Goal: Task Accomplishment & Management: Manage account settings

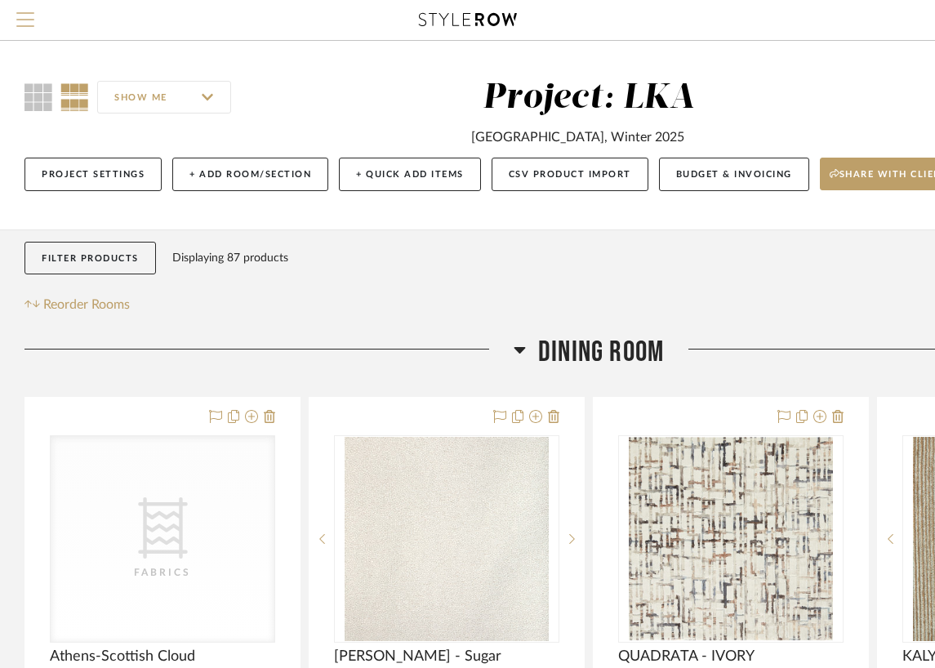
click at [20, 11] on button "Menu" at bounding box center [25, 20] width 51 height 40
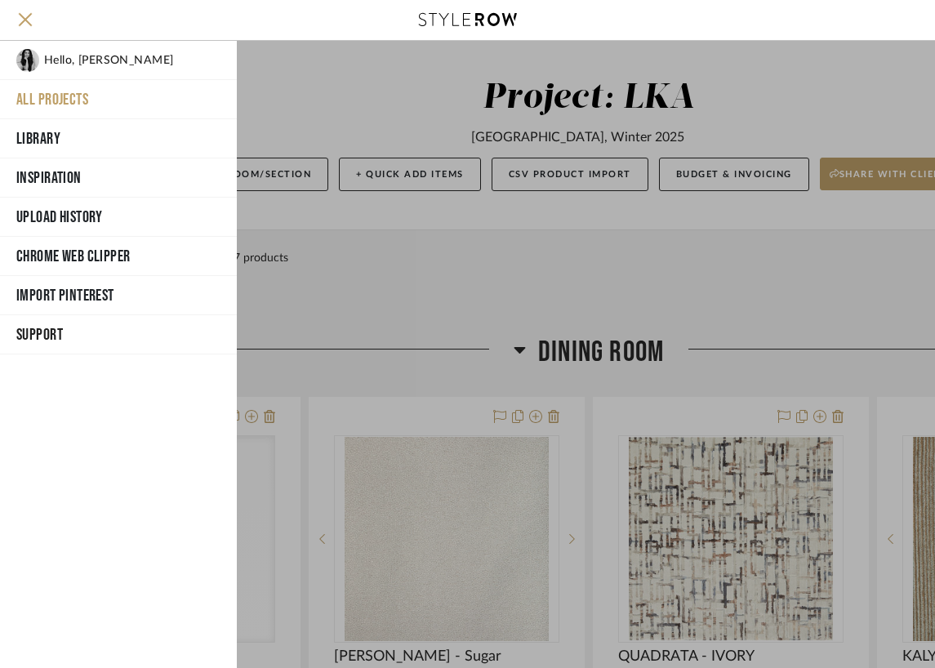
click at [74, 95] on button "All Projects" at bounding box center [118, 99] width 237 height 39
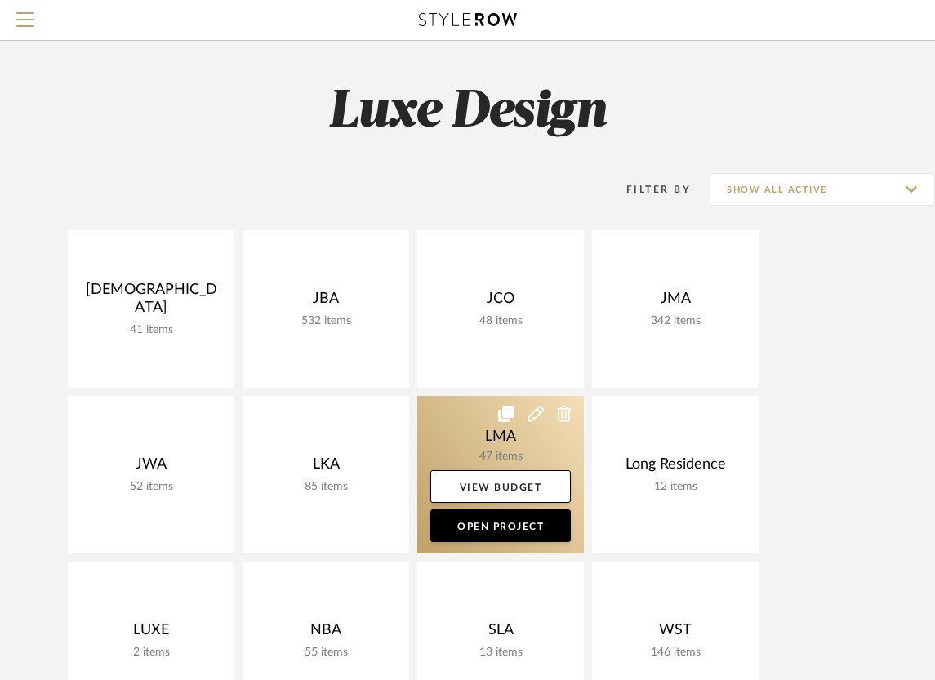
click at [497, 438] on link at bounding box center [500, 475] width 167 height 158
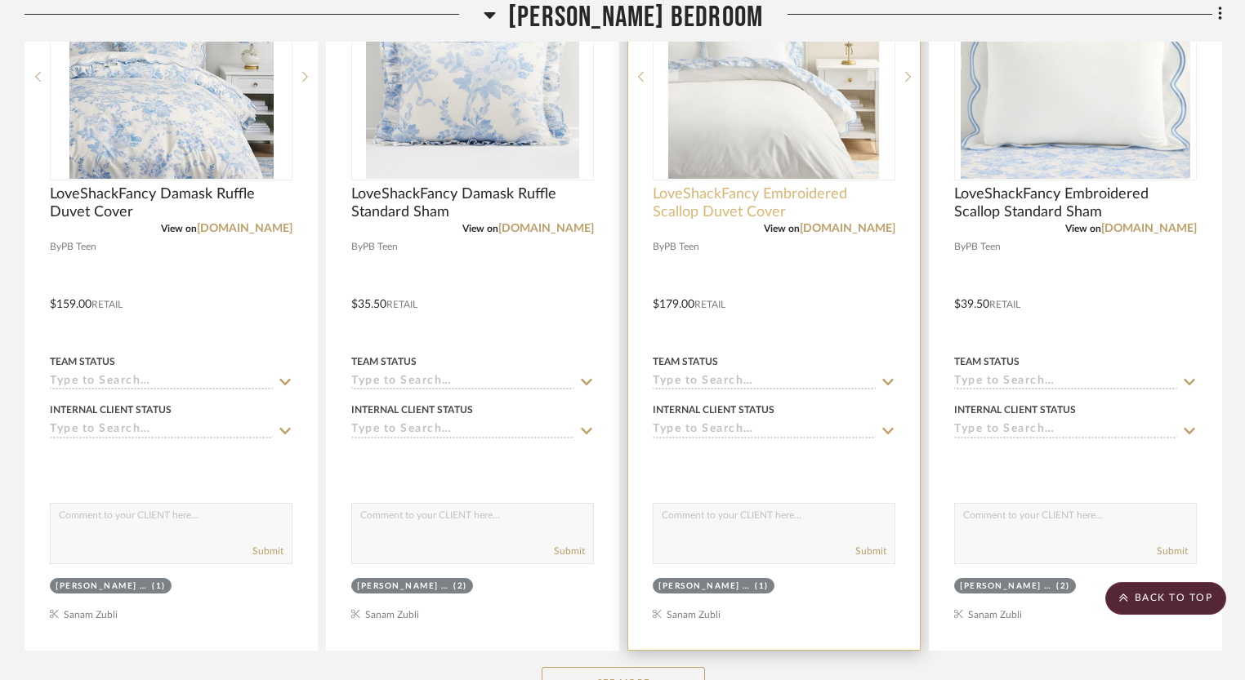
scroll to position [3491, 0]
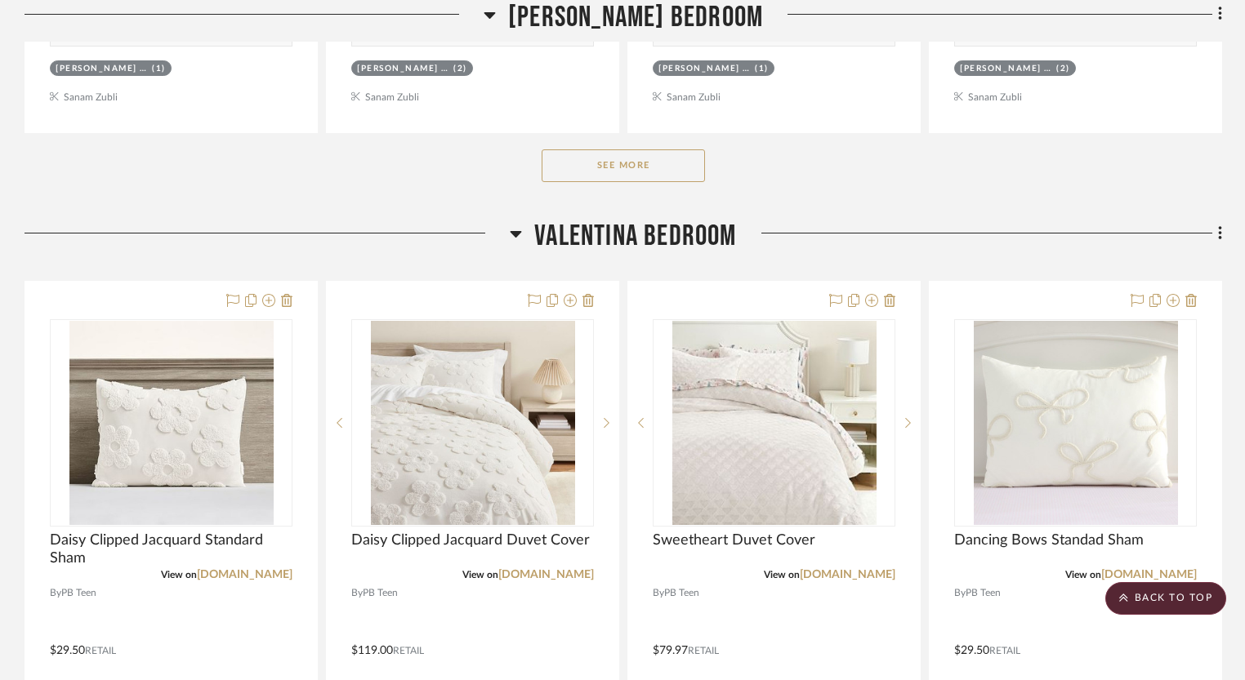
click at [676, 167] on button "See More" at bounding box center [622, 165] width 163 height 33
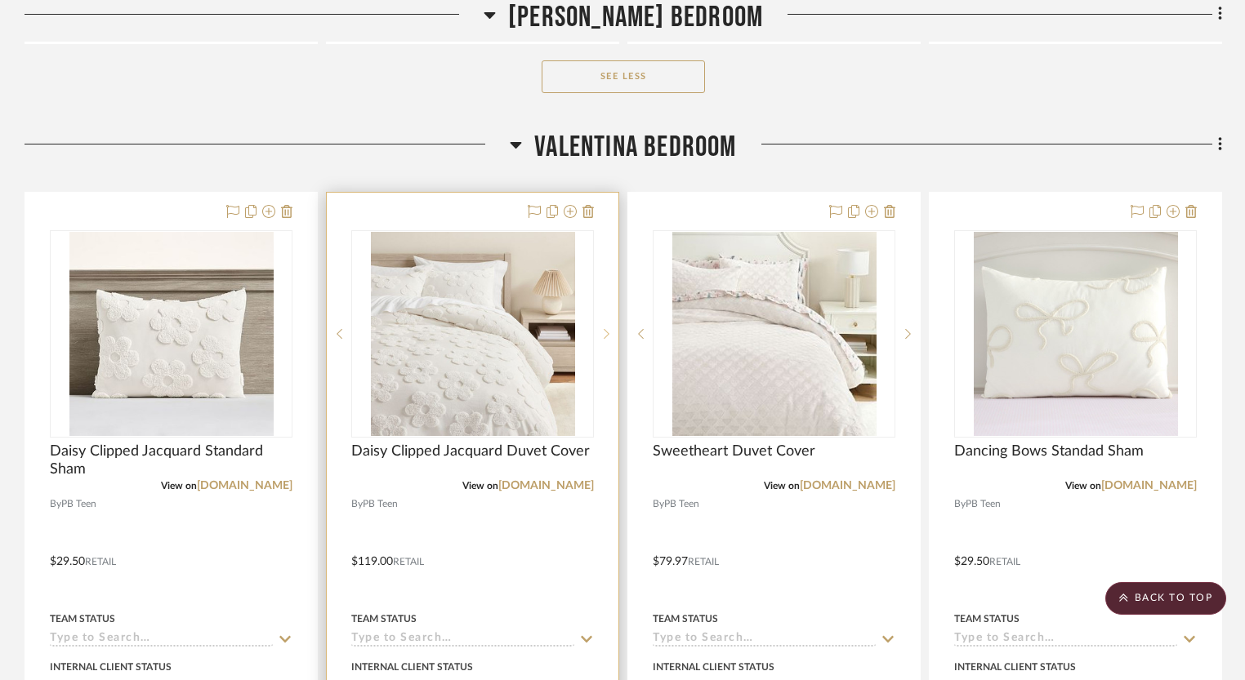
scroll to position [4434, 0]
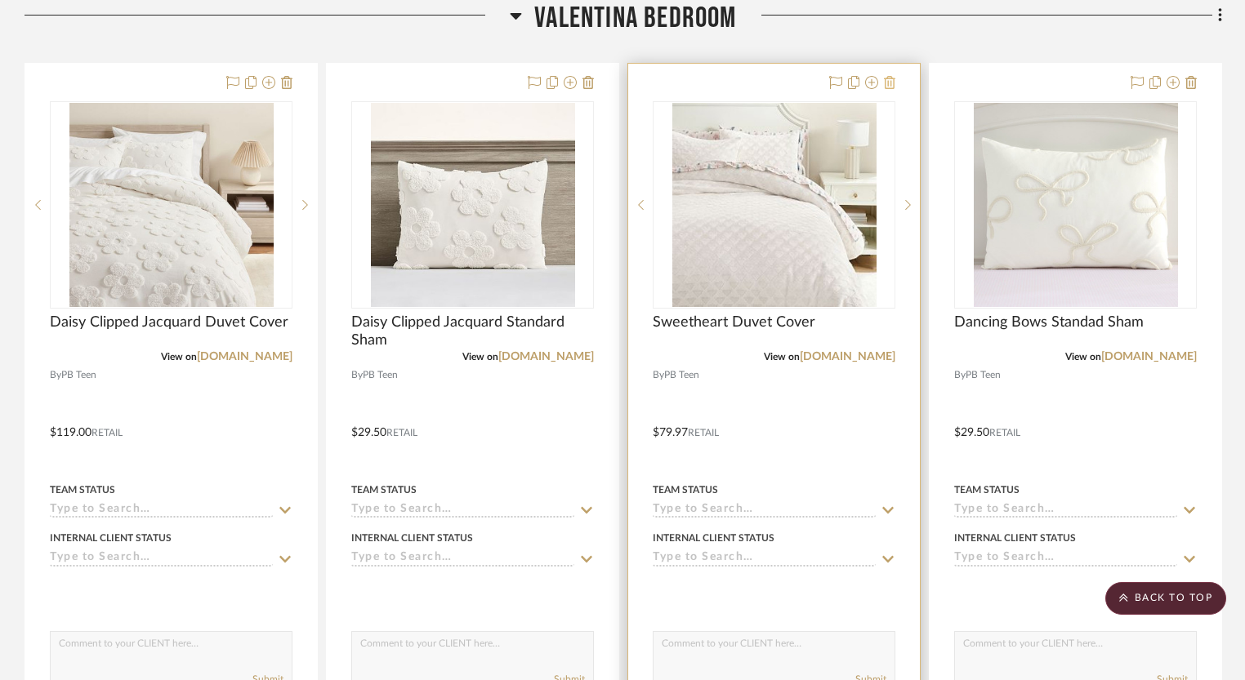
click at [891, 82] on icon at bounding box center [889, 82] width 11 height 13
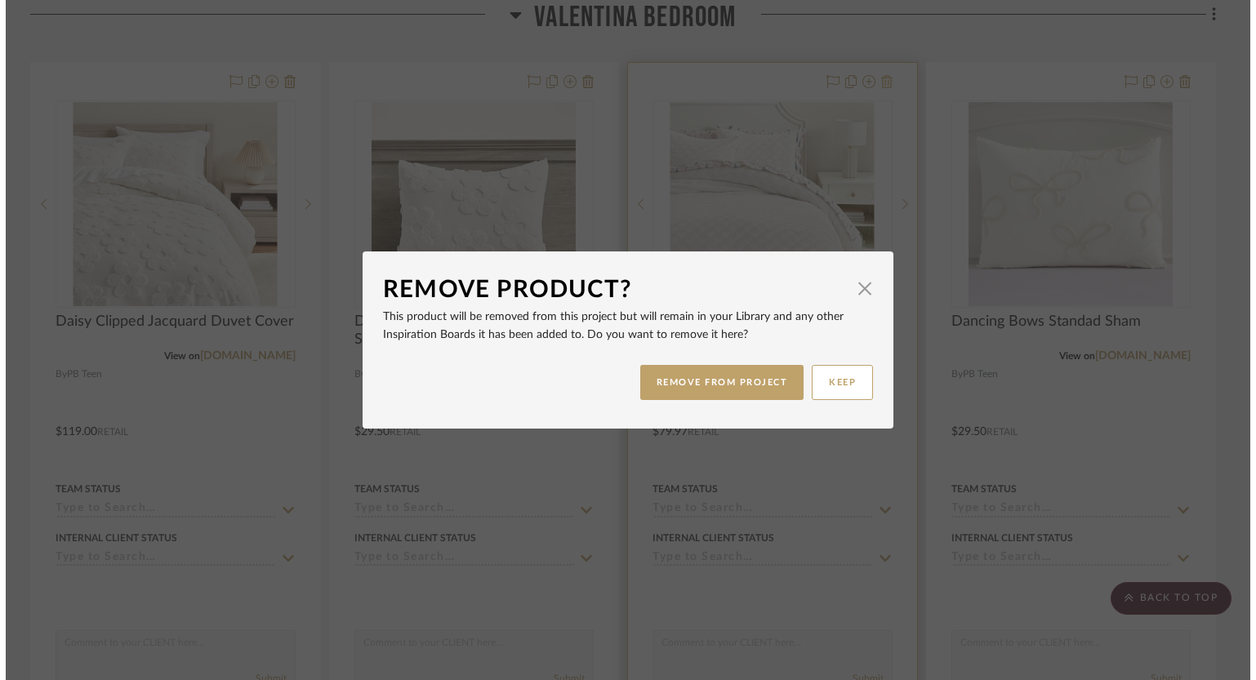
scroll to position [0, 0]
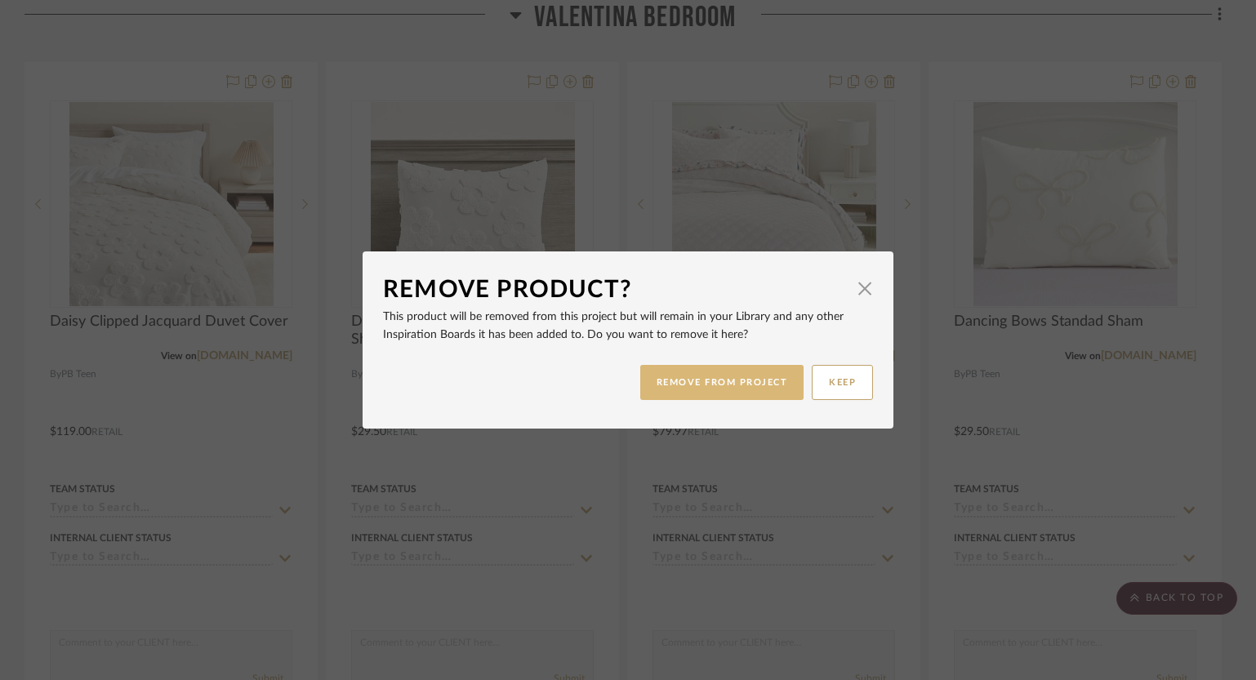
click at [709, 379] on button "REMOVE FROM PROJECT" at bounding box center [722, 382] width 164 height 35
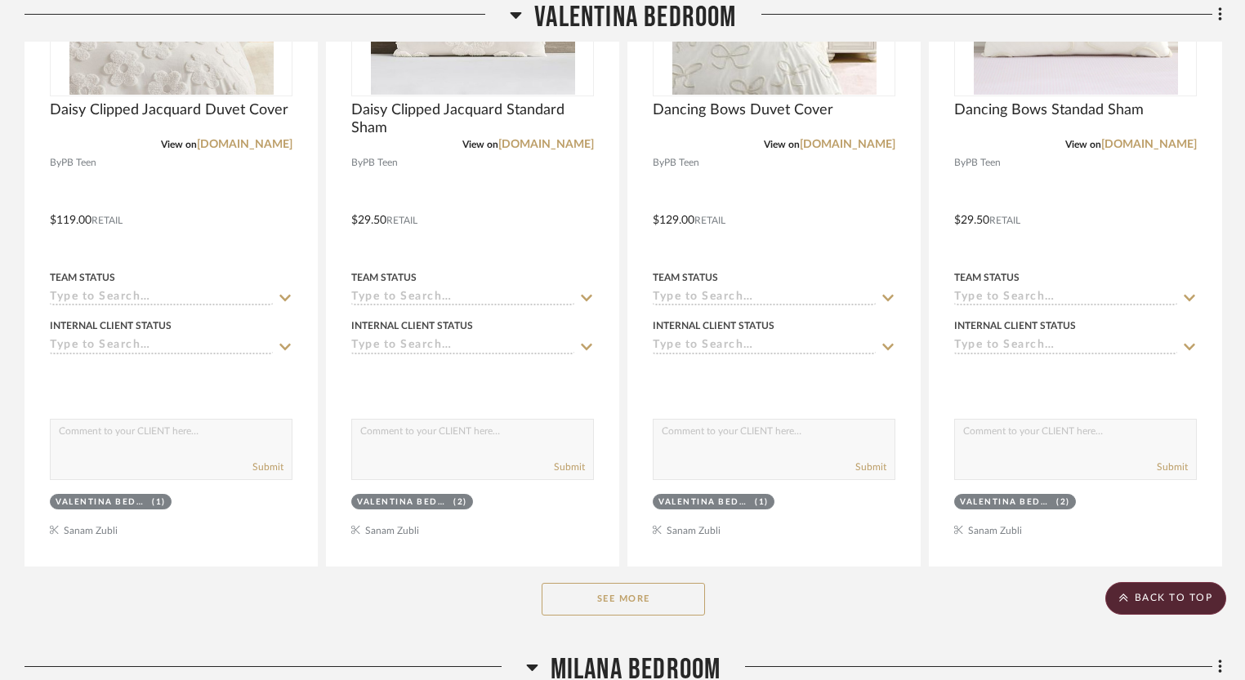
scroll to position [4928, 0]
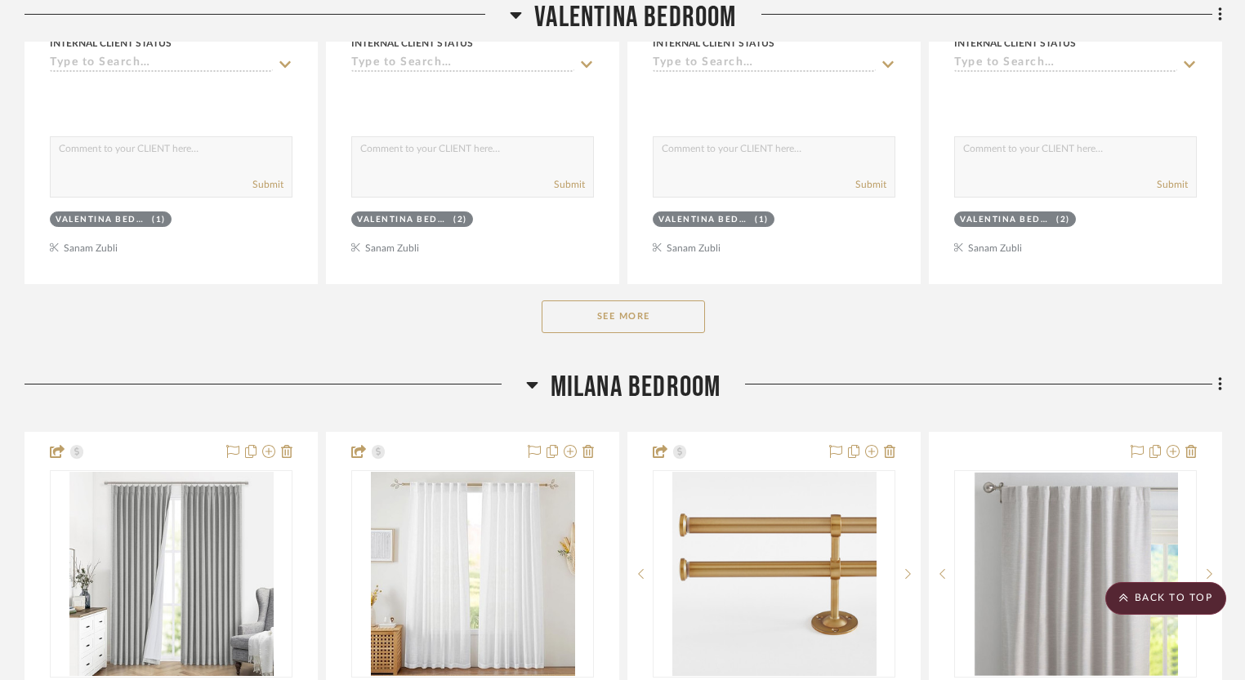
click at [670, 307] on button "See More" at bounding box center [622, 317] width 163 height 33
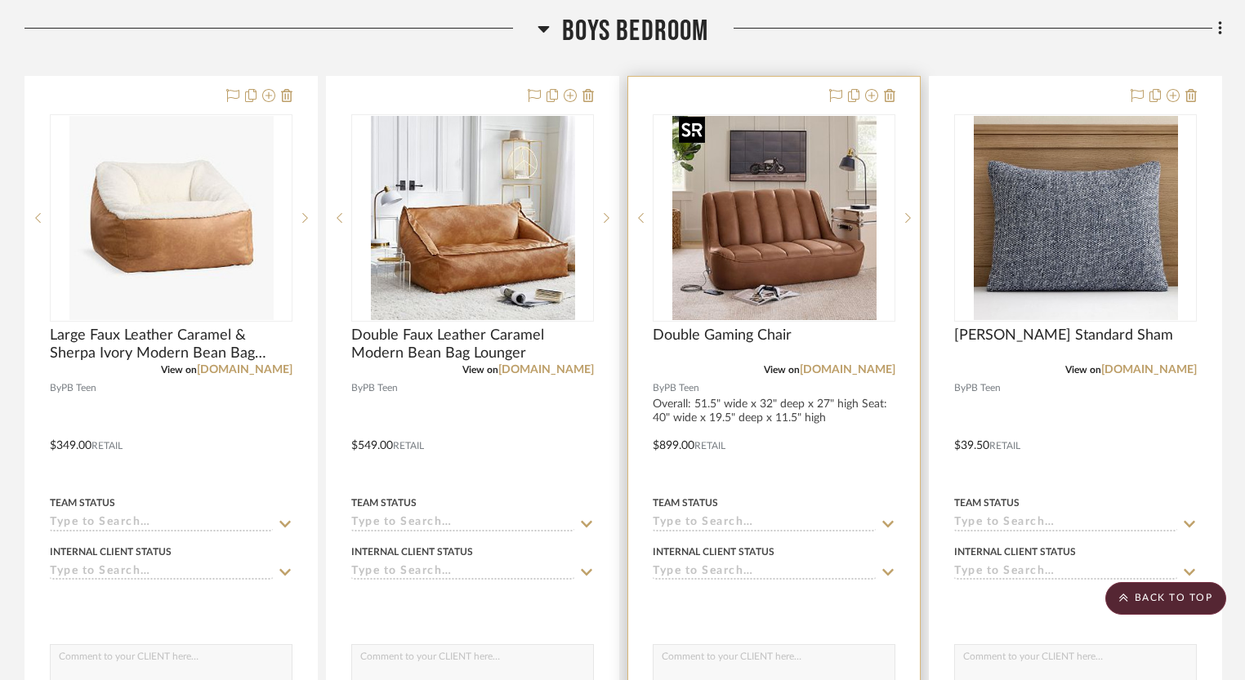
scroll to position [7740, 0]
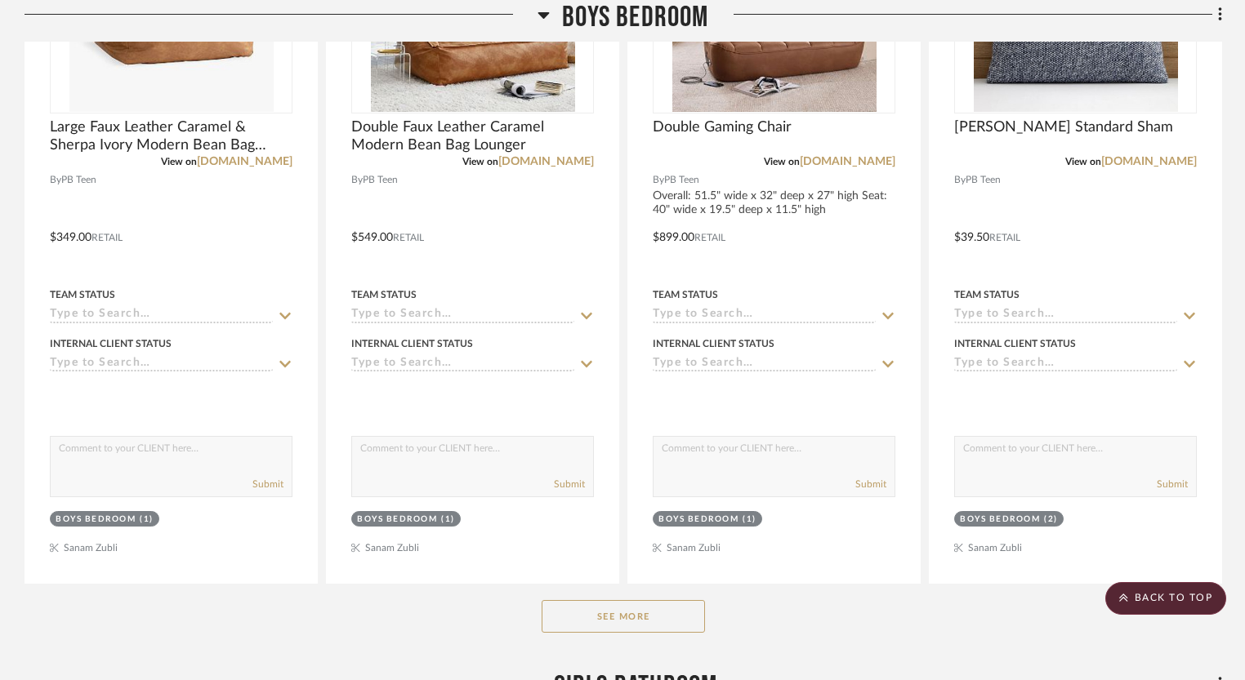
click at [669, 600] on button "See More" at bounding box center [622, 616] width 163 height 33
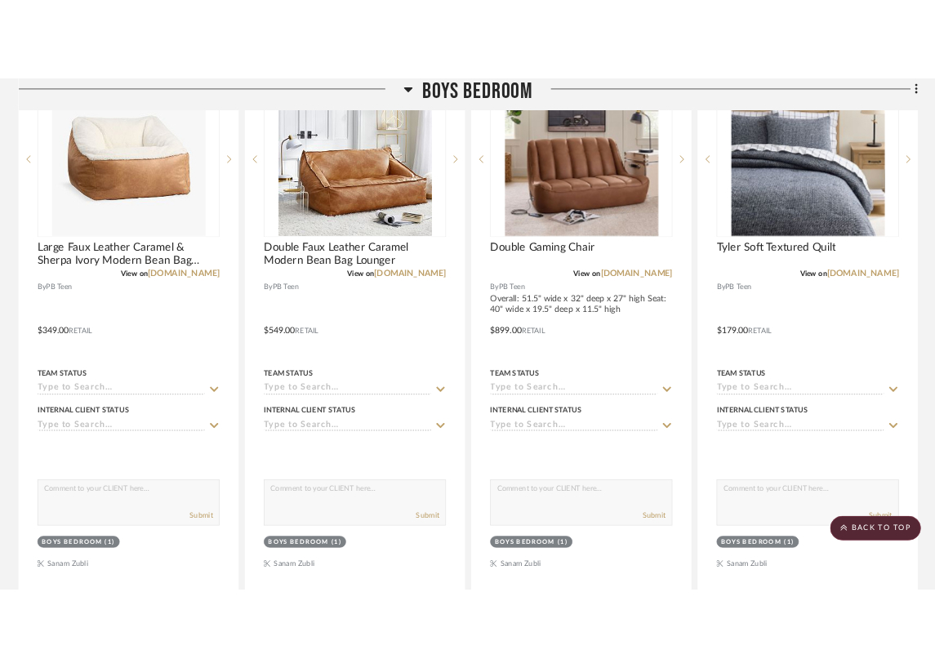
scroll to position [7554, 0]
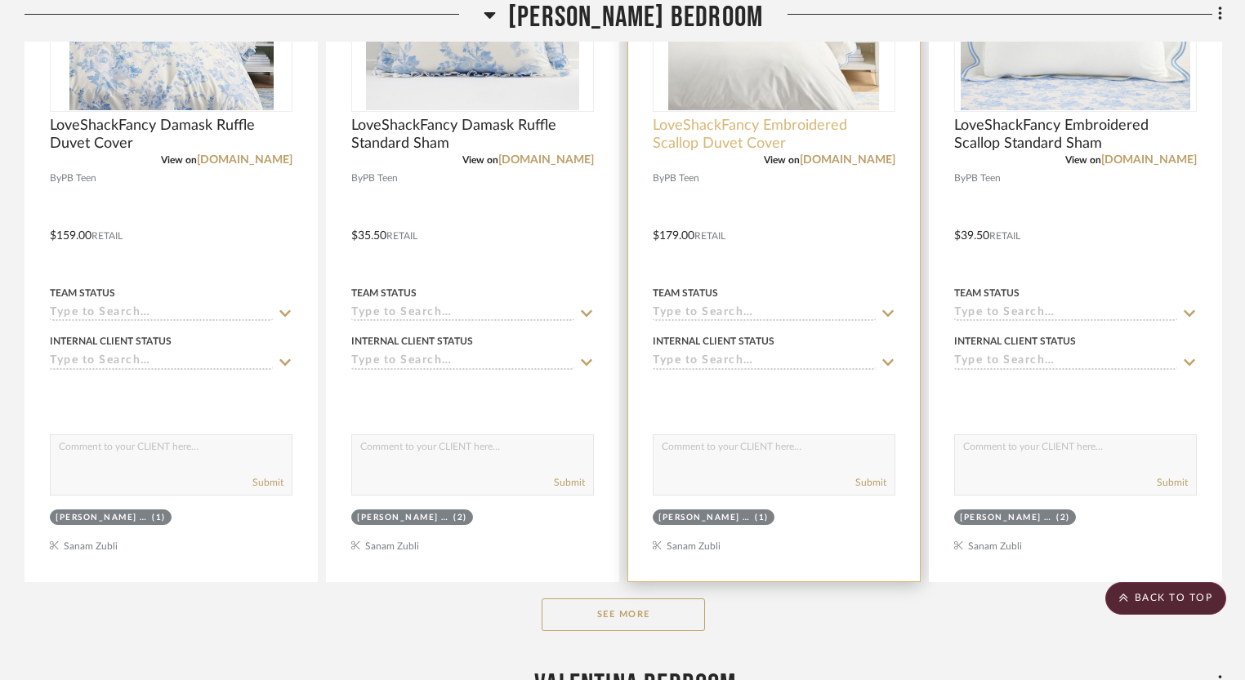
scroll to position [3040, 0]
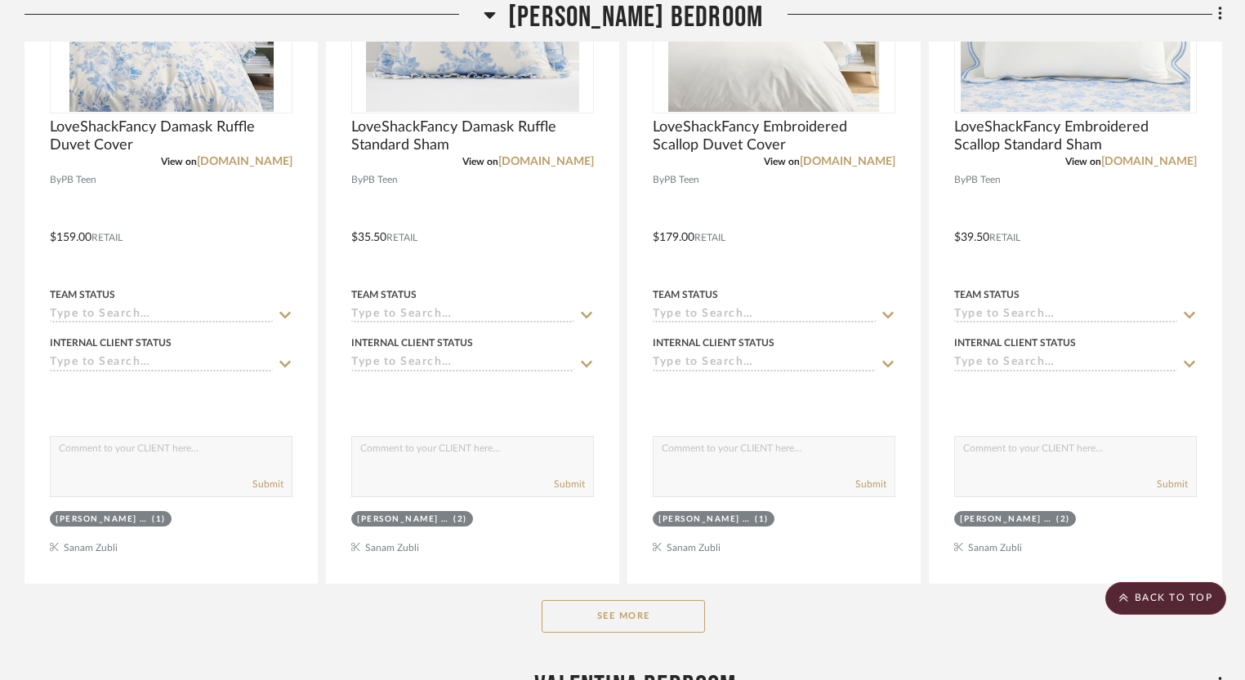
click at [568, 618] on button "See More" at bounding box center [622, 616] width 163 height 33
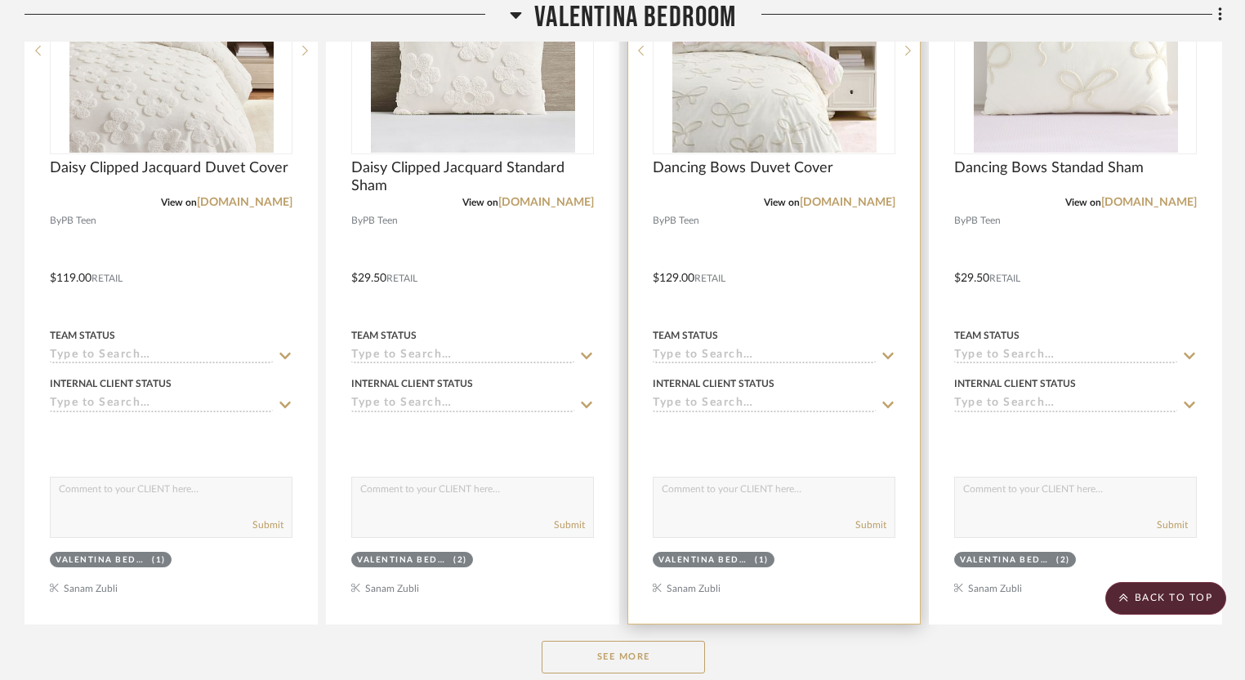
scroll to position [4908, 0]
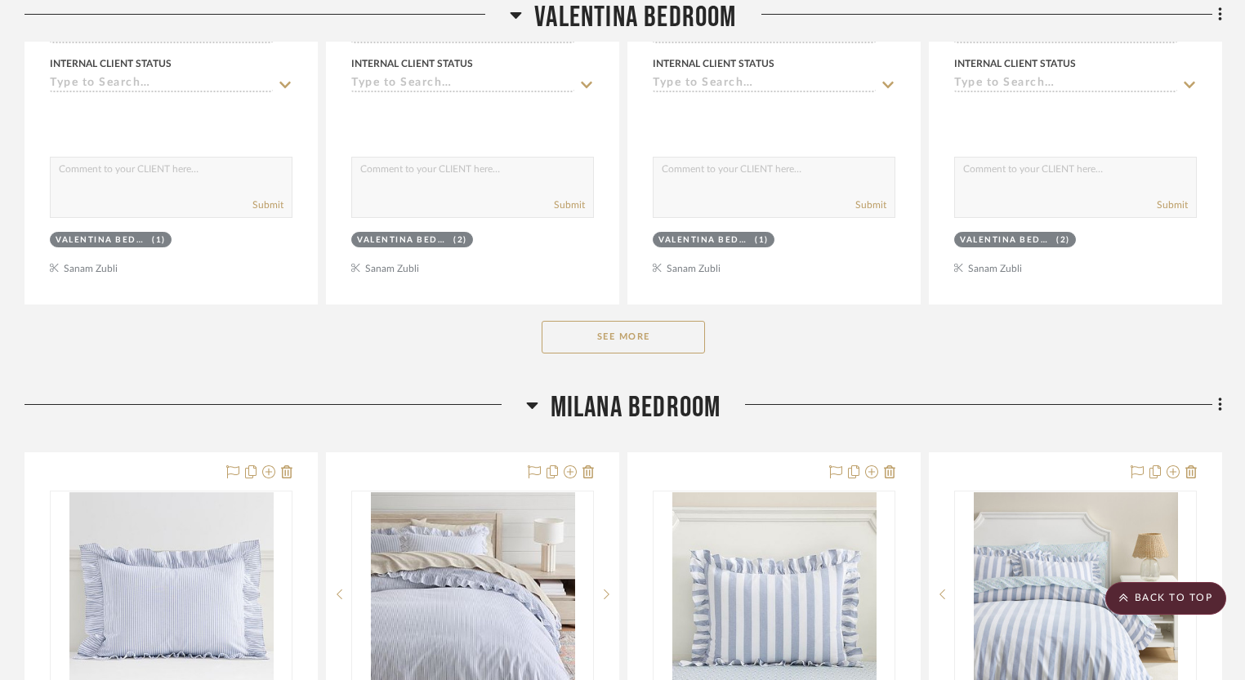
click at [635, 328] on button "See More" at bounding box center [622, 337] width 163 height 33
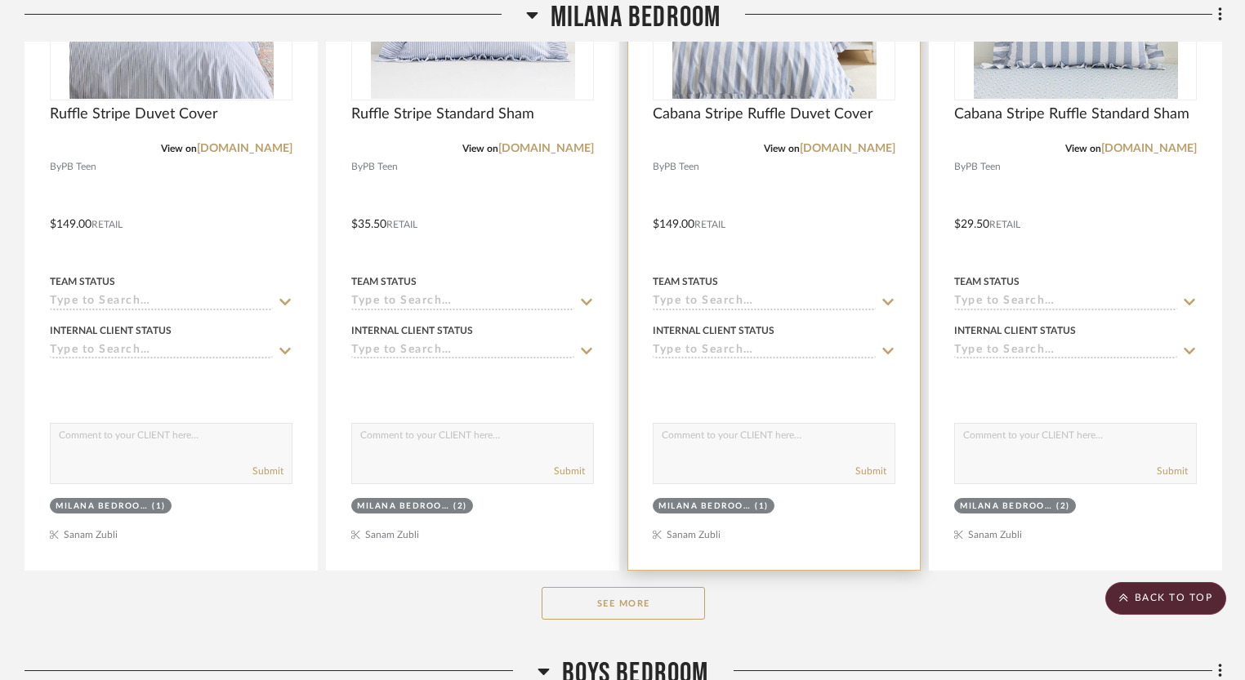
scroll to position [7074, 0]
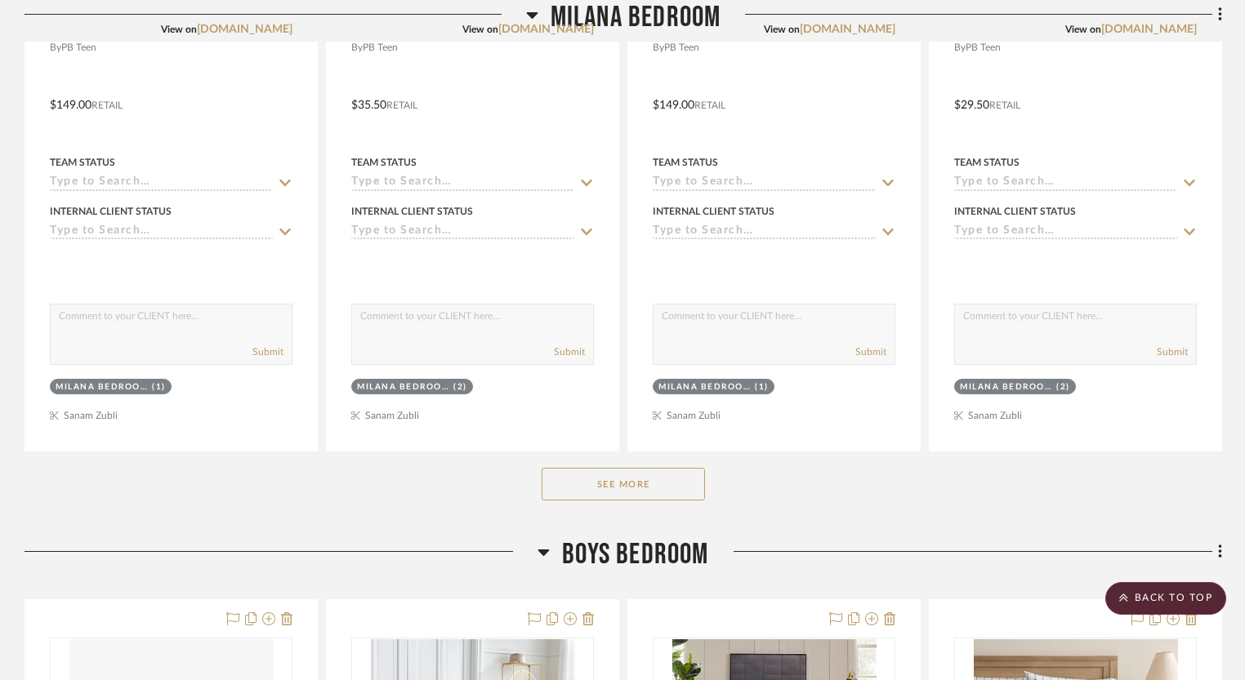
click at [664, 488] on button "See More" at bounding box center [622, 484] width 163 height 33
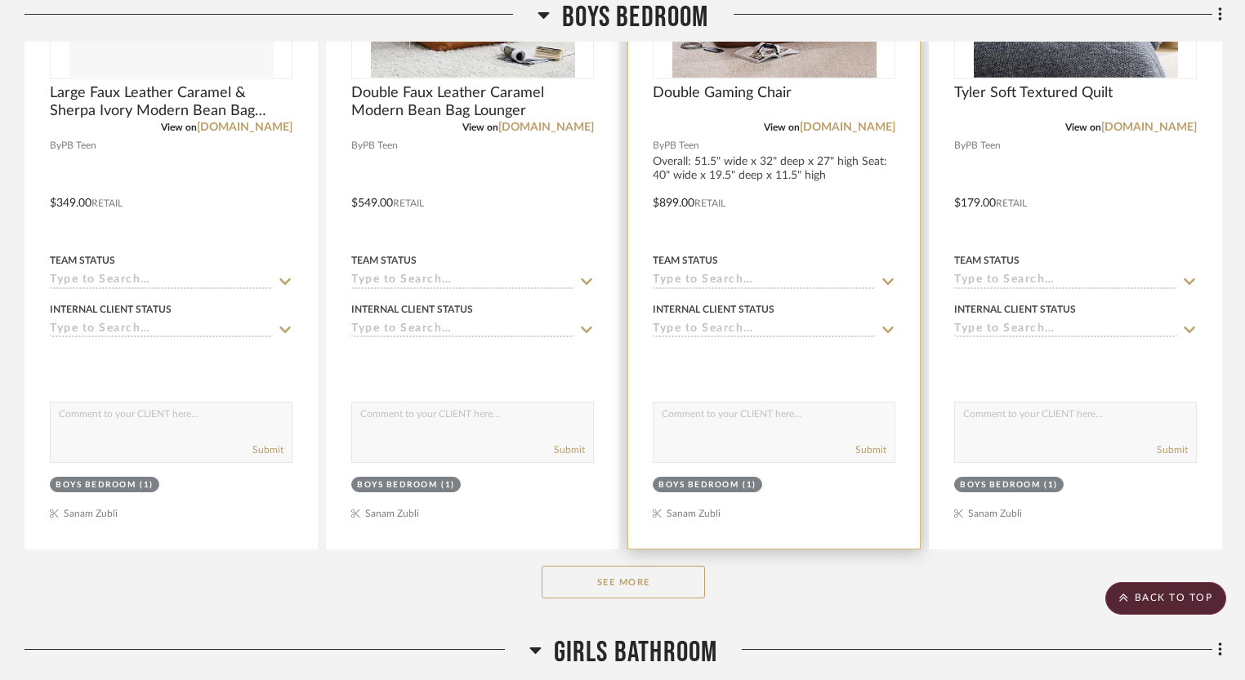
scroll to position [8794, 0]
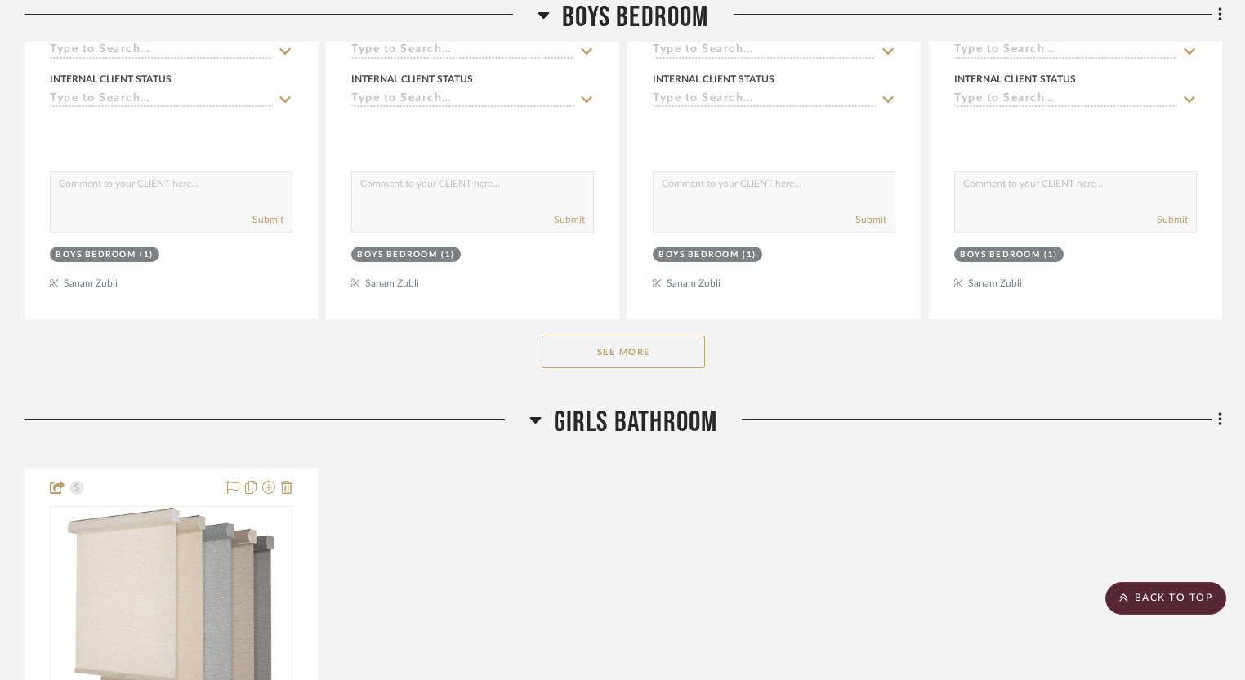
click at [681, 343] on button "See More" at bounding box center [622, 352] width 163 height 33
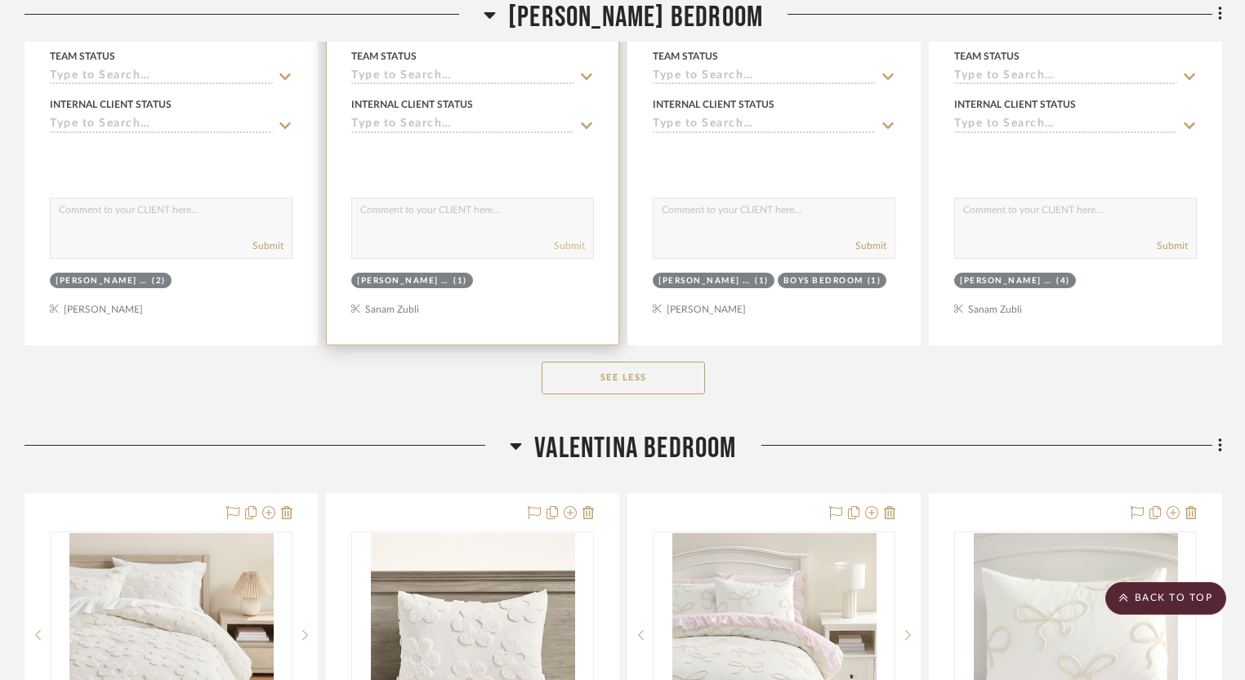
scroll to position [3979, 0]
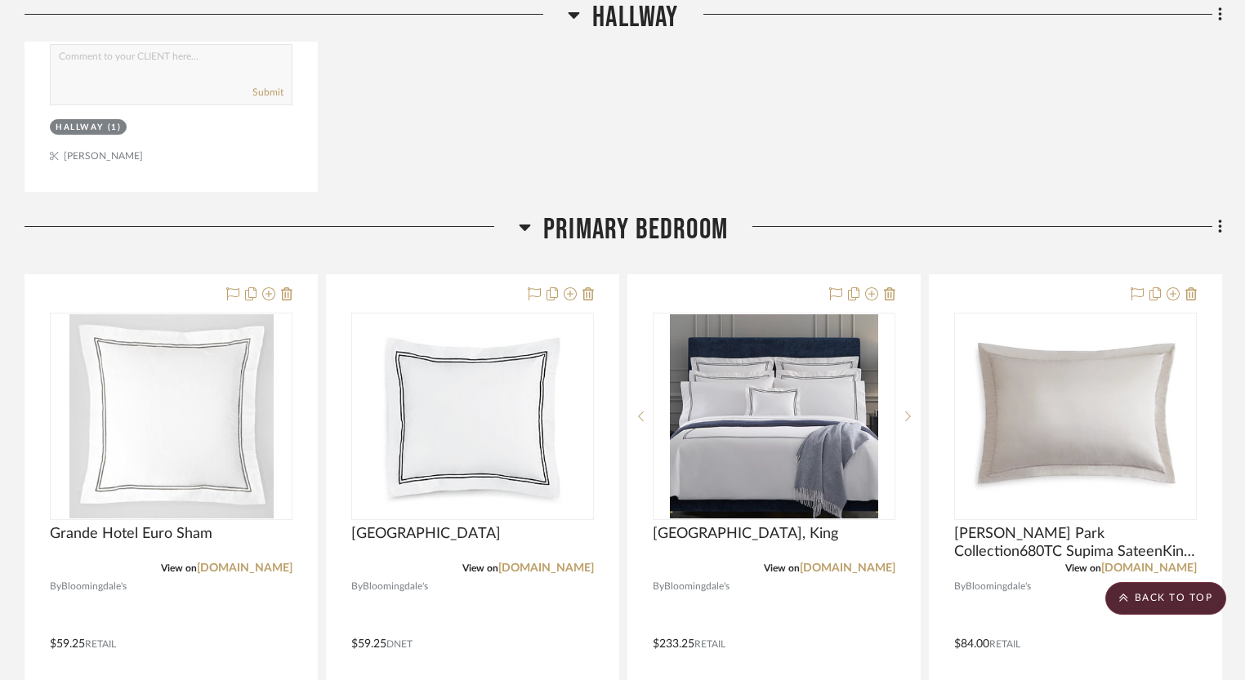
scroll to position [1080, 0]
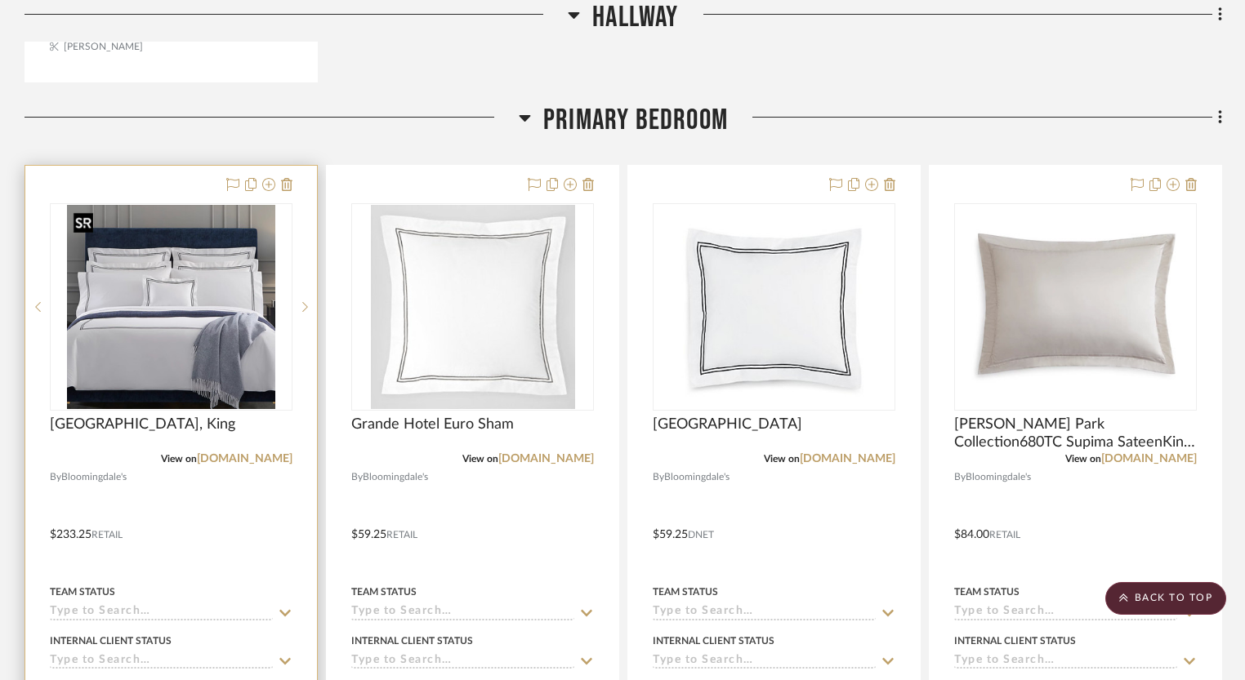
click at [246, 360] on img "0" at bounding box center [171, 307] width 208 height 204
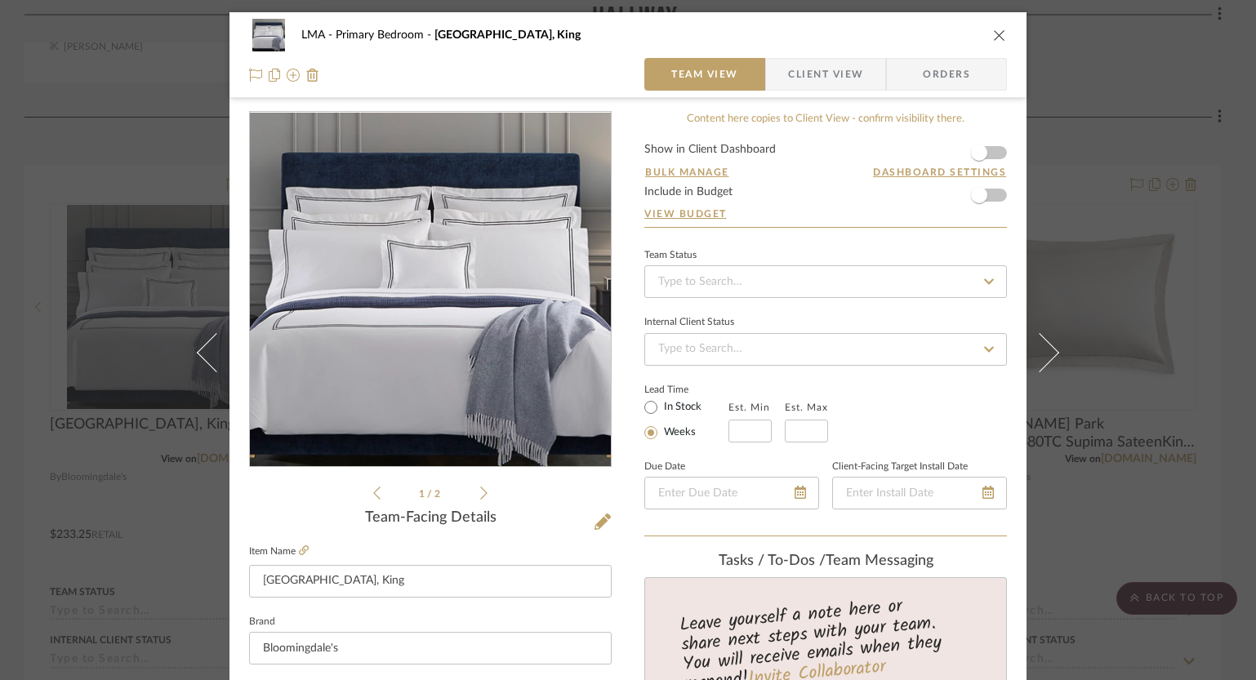
scroll to position [338, 0]
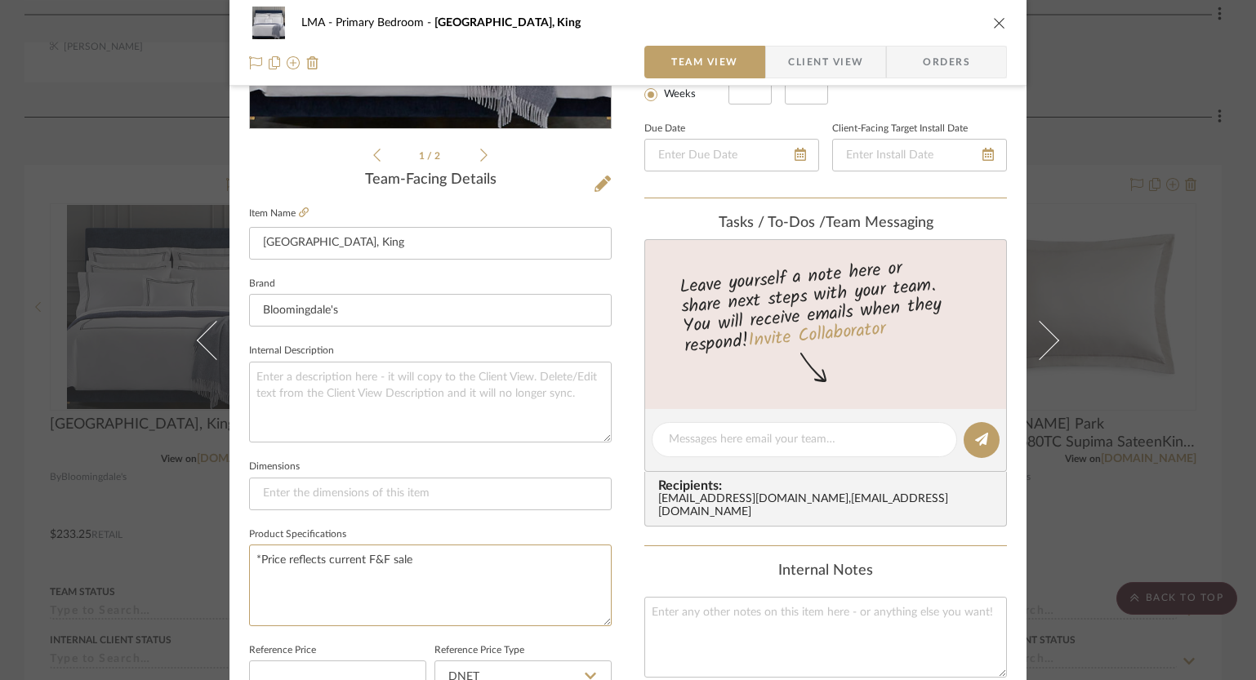
drag, startPoint x: 426, startPoint y: 558, endPoint x: 242, endPoint y: 562, distance: 184.6
click at [242, 562] on div "LMA Primary Bedroom SFERRA Grande Hotel Duvet Cover, King Team View Client View…" at bounding box center [627, 428] width 797 height 1508
click at [993, 19] on icon "close" at bounding box center [999, 22] width 13 height 13
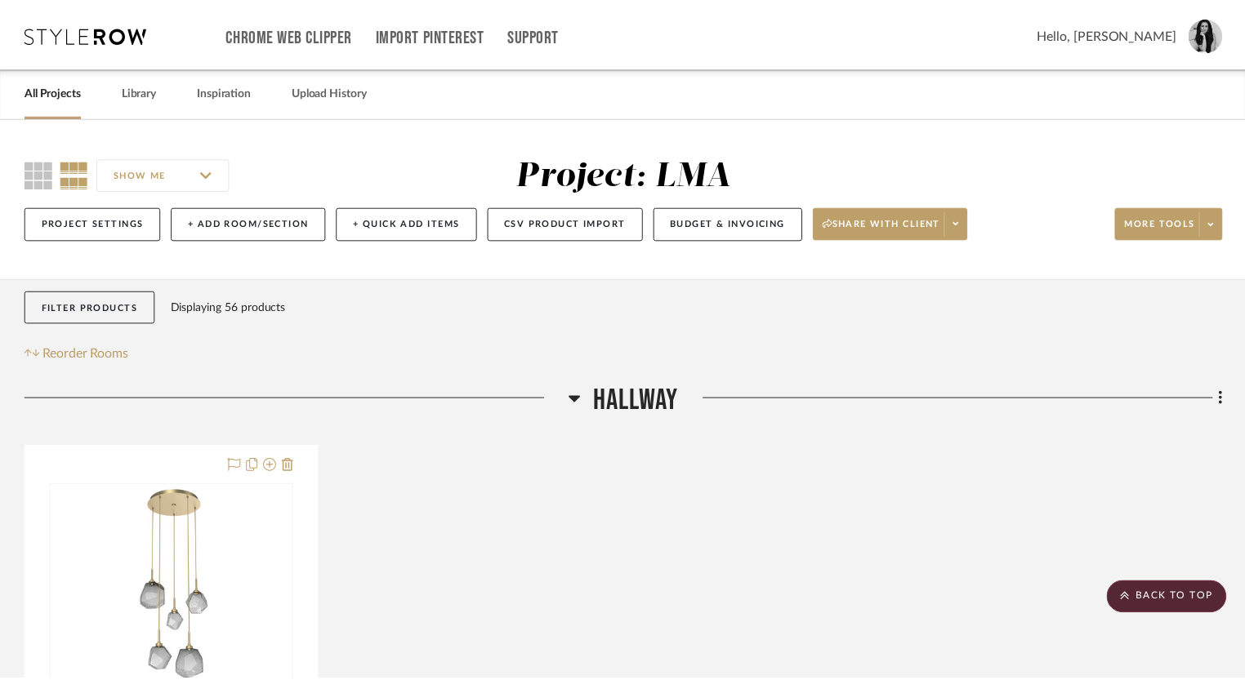
scroll to position [1080, 0]
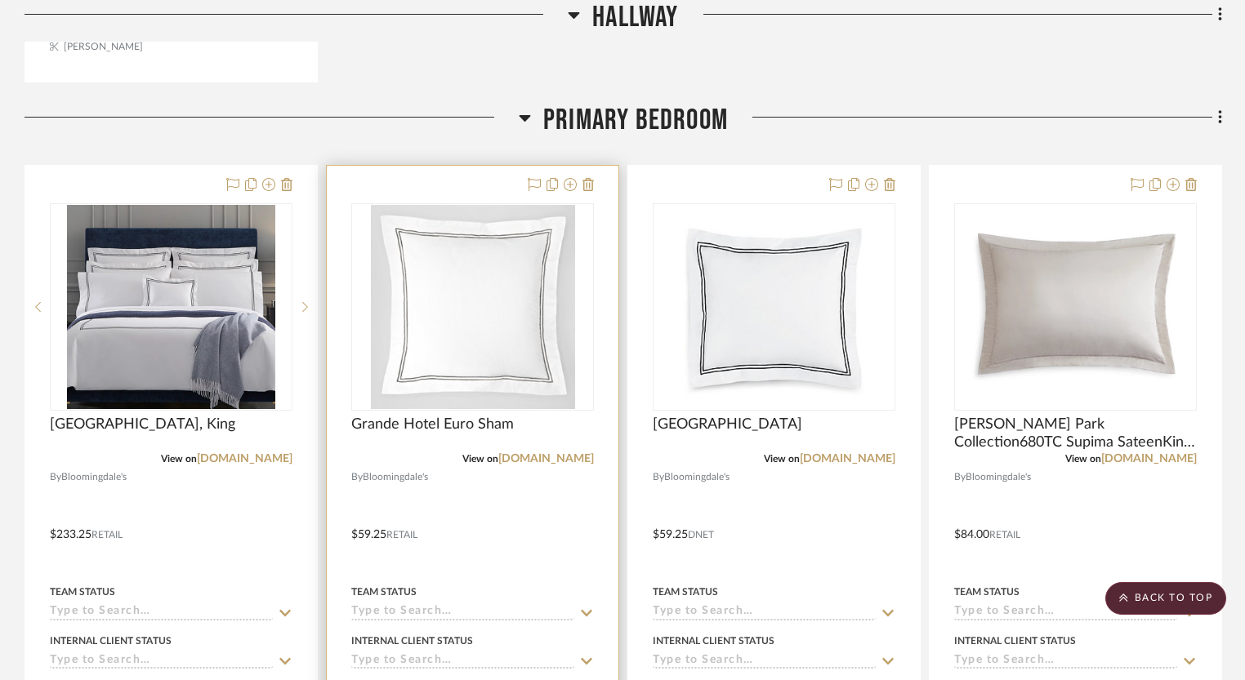
click at [582, 333] on div "0" at bounding box center [472, 307] width 241 height 206
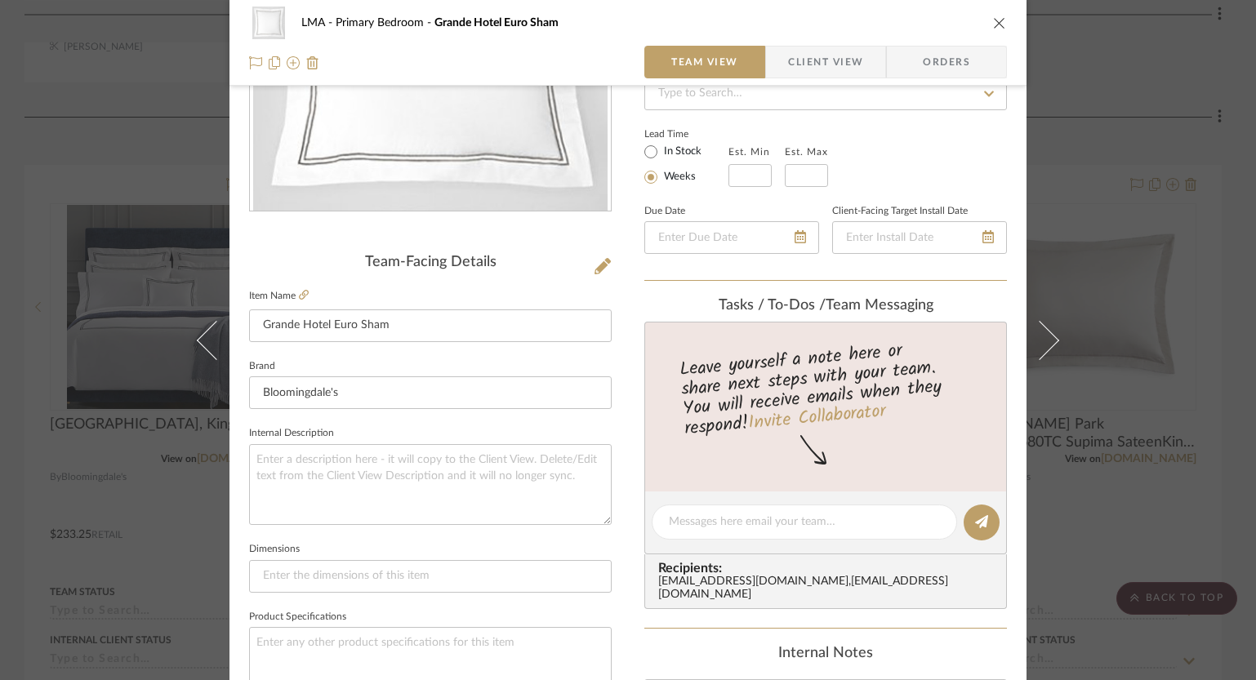
scroll to position [443, 0]
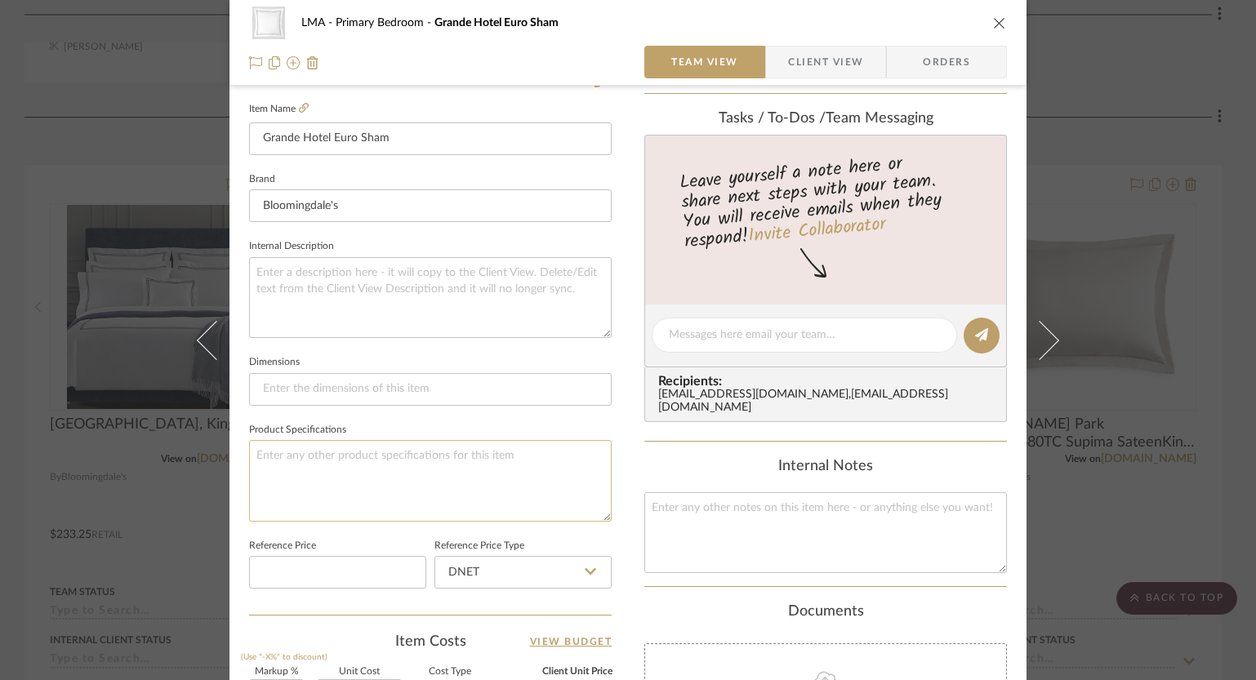
click at [334, 454] on textarea at bounding box center [430, 480] width 363 height 81
paste textarea "*Price reflects current F&F sale"
type textarea "*Price reflects current F&F sale"
click at [630, 451] on div "LMA Primary Bedroom Grande Hotel Euro Sham Team View Client View Orders Team-Fa…" at bounding box center [627, 324] width 797 height 1508
click at [995, 17] on icon "close" at bounding box center [999, 22] width 13 height 13
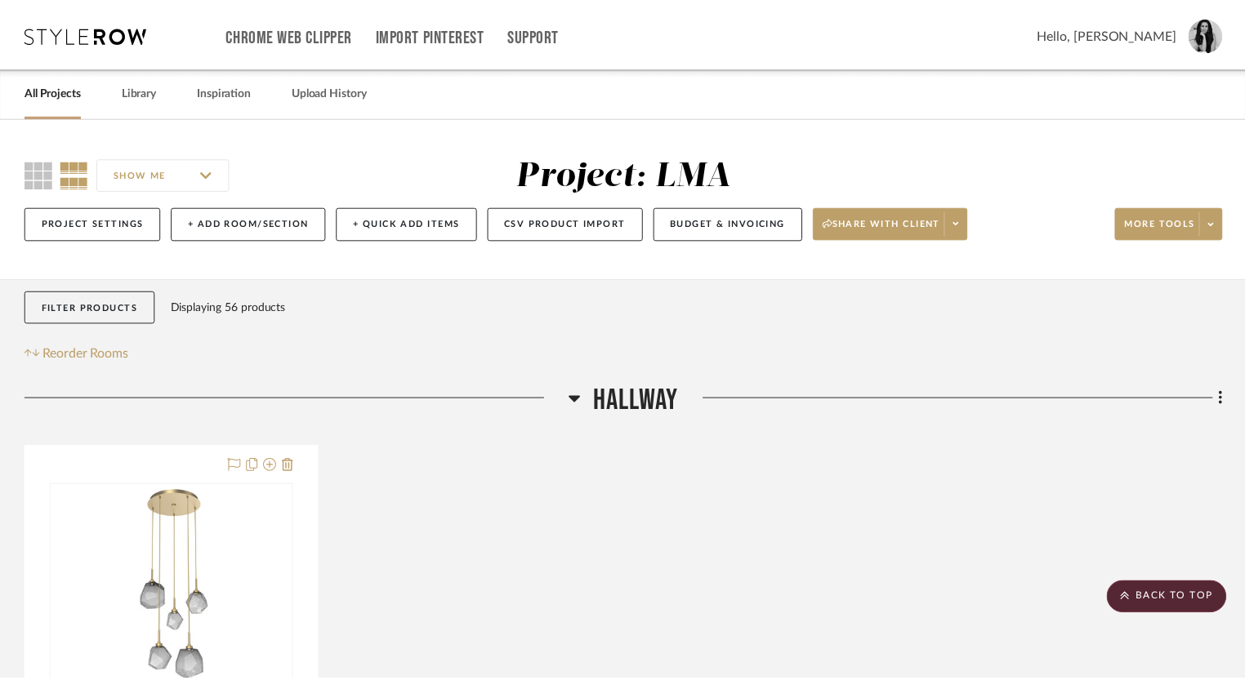
scroll to position [1080, 0]
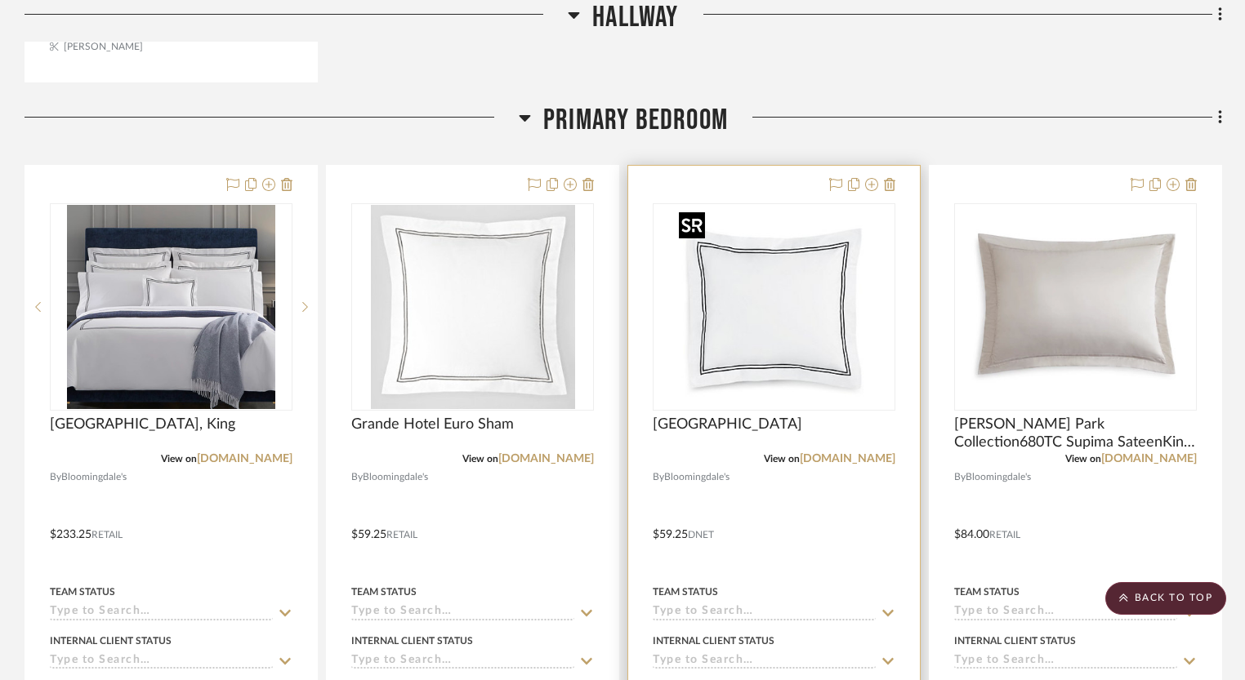
click at [813, 297] on img "0" at bounding box center [774, 307] width 204 height 204
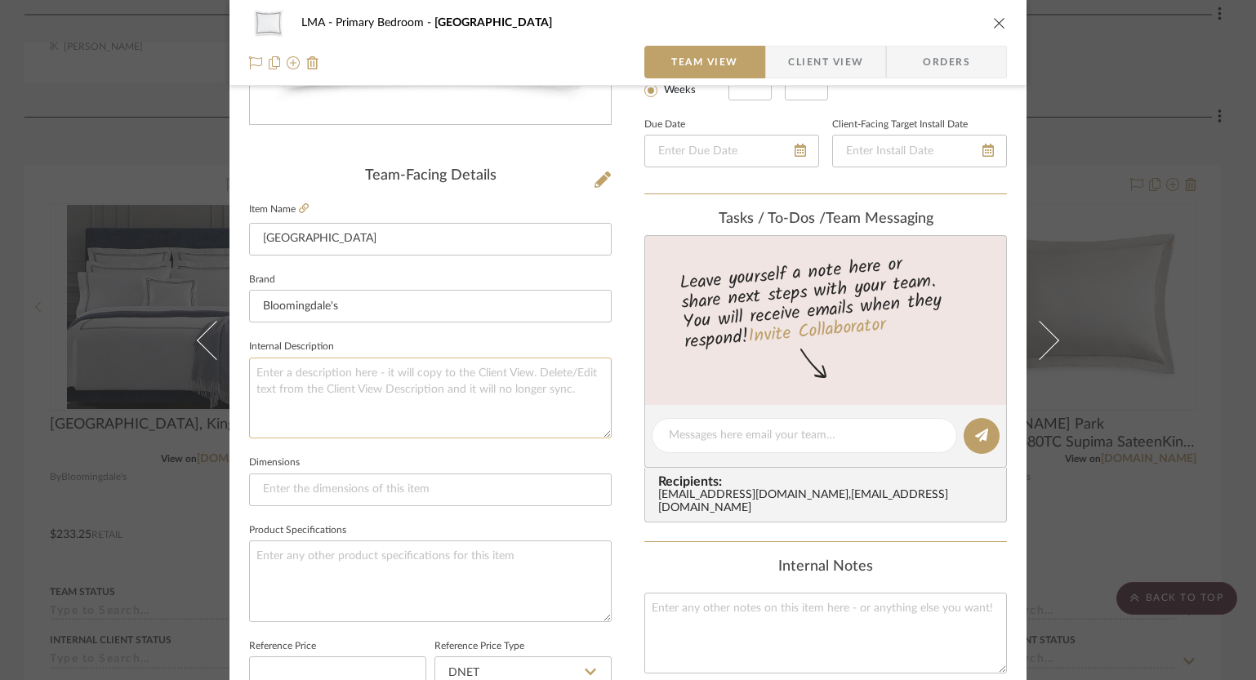
scroll to position [436, 0]
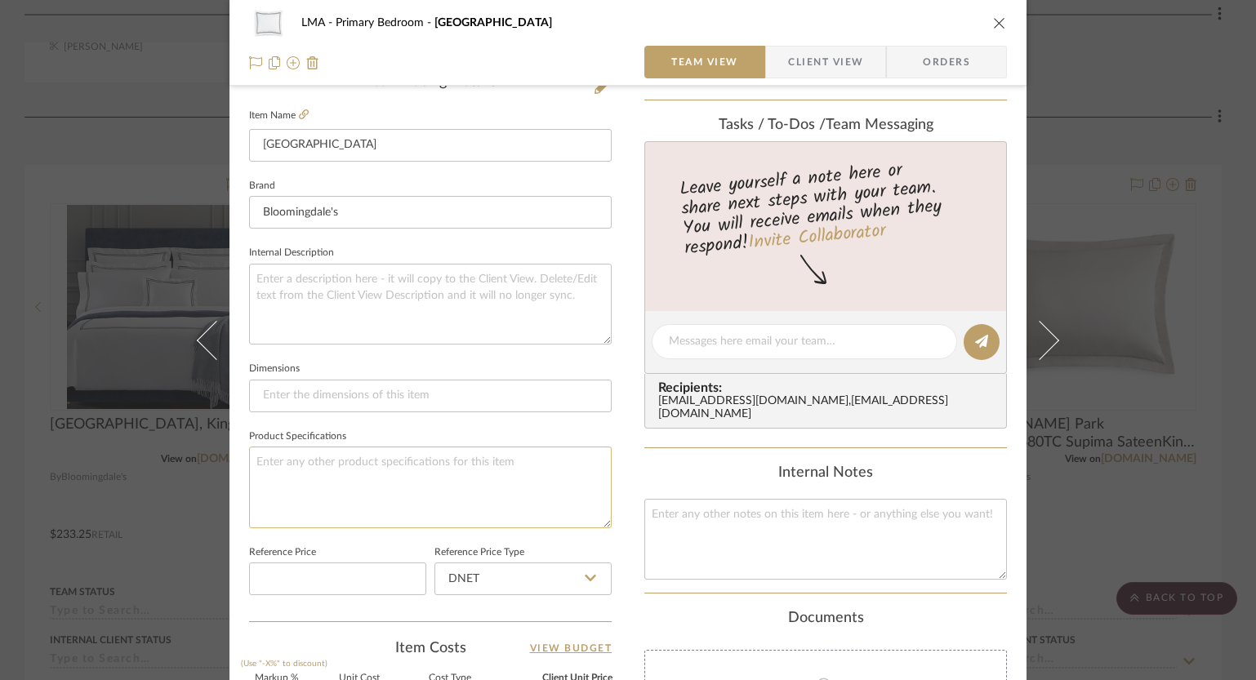
click at [338, 474] on textarea at bounding box center [430, 487] width 363 height 81
paste textarea "*Price reflects current F&F sale"
type textarea "*Price reflects current F&F sale"
click at [613, 414] on div "LMA Primary Bedroom Grande Hotel King Sham Team View Client View Orders Team-Fa…" at bounding box center [627, 330] width 797 height 1508
click at [993, 28] on icon "close" at bounding box center [999, 22] width 13 height 13
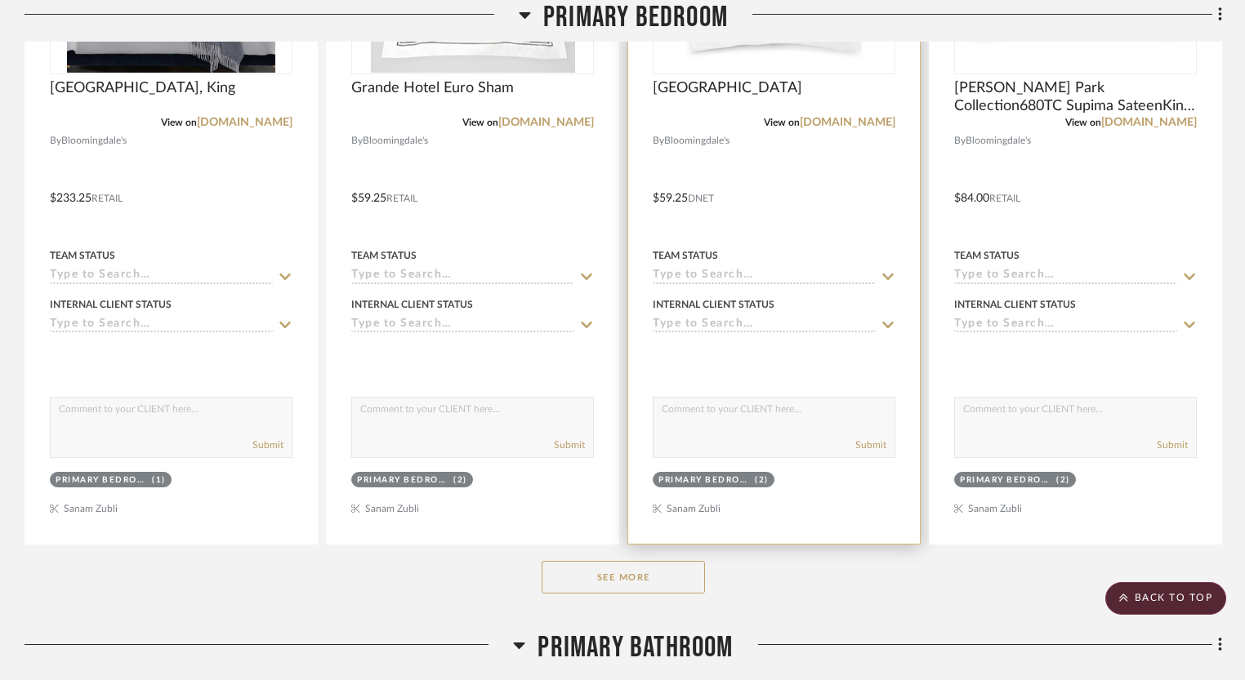
scroll to position [1661, 0]
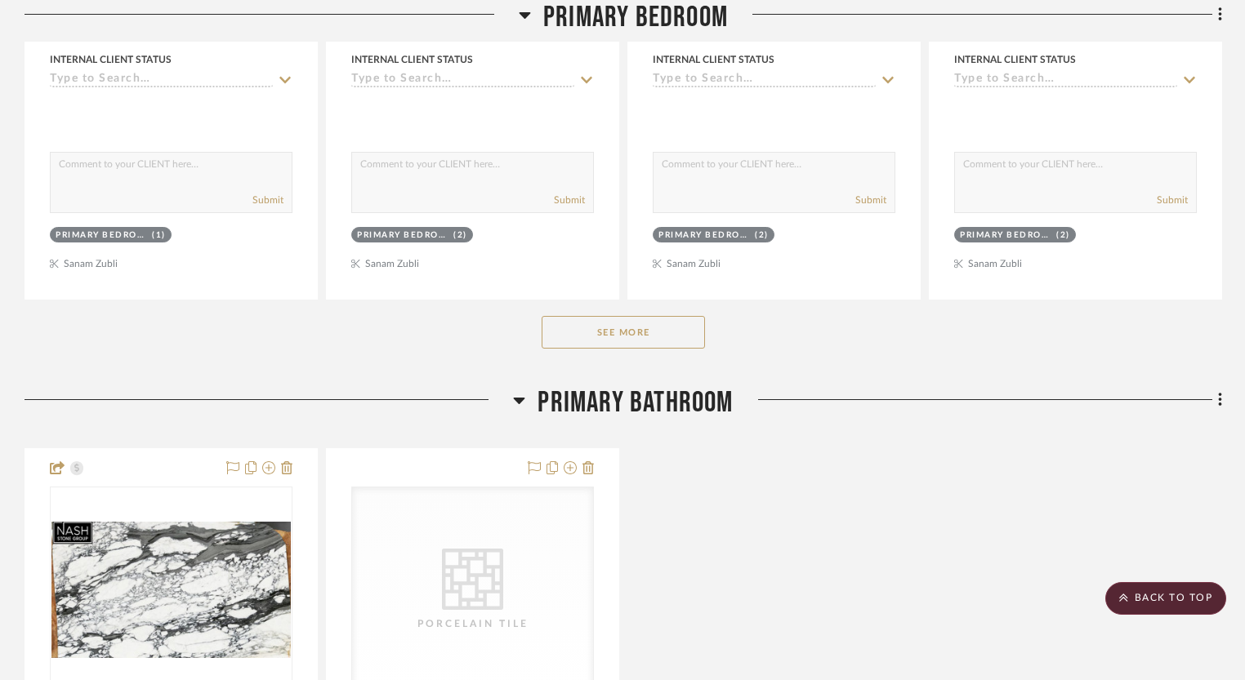
click at [682, 305] on div "See More" at bounding box center [622, 332] width 1197 height 65
click at [679, 327] on button "See More" at bounding box center [622, 332] width 163 height 33
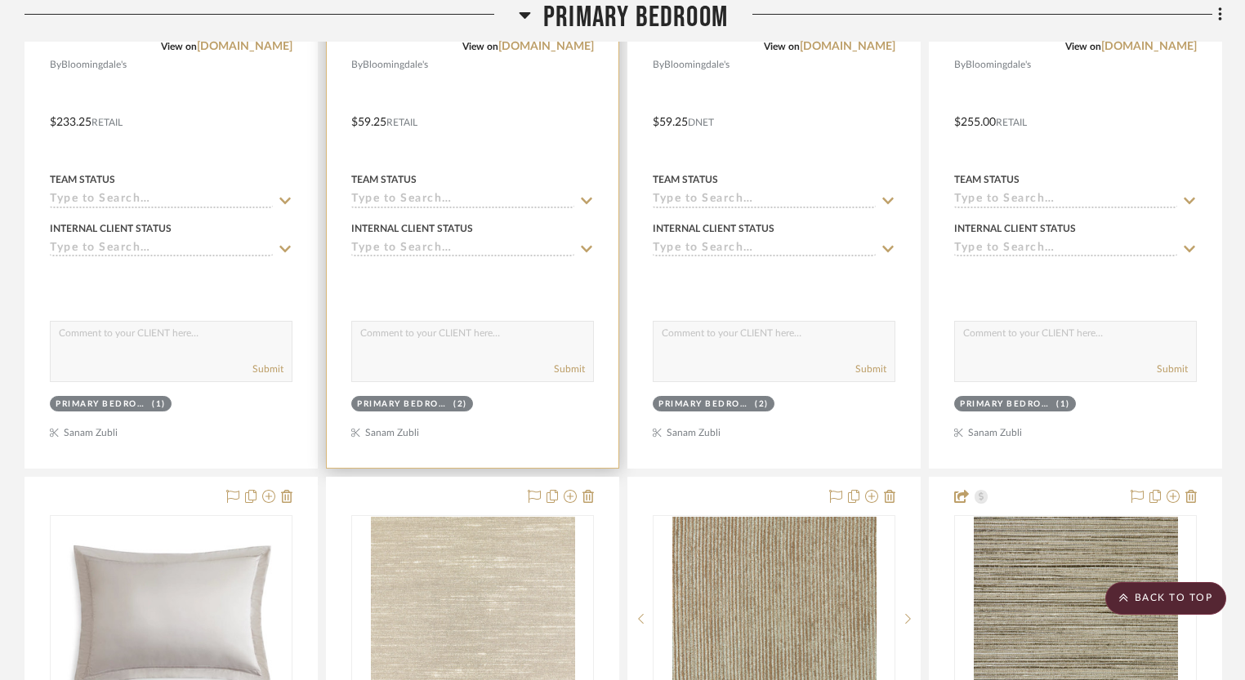
scroll to position [1359, 0]
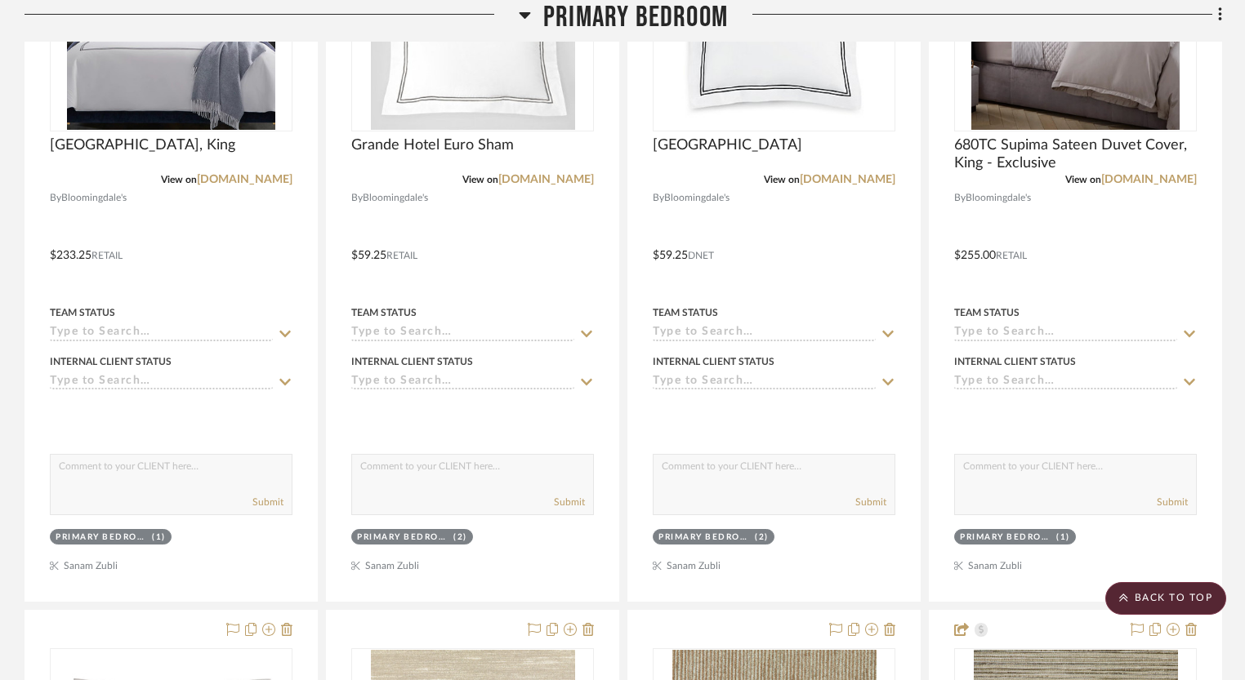
drag, startPoint x: 1057, startPoint y: 320, endPoint x: 1187, endPoint y: 8, distance: 338.2
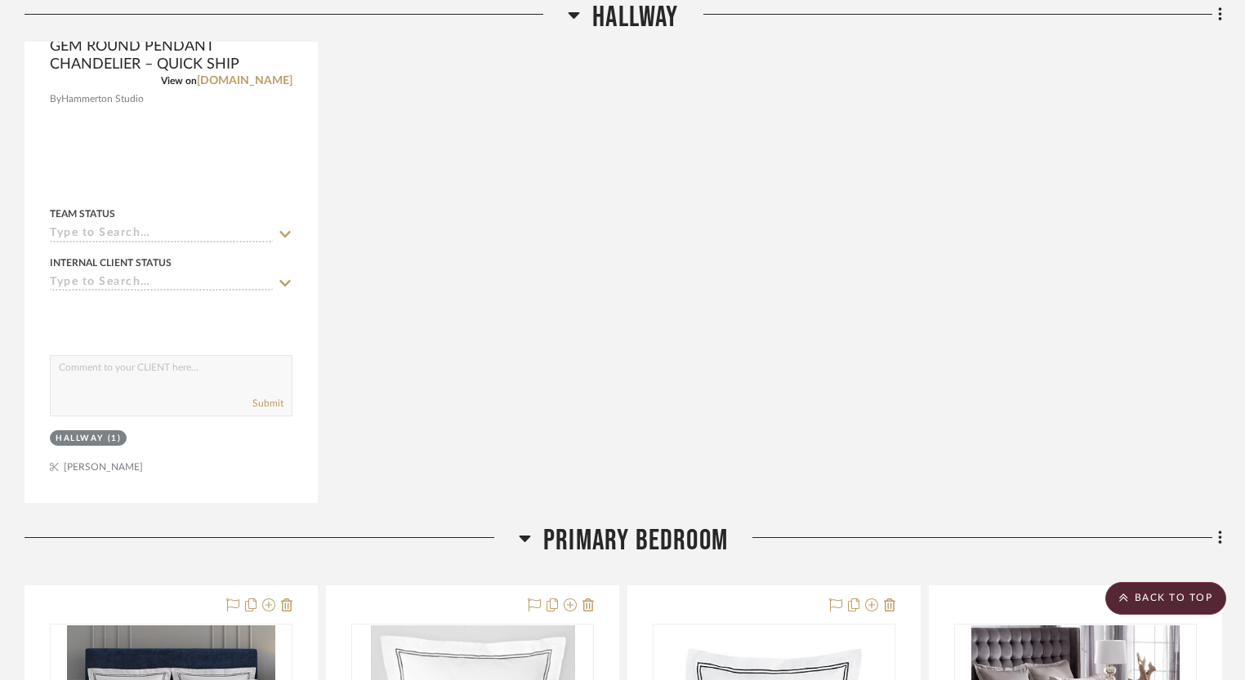
scroll to position [718, 0]
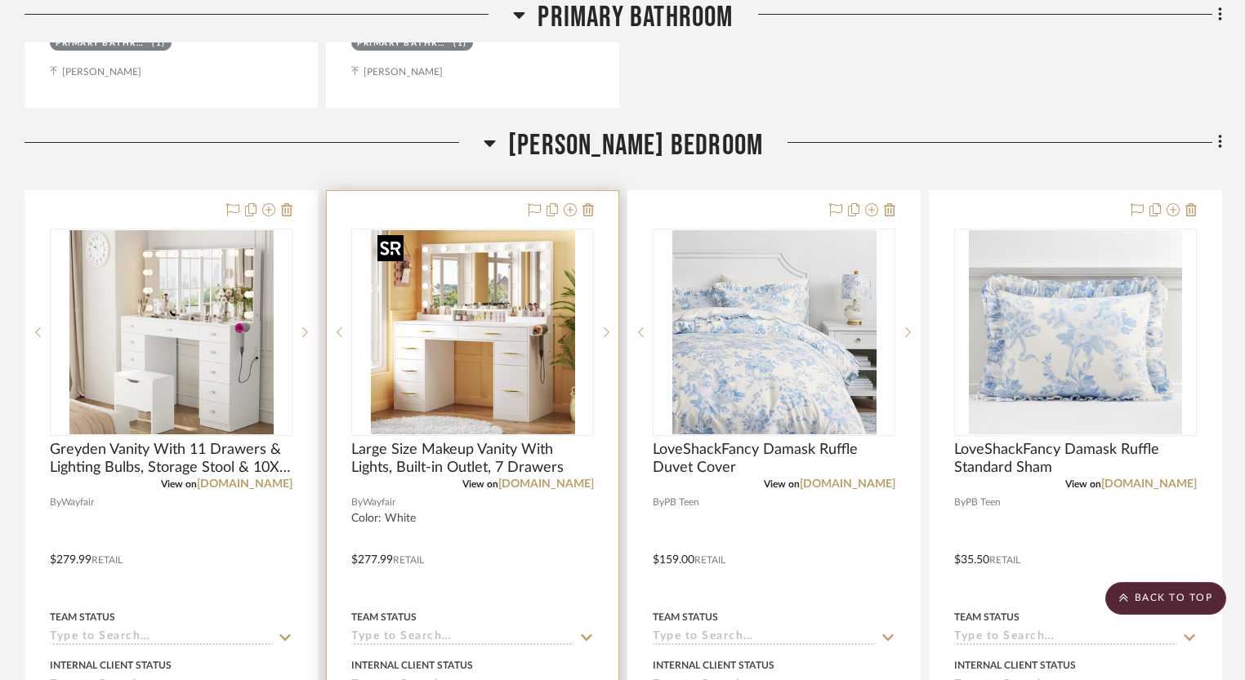
scroll to position [2857, 0]
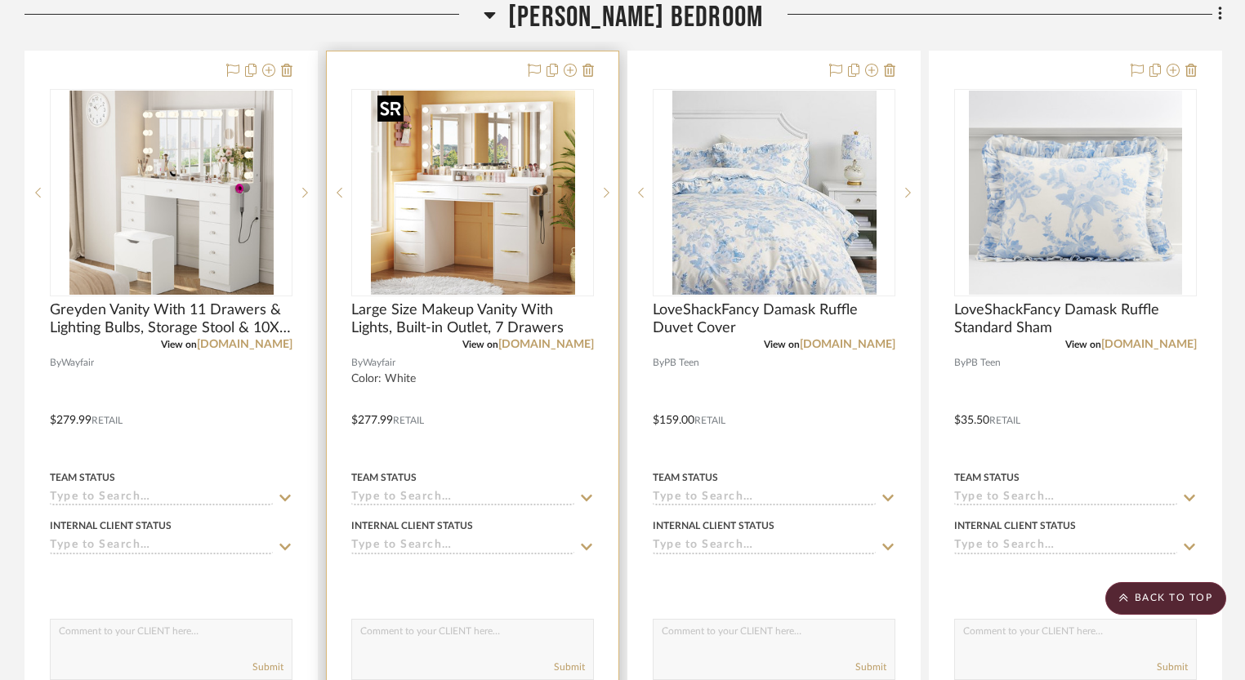
click at [527, 229] on img "0" at bounding box center [473, 193] width 204 height 204
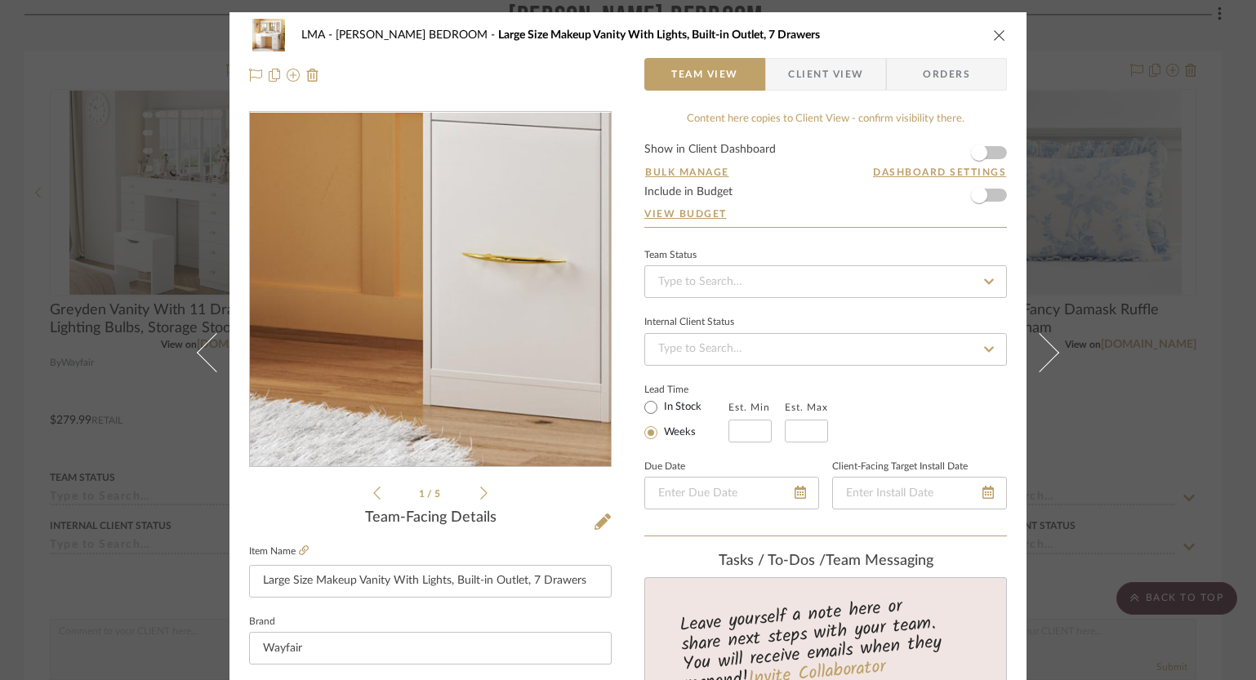
scroll to position [556, 0]
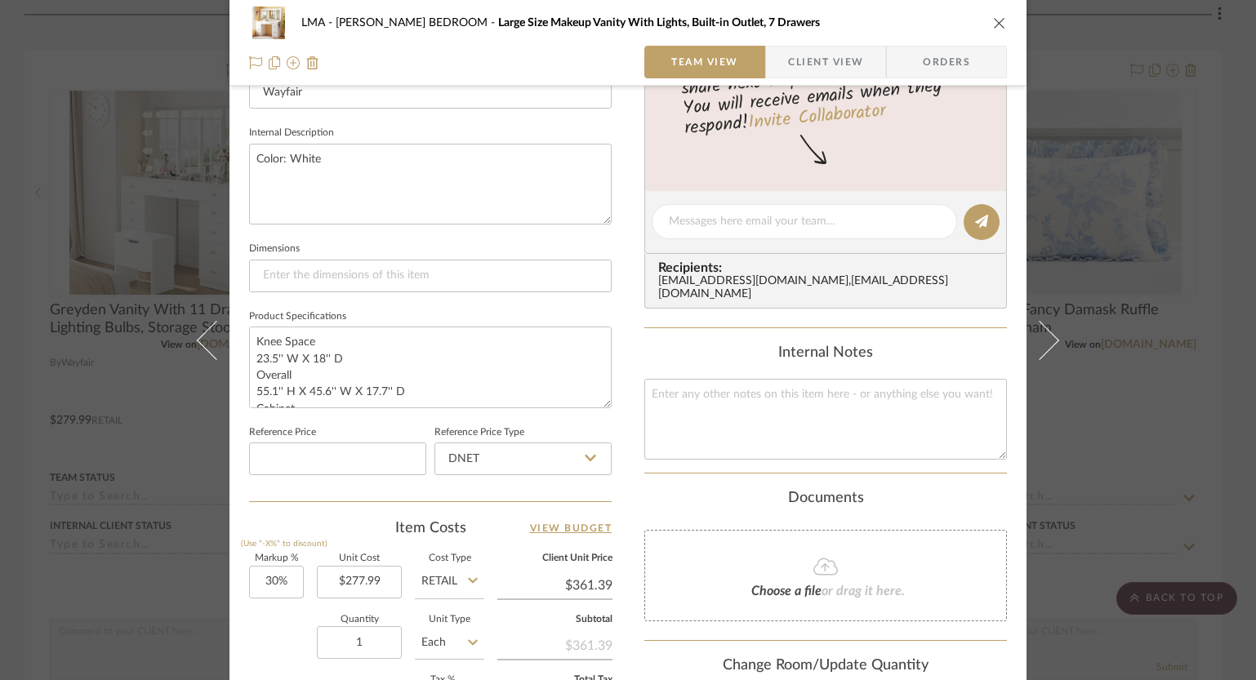
click at [993, 20] on icon "close" at bounding box center [999, 22] width 13 height 13
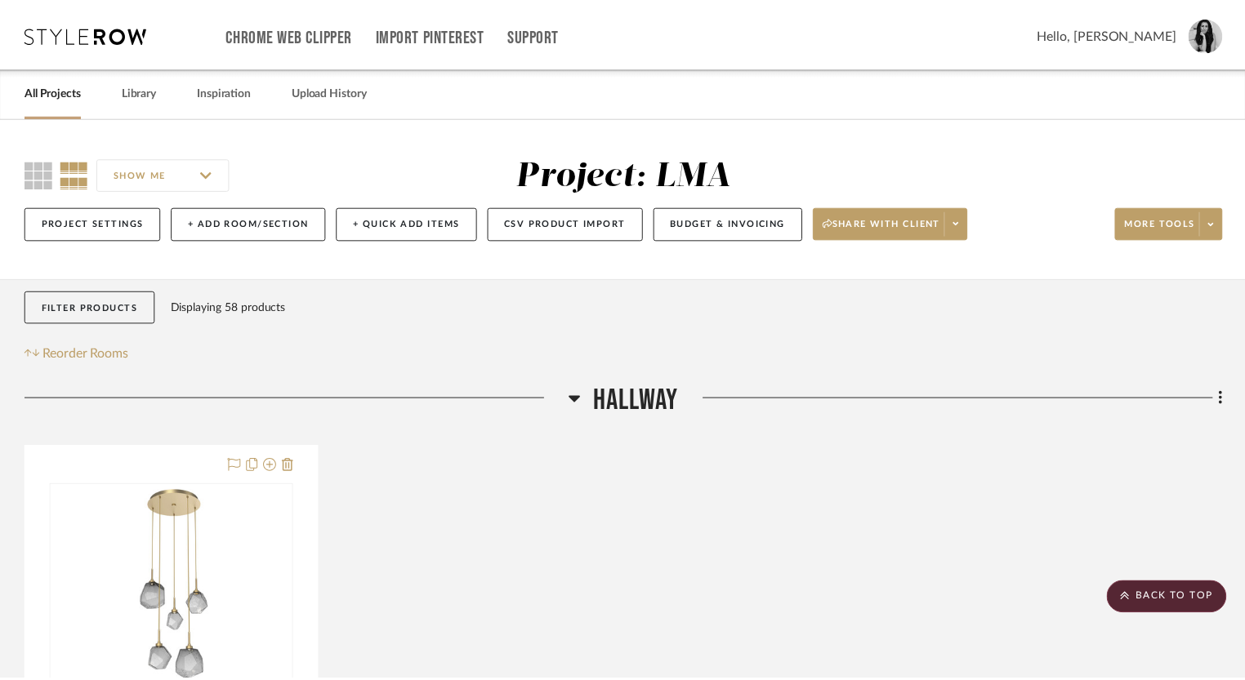
scroll to position [2857, 0]
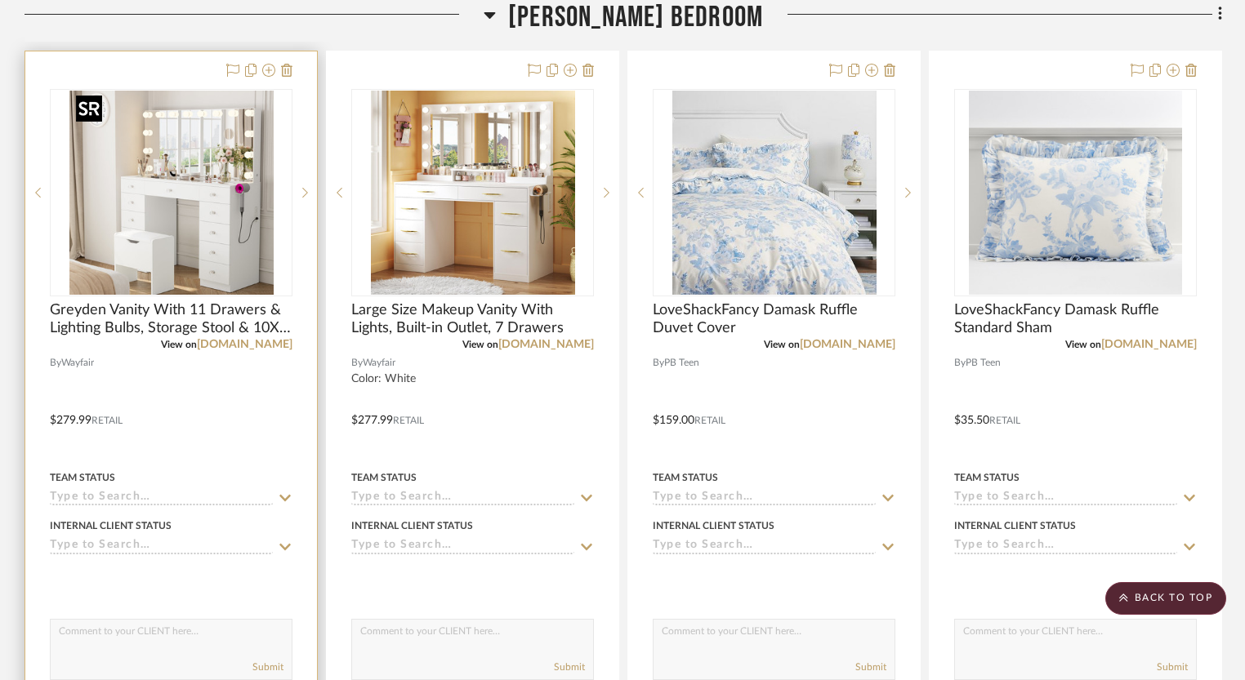
click at [0, 0] on img at bounding box center [0, 0] width 0 height 0
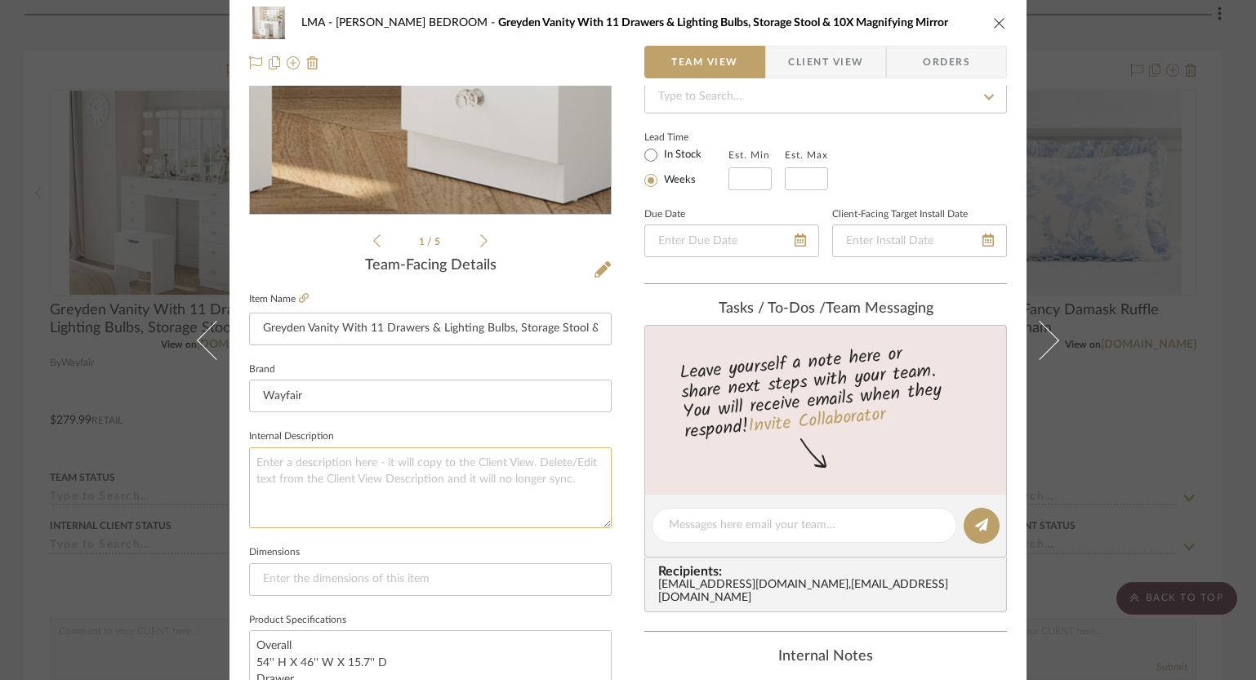
scroll to position [534, 0]
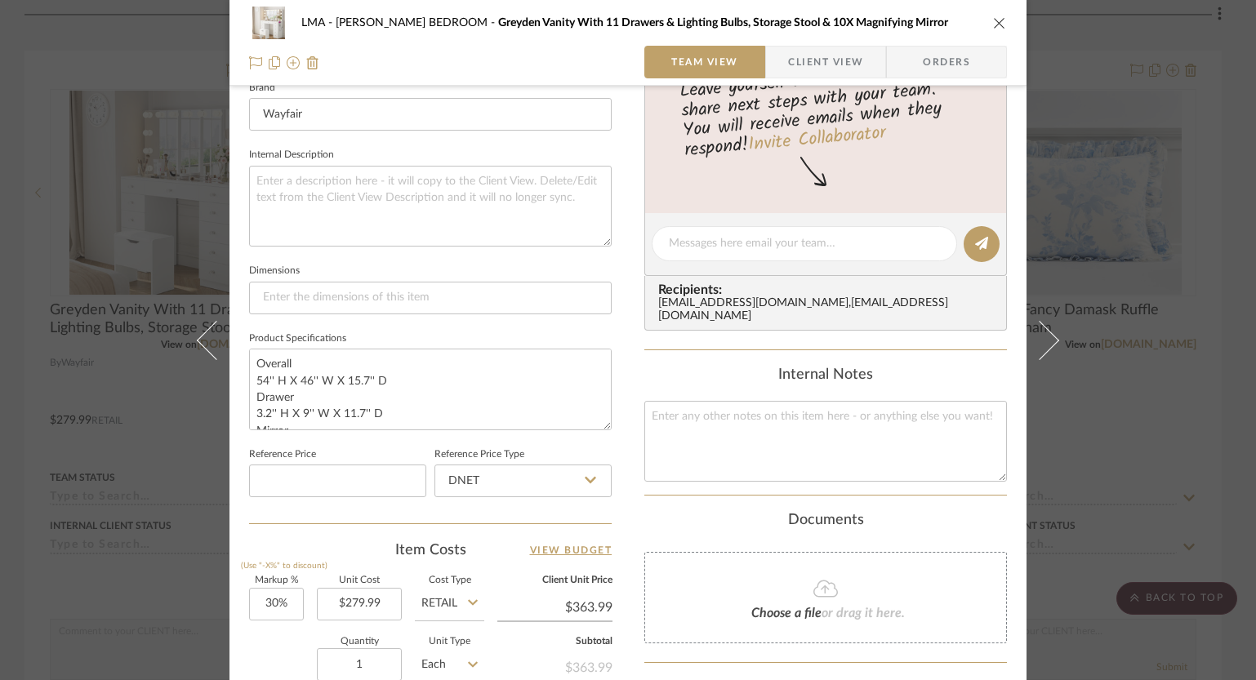
click at [992, 16] on button "close" at bounding box center [999, 23] width 15 height 15
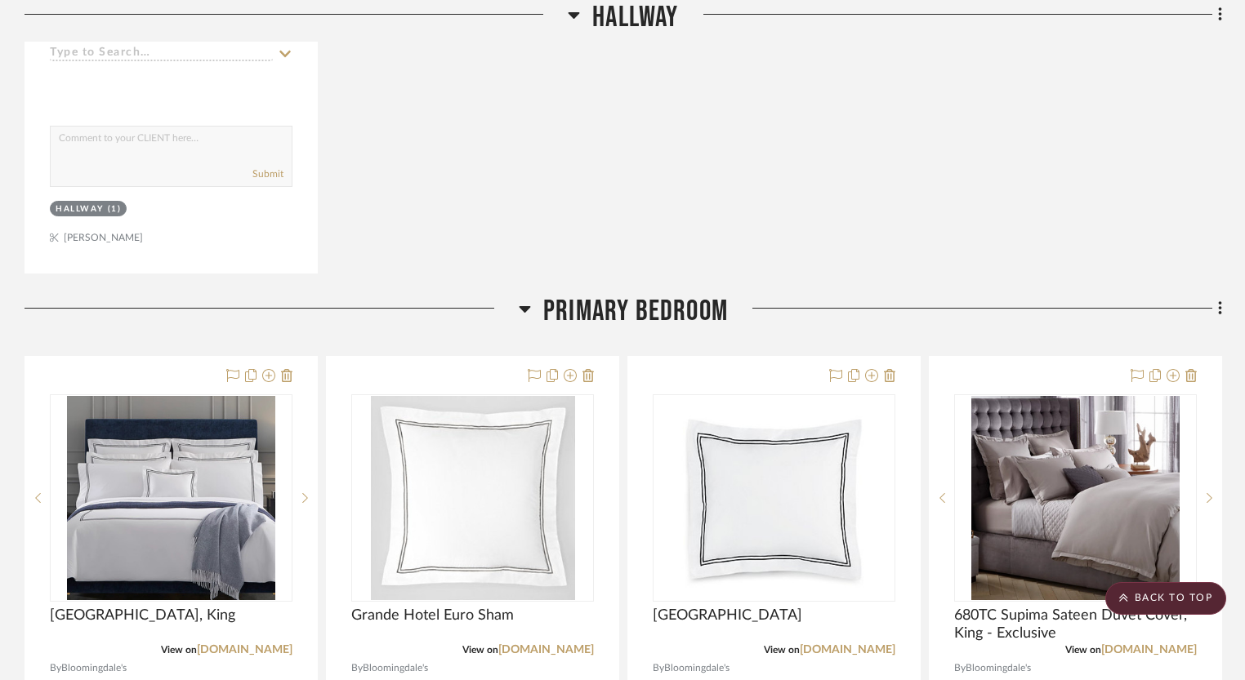
scroll to position [1023, 0]
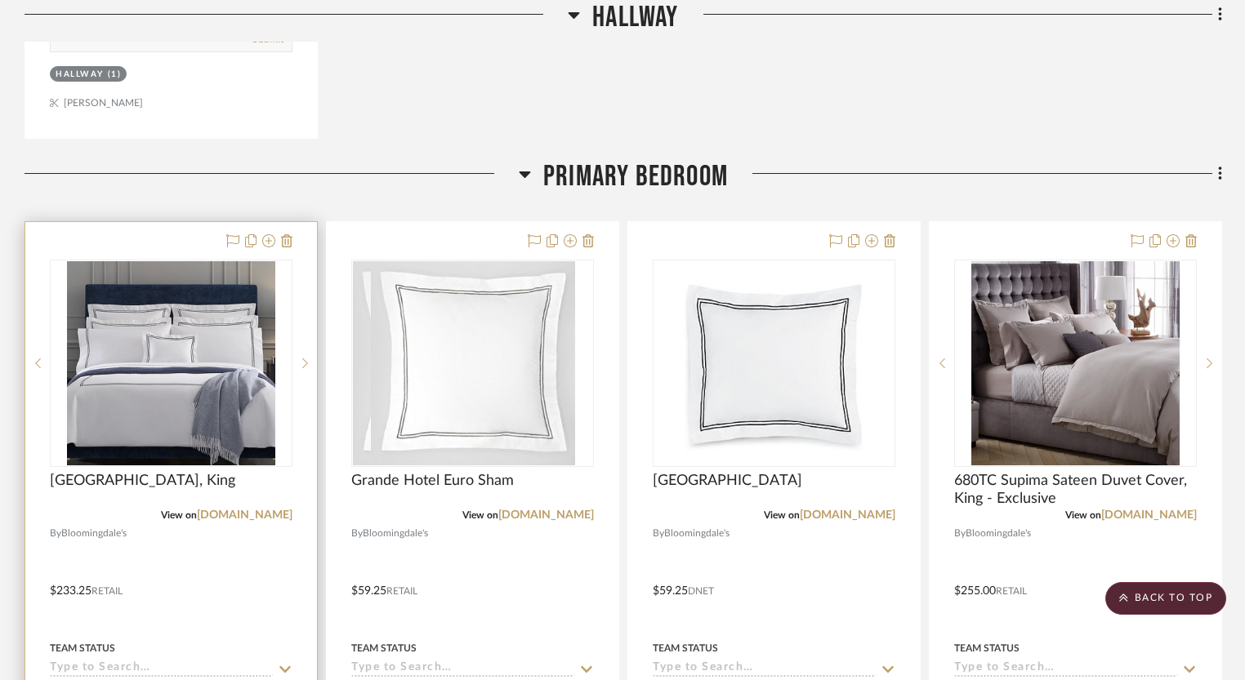
click at [0, 0] on div at bounding box center [0, 0] width 0 height 0
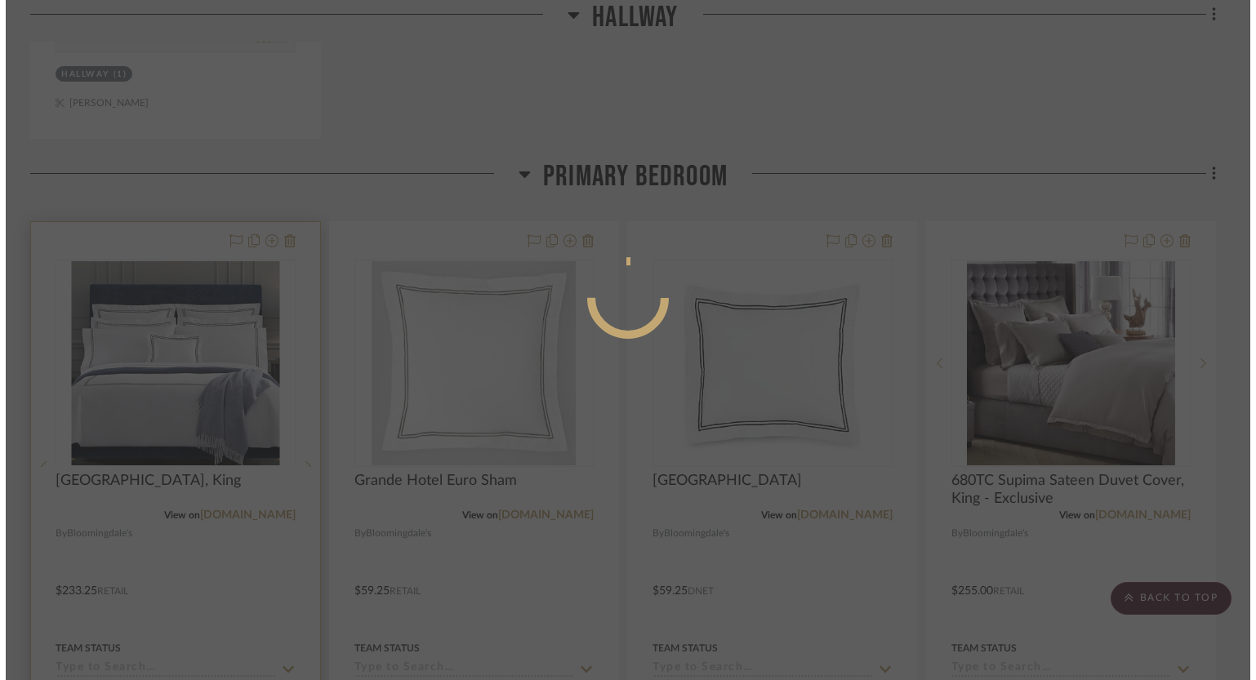
scroll to position [0, 0]
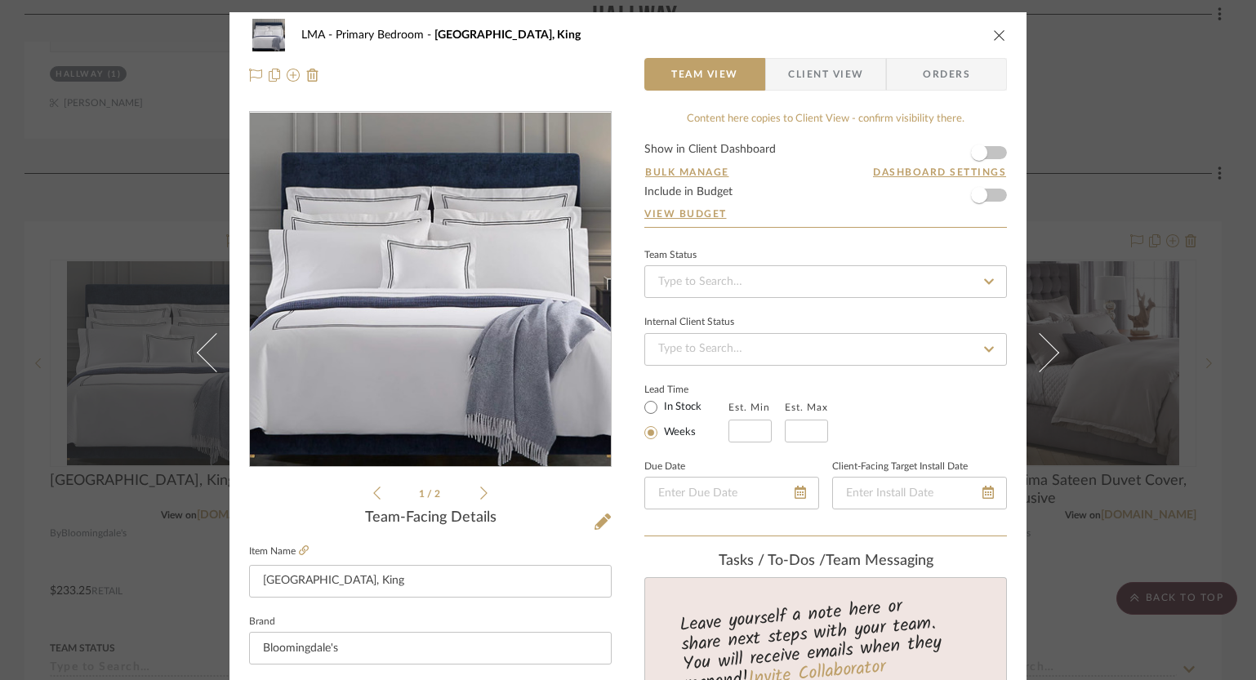
click at [814, 67] on span "Client View" at bounding box center [825, 74] width 75 height 33
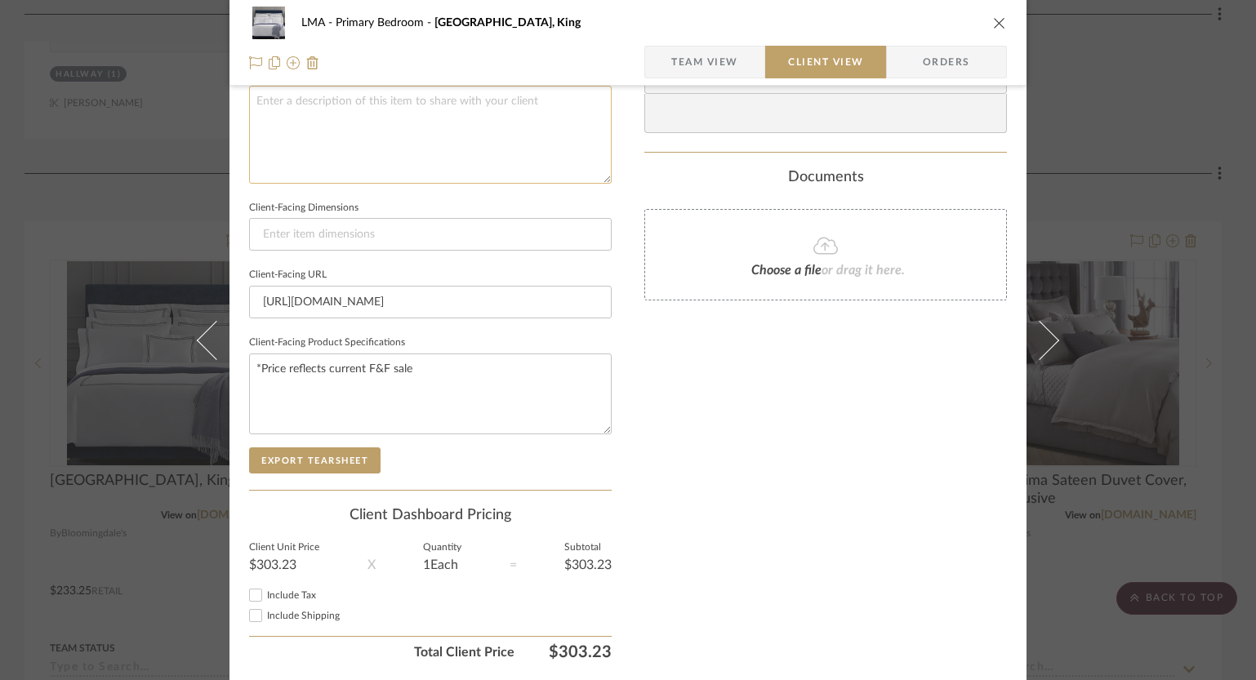
scroll to position [664, 0]
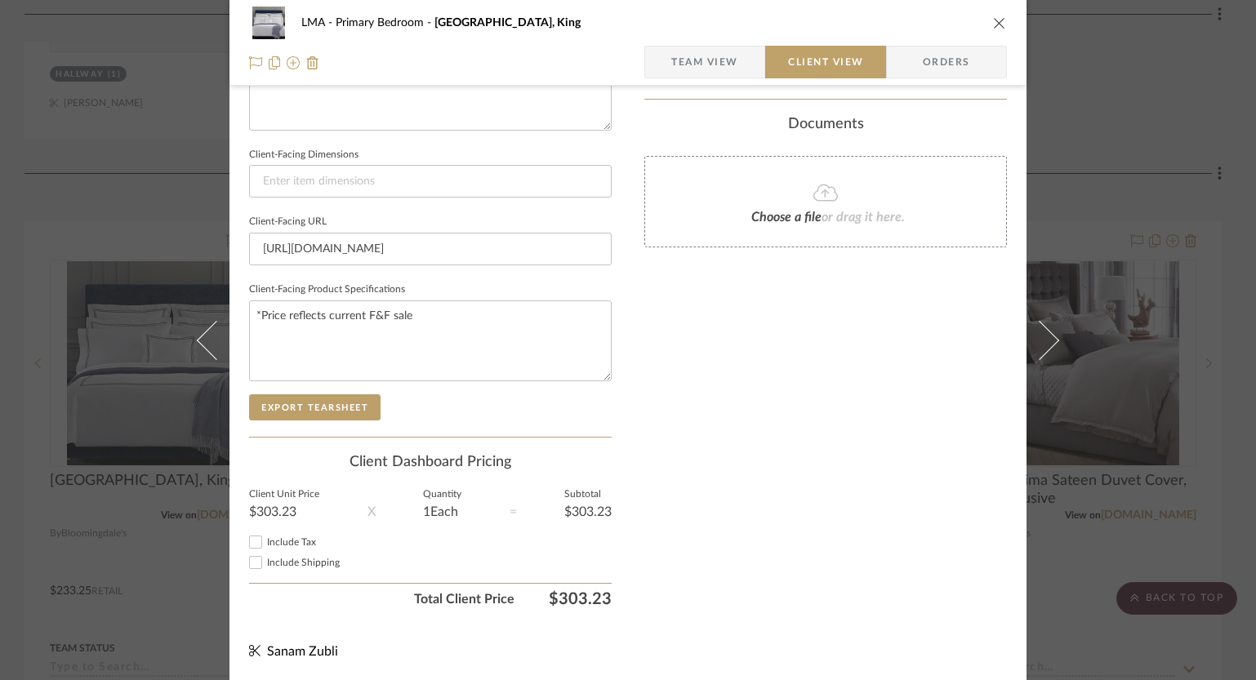
click at [710, 72] on span "Team View" at bounding box center [704, 62] width 67 height 33
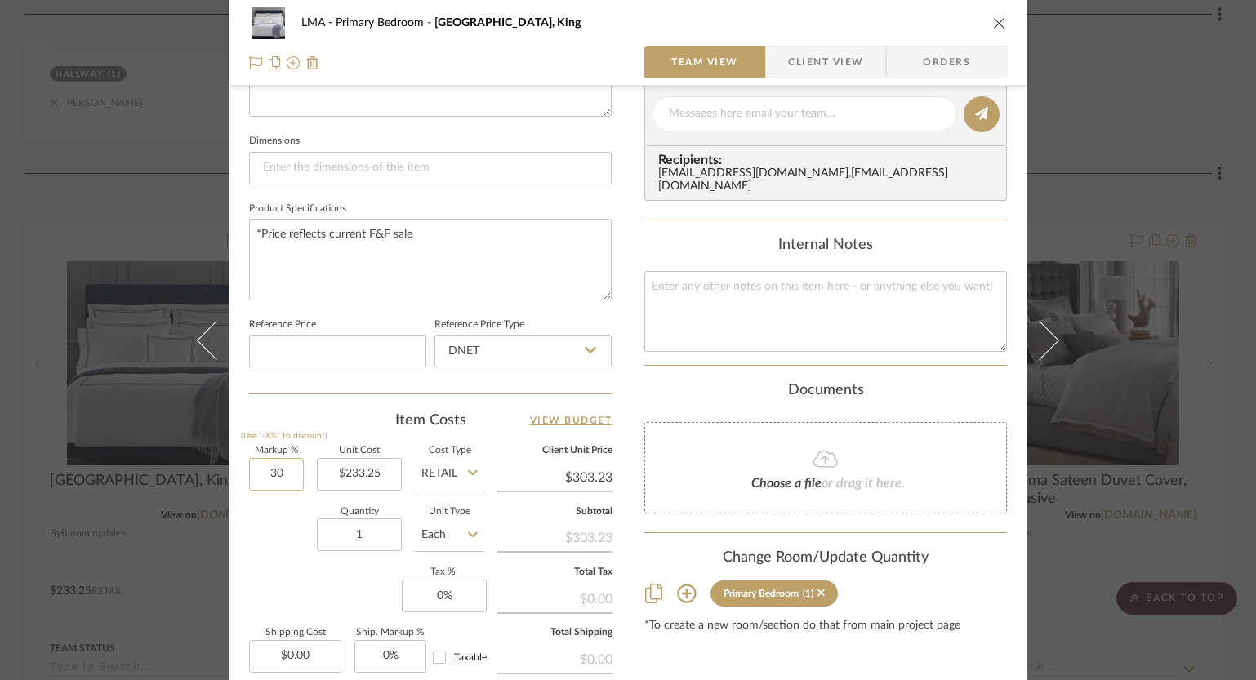
click at [265, 473] on input "30" at bounding box center [276, 474] width 55 height 33
type input "0%"
click at [624, 373] on div "LMA Primary Bedroom SFERRA Grande Hotel Duvet Cover, King Team View Client View…" at bounding box center [627, 102] width 797 height 1508
type input "$233.25"
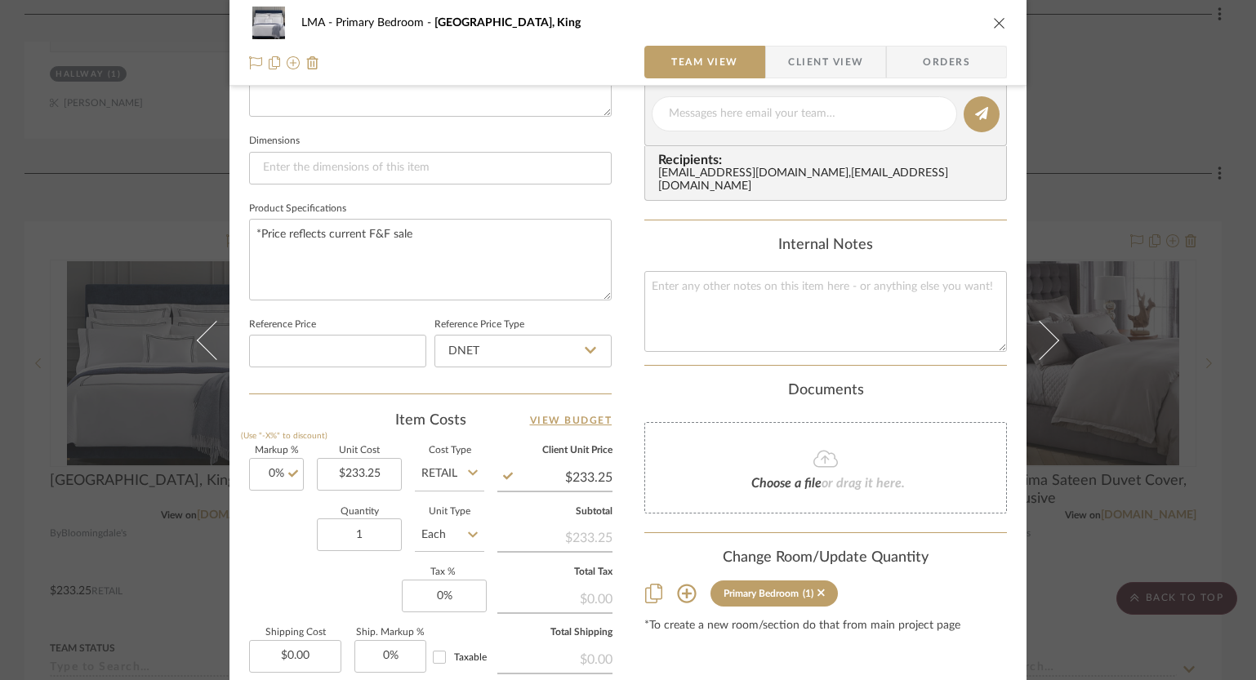
click at [993, 21] on icon "close" at bounding box center [999, 22] width 13 height 13
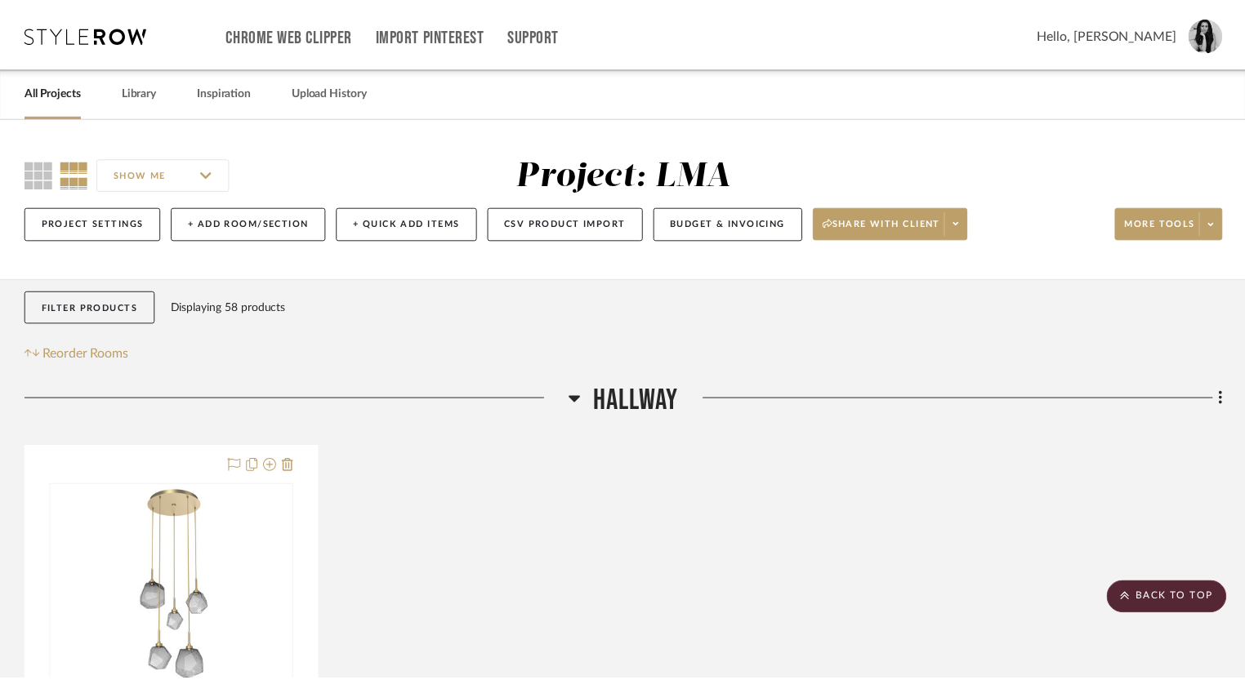
scroll to position [1023, 0]
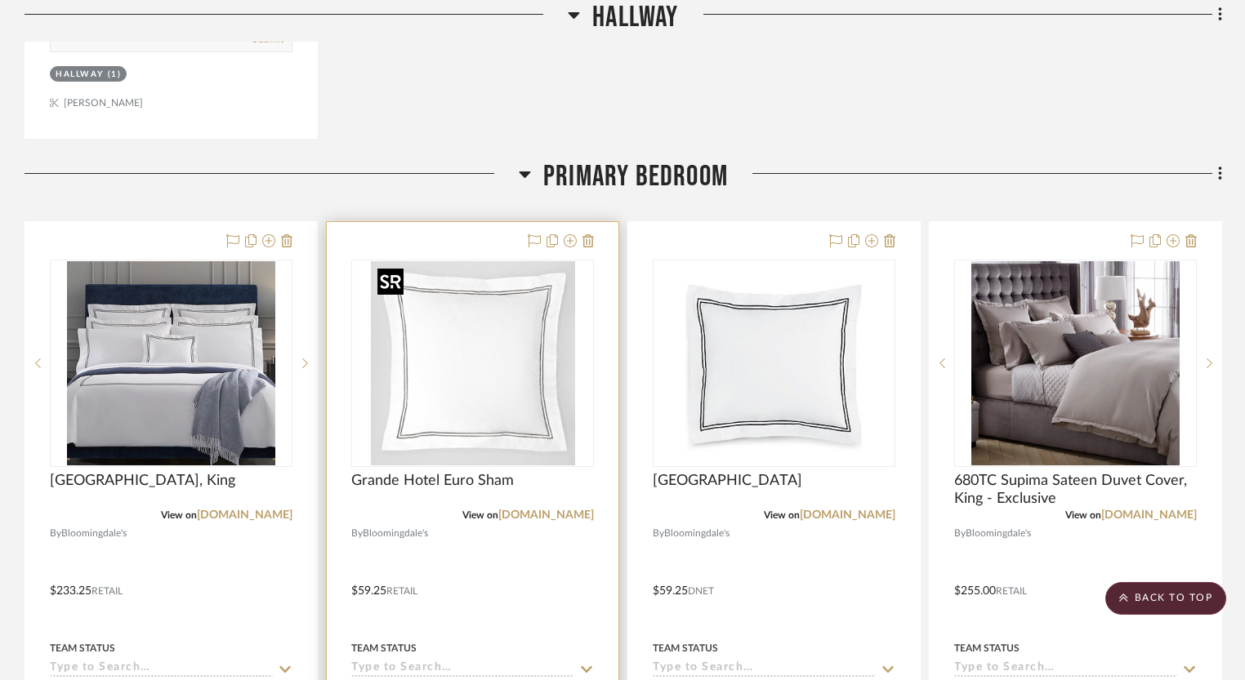
click at [544, 359] on img "0" at bounding box center [473, 363] width 204 height 204
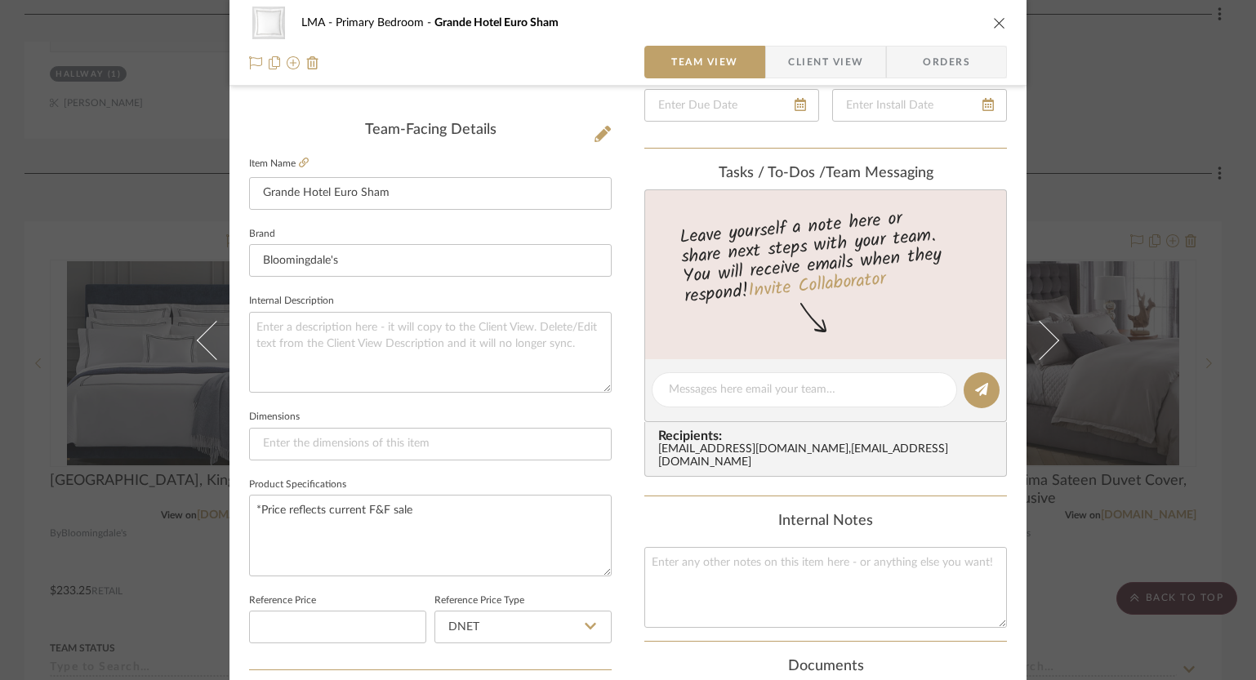
scroll to position [474, 0]
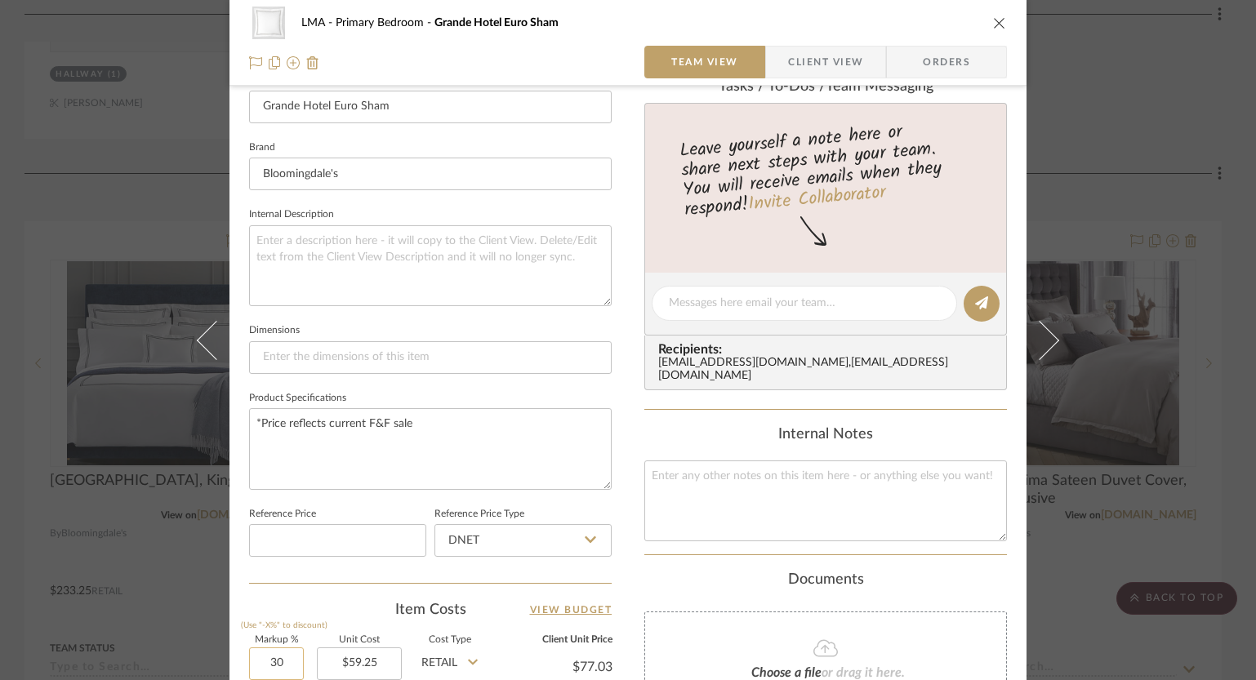
click at [278, 665] on input "30" at bounding box center [276, 664] width 55 height 33
click at [277, 665] on input "30" at bounding box center [276, 664] width 55 height 33
type input "0%"
click at [611, 551] on div "LMA Primary Bedroom Grande Hotel Euro Sham Team View Client View Orders Team-Fa…" at bounding box center [627, 292] width 797 height 1508
type input "$59.25"
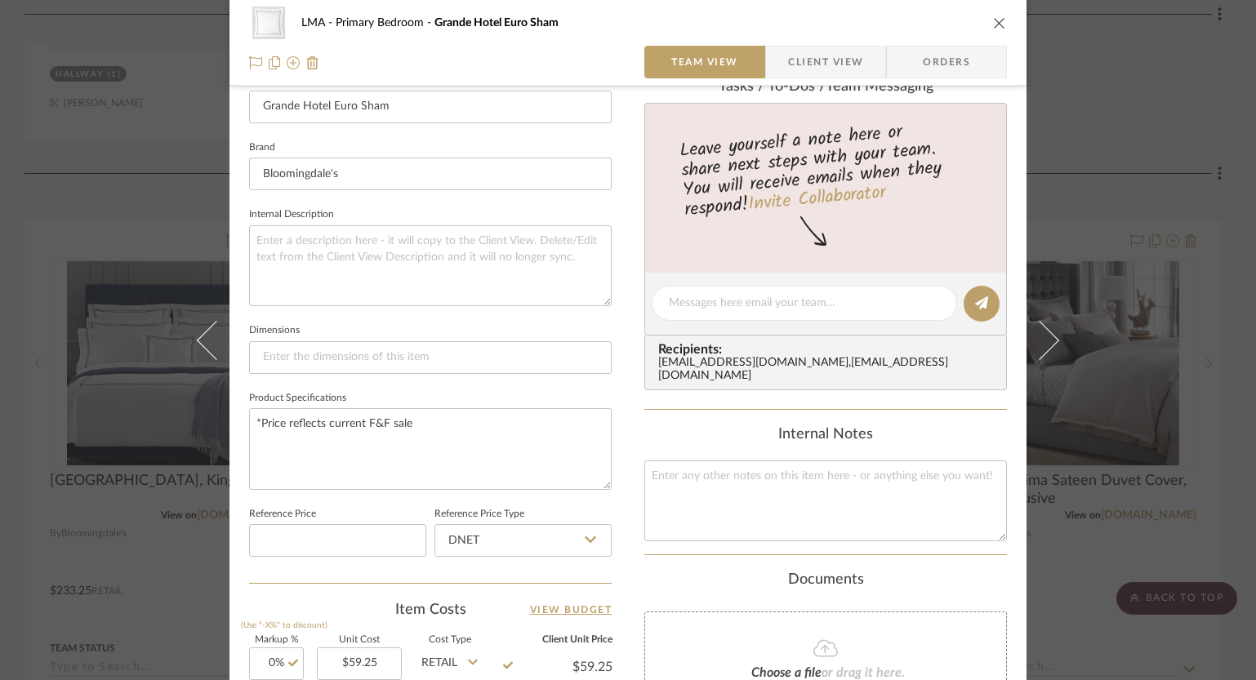
click at [993, 20] on icon "close" at bounding box center [999, 22] width 13 height 13
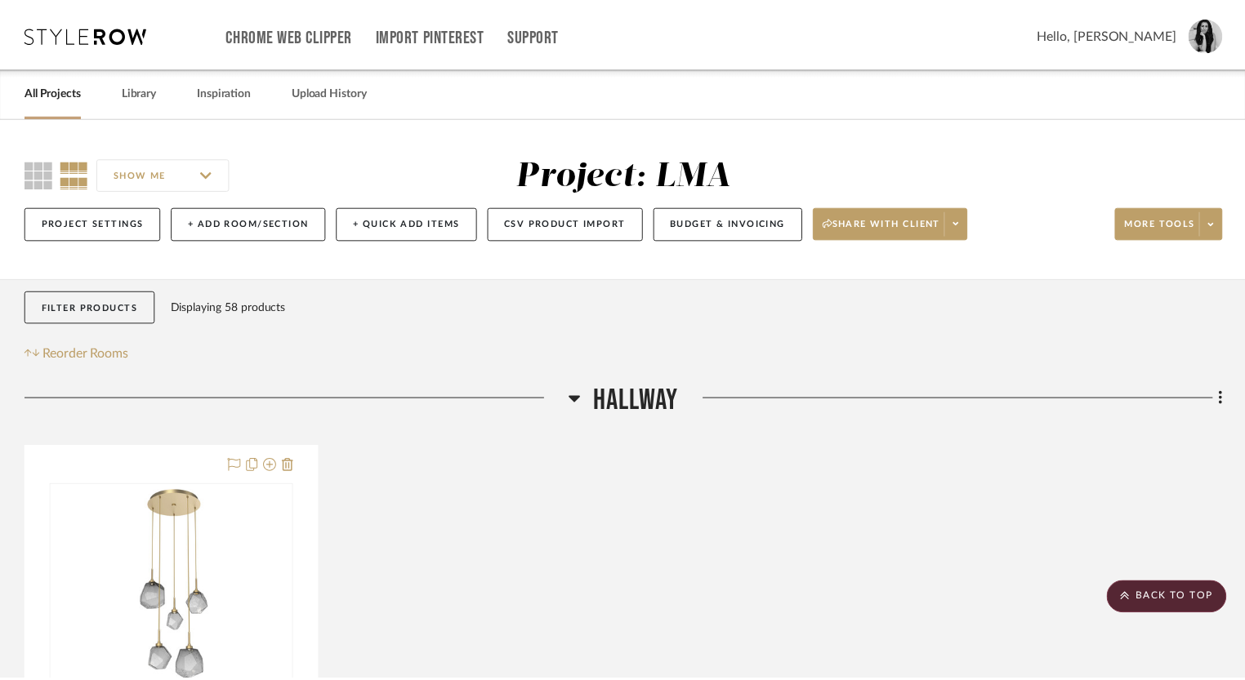
scroll to position [1023, 0]
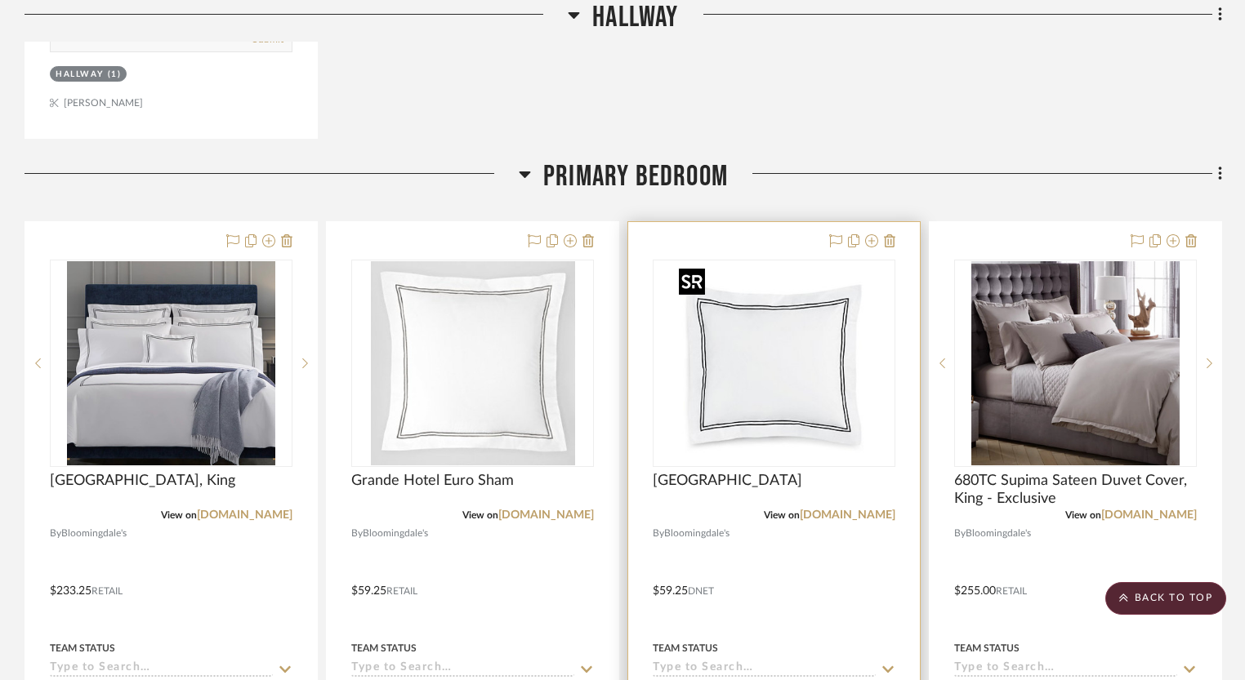
click at [752, 358] on img "0" at bounding box center [774, 363] width 204 height 204
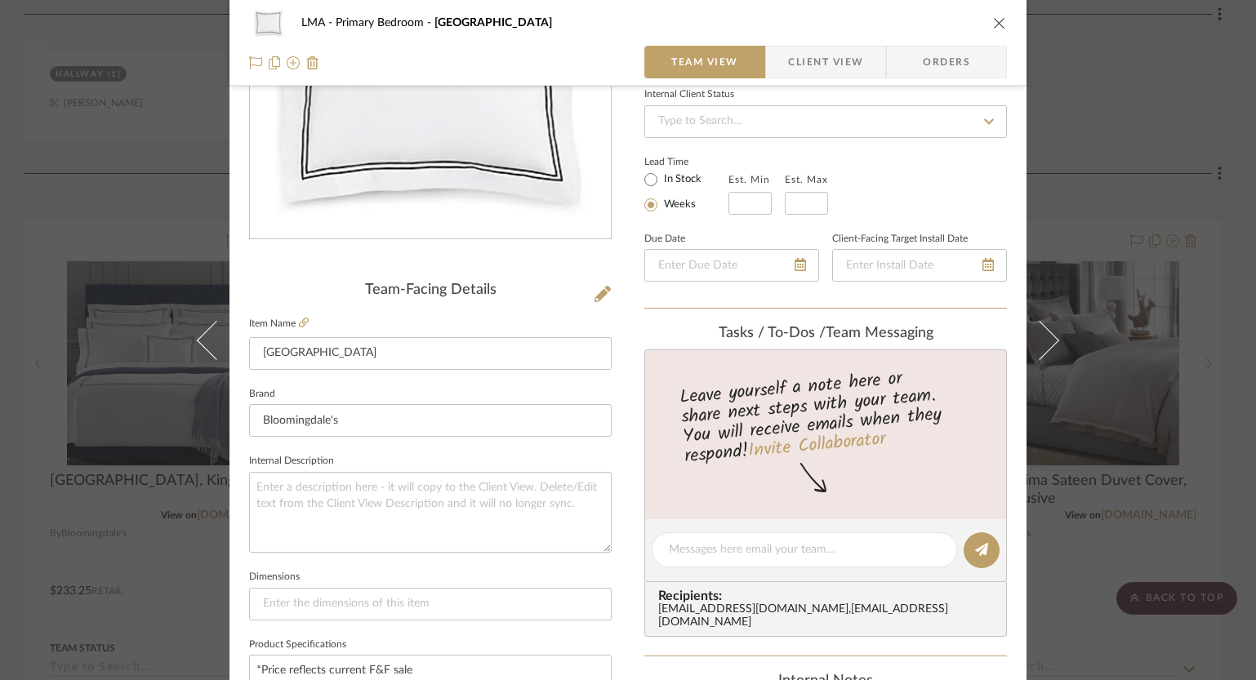
scroll to position [522, 0]
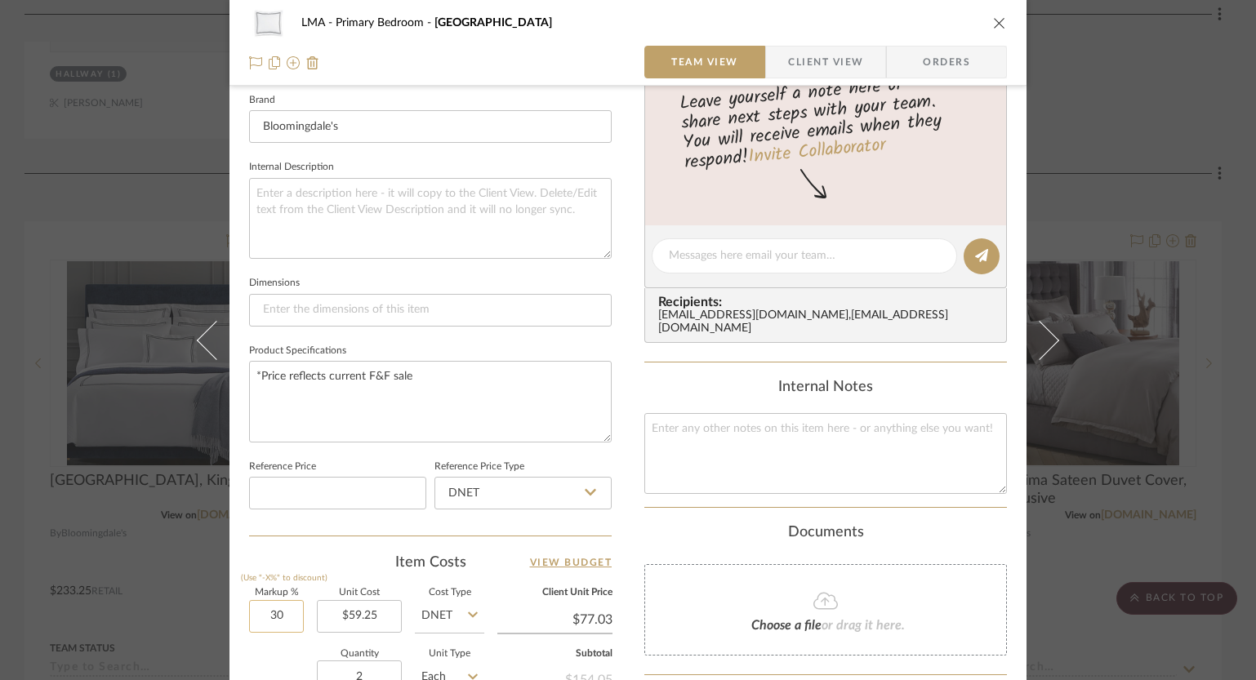
click at [266, 619] on input "30" at bounding box center [276, 616] width 55 height 33
type input "0%"
drag, startPoint x: 619, startPoint y: 513, endPoint x: 625, endPoint y: 503, distance: 11.3
click at [619, 513] on div "LMA Primary Bedroom Grande Hotel King Sham Team View Client View Orders Team-Fa…" at bounding box center [627, 244] width 797 height 1508
type input "$59.25"
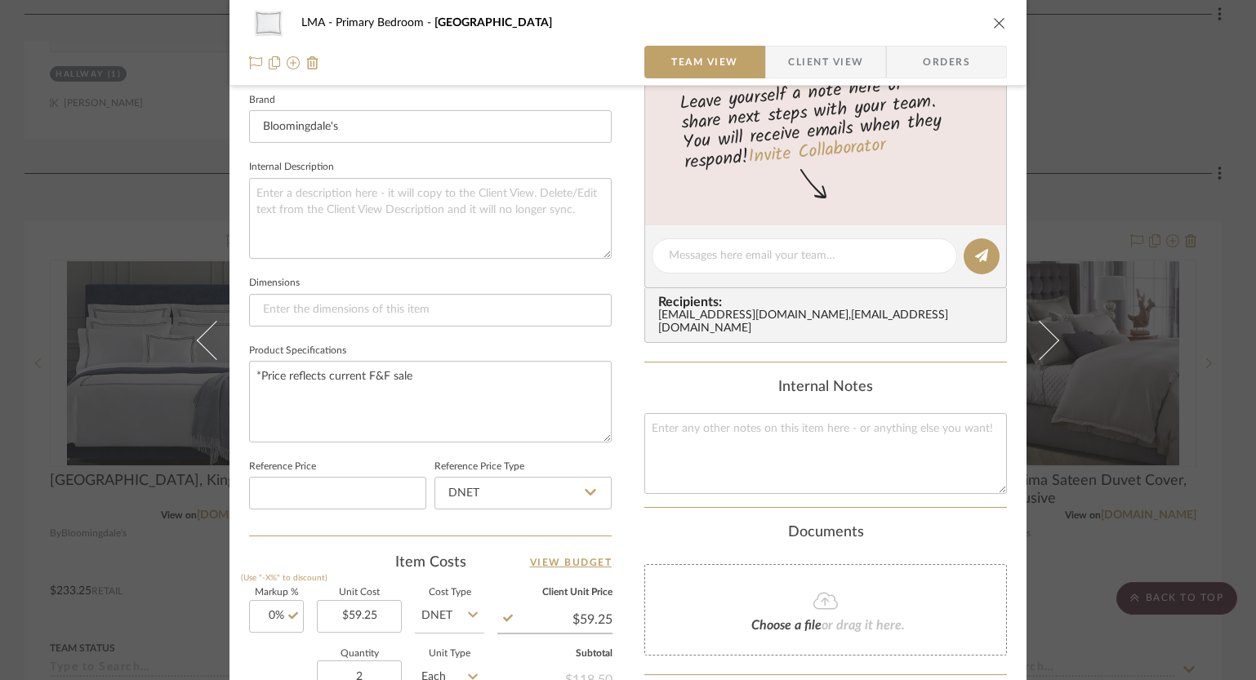
click at [995, 20] on icon "close" at bounding box center [999, 22] width 13 height 13
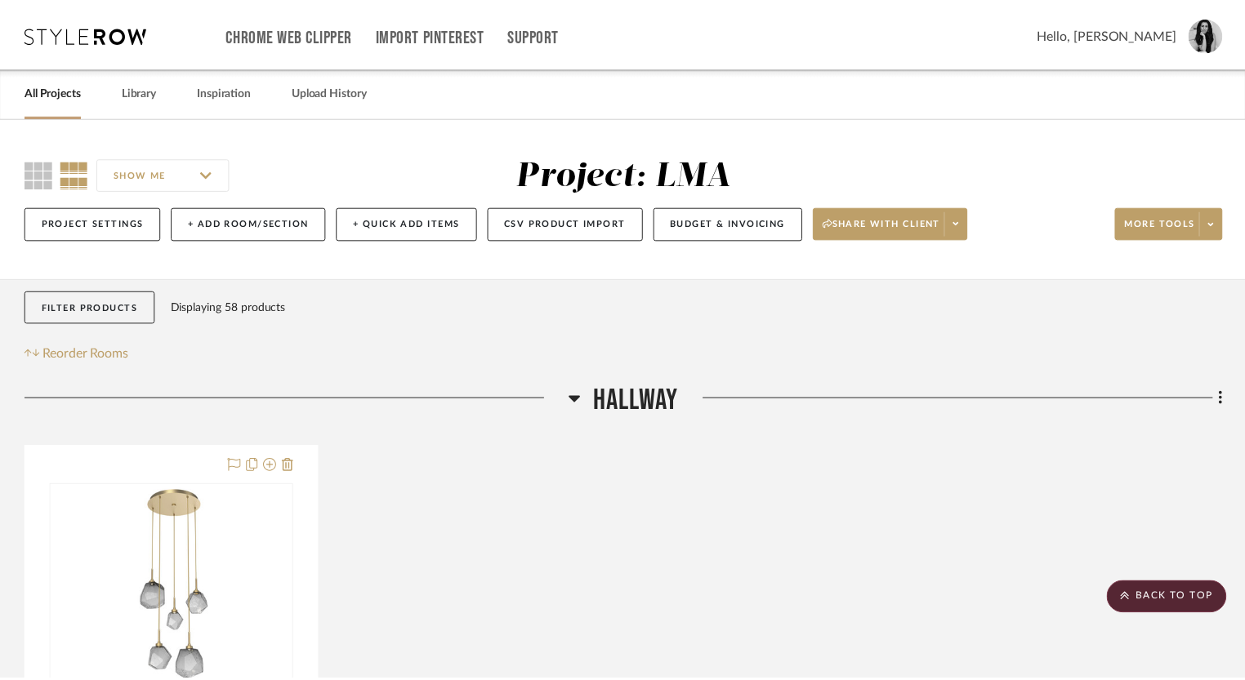
scroll to position [1023, 0]
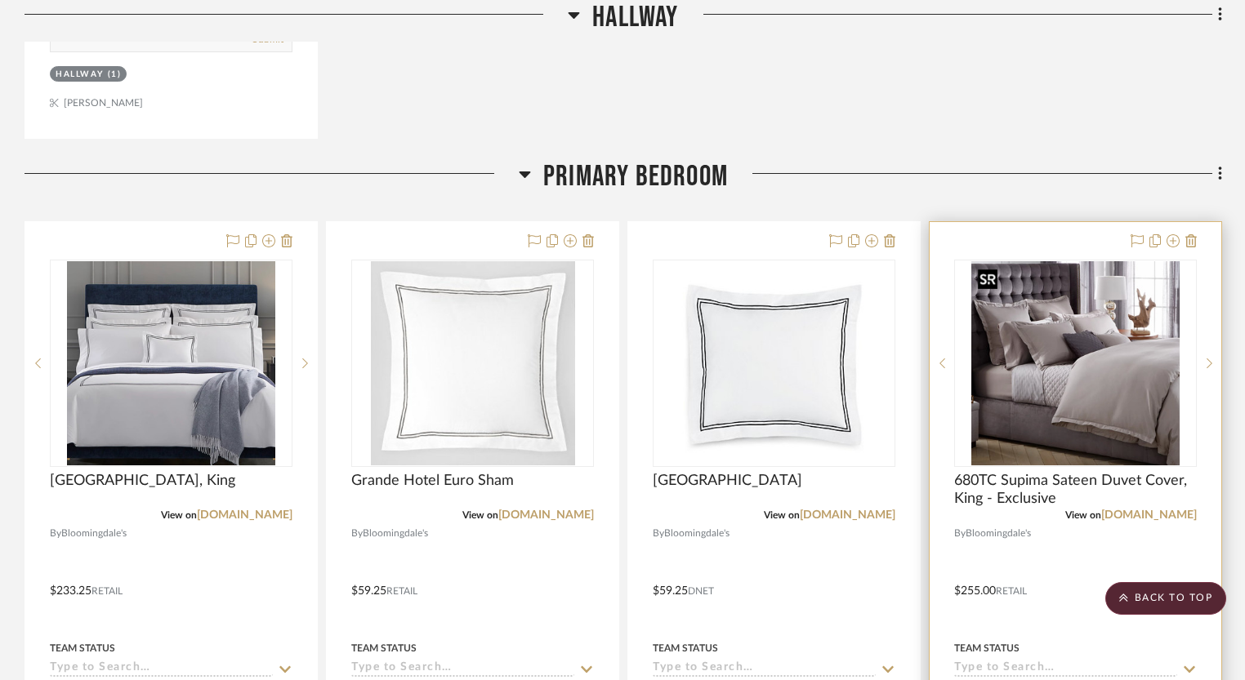
click at [0, 0] on img at bounding box center [0, 0] width 0 height 0
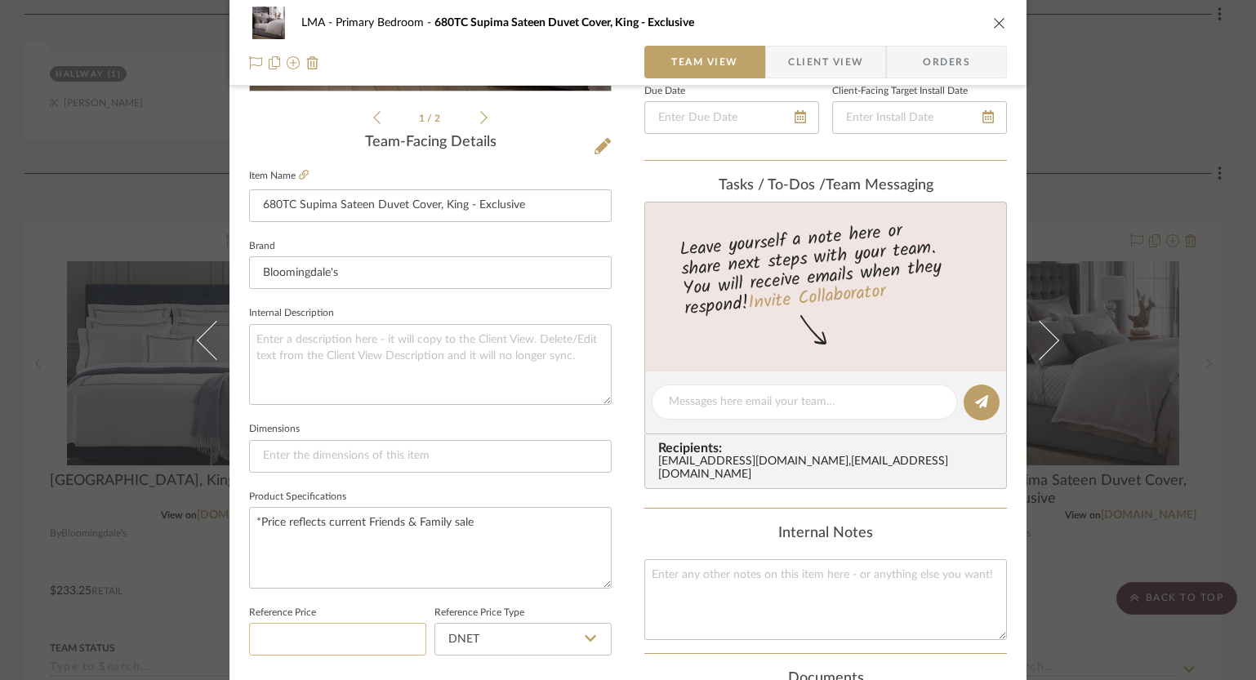
scroll to position [468, 0]
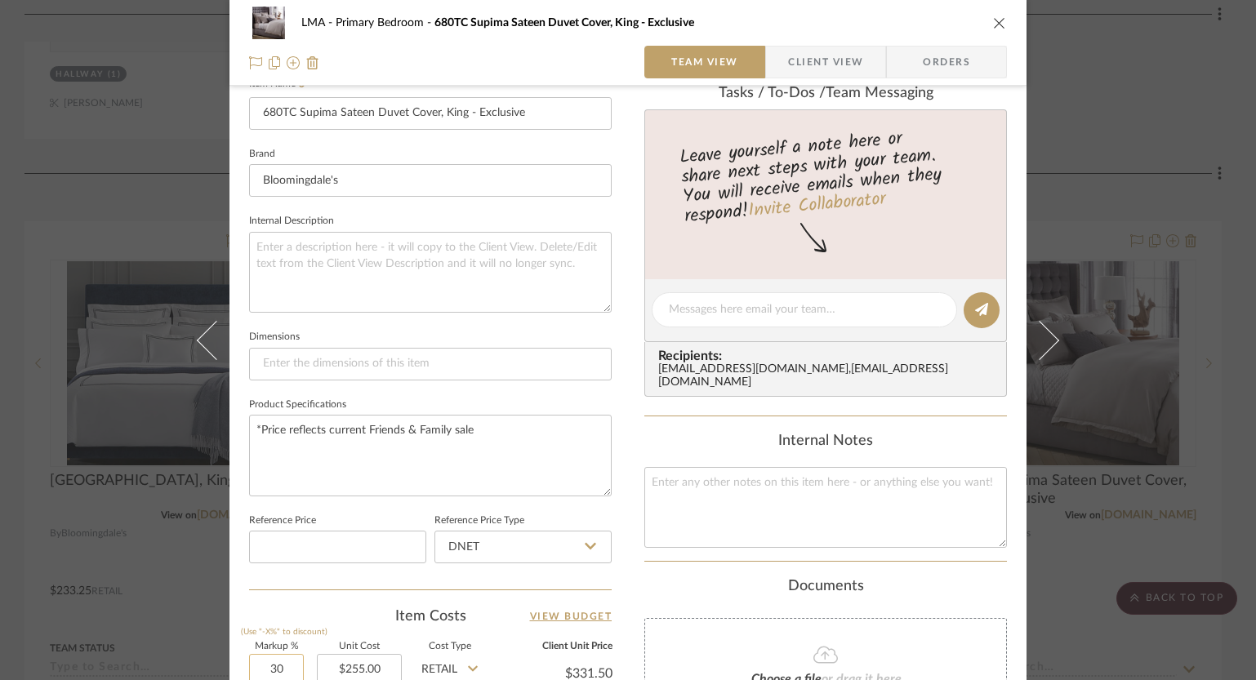
click at [277, 666] on input "30" at bounding box center [276, 670] width 55 height 33
type input "0%"
click at [644, 527] on textarea at bounding box center [825, 507] width 363 height 81
type input "$255.00"
click at [993, 27] on icon "close" at bounding box center [999, 22] width 13 height 13
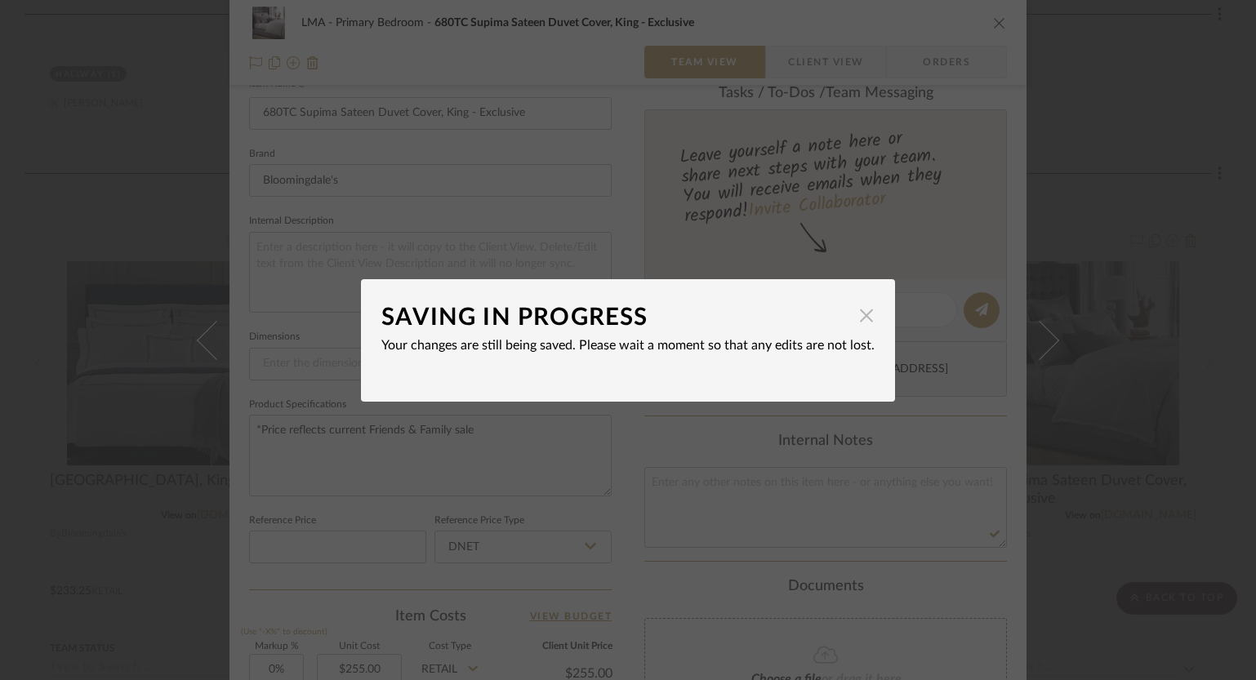
click at [865, 319] on span "button" at bounding box center [866, 316] width 33 height 33
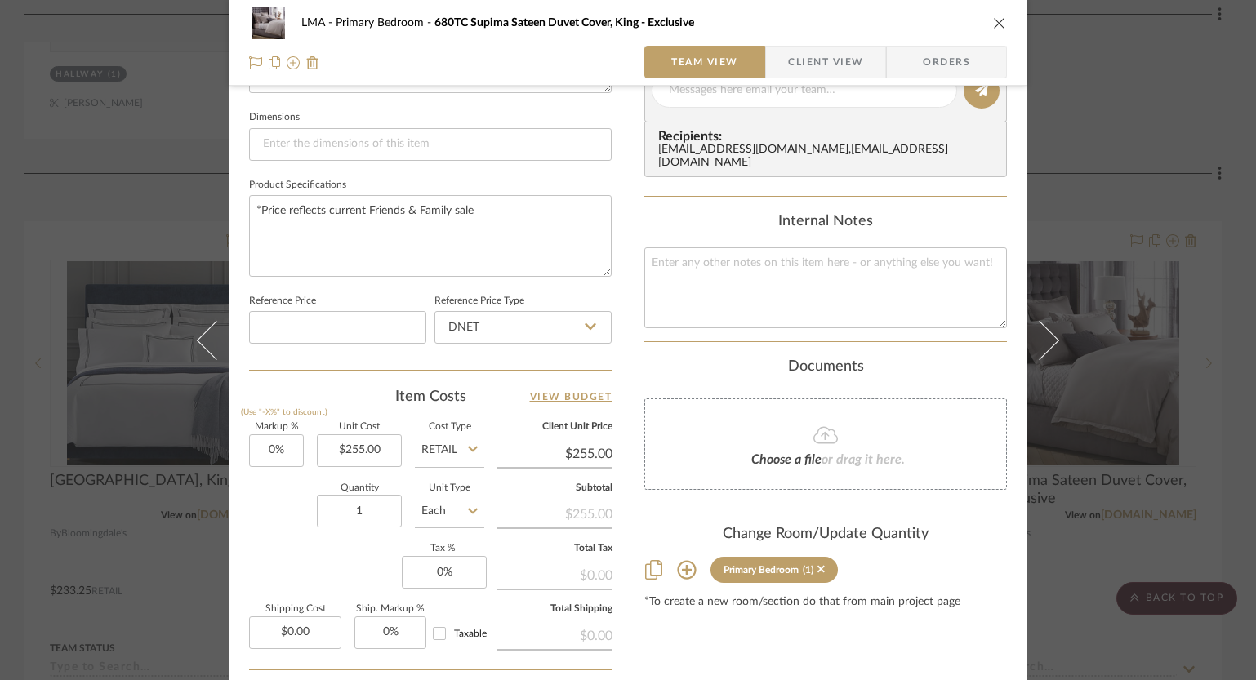
scroll to position [782, 0]
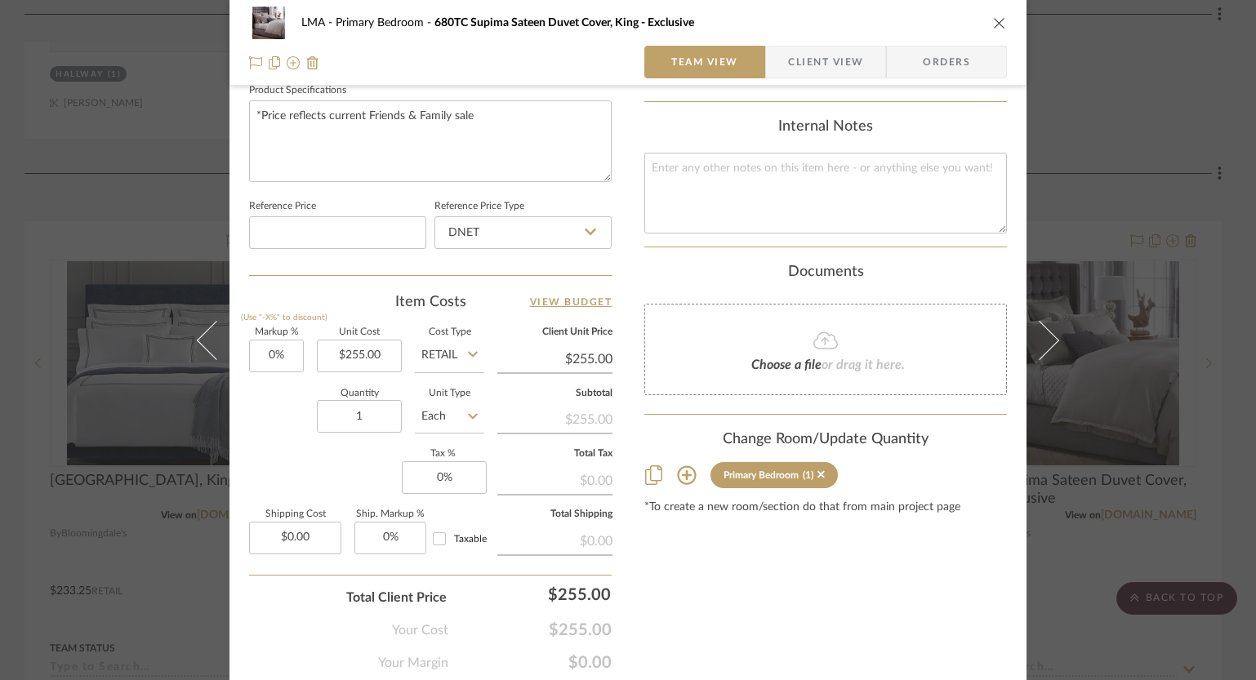
click at [993, 26] on icon "close" at bounding box center [999, 22] width 13 height 13
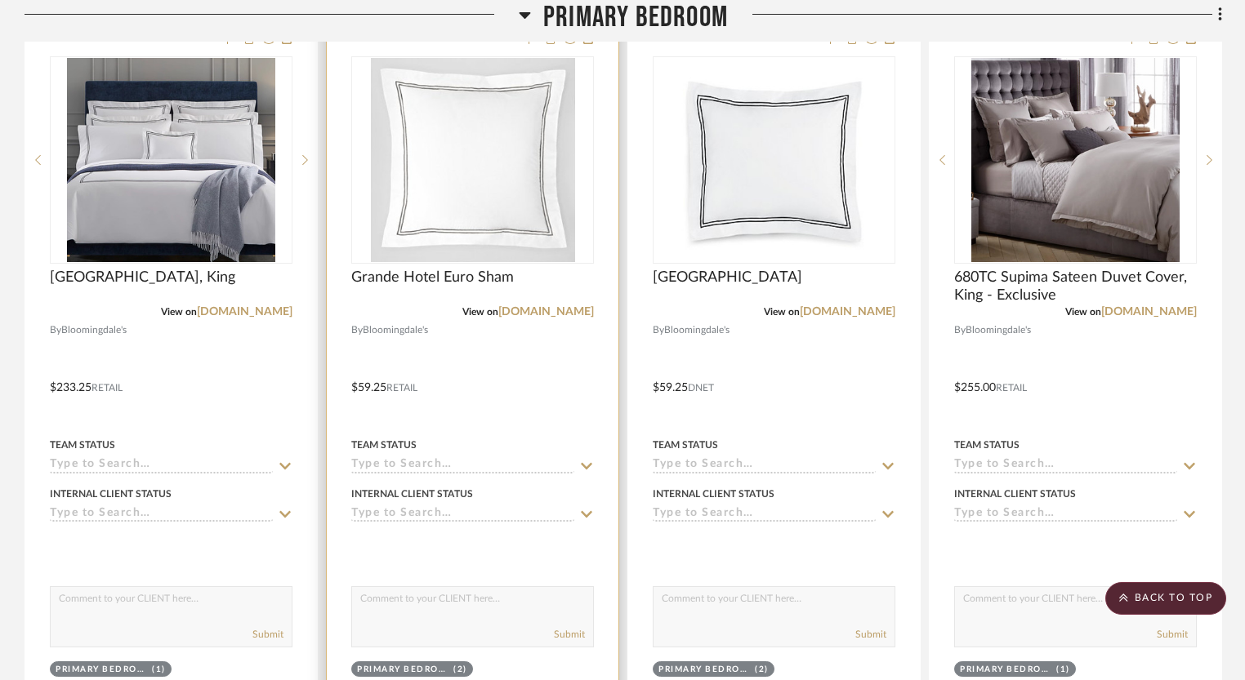
scroll to position [1343, 0]
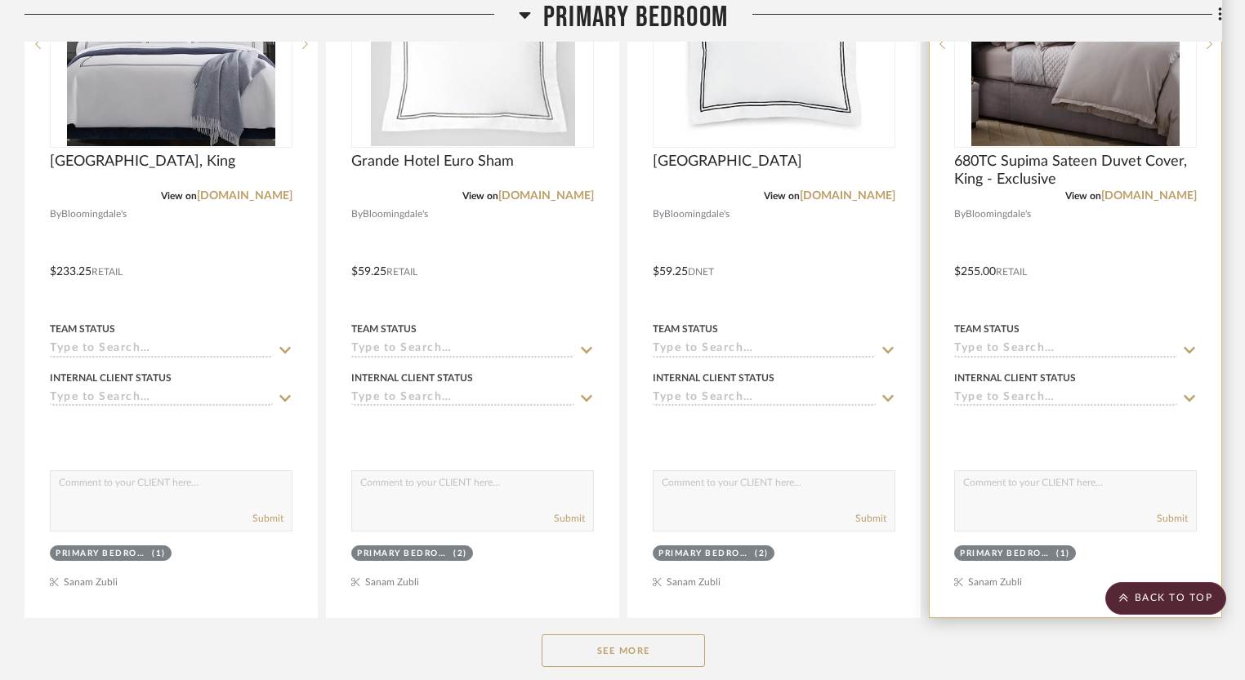
click at [1058, 103] on img "0" at bounding box center [1075, 44] width 208 height 204
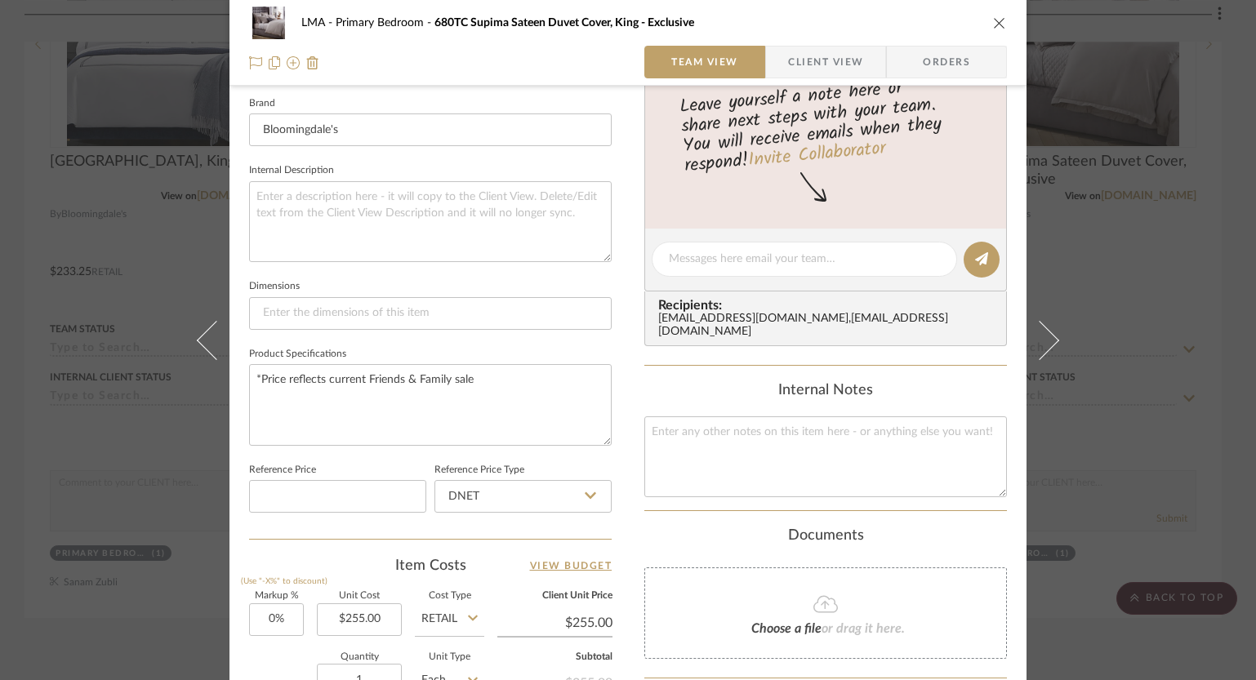
scroll to position [612, 0]
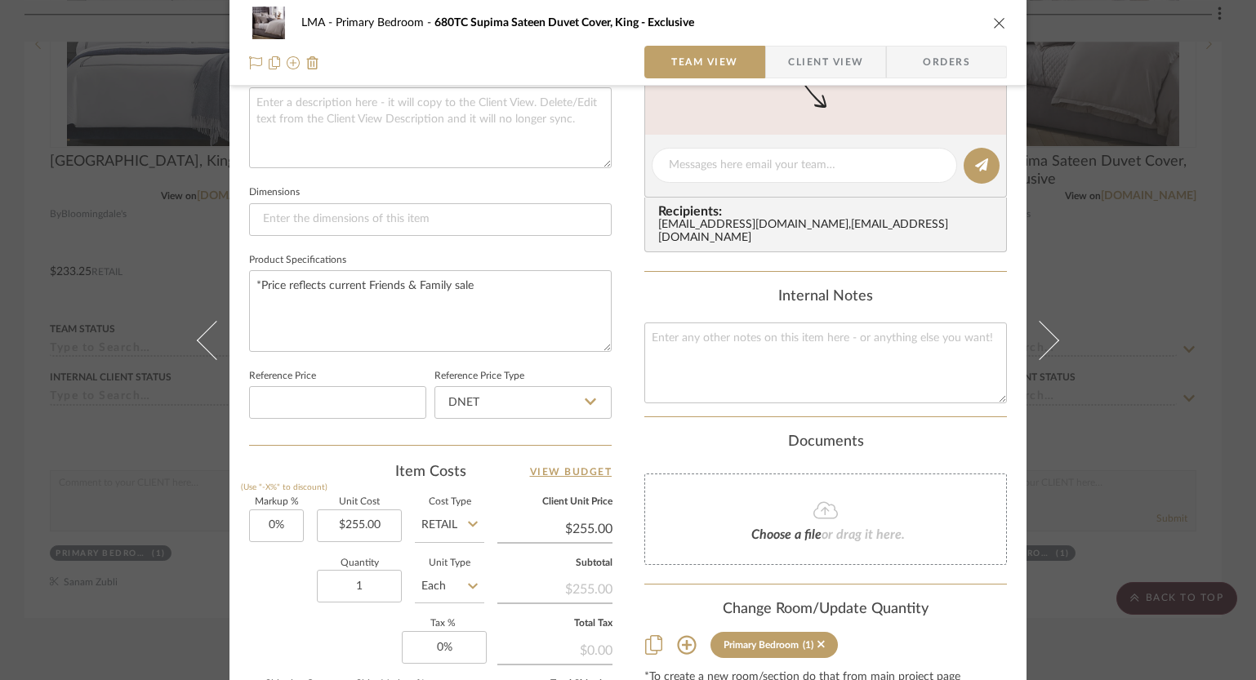
click at [993, 23] on icon "close" at bounding box center [999, 22] width 13 height 13
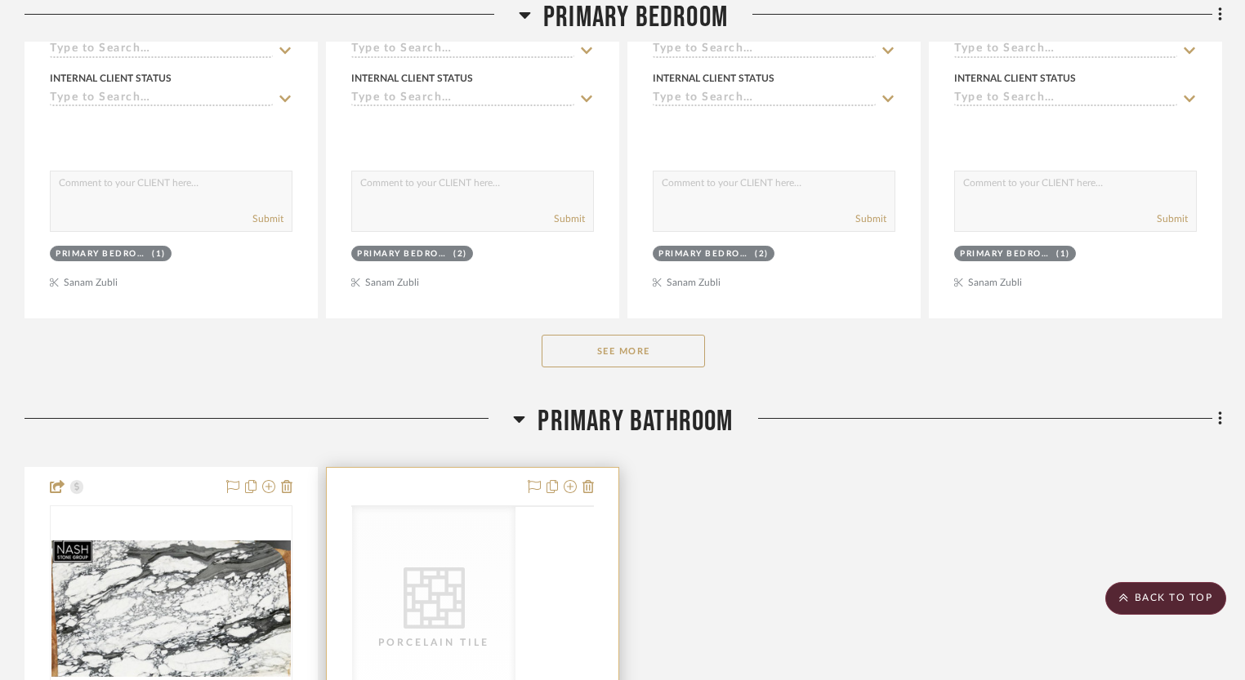
scroll to position [1867, 0]
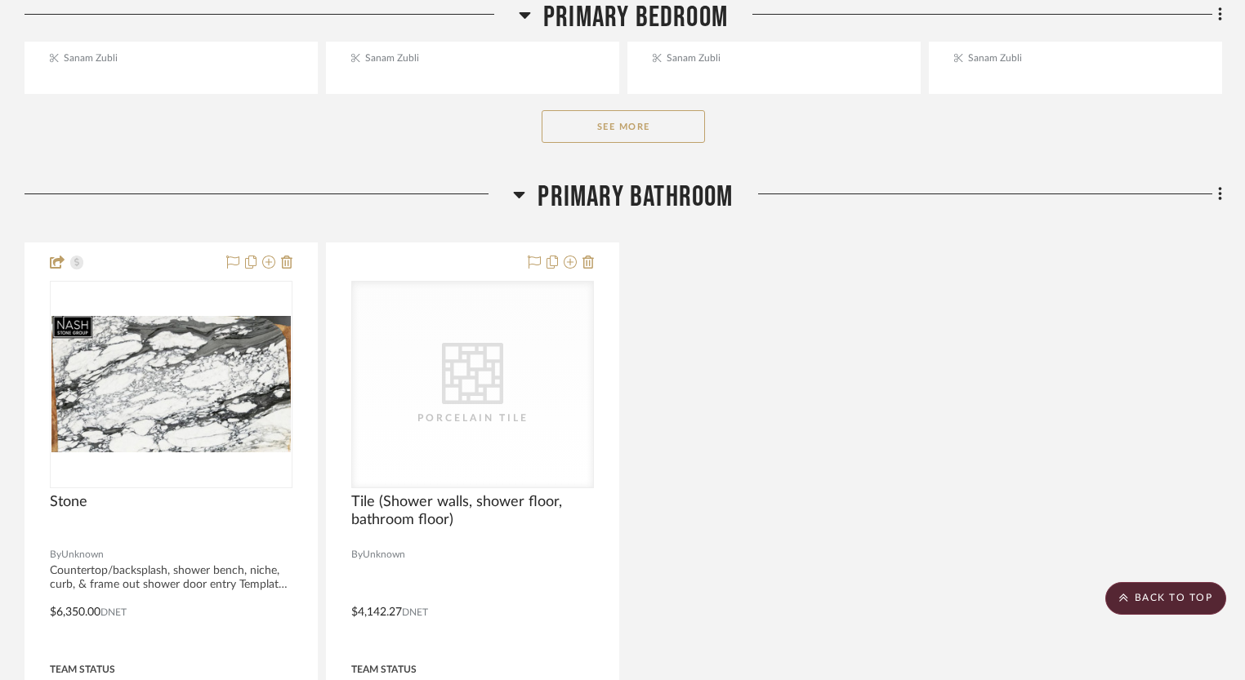
click at [658, 130] on button "See More" at bounding box center [622, 126] width 163 height 33
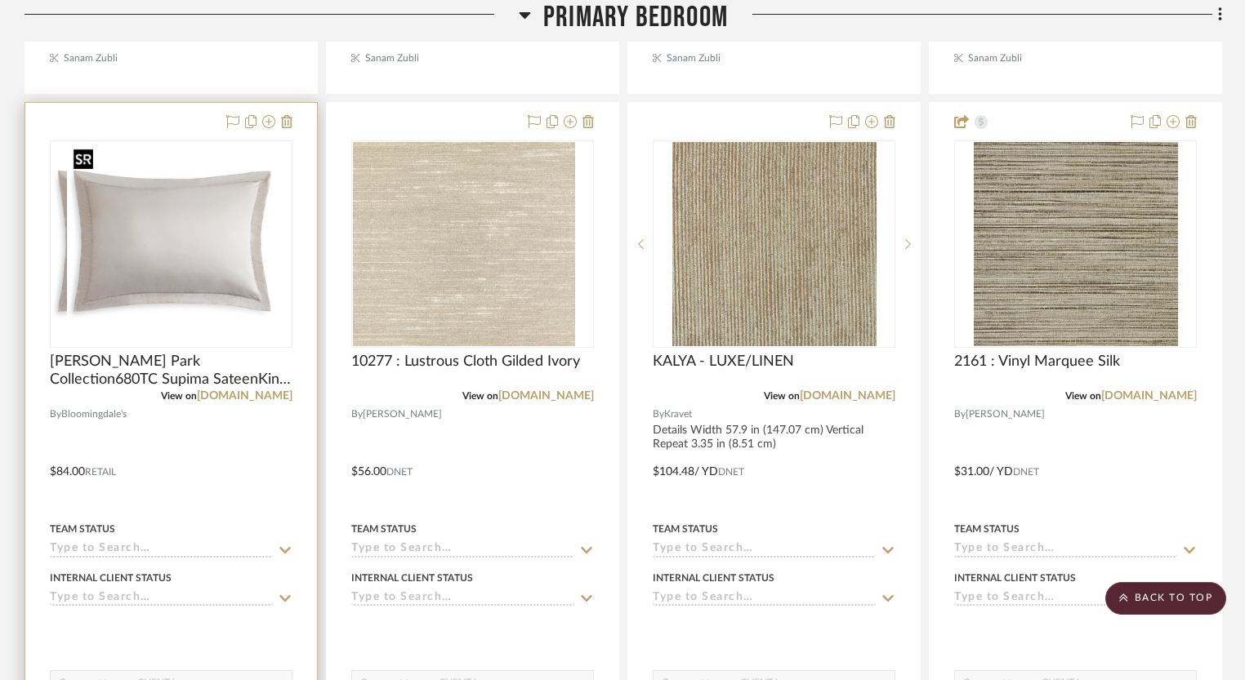
click at [191, 316] on img "0" at bounding box center [155, 244] width 208 height 204
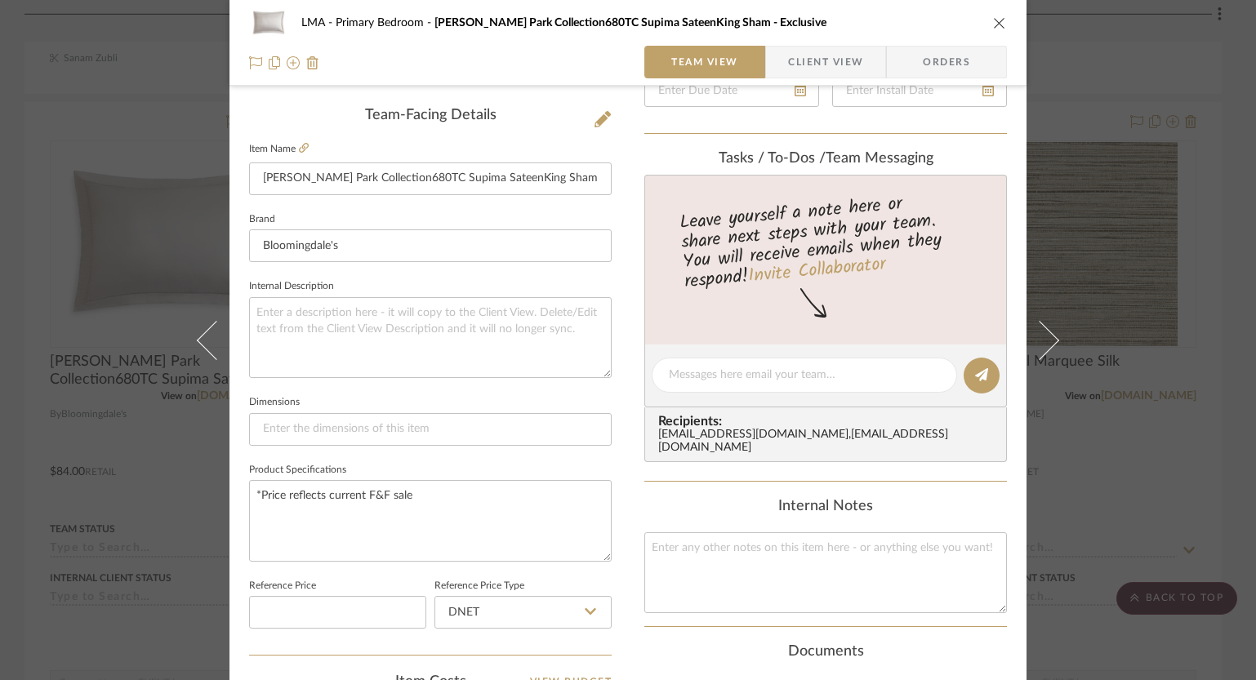
scroll to position [484, 0]
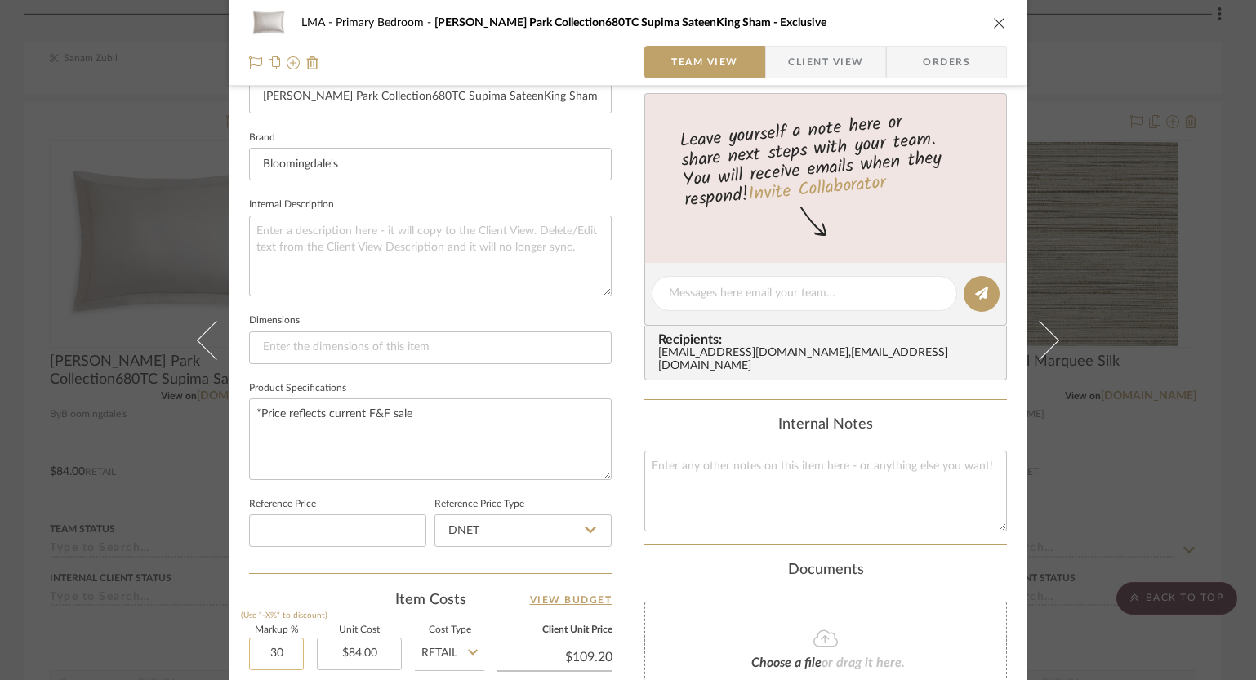
click at [271, 650] on input "30" at bounding box center [276, 654] width 55 height 33
click at [282, 648] on input "00" at bounding box center [276, 654] width 55 height 33
click at [283, 649] on input "00" at bounding box center [276, 654] width 55 height 33
type input "0%"
click at [626, 394] on div "LMA Primary Bedroom Hudson Park Collection680TC Supima SateenKing Sham - Exclus…" at bounding box center [627, 282] width 797 height 1508
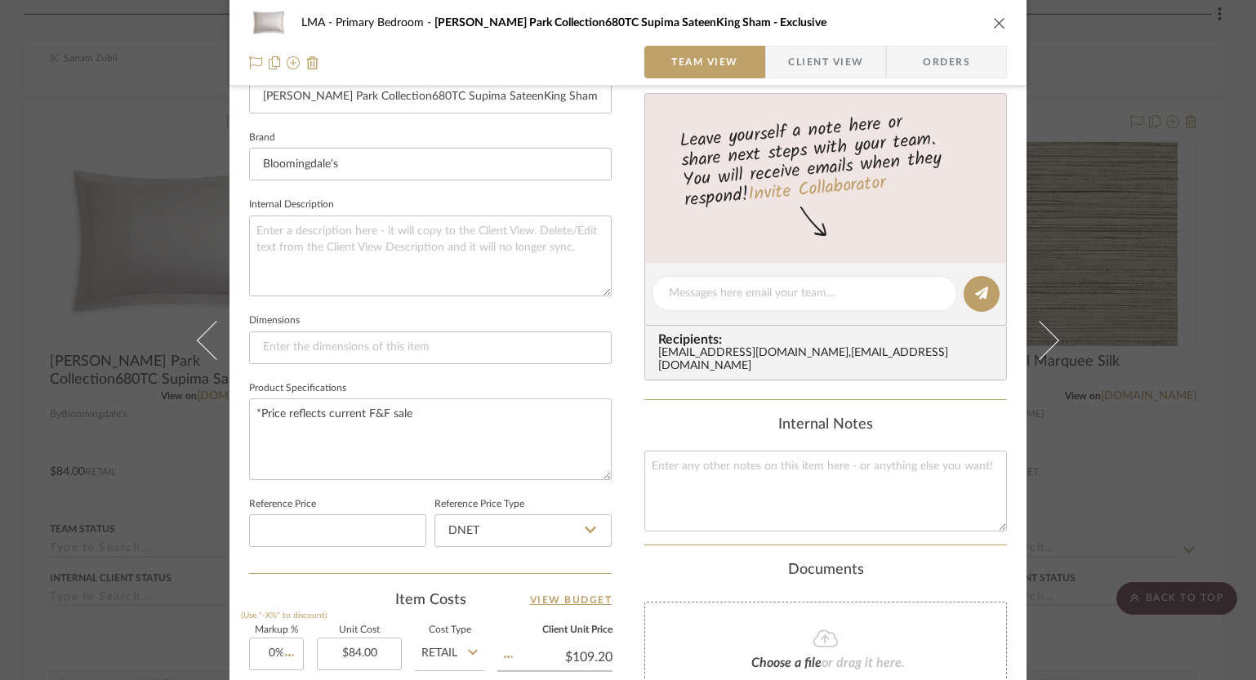
type input "$84.00"
click at [993, 23] on icon "close" at bounding box center [999, 22] width 13 height 13
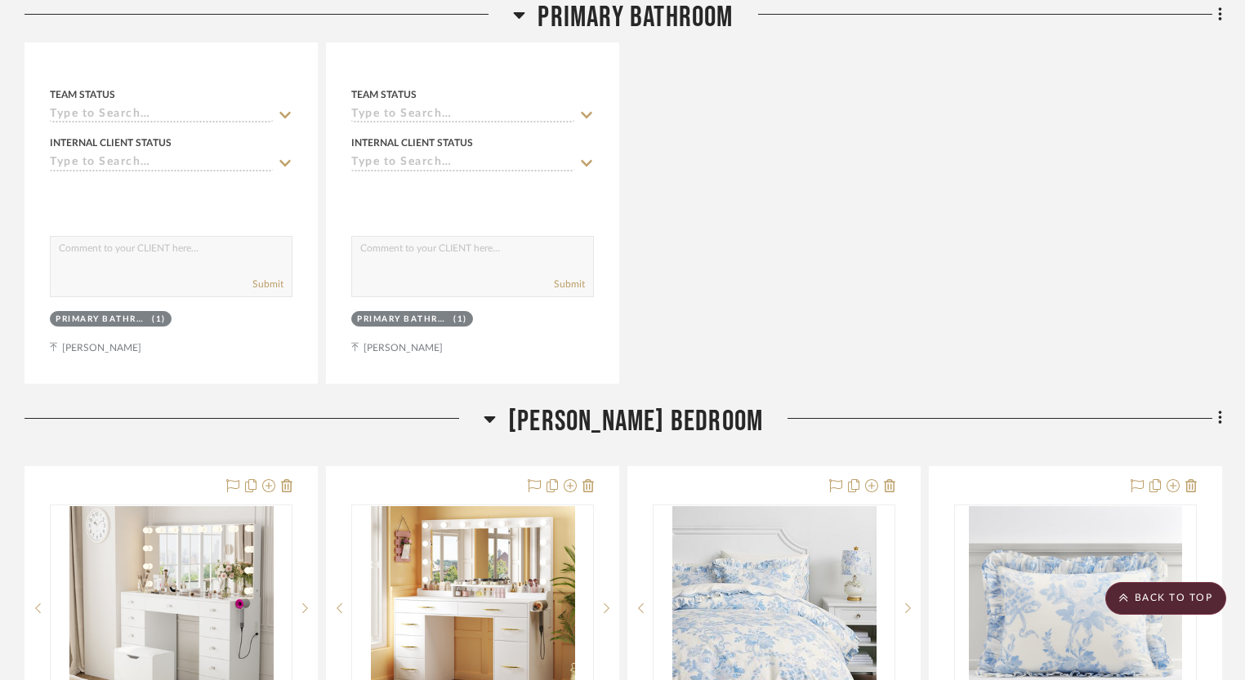
scroll to position [4754, 0]
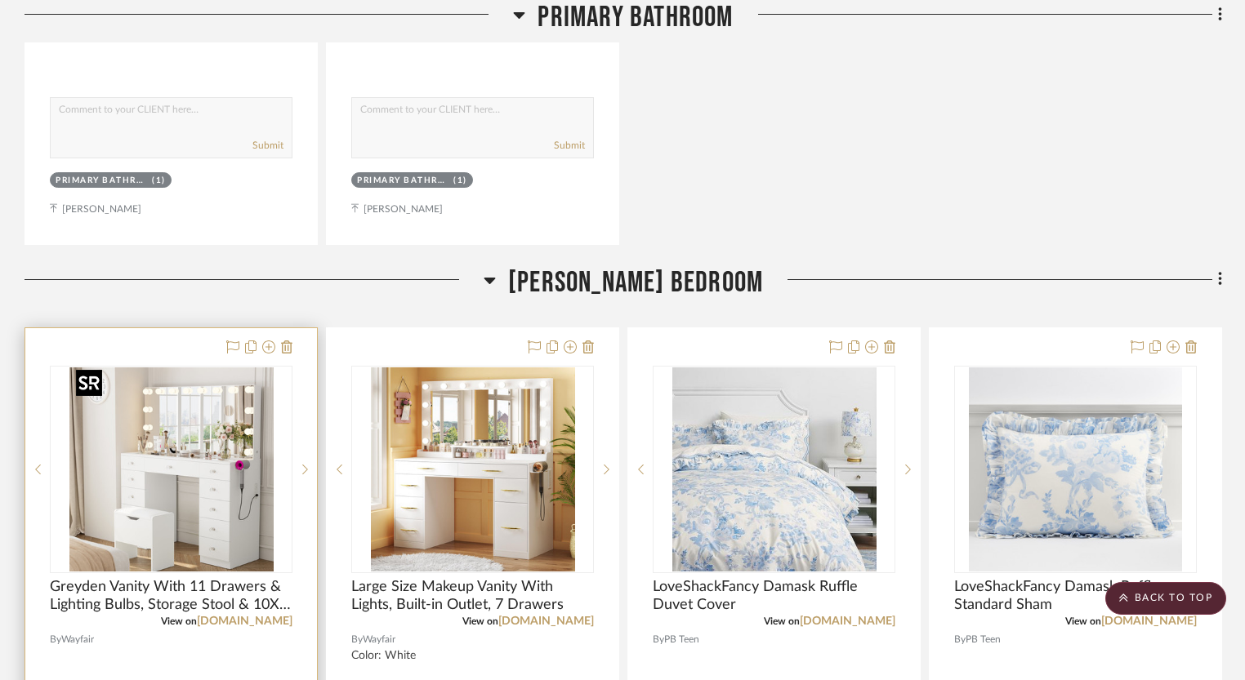
click at [184, 492] on img "0" at bounding box center [171, 469] width 204 height 204
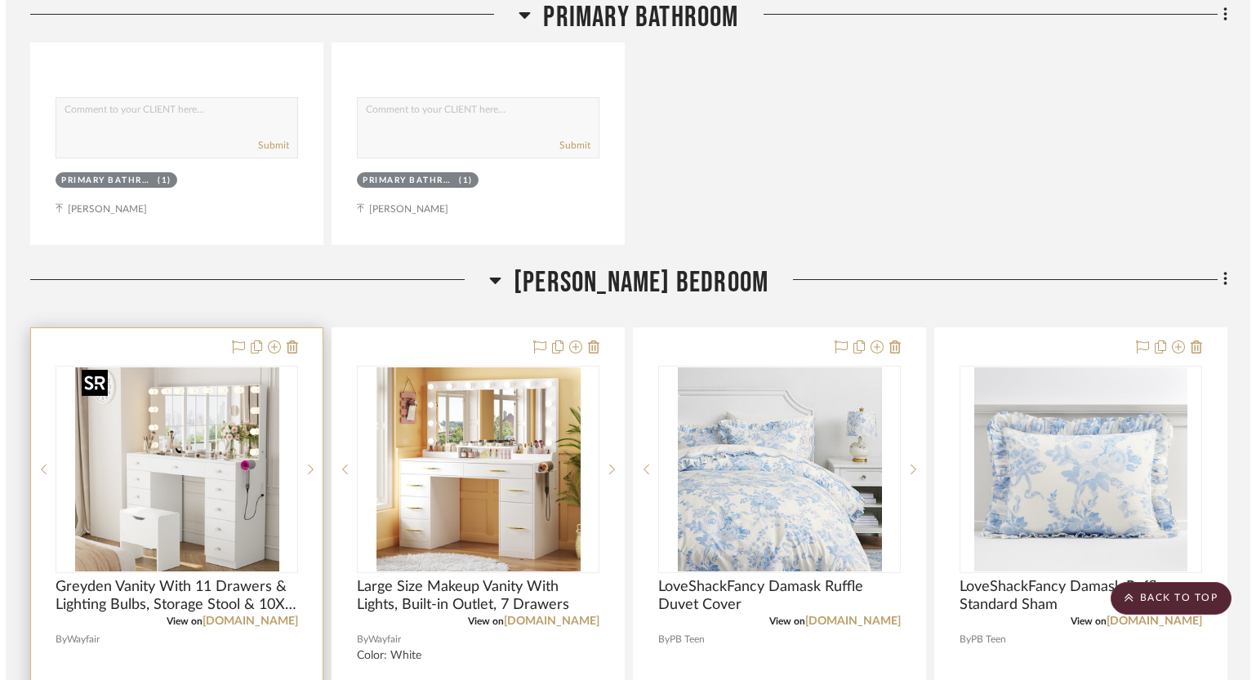
scroll to position [0, 0]
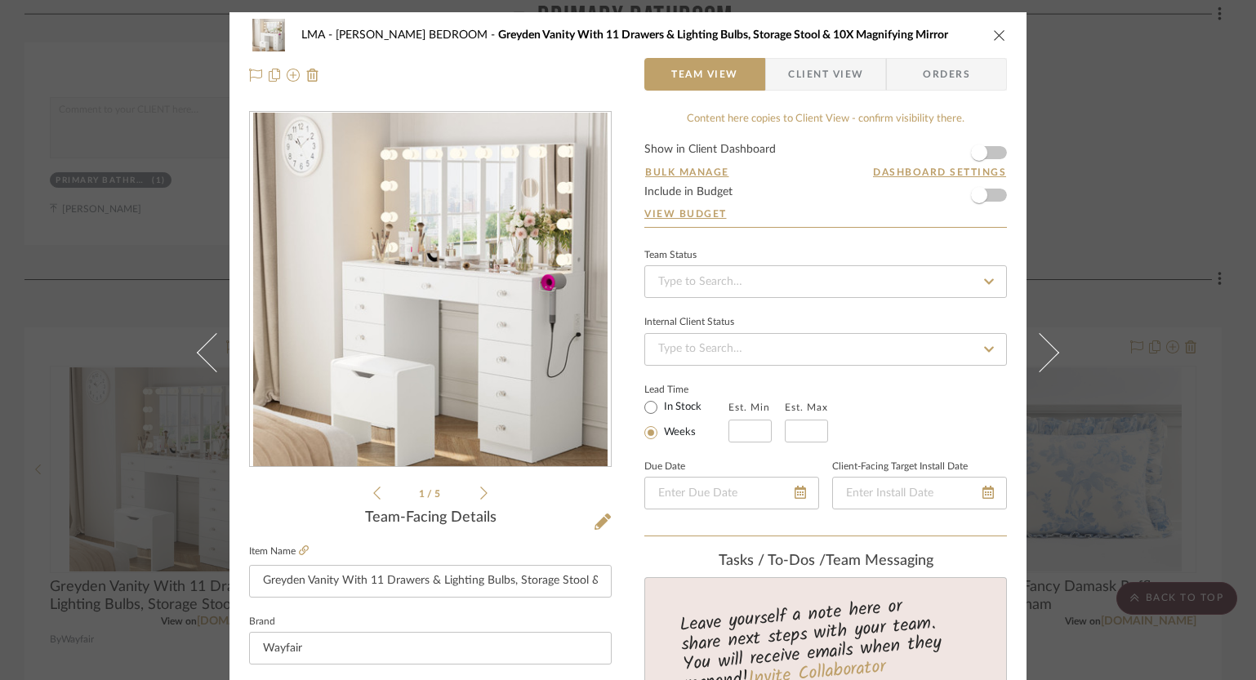
click at [809, 74] on span "Client View" at bounding box center [825, 74] width 75 height 33
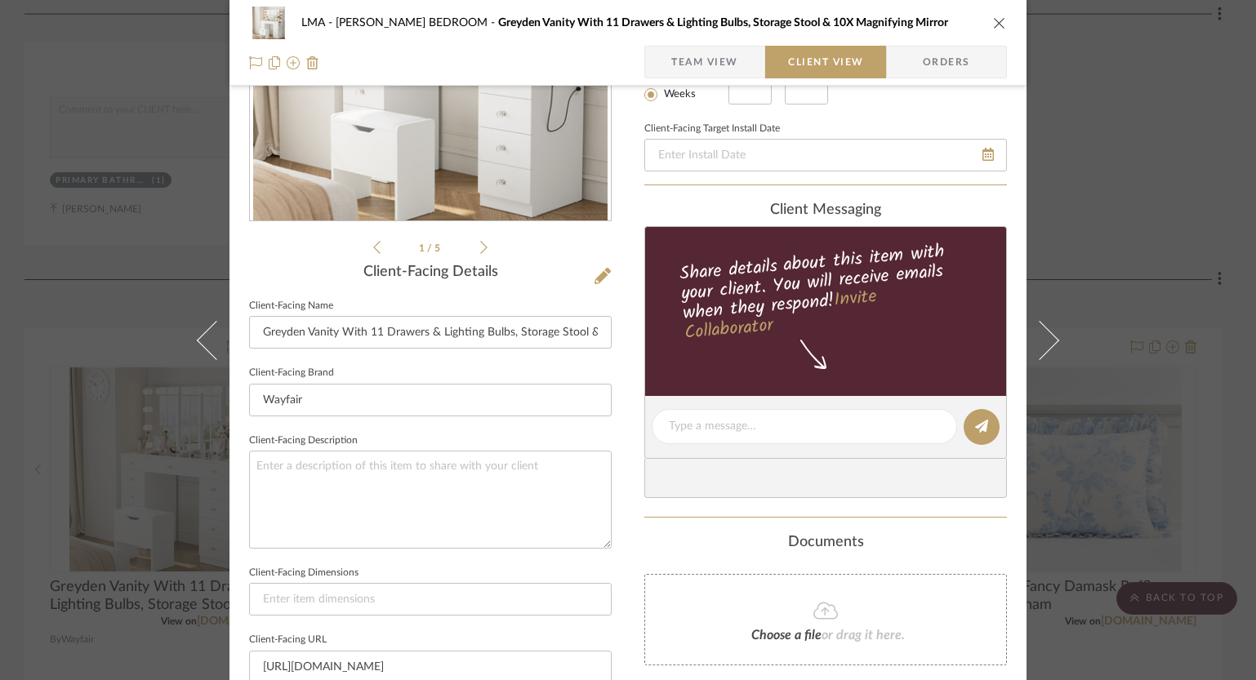
scroll to position [522, 0]
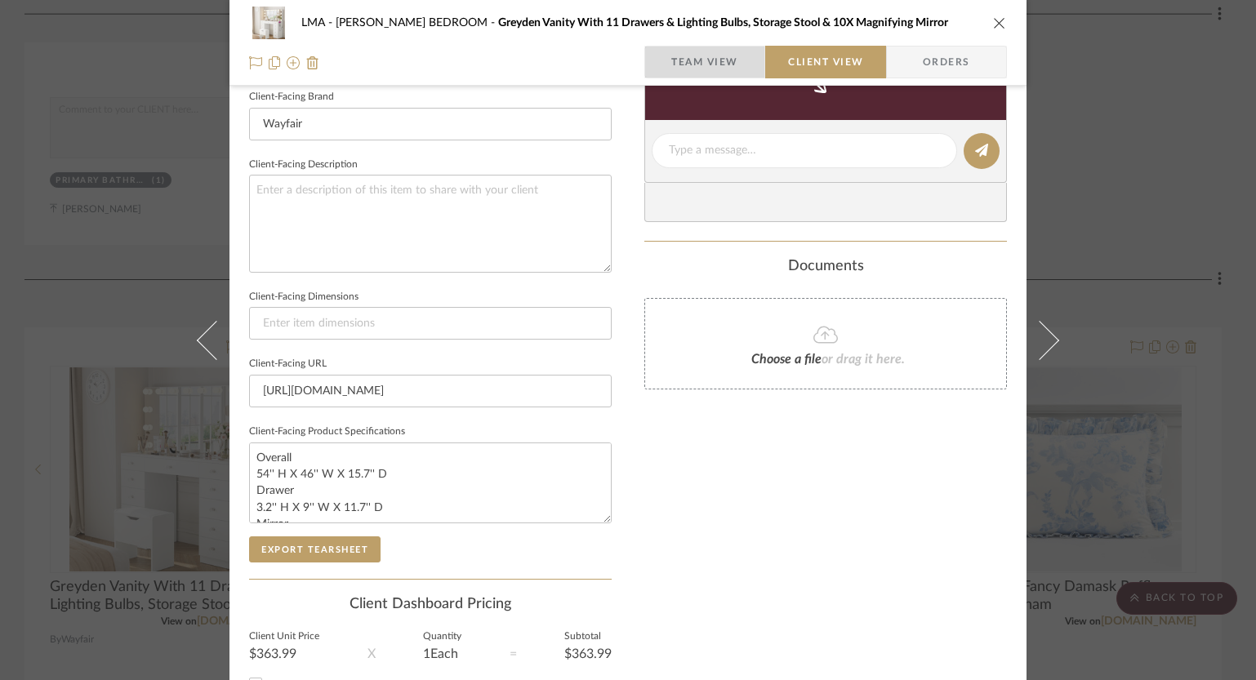
click at [671, 59] on span "Team View" at bounding box center [704, 62] width 67 height 33
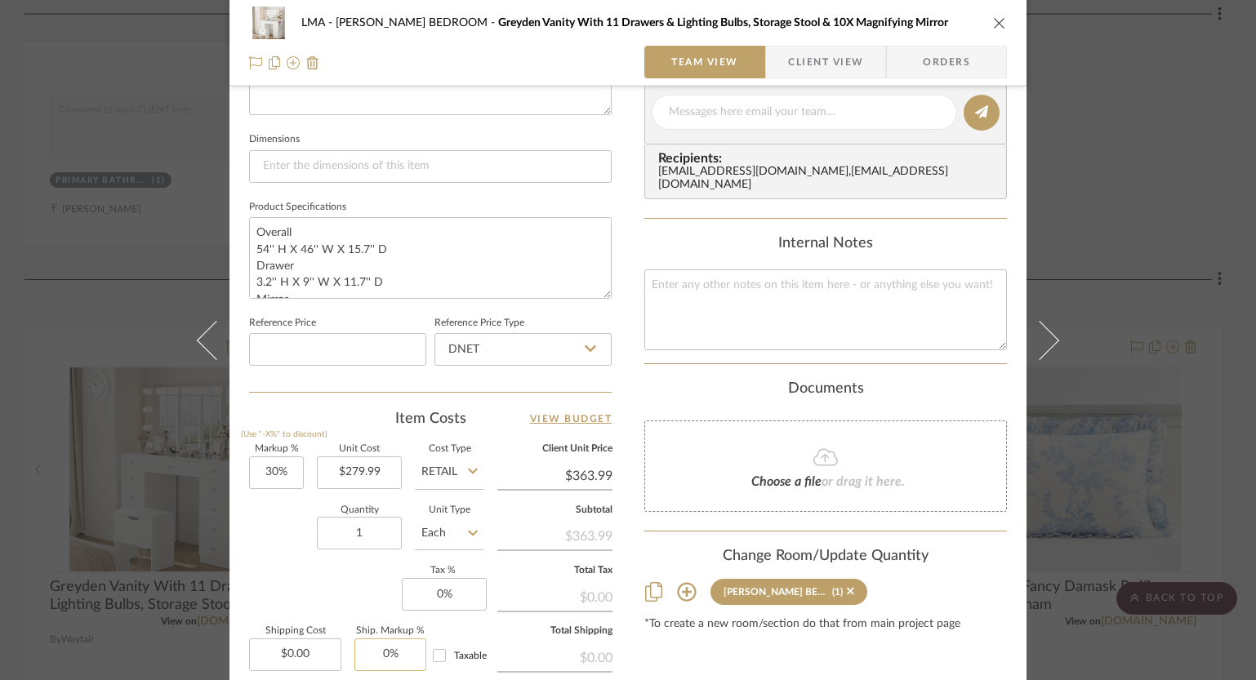
scroll to position [837, 0]
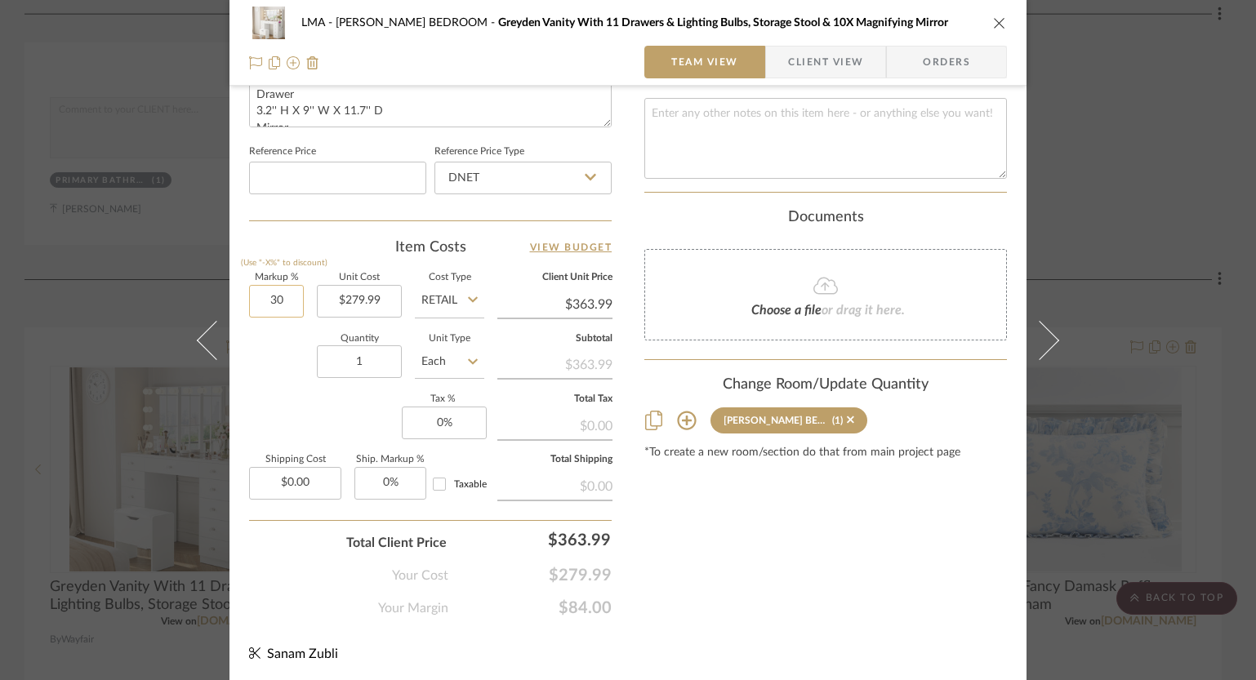
click at [283, 301] on input "30" at bounding box center [276, 301] width 55 height 33
type input "0%"
type input "$279.99"
click at [993, 22] on icon "close" at bounding box center [999, 22] width 13 height 13
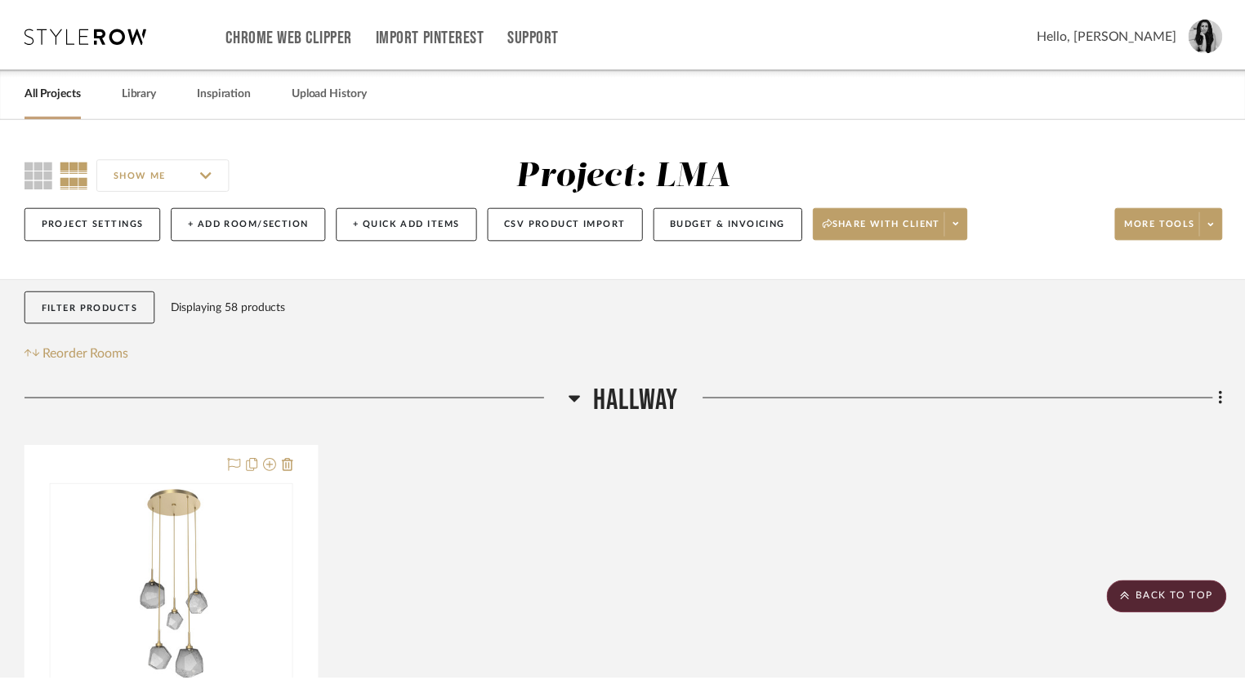
scroll to position [4754, 0]
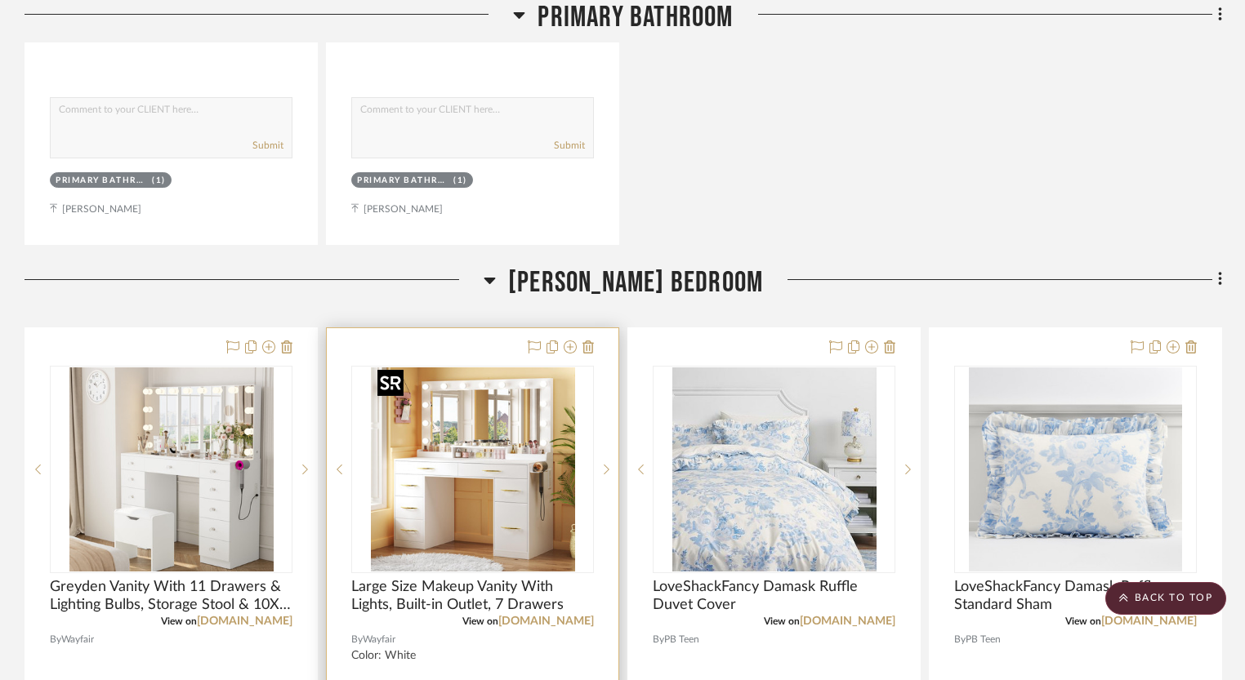
click at [505, 408] on img "0" at bounding box center [473, 469] width 204 height 204
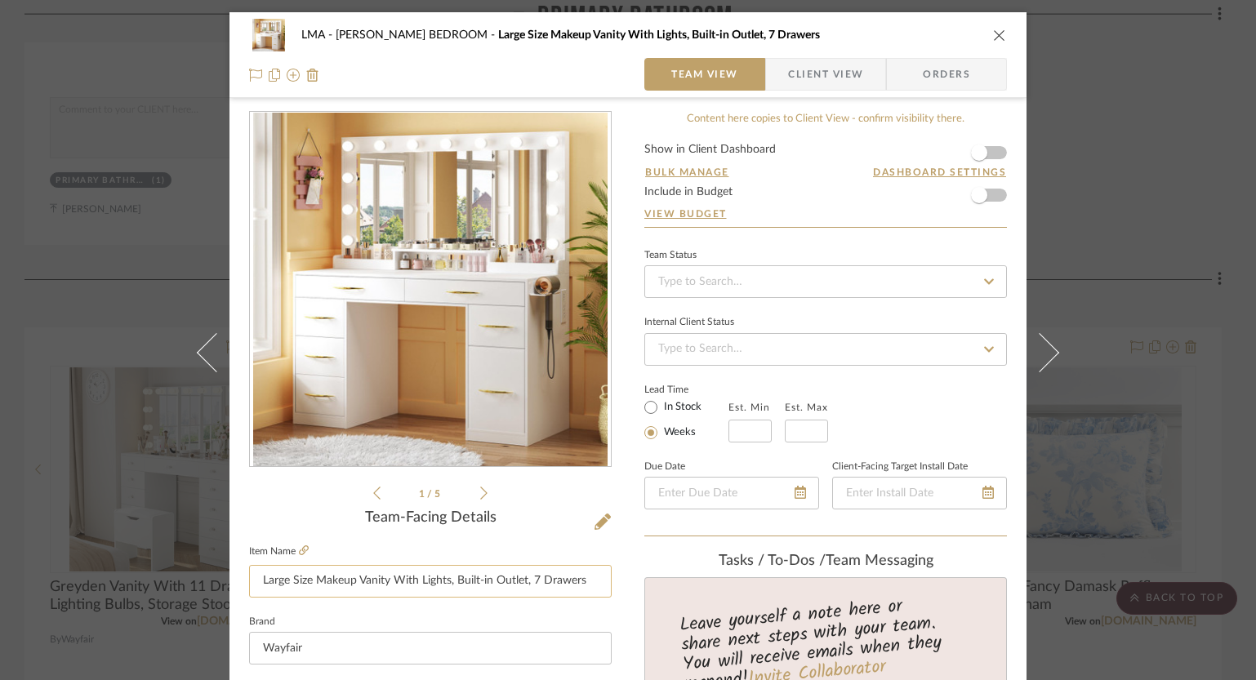
scroll to position [492, 0]
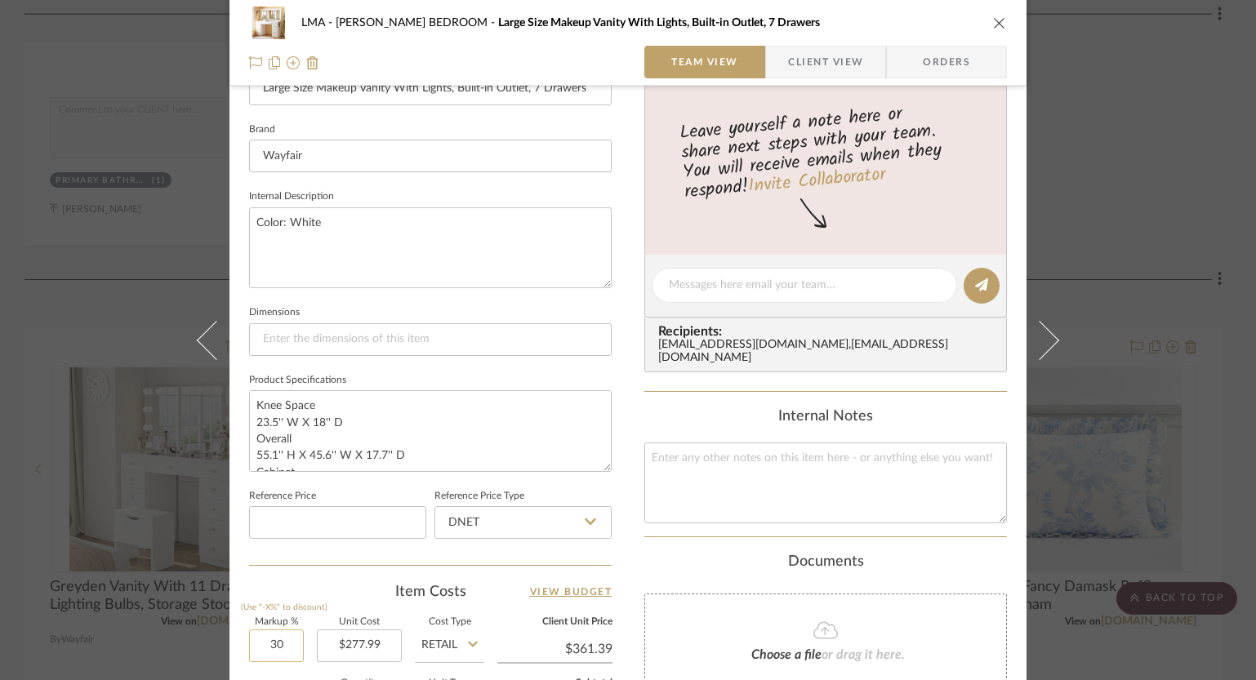
click at [278, 646] on input "30" at bounding box center [276, 646] width 55 height 33
type input "0%"
click at [626, 505] on div "LMA KAITLYN BEDROOM Large Size Makeup Vanity With Lights, Built-in Outlet, 7 Dr…" at bounding box center [627, 274] width 797 height 1508
type input "$277.99"
click at [998, 20] on icon "close" at bounding box center [999, 22] width 13 height 13
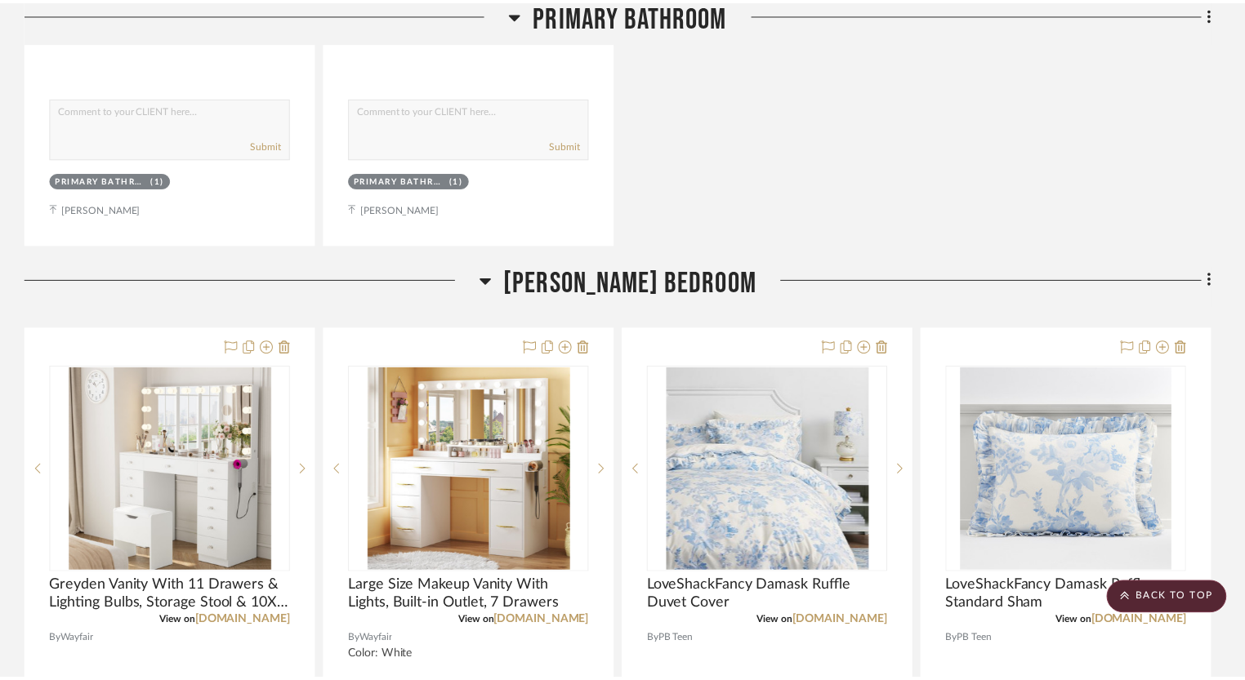
scroll to position [4754, 0]
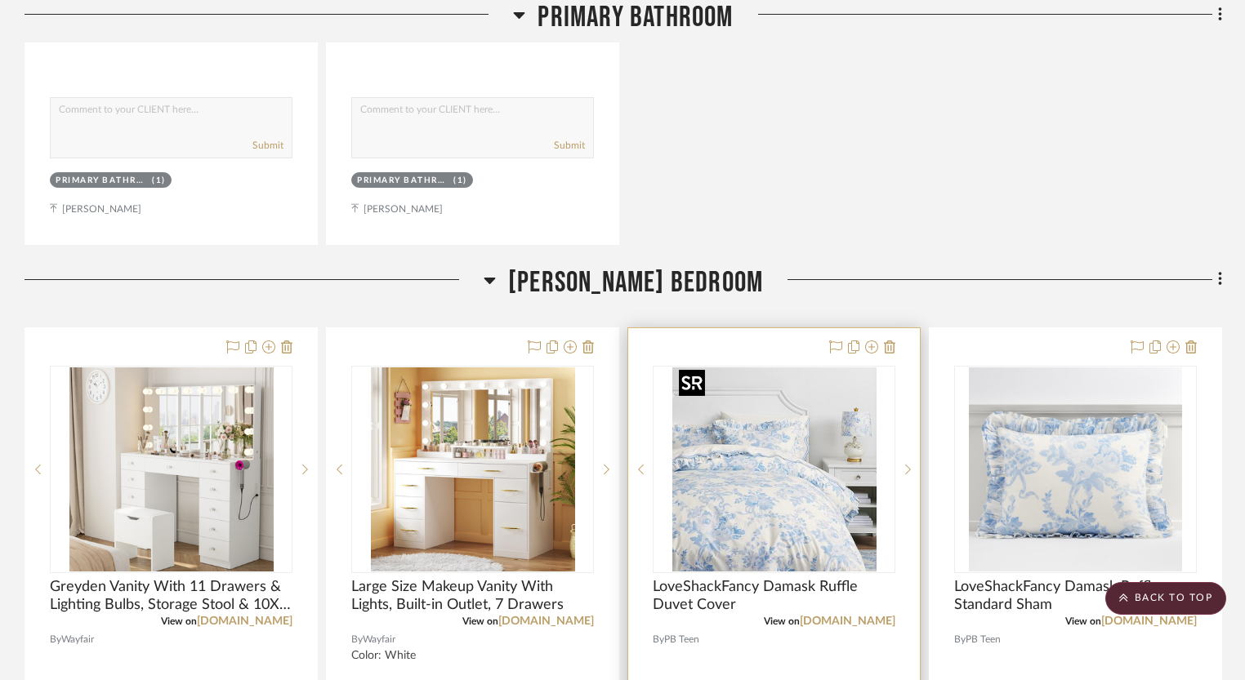
click at [740, 443] on img "0" at bounding box center [774, 469] width 204 height 204
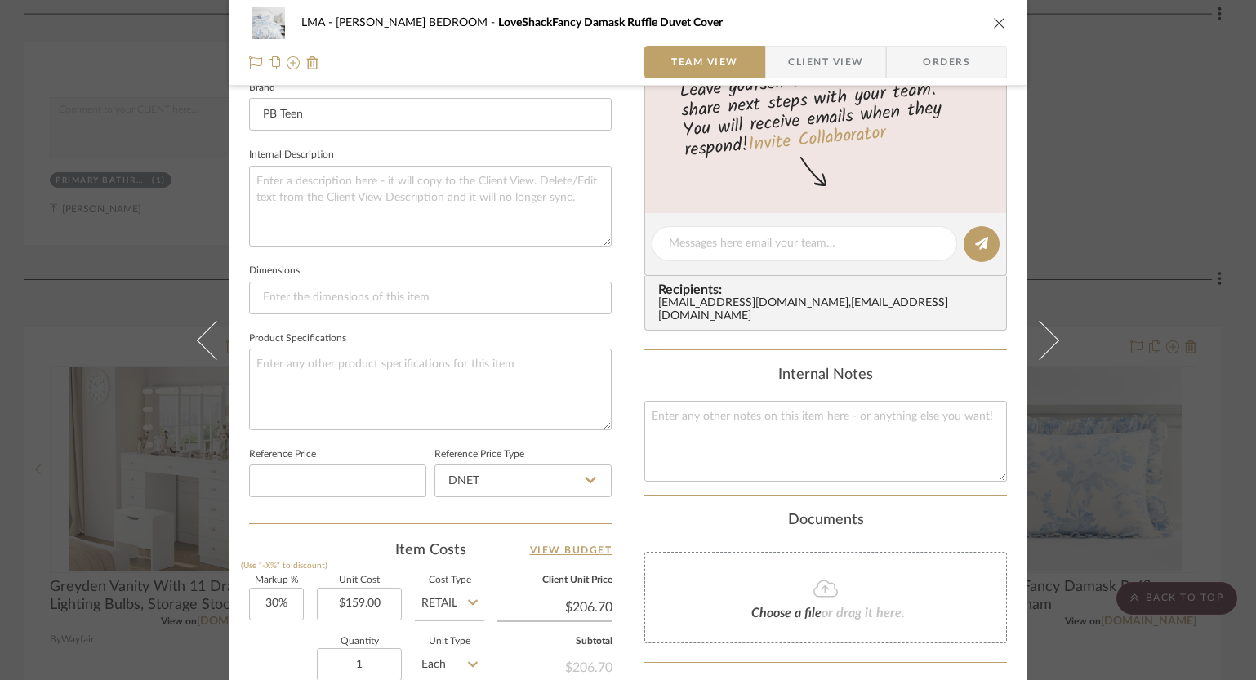
scroll to position [542, 0]
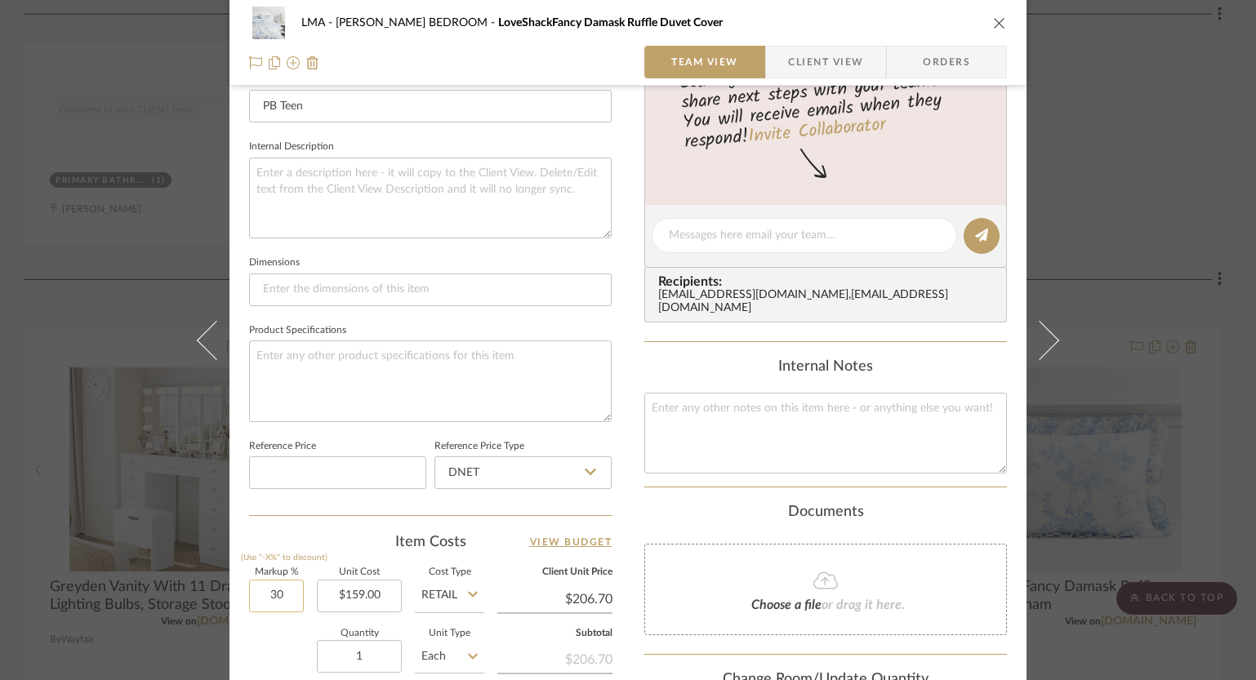
click at [274, 599] on input "30" at bounding box center [276, 596] width 55 height 33
type input "0%"
click at [623, 492] on div "LMA KAITLYN BEDROOM LoveShackFancy Damask Ruffle Duvet Cover Team View Client V…" at bounding box center [627, 224] width 797 height 1508
type input "$159.00"
click at [995, 23] on icon "close" at bounding box center [999, 22] width 13 height 13
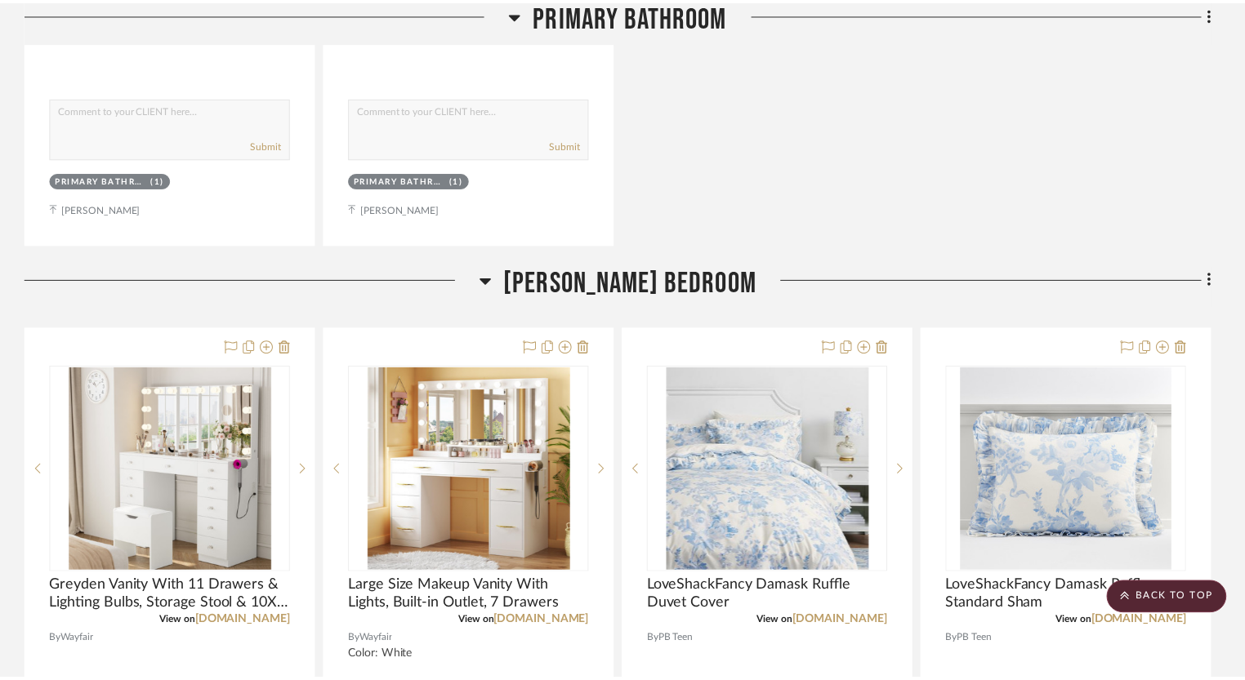
scroll to position [4754, 0]
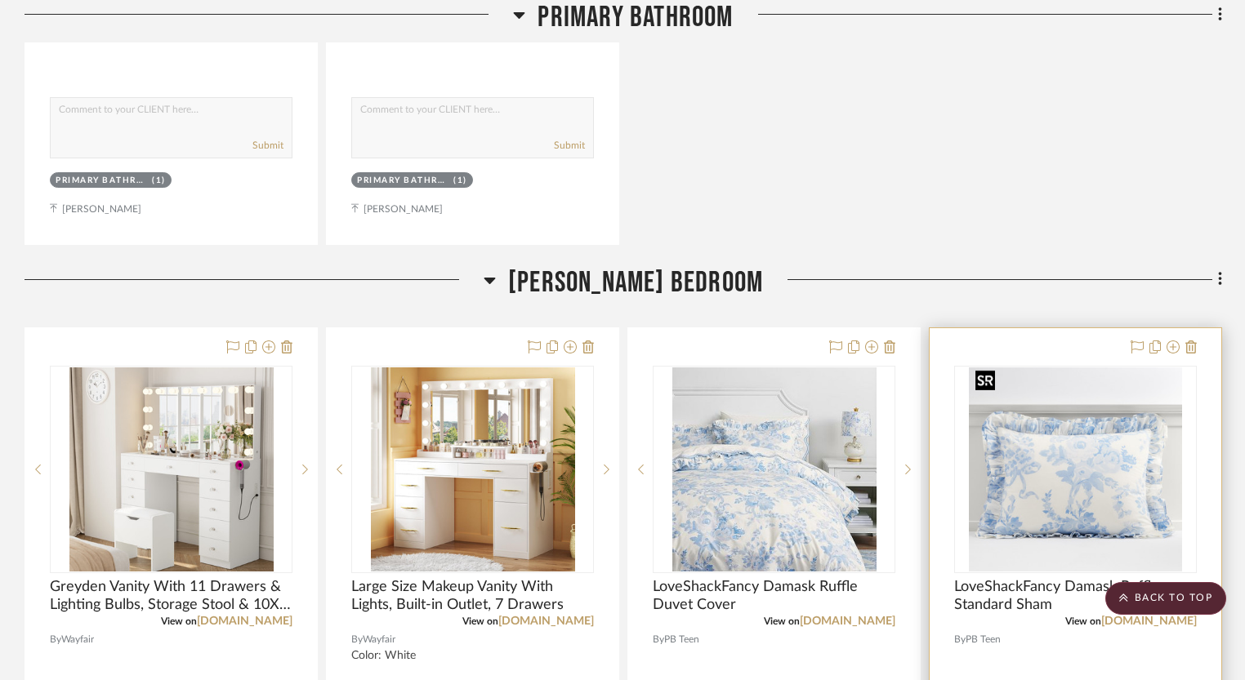
click at [0, 0] on img at bounding box center [0, 0] width 0 height 0
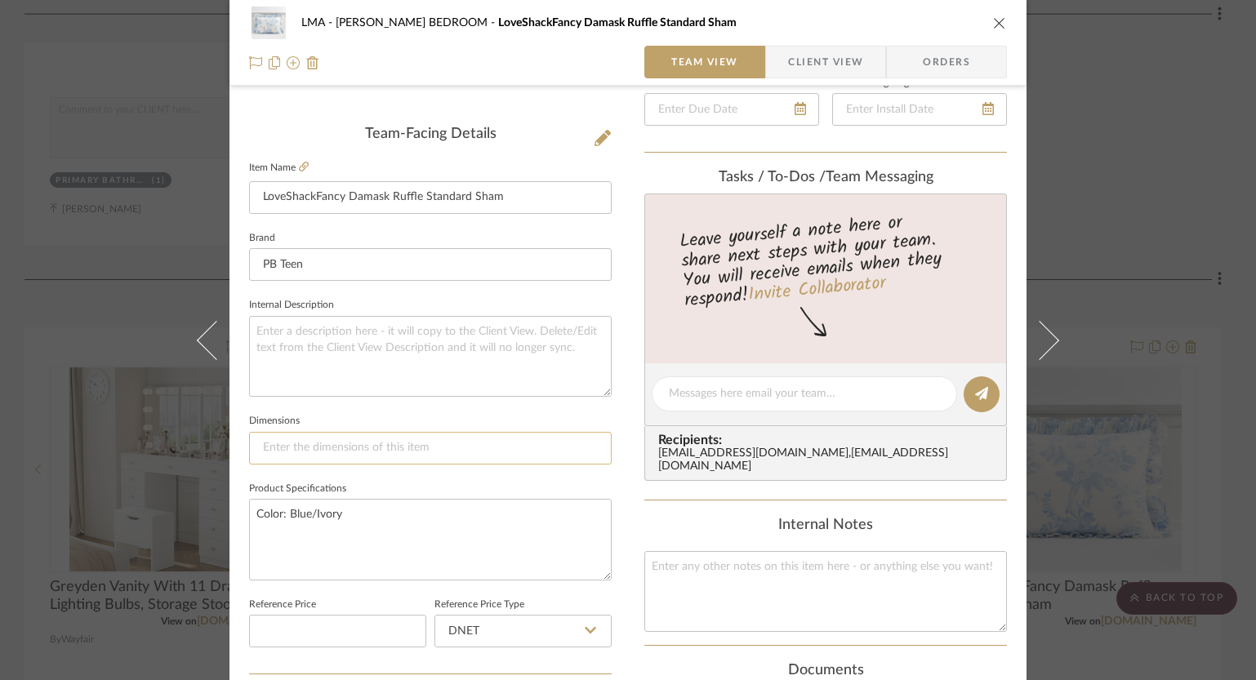
scroll to position [468, 0]
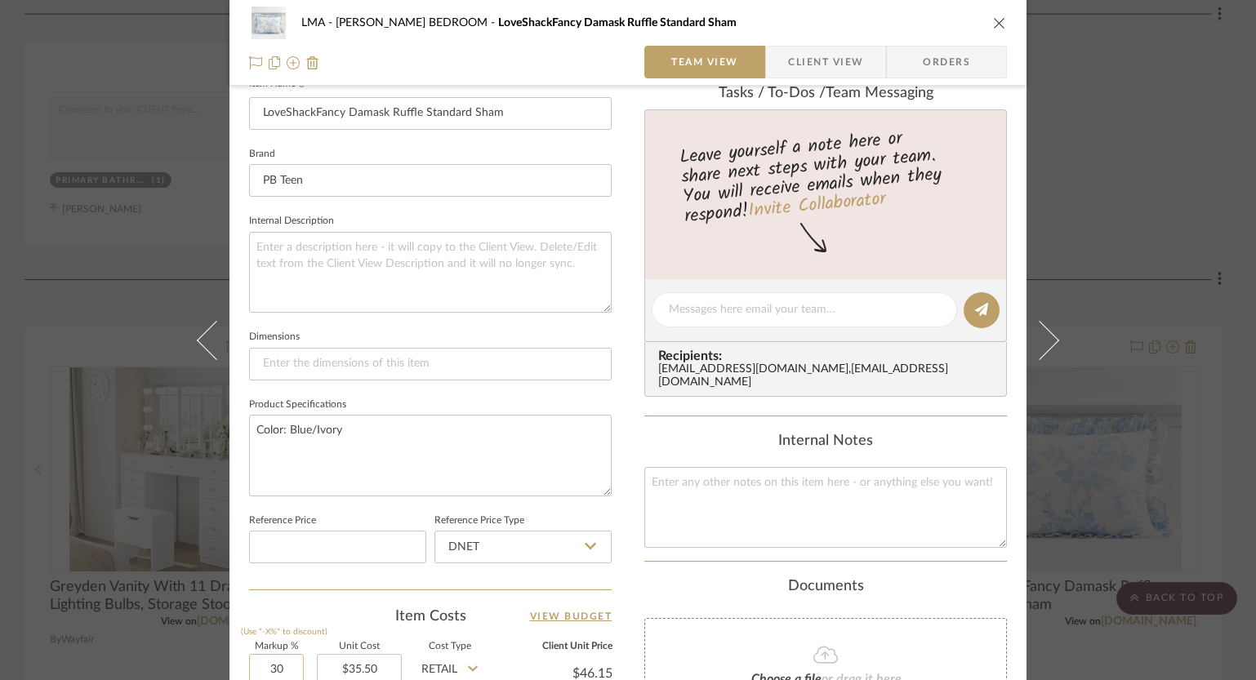
click at [272, 659] on input "30" at bounding box center [276, 670] width 55 height 33
type input "0%"
click at [623, 570] on div "LMA KAITLYN BEDROOM LoveShackFancy Damask Ruffle Standard Sham Team View Client…" at bounding box center [627, 298] width 797 height 1508
type input "$35.50"
click at [993, 18] on icon "close" at bounding box center [999, 22] width 13 height 13
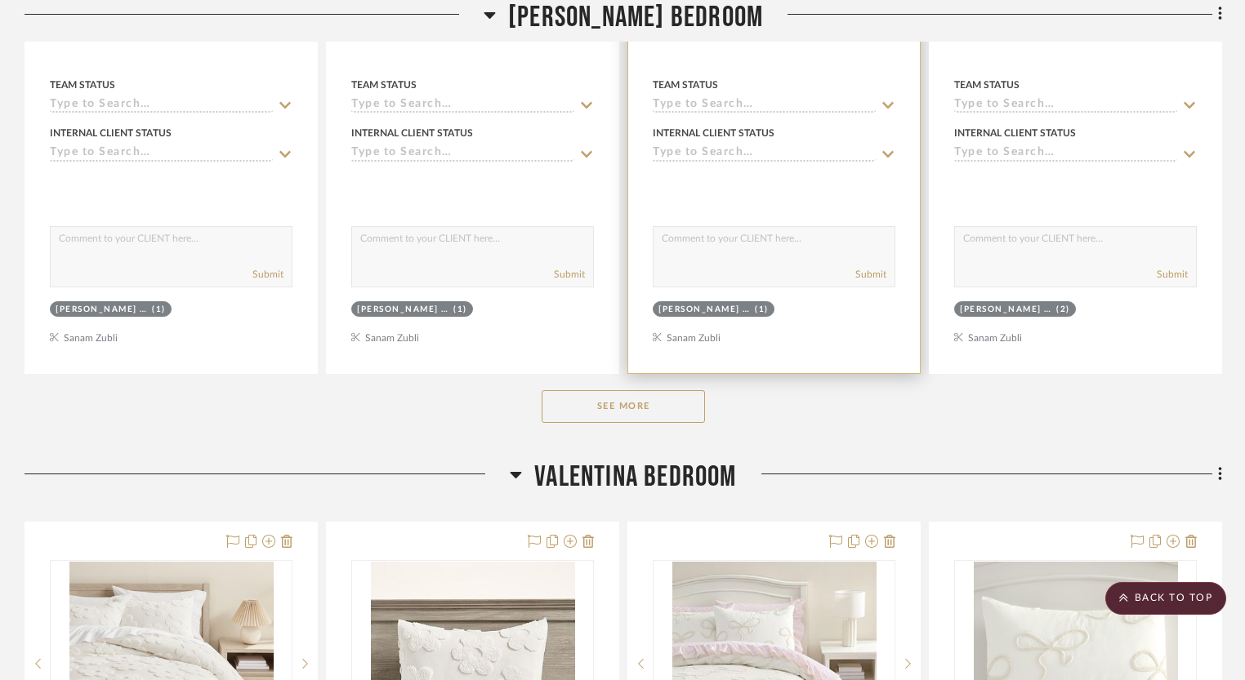
scroll to position [5424, 0]
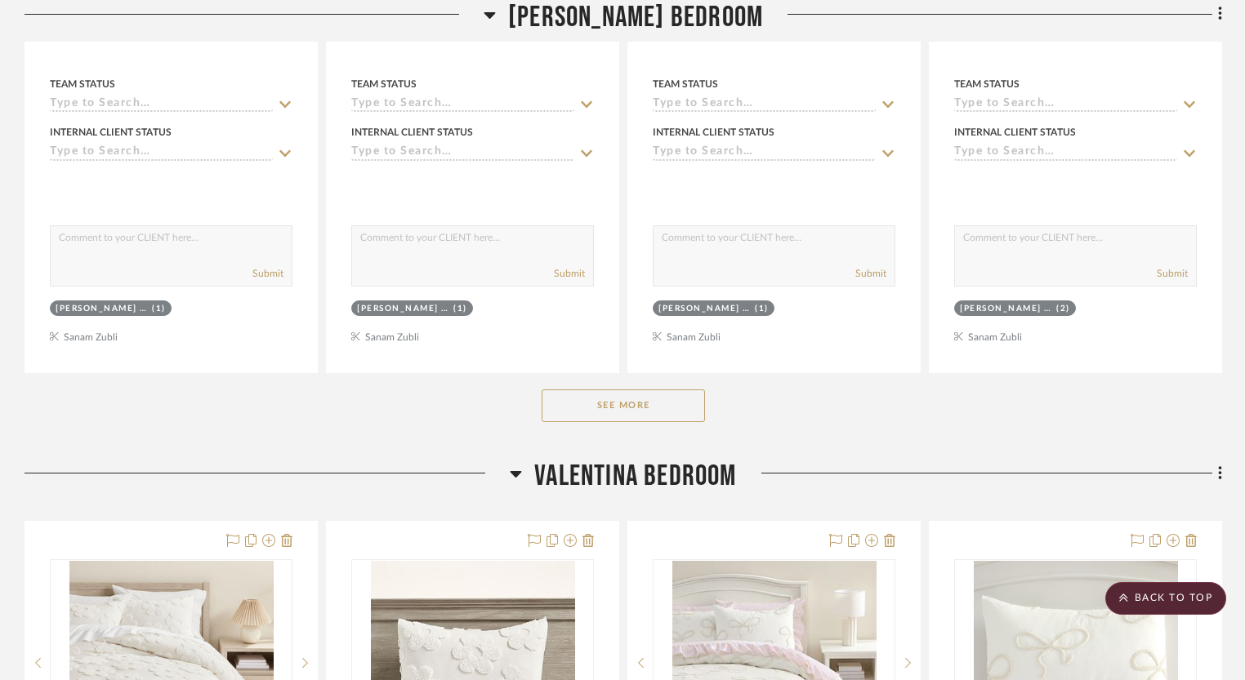
click at [624, 408] on button "See More" at bounding box center [622, 406] width 163 height 33
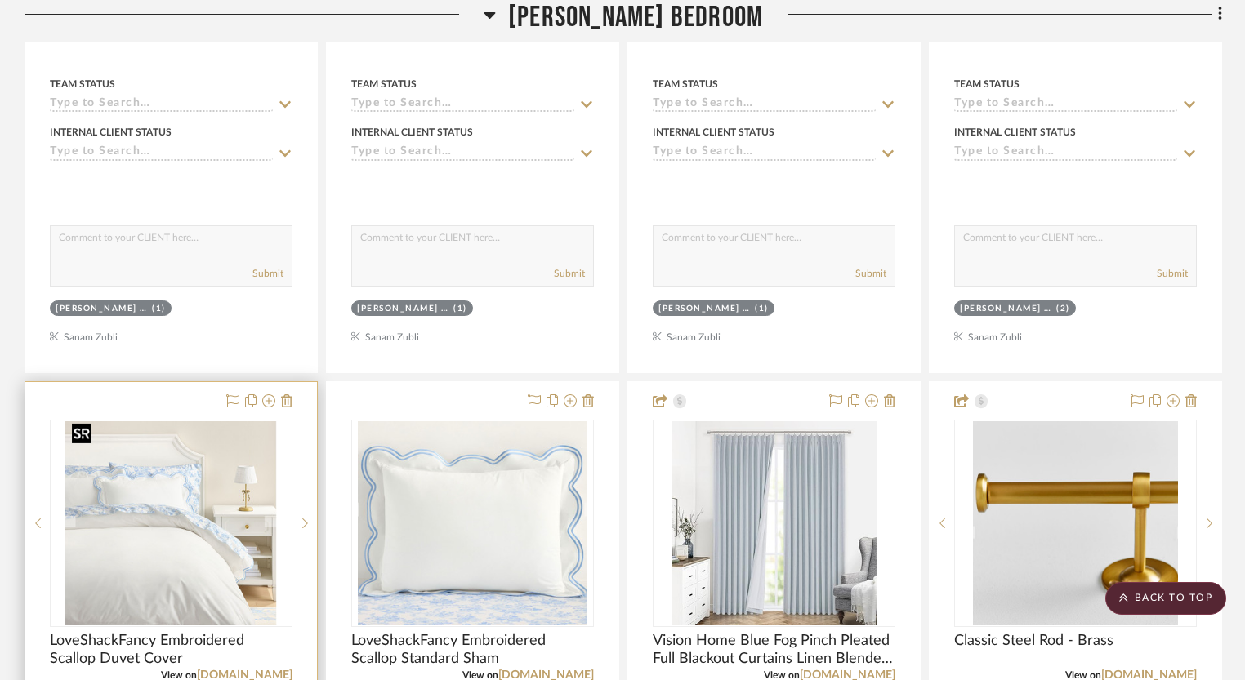
click at [0, 0] on img at bounding box center [0, 0] width 0 height 0
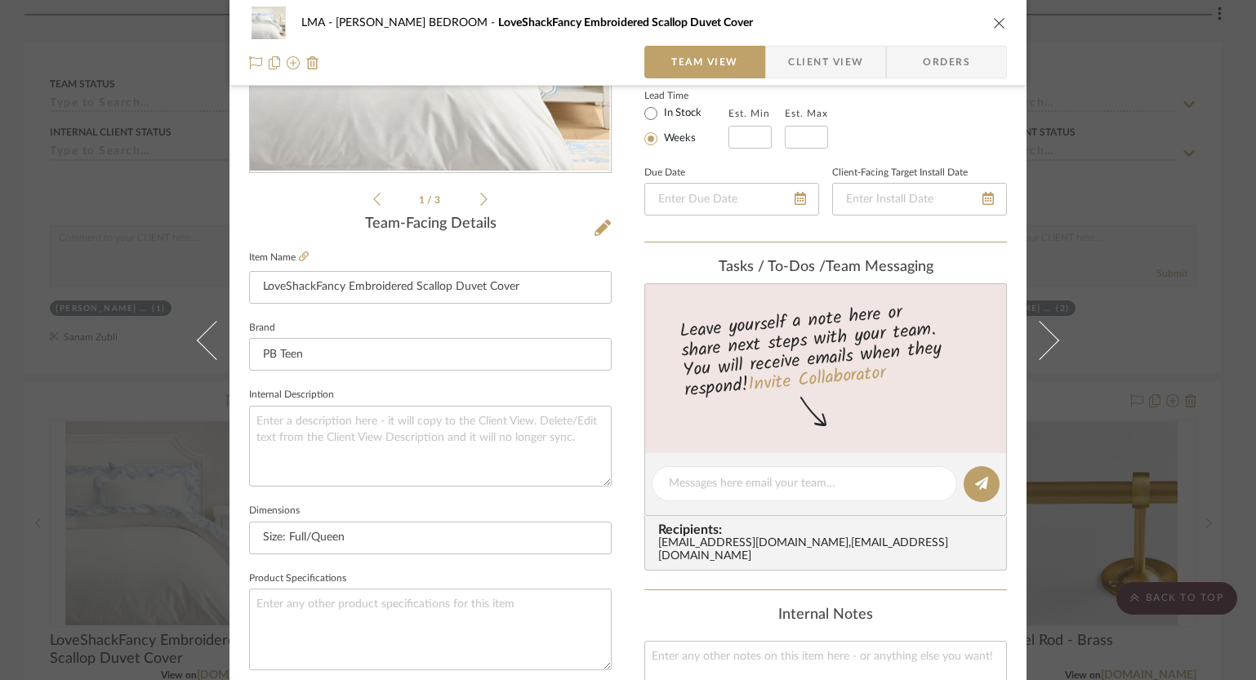
scroll to position [540, 0]
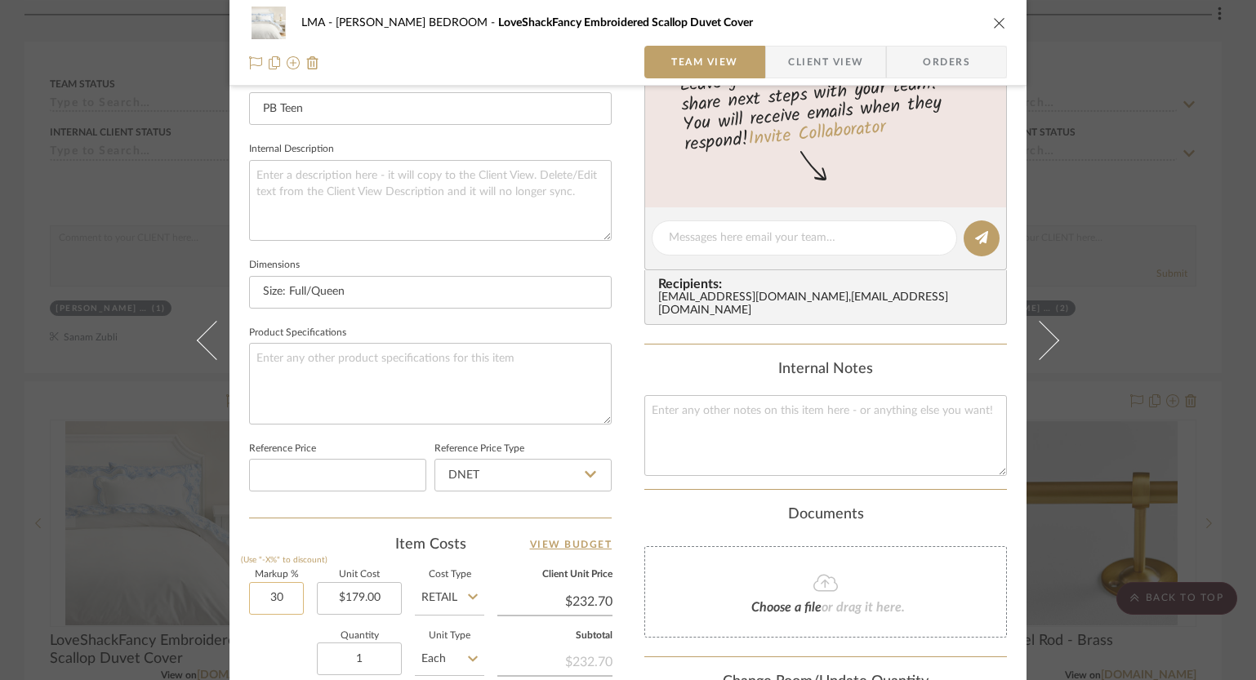
click at [269, 590] on input "30" at bounding box center [276, 598] width 55 height 33
click at [282, 590] on input "00" at bounding box center [276, 598] width 55 height 33
type input "0%"
click at [619, 479] on div "LMA KAITLYN BEDROOM LoveShackFancy Embroidered Scallop Duvet Cover Team View Cl…" at bounding box center [627, 226] width 797 height 1508
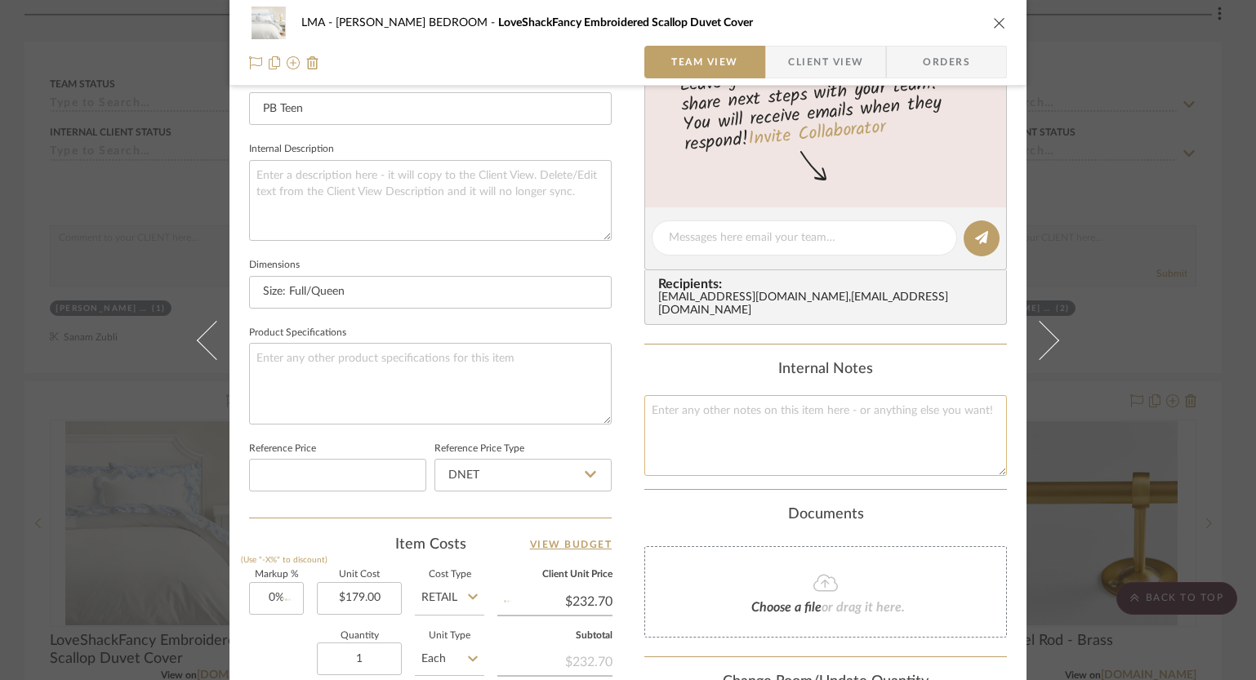
type input "$179.00"
click at [993, 17] on icon "close" at bounding box center [999, 22] width 13 height 13
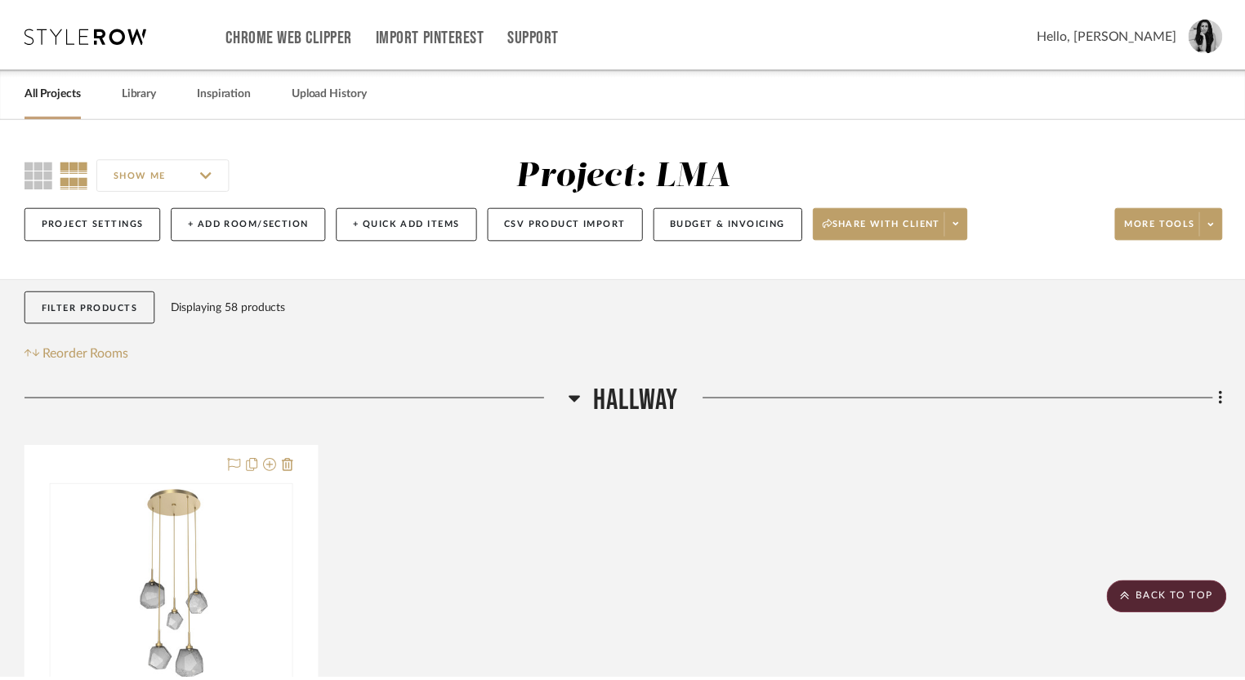
scroll to position [5424, 0]
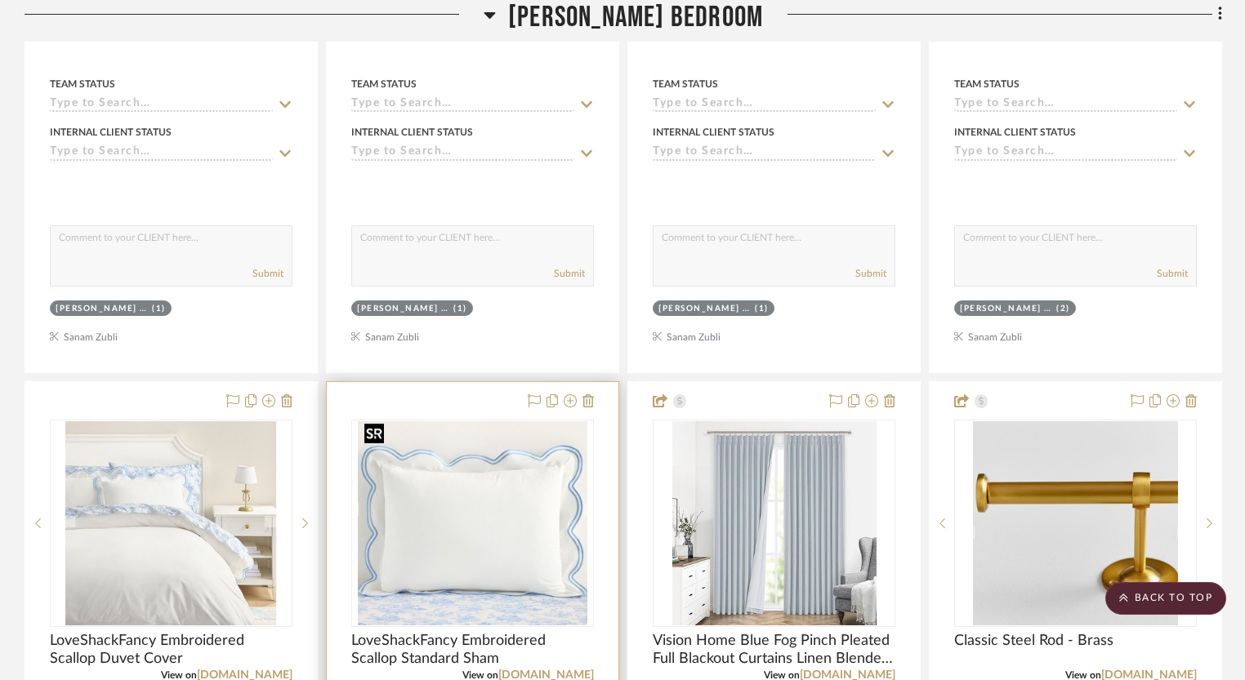
click at [497, 515] on img "0" at bounding box center [472, 523] width 229 height 204
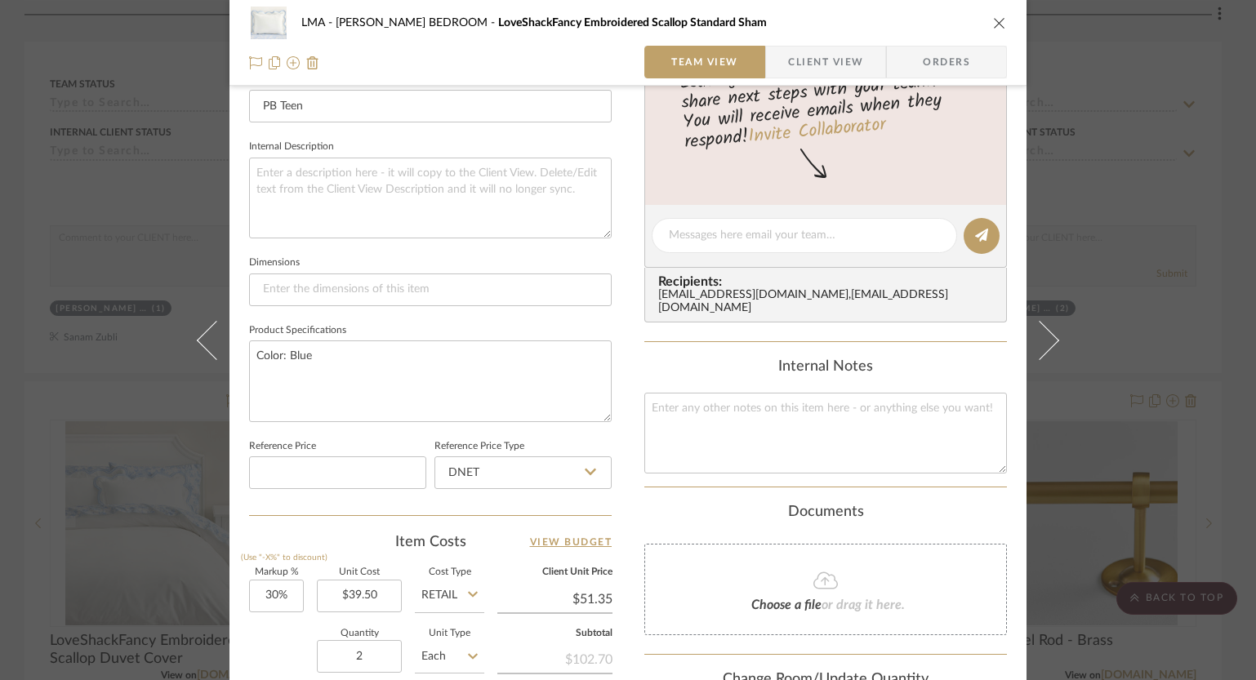
scroll to position [641, 0]
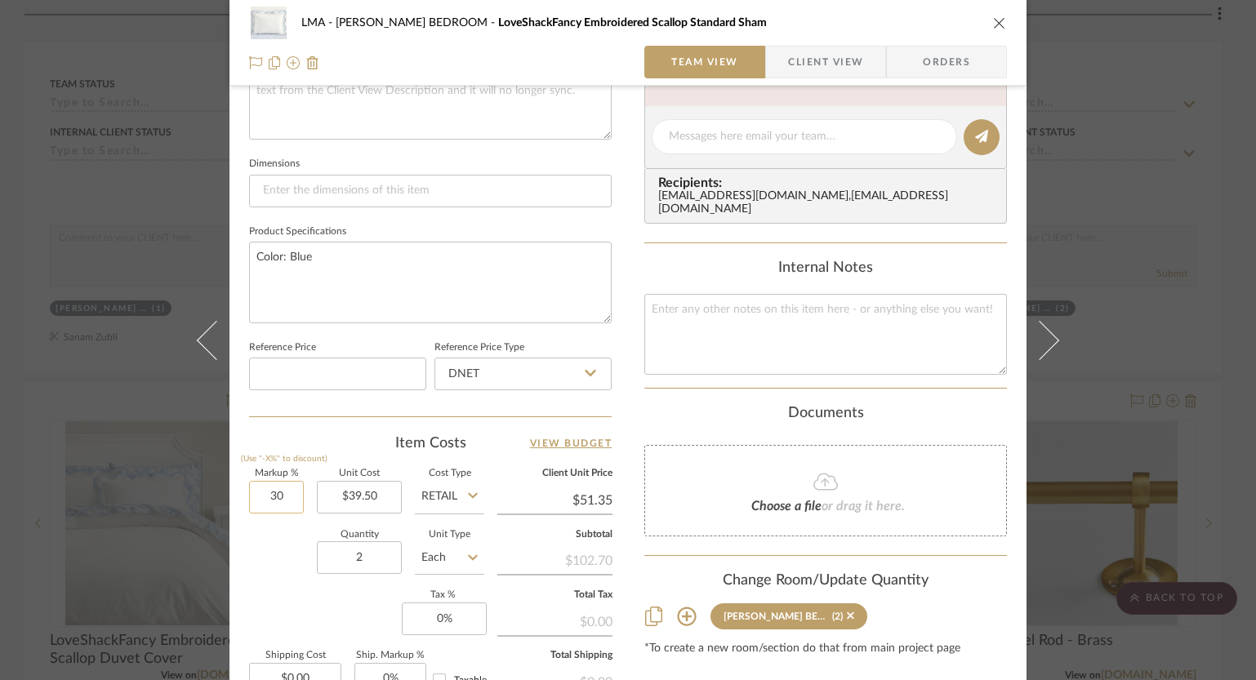
click at [278, 496] on input "30" at bounding box center [276, 497] width 55 height 33
click at [278, 495] on input "30" at bounding box center [276, 497] width 55 height 33
type input "0%"
click at [633, 387] on div "LMA KAITLYN BEDROOM LoveShackFancy Embroidered Scallop Standard Sham Team View …" at bounding box center [627, 125] width 797 height 1508
type input "$39.50"
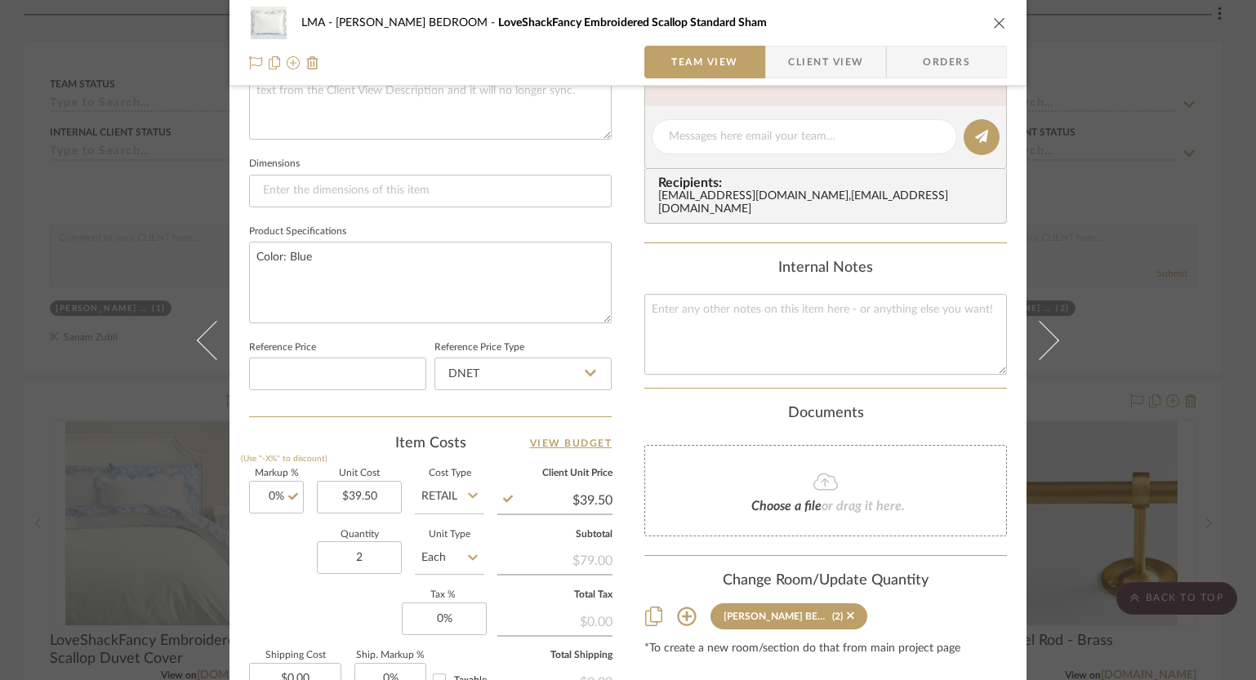
click at [993, 21] on icon "close" at bounding box center [999, 22] width 13 height 13
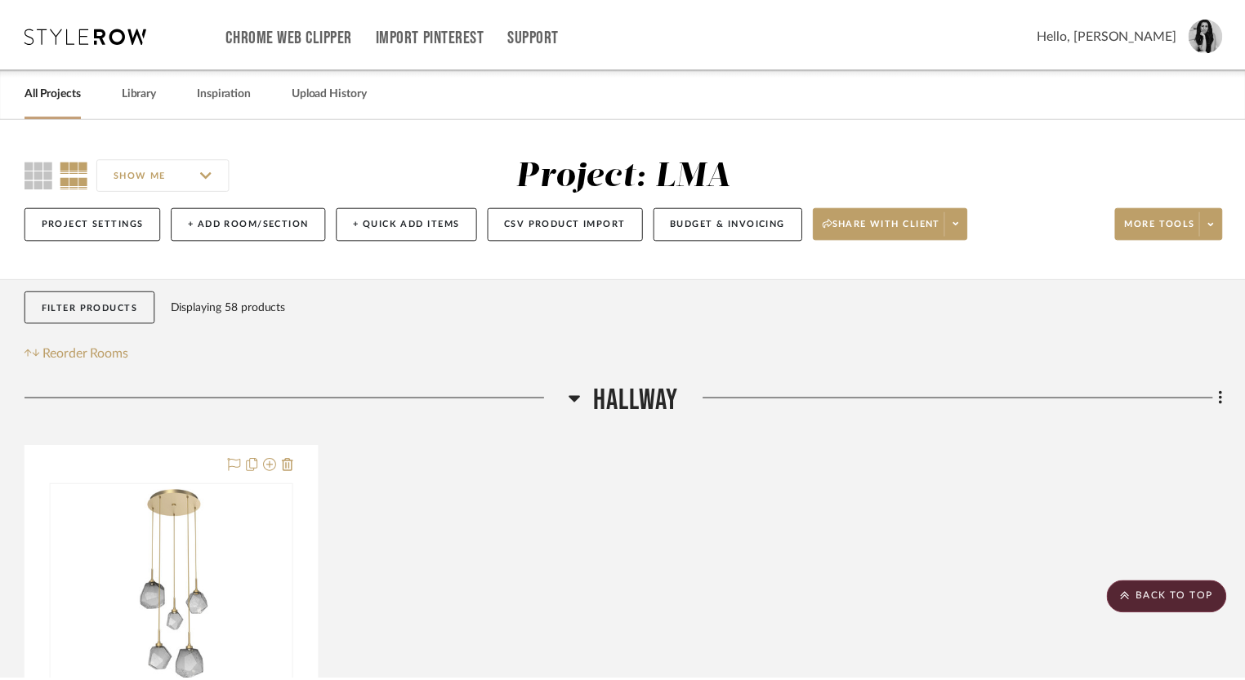
scroll to position [5424, 0]
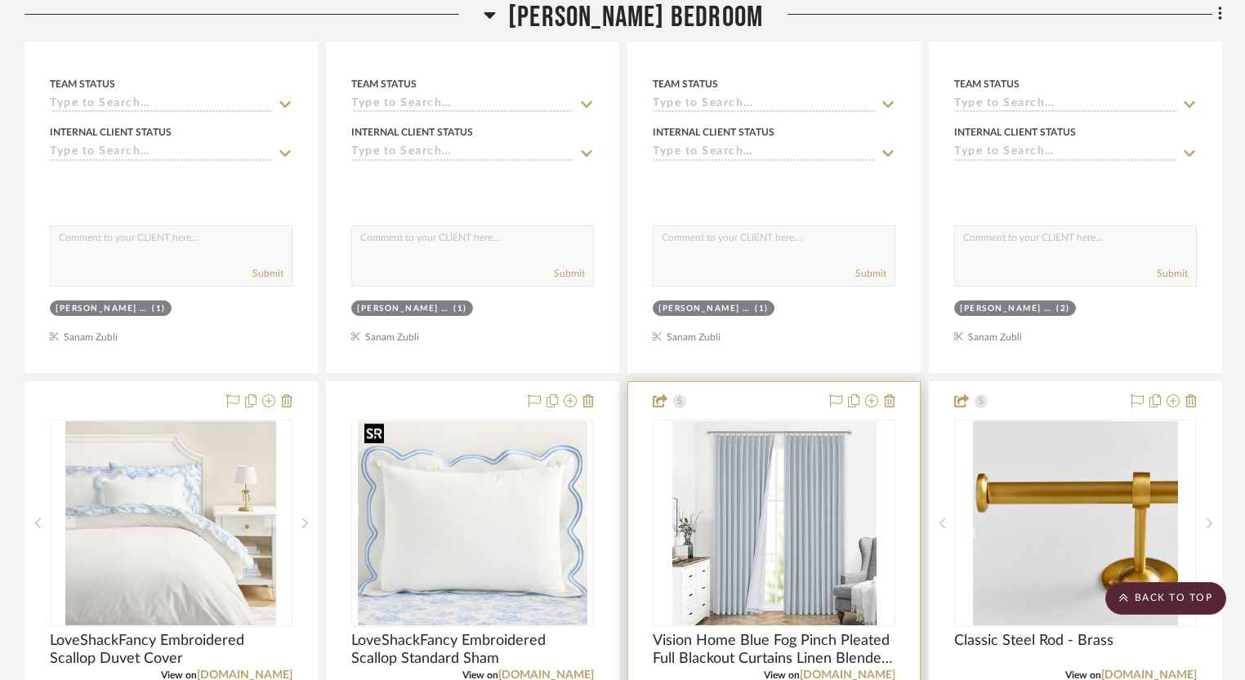
click at [710, 484] on img "0" at bounding box center [774, 523] width 204 height 204
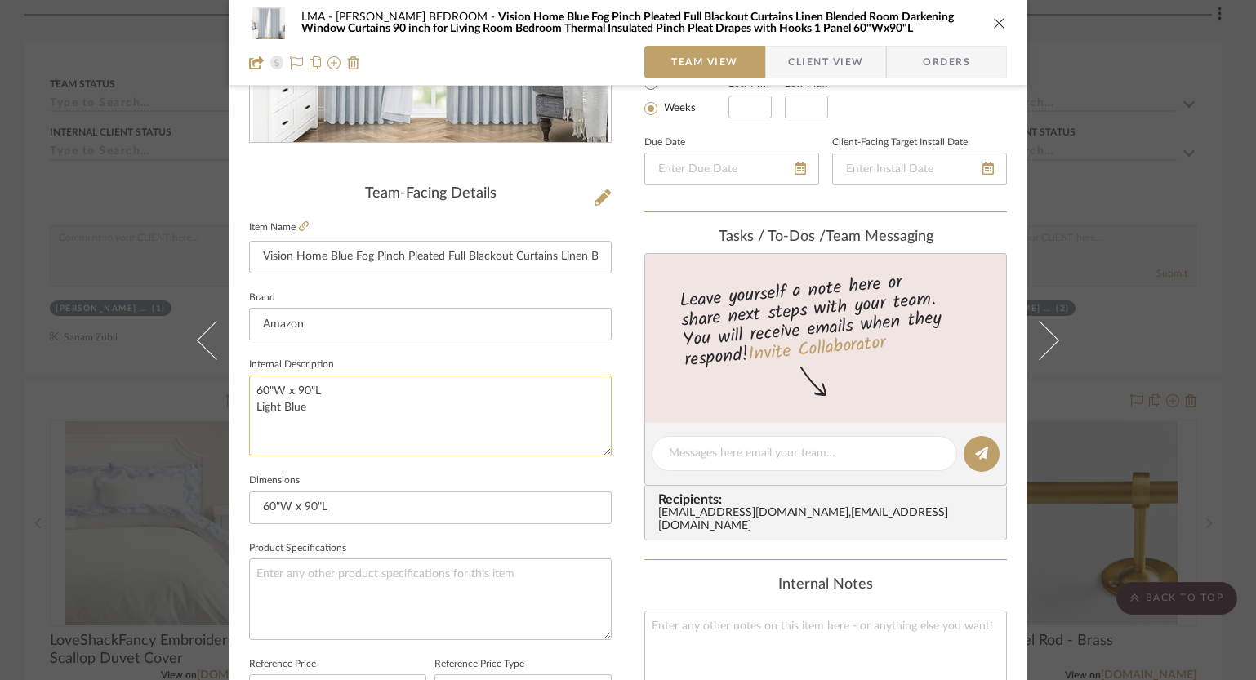
scroll to position [631, 0]
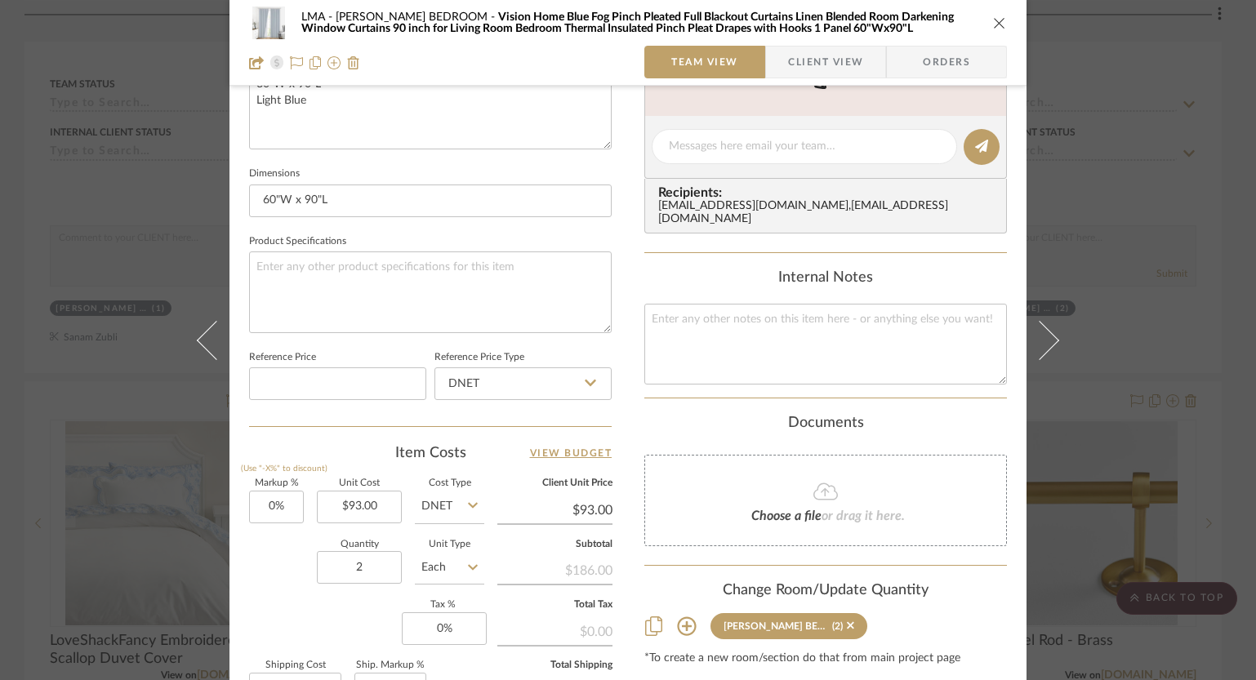
click at [993, 20] on icon "close" at bounding box center [999, 22] width 13 height 13
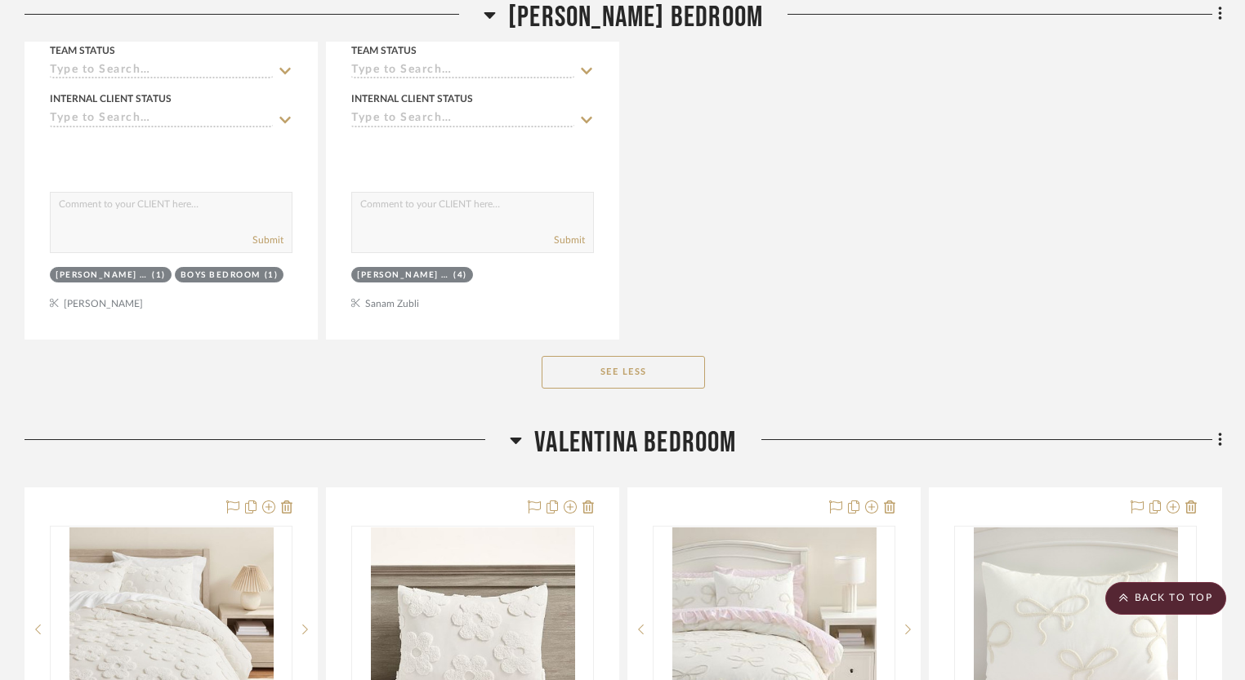
scroll to position [7095, 0]
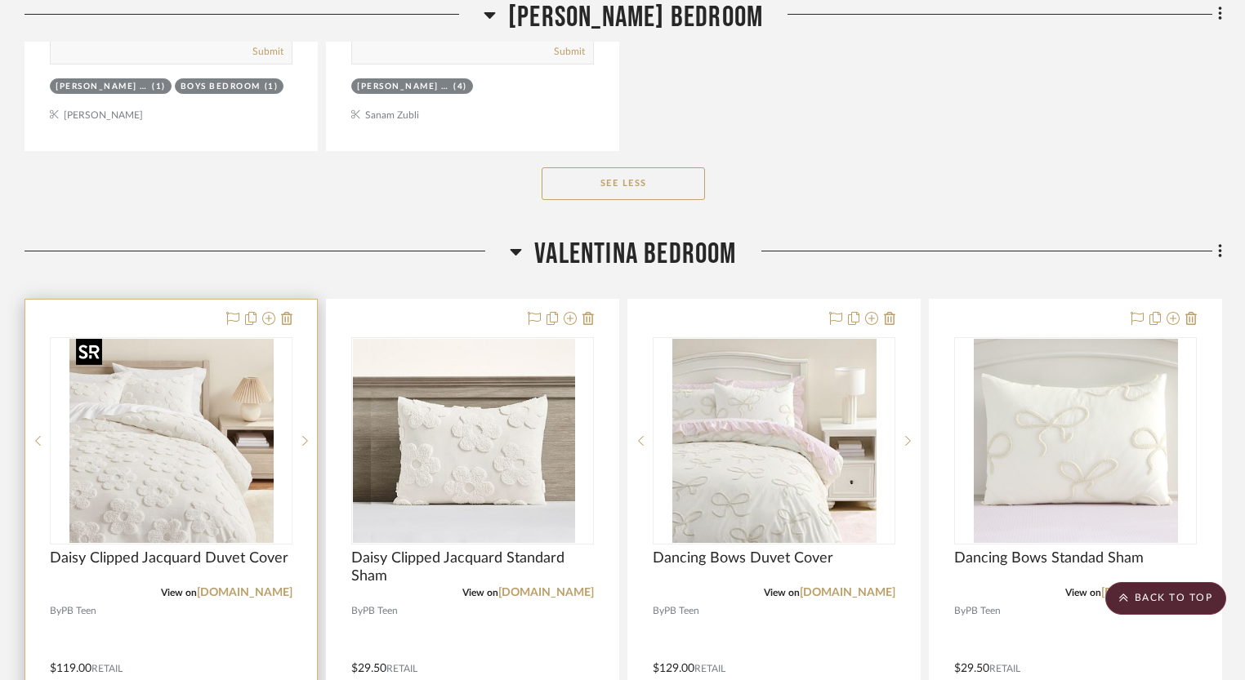
click at [0, 0] on img at bounding box center [0, 0] width 0 height 0
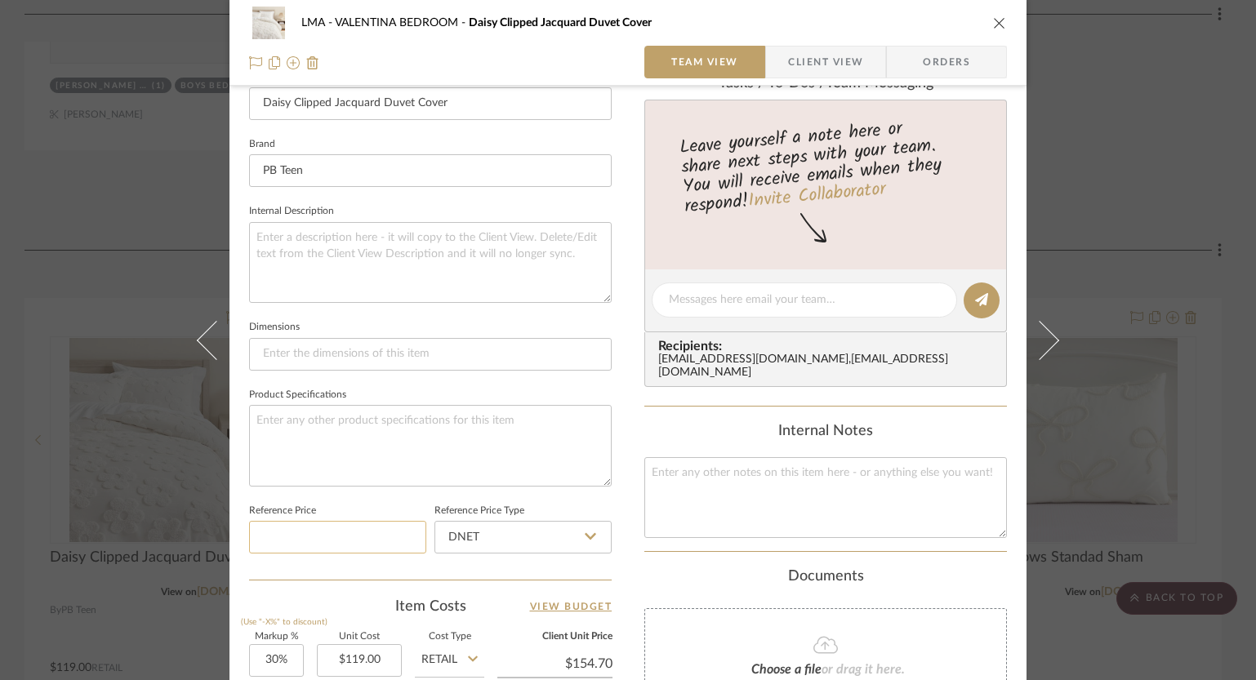
scroll to position [529, 0]
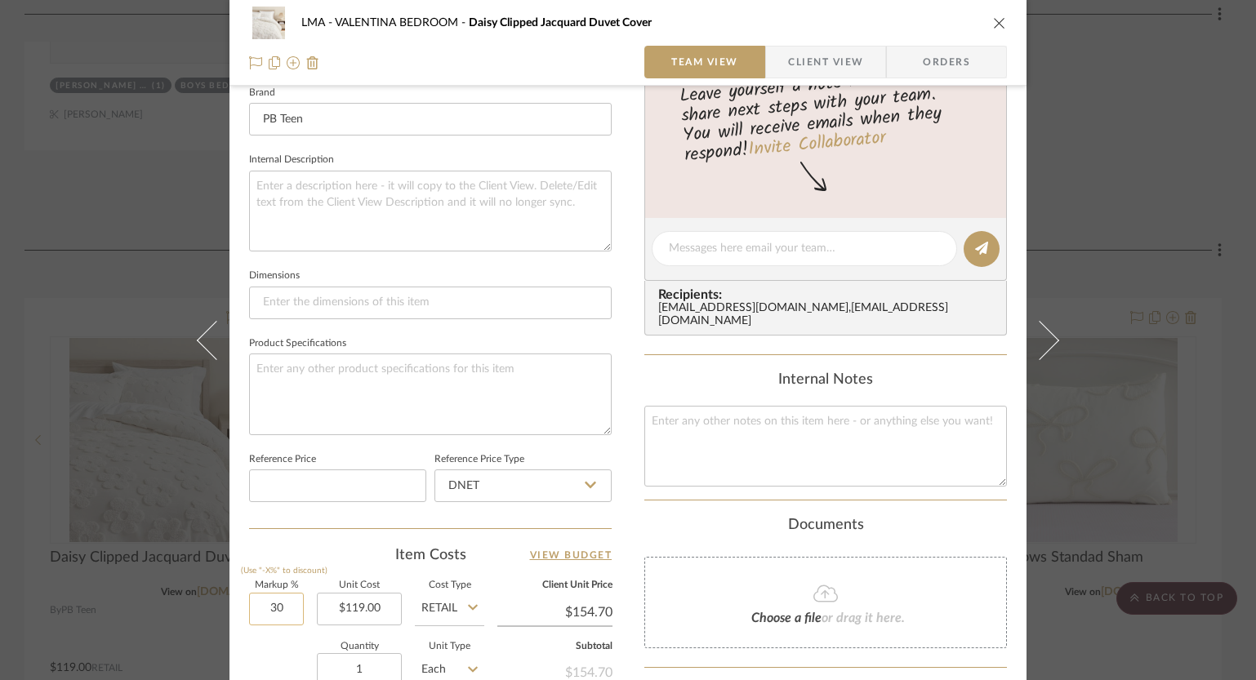
click at [262, 602] on input "30" at bounding box center [276, 609] width 55 height 33
type input "0%"
click at [626, 479] on div "LMA VALENTINA BEDROOM Daisy Clipped Jacquard Duvet Cover Team View Client View …" at bounding box center [627, 237] width 797 height 1508
type input "$119.00"
click at [993, 23] on icon "close" at bounding box center [999, 22] width 13 height 13
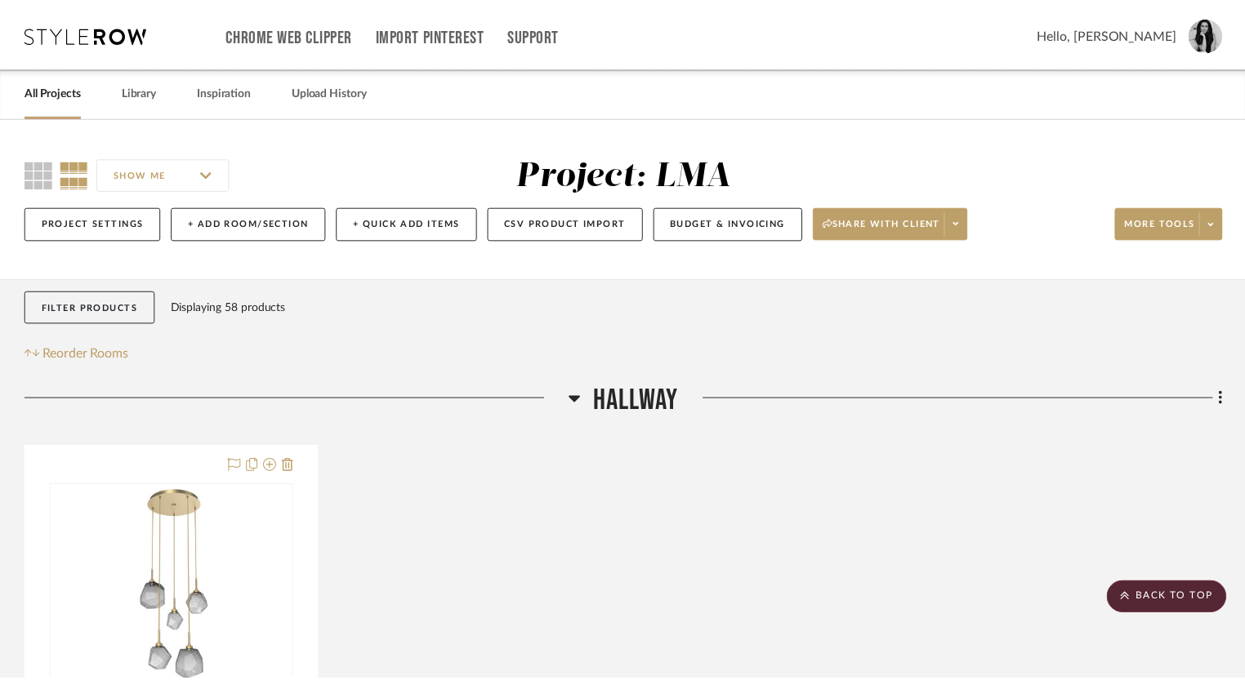
scroll to position [7095, 0]
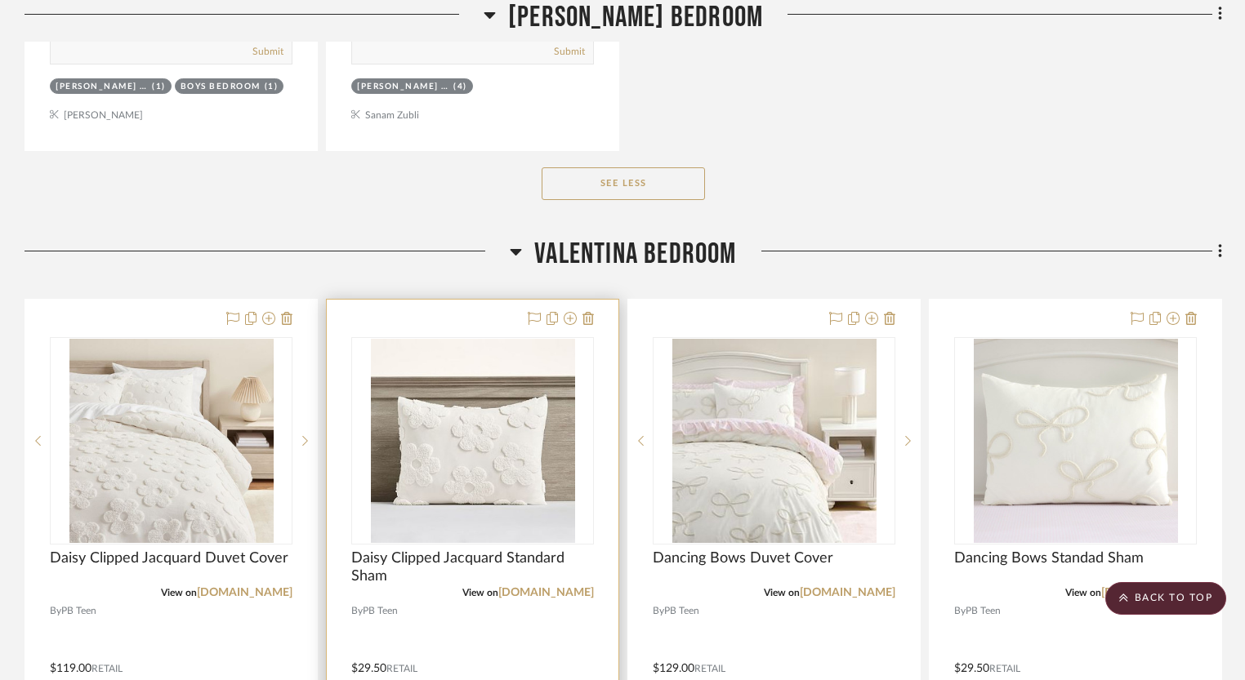
click at [502, 442] on img "0" at bounding box center [473, 441] width 204 height 204
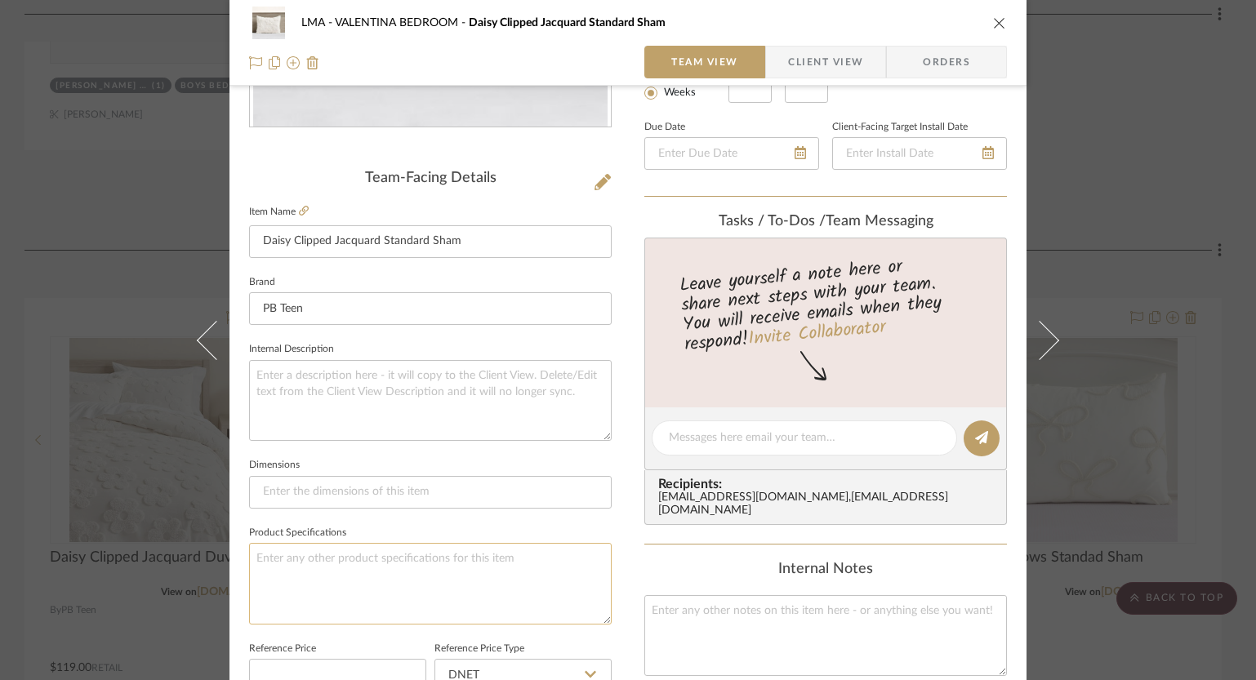
scroll to position [648, 0]
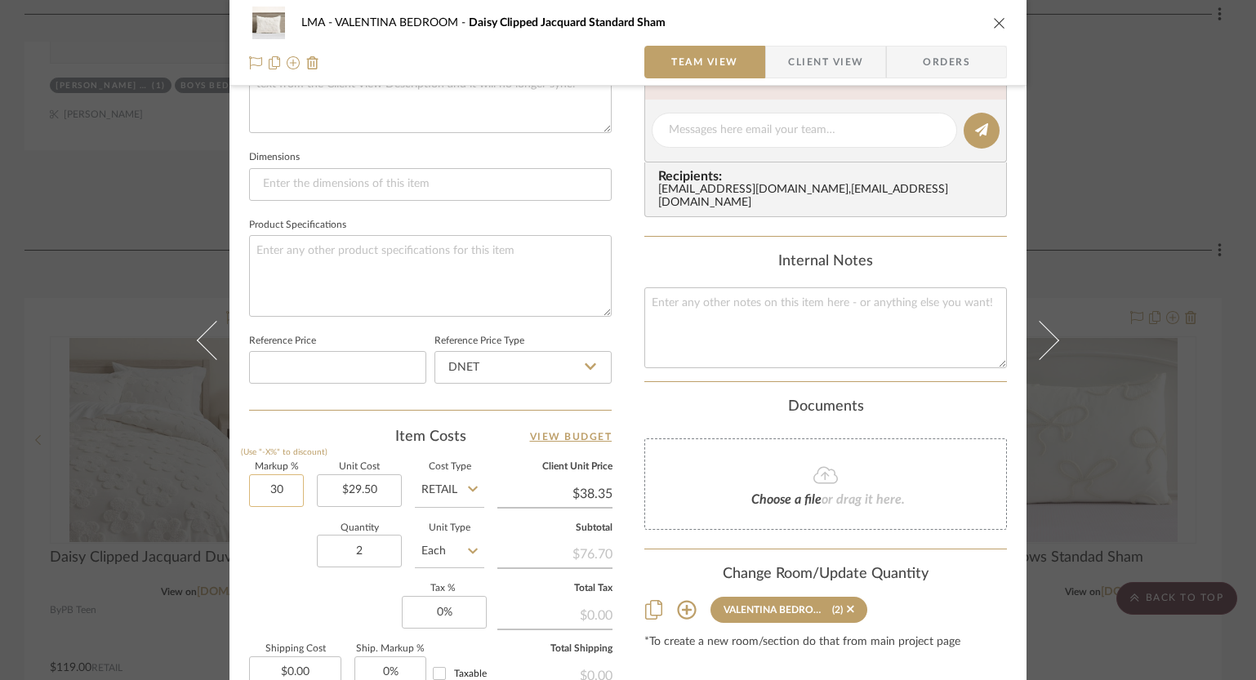
click at [269, 492] on input "30" at bounding box center [276, 490] width 55 height 33
type input "0%"
click at [637, 374] on div "LMA VALENTINA BEDROOM Daisy Clipped Jacquard Standard Sham Team View Client Vie…" at bounding box center [627, 119] width 797 height 1508
type input "$29.50"
click at [983, 29] on div "LMA VALENTINA BEDROOM Daisy Clipped Jacquard Standard Sham" at bounding box center [628, 23] width 758 height 33
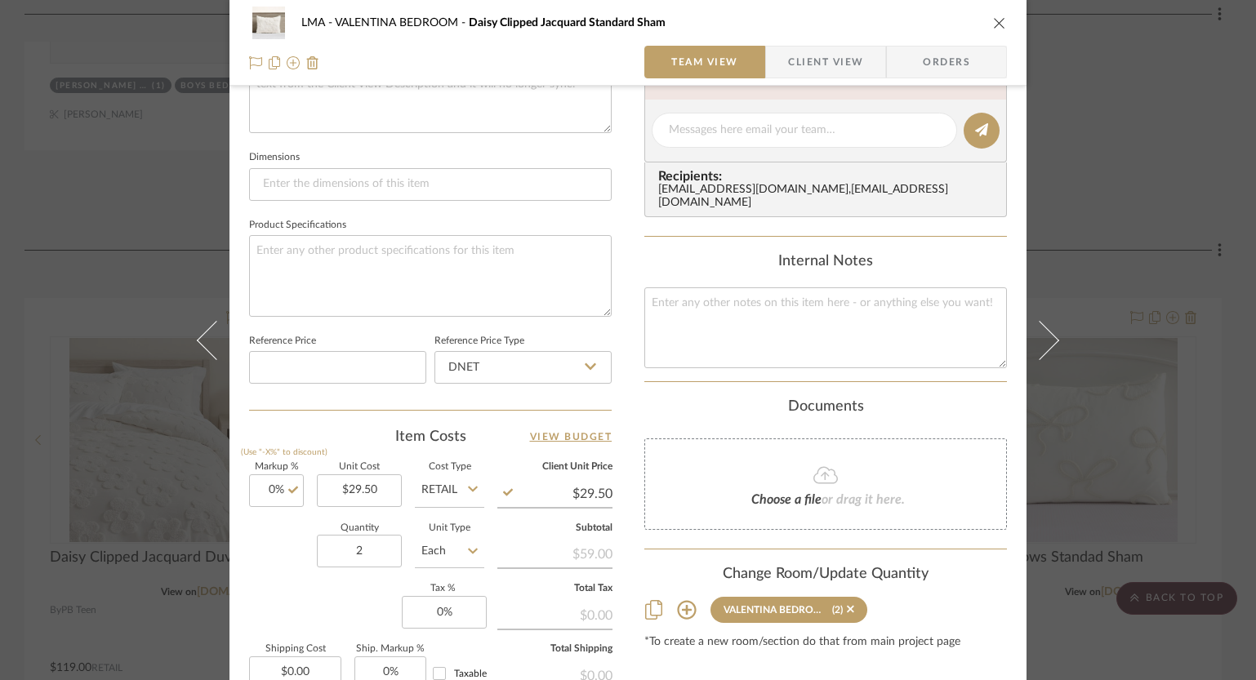
click at [993, 24] on icon "close" at bounding box center [999, 22] width 13 height 13
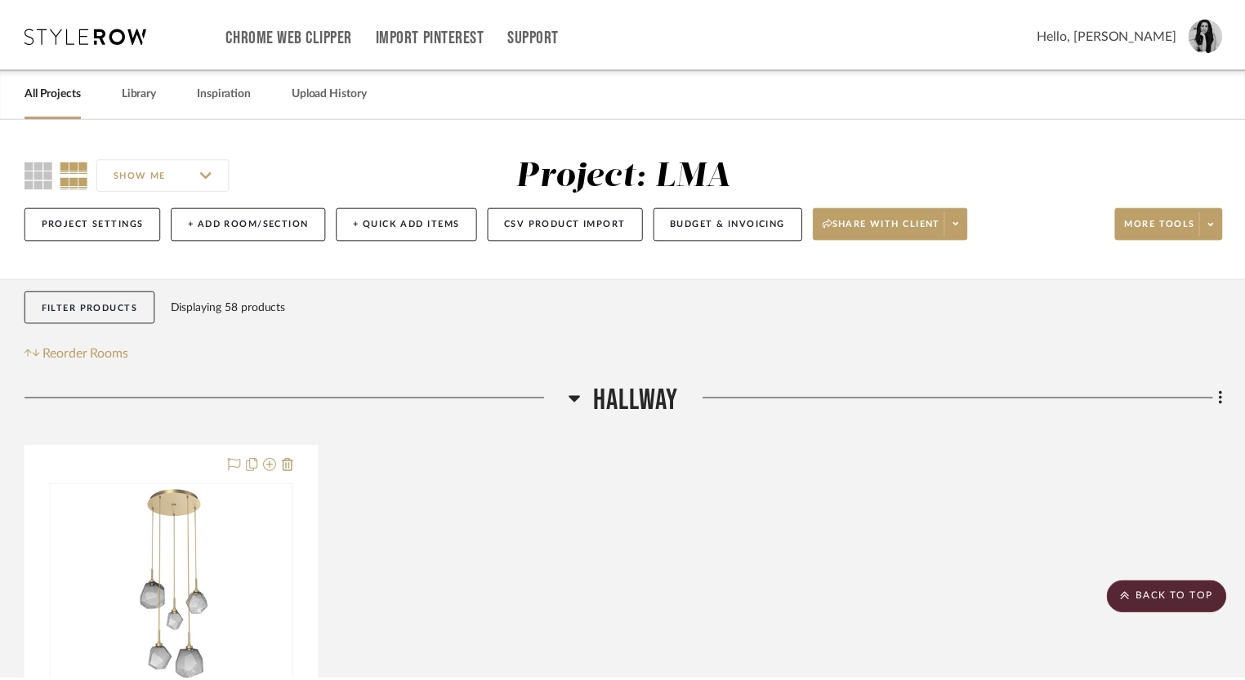
scroll to position [7095, 0]
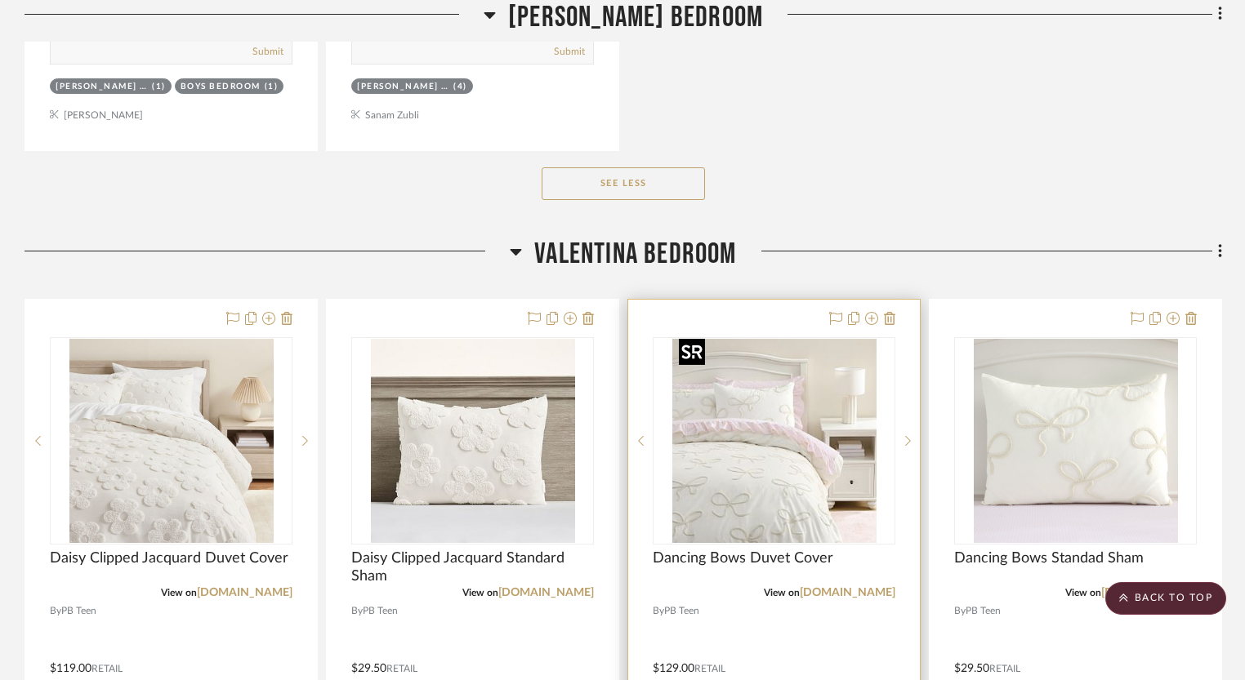
click at [715, 500] on img "0" at bounding box center [774, 441] width 204 height 204
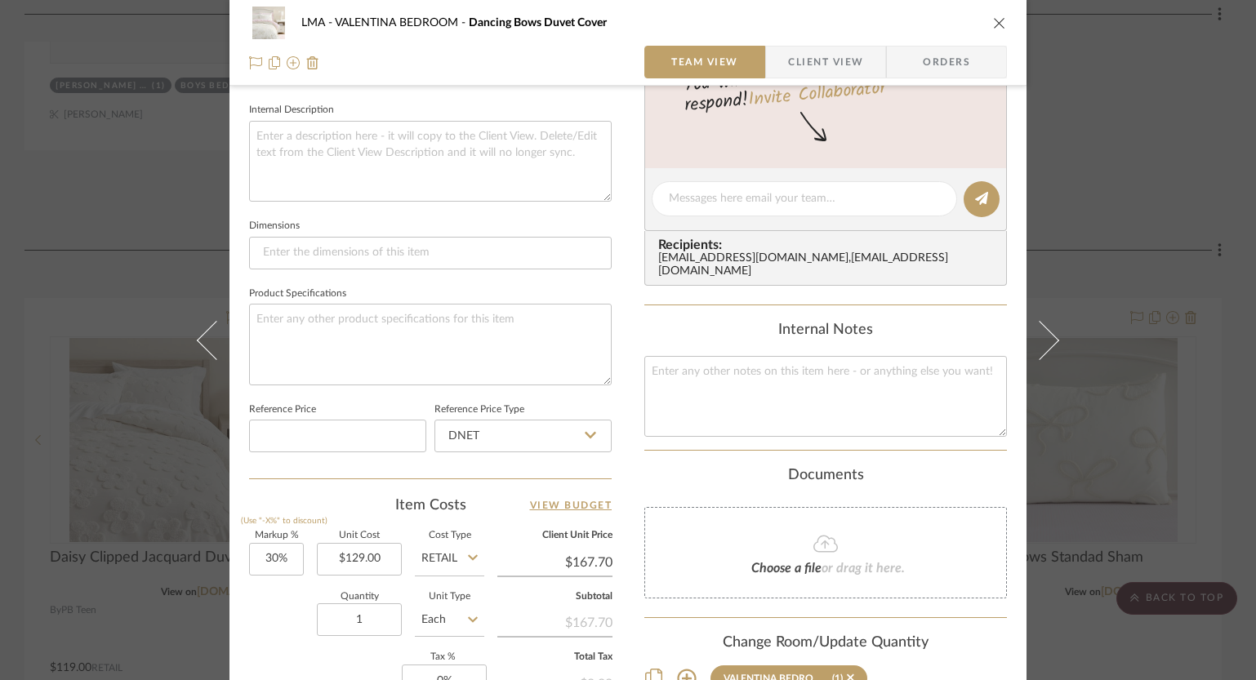
scroll to position [658, 0]
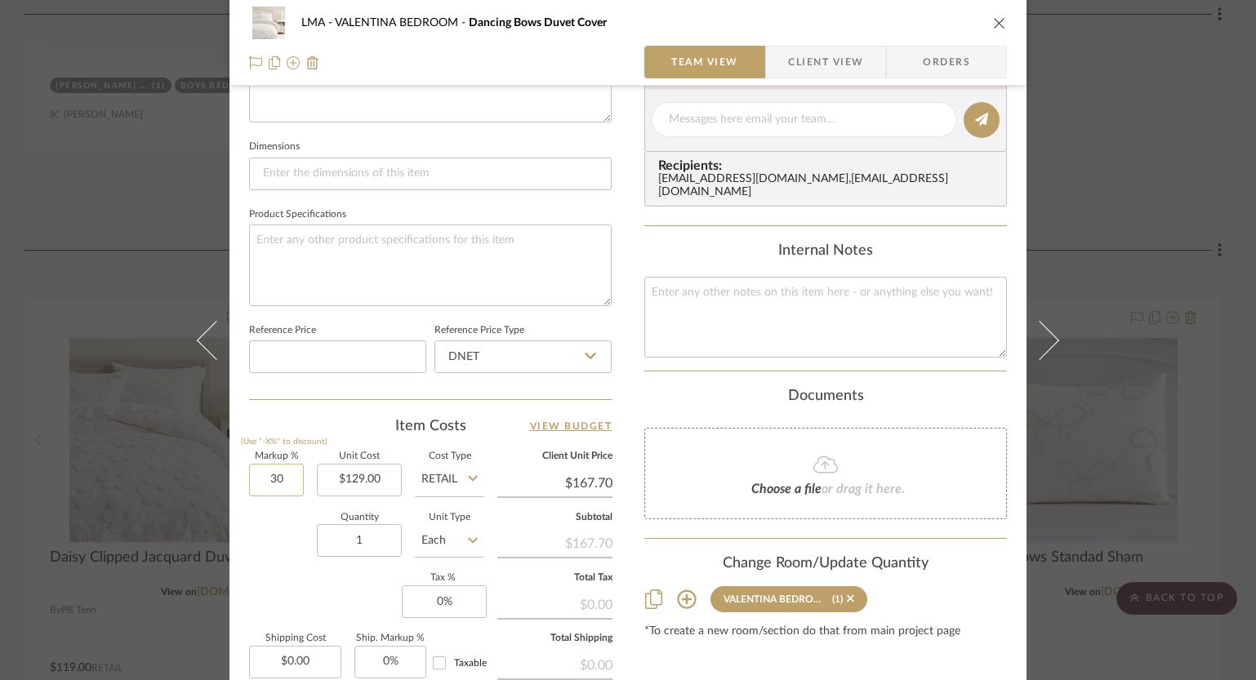
click at [280, 481] on input "30" at bounding box center [276, 480] width 55 height 33
type input "0%"
click at [622, 389] on div "LMA VALENTINA BEDROOM Dancing Bows Duvet Cover Team View Client View Orders 1 /…" at bounding box center [627, 108] width 797 height 1508
type input "$129.00"
click at [994, 21] on icon "close" at bounding box center [999, 22] width 13 height 13
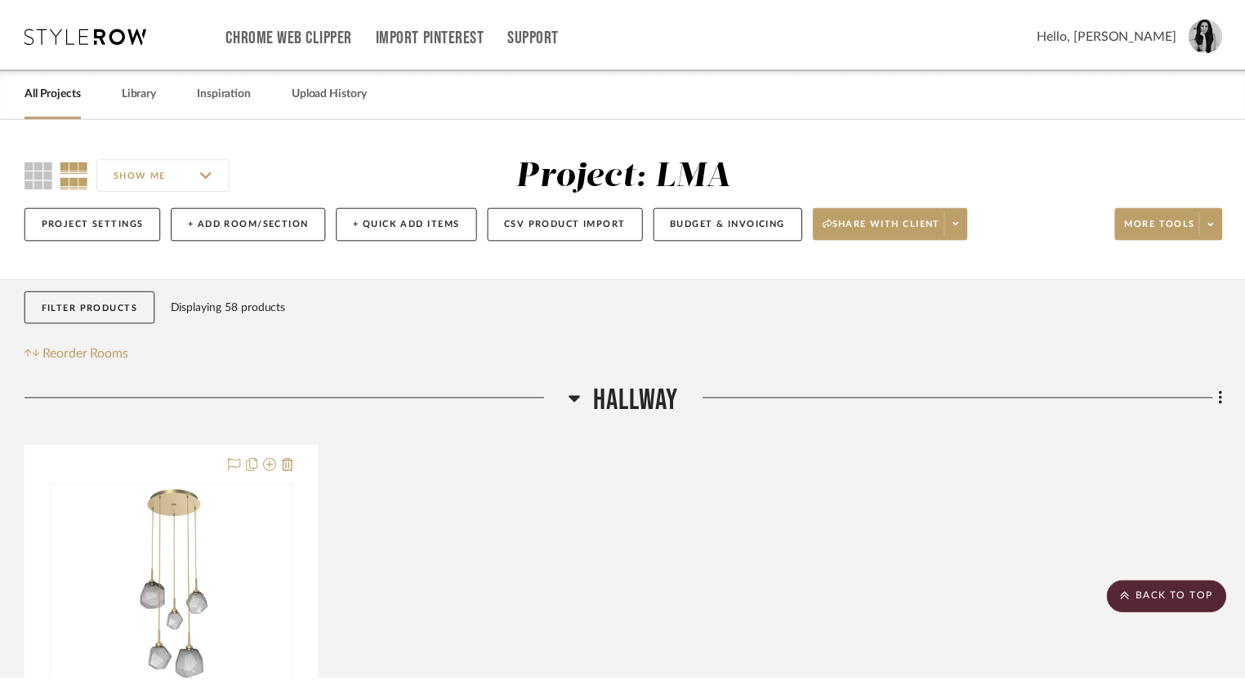
scroll to position [7095, 0]
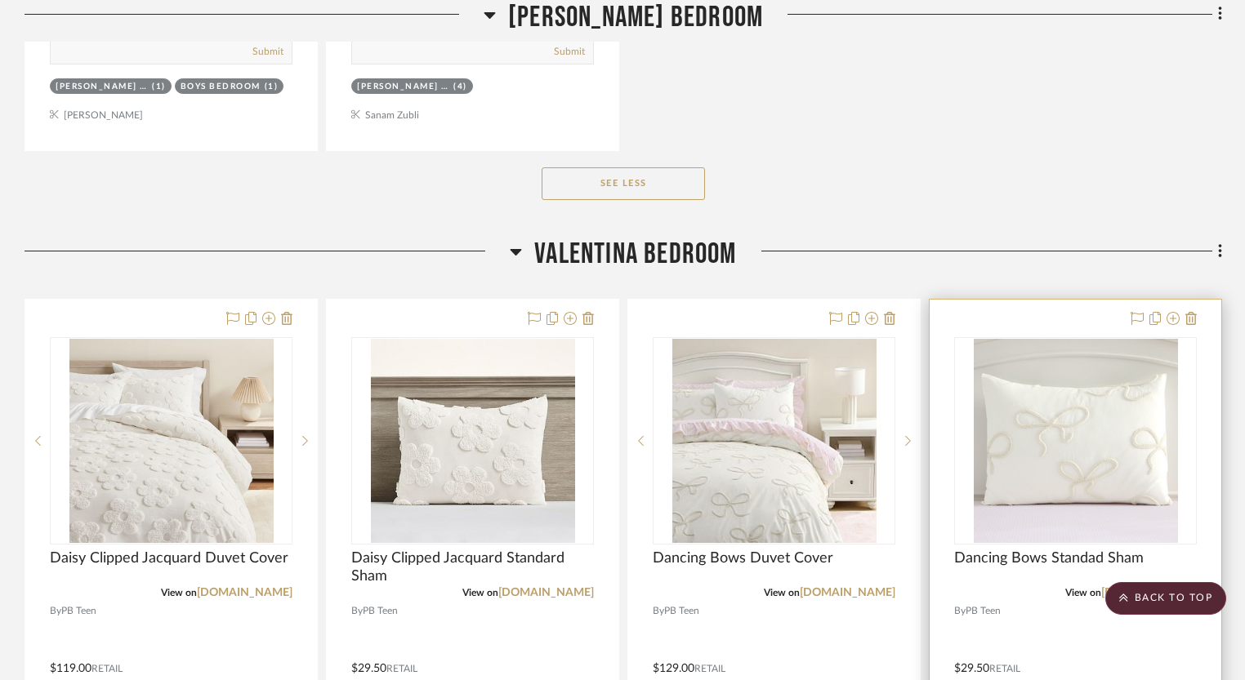
click at [0, 0] on img at bounding box center [0, 0] width 0 height 0
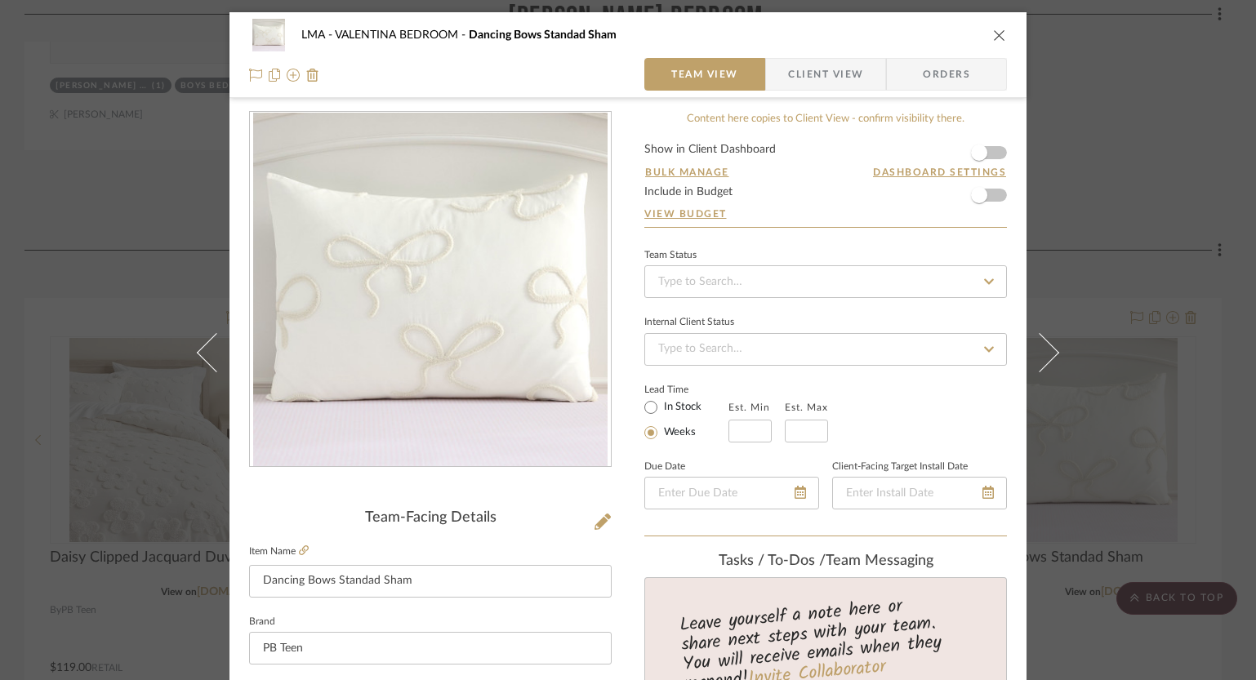
scroll to position [549, 0]
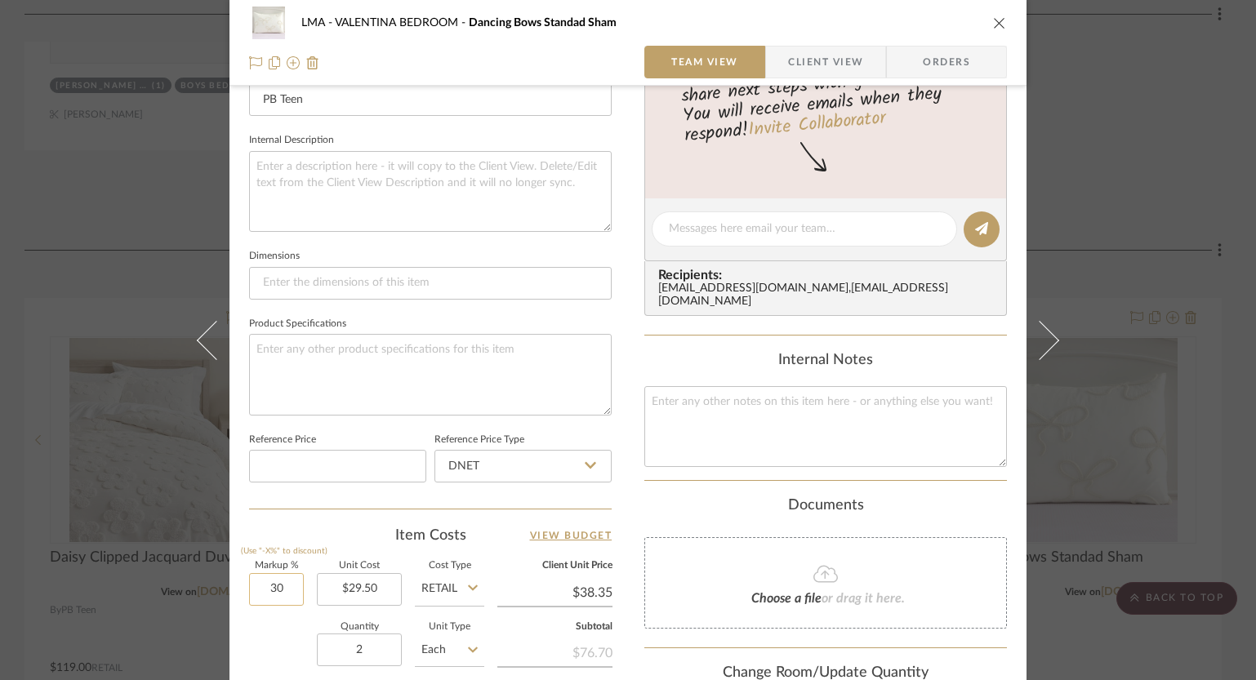
click at [267, 590] on input "30" at bounding box center [276, 589] width 55 height 33
type input "0%"
click at [612, 415] on div "LMA VALENTINA BEDROOM Dancing Bows Standad Sham Team View Client View Orders Te…" at bounding box center [627, 217] width 797 height 1508
type input "$29.50"
click at [995, 19] on icon "close" at bounding box center [999, 22] width 13 height 13
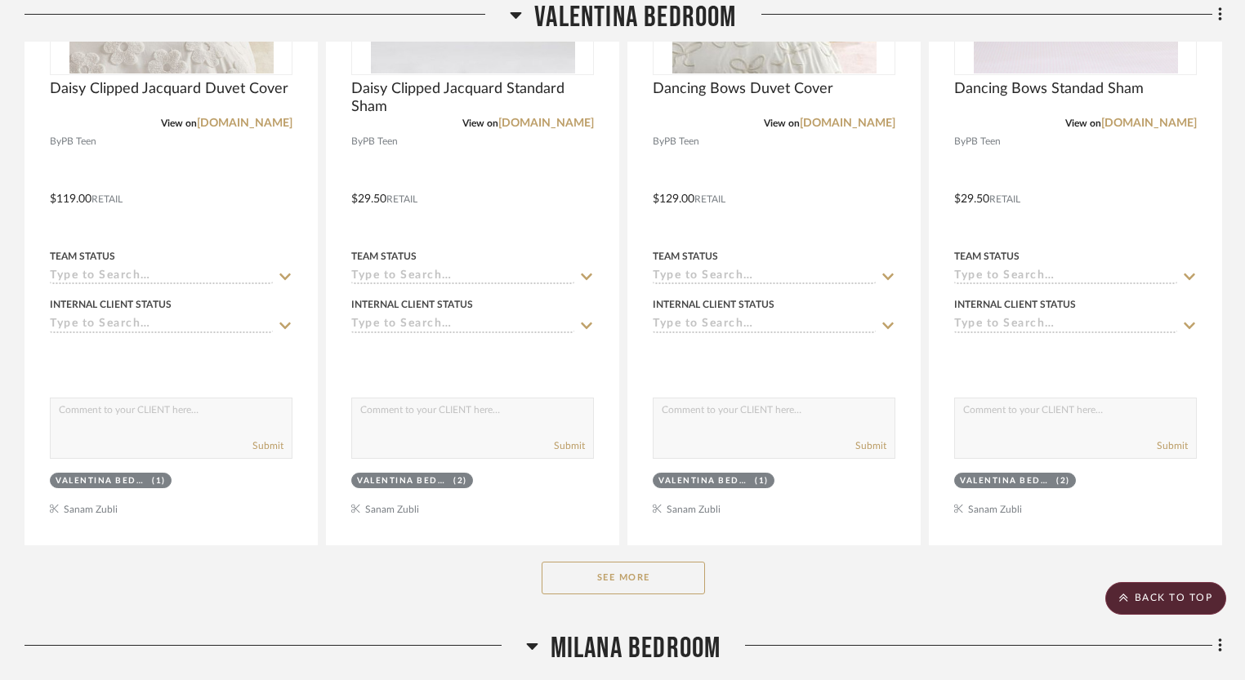
scroll to position [7627, 0]
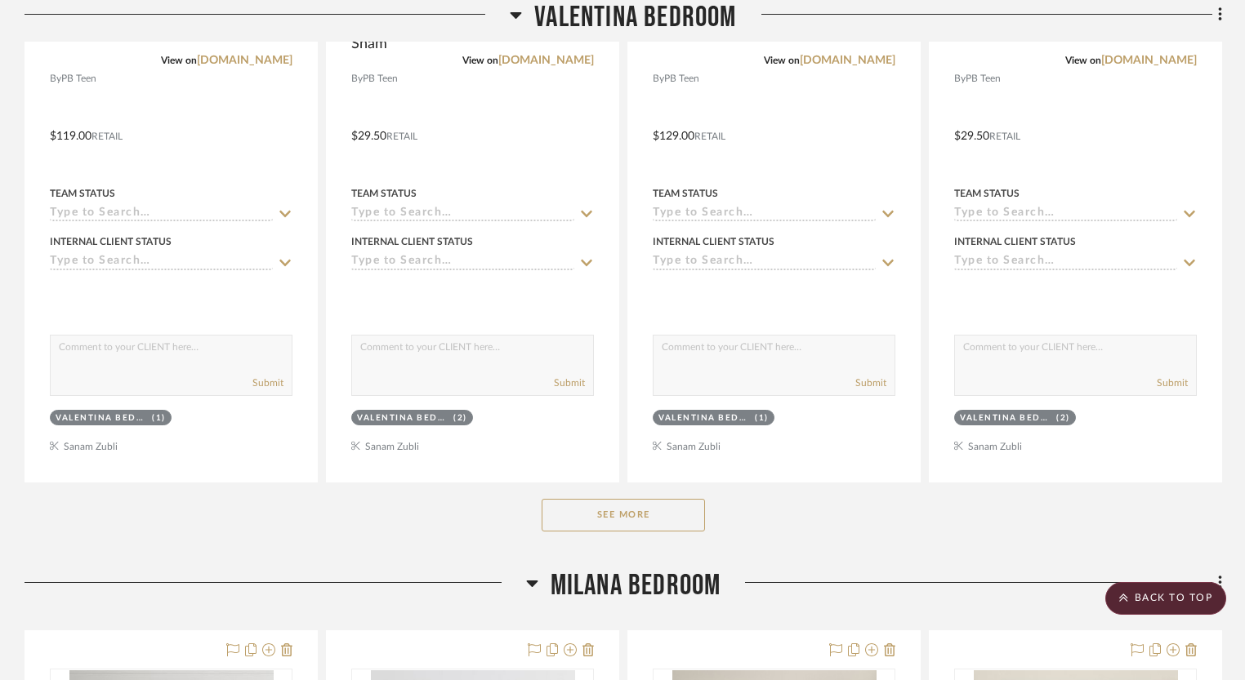
click at [650, 499] on button "See More" at bounding box center [622, 515] width 163 height 33
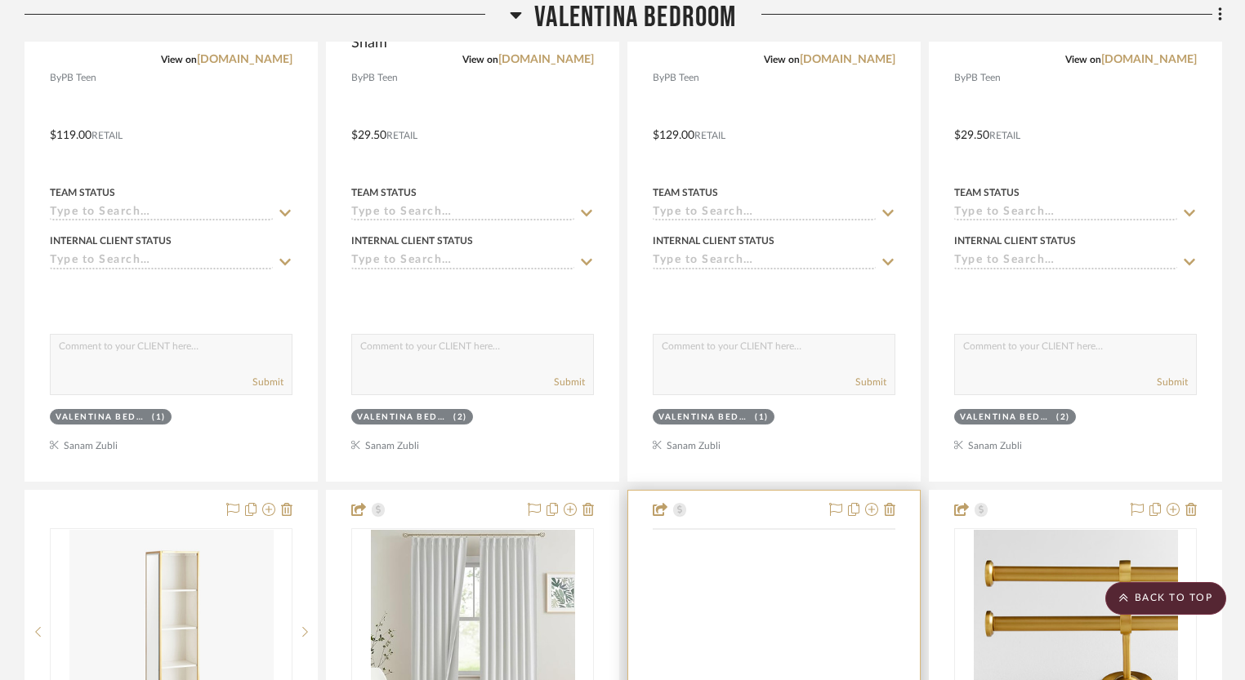
scroll to position [7961, 0]
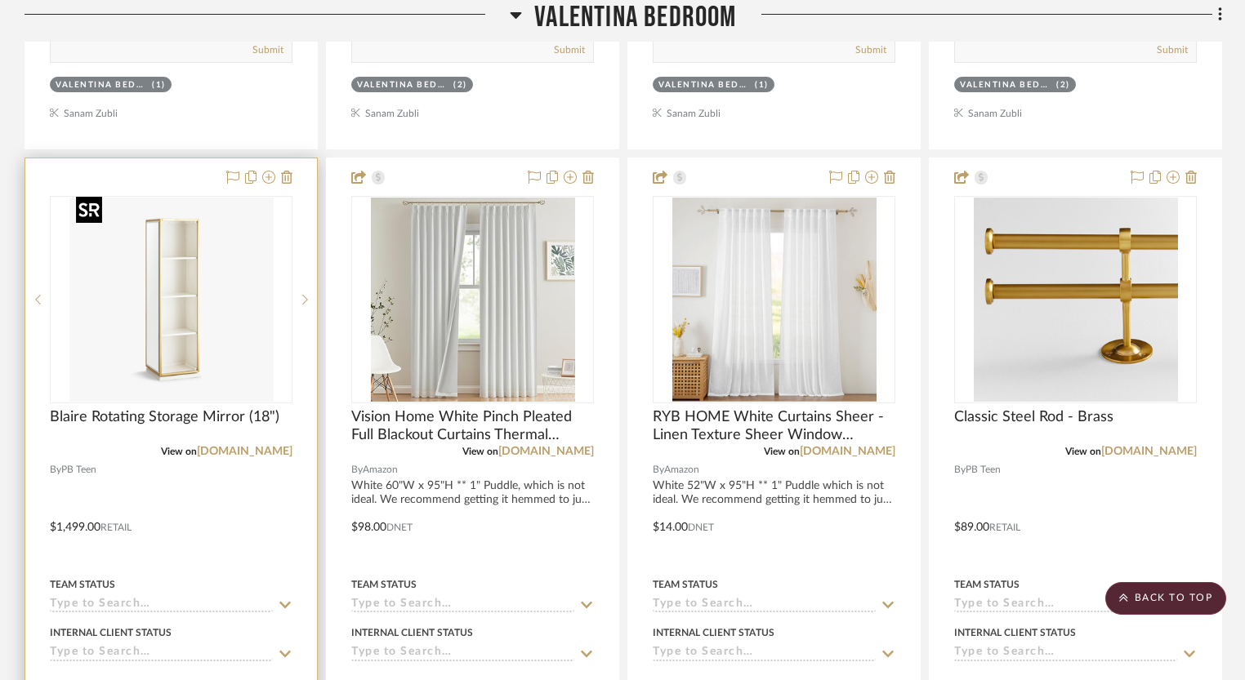
click at [0, 0] on img at bounding box center [0, 0] width 0 height 0
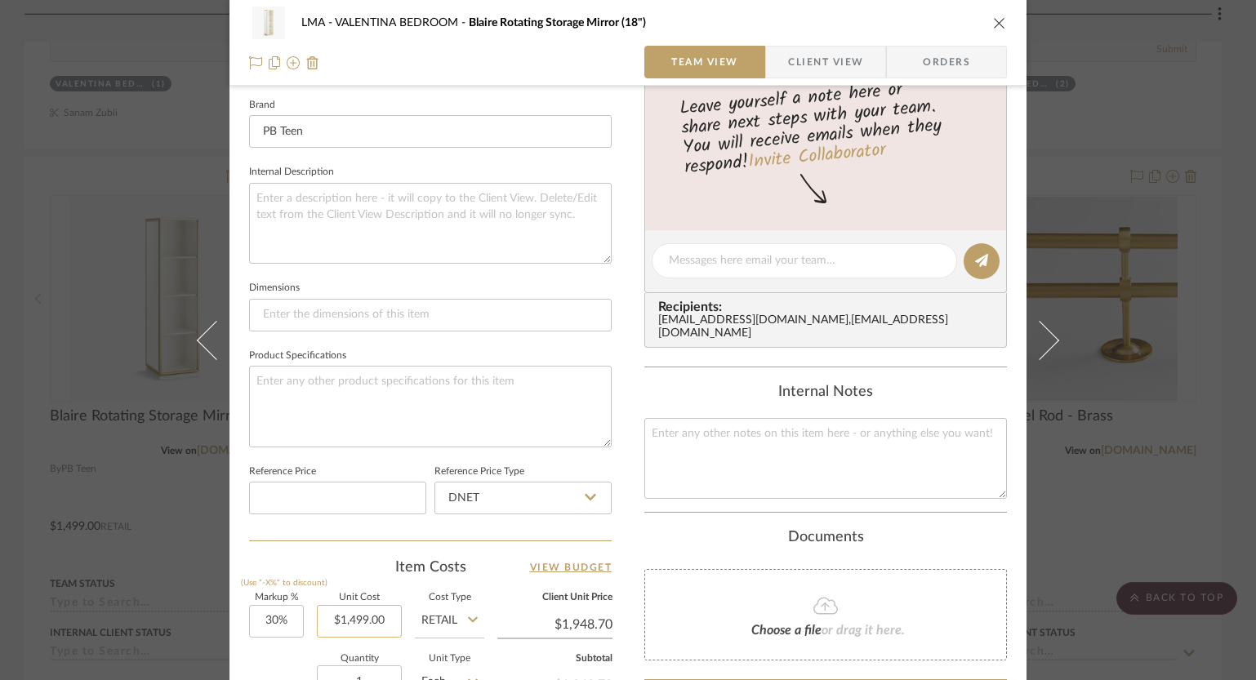
scroll to position [593, 0]
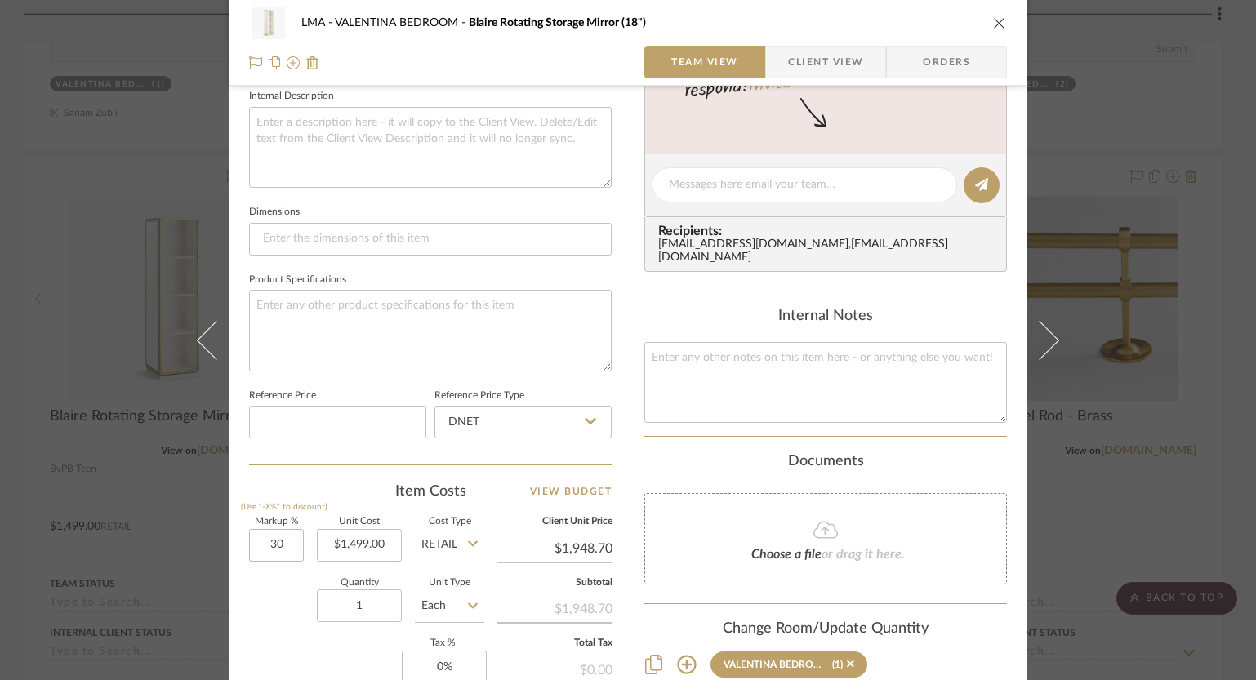
click at [271, 546] on input "30" at bounding box center [276, 545] width 55 height 33
click at [270, 545] on input "00" at bounding box center [276, 545] width 55 height 33
type input "0%"
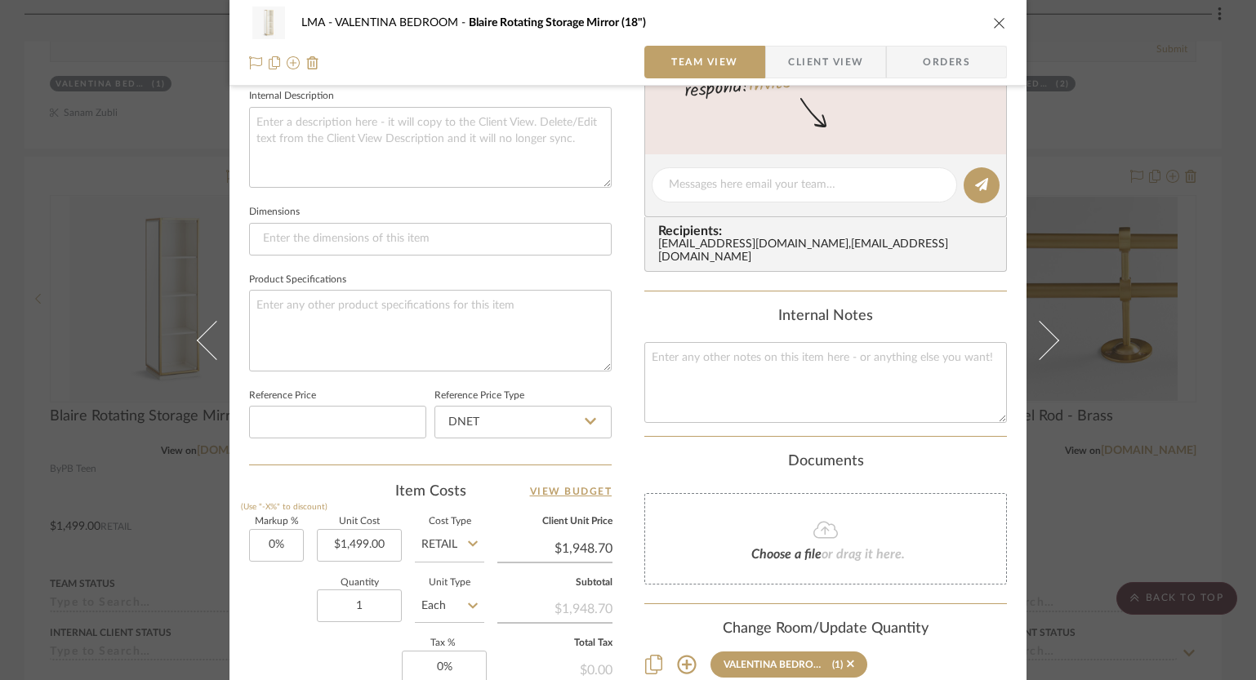
click at [959, 22] on div "LMA VALENTINA BEDROOM Blaire Rotating Storage Mirror (18")" at bounding box center [640, 22] width 678 height 11
type input "$1,499.00"
click at [997, 24] on icon "close" at bounding box center [999, 22] width 13 height 13
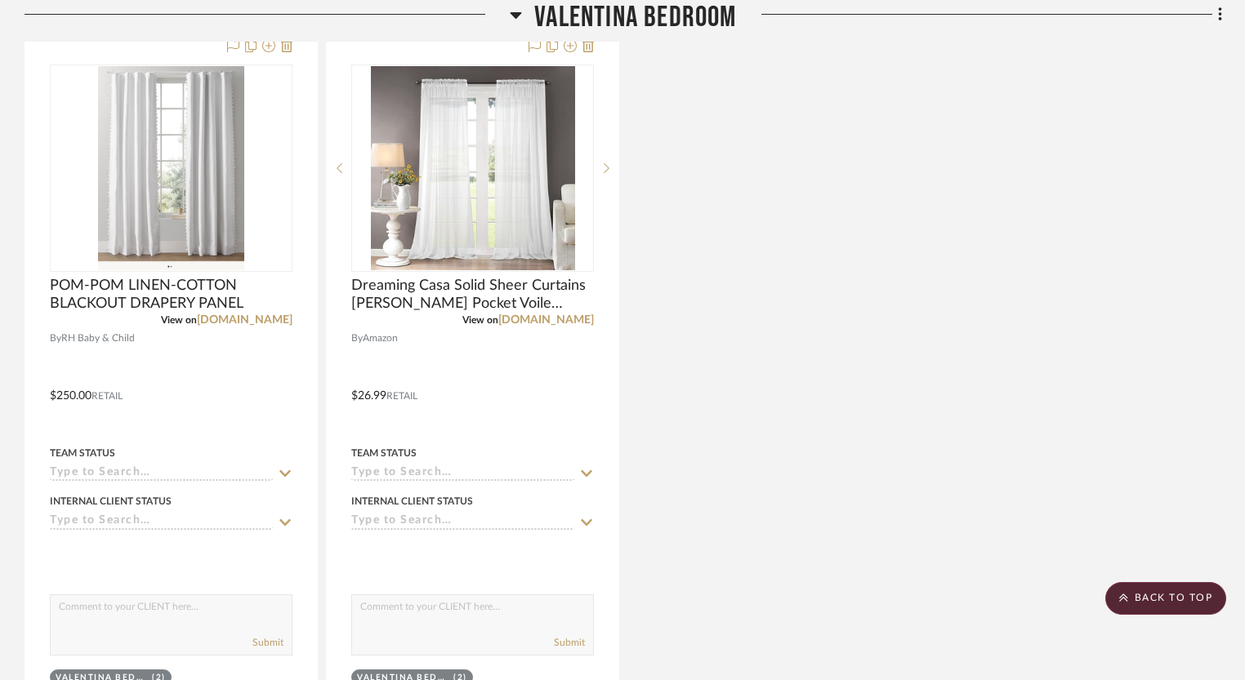
scroll to position [9355, 0]
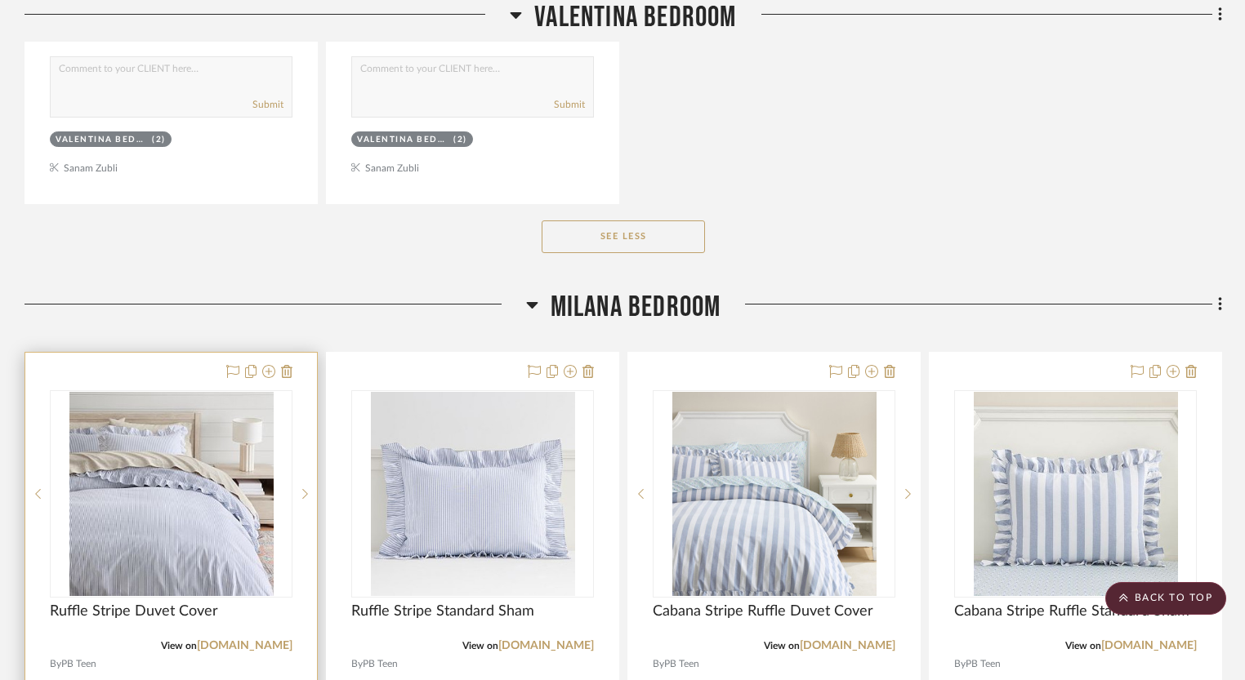
click at [266, 478] on img "0" at bounding box center [171, 494] width 204 height 204
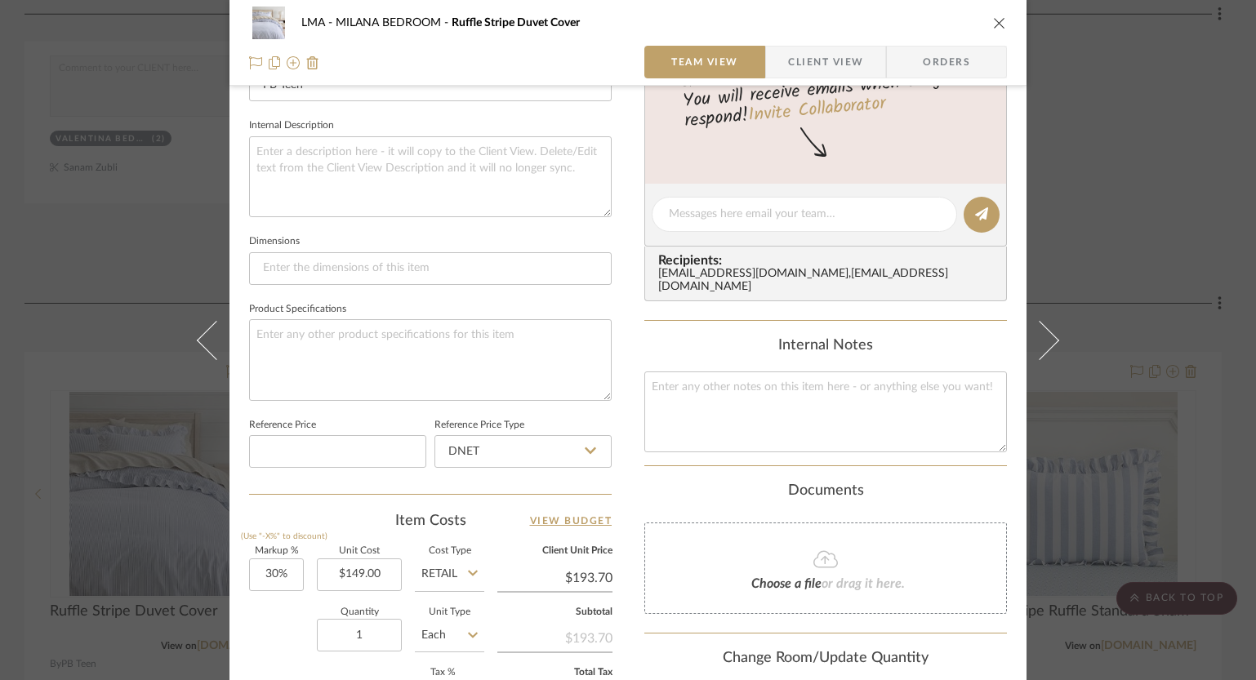
scroll to position [563, 0]
click at [277, 573] on input "30" at bounding box center [276, 575] width 55 height 33
type input "0%"
click at [249, 649] on div "Quantity 1 Unit Type Each" at bounding box center [366, 637] width 235 height 58
type input "$149.00"
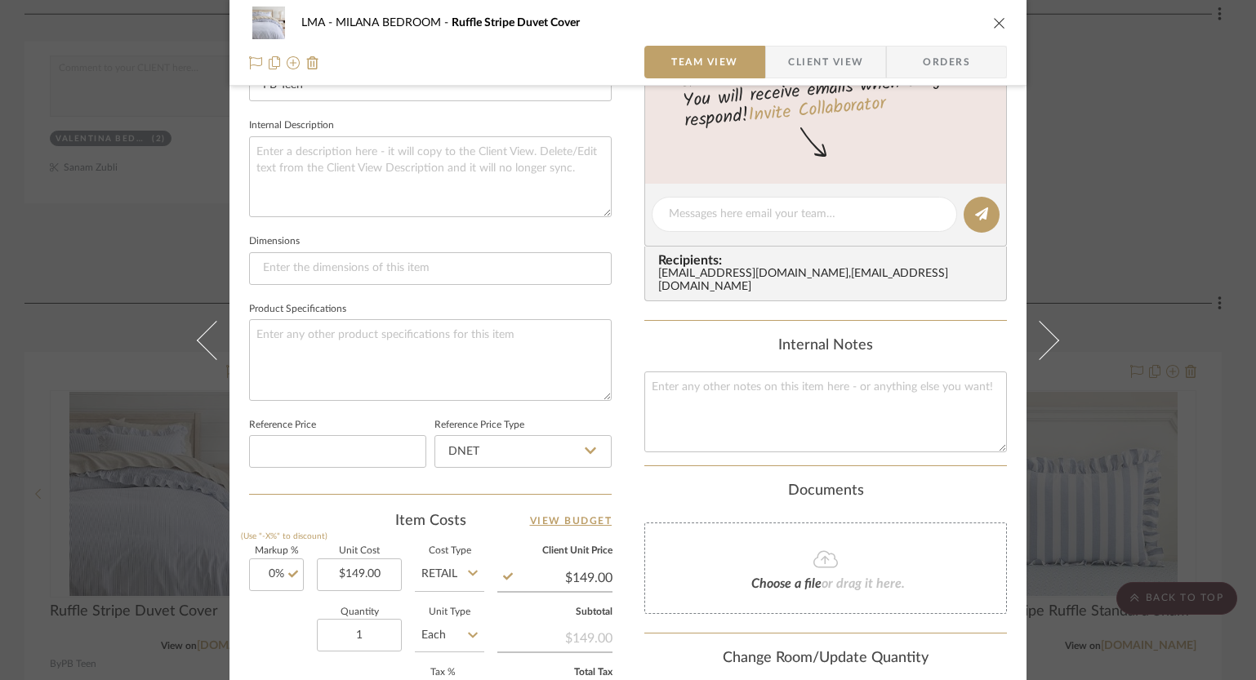
click at [991, 38] on div "LMA MILANA BEDROOM Ruffle Stripe Duvet Cover" at bounding box center [628, 23] width 758 height 33
click at [995, 18] on icon "close" at bounding box center [999, 22] width 13 height 13
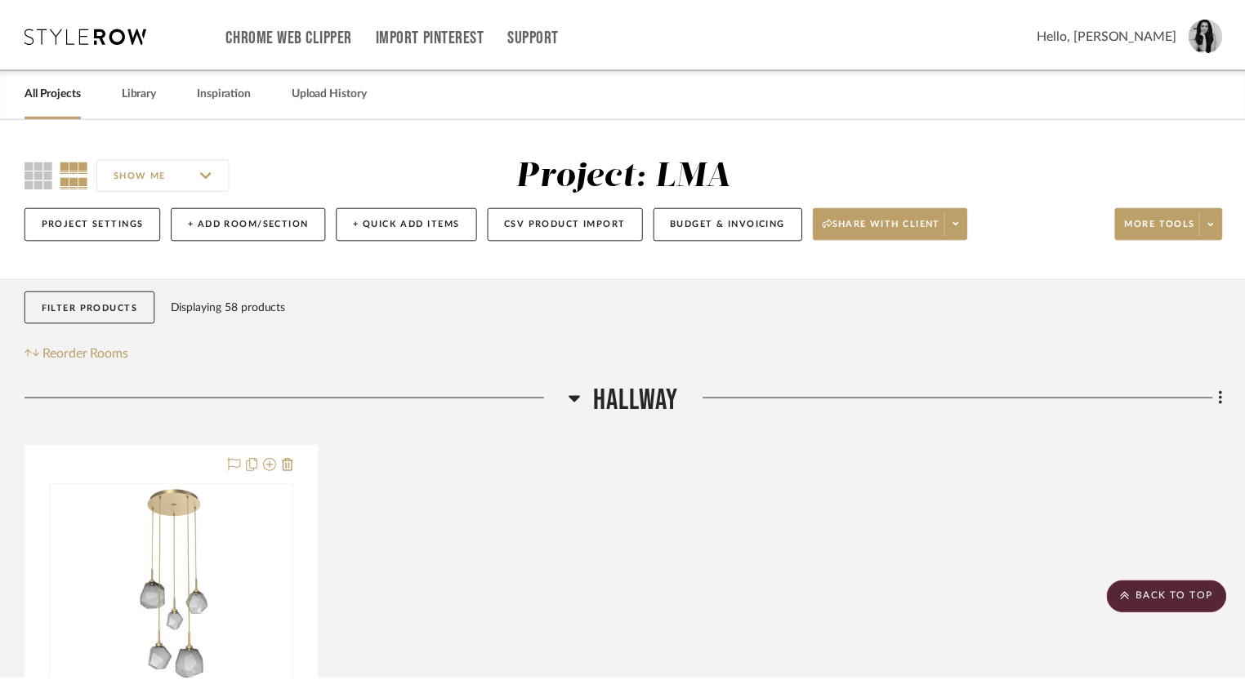
scroll to position [9355, 0]
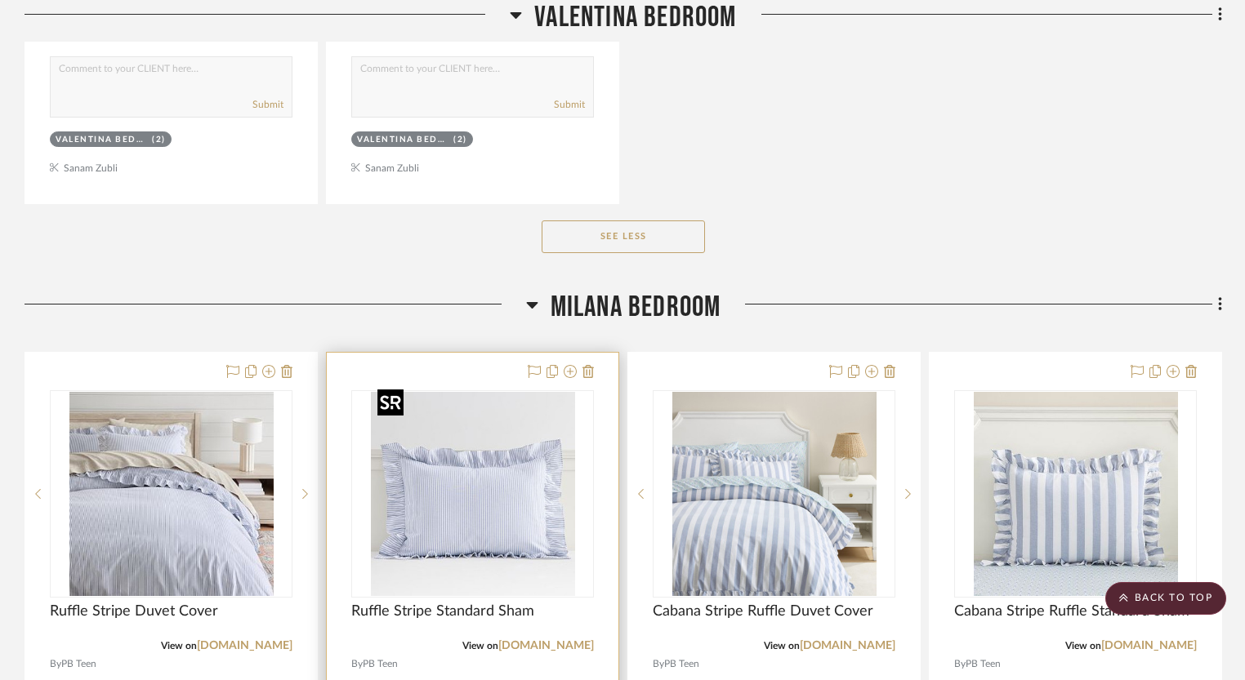
click at [484, 412] on img "0" at bounding box center [473, 494] width 204 height 204
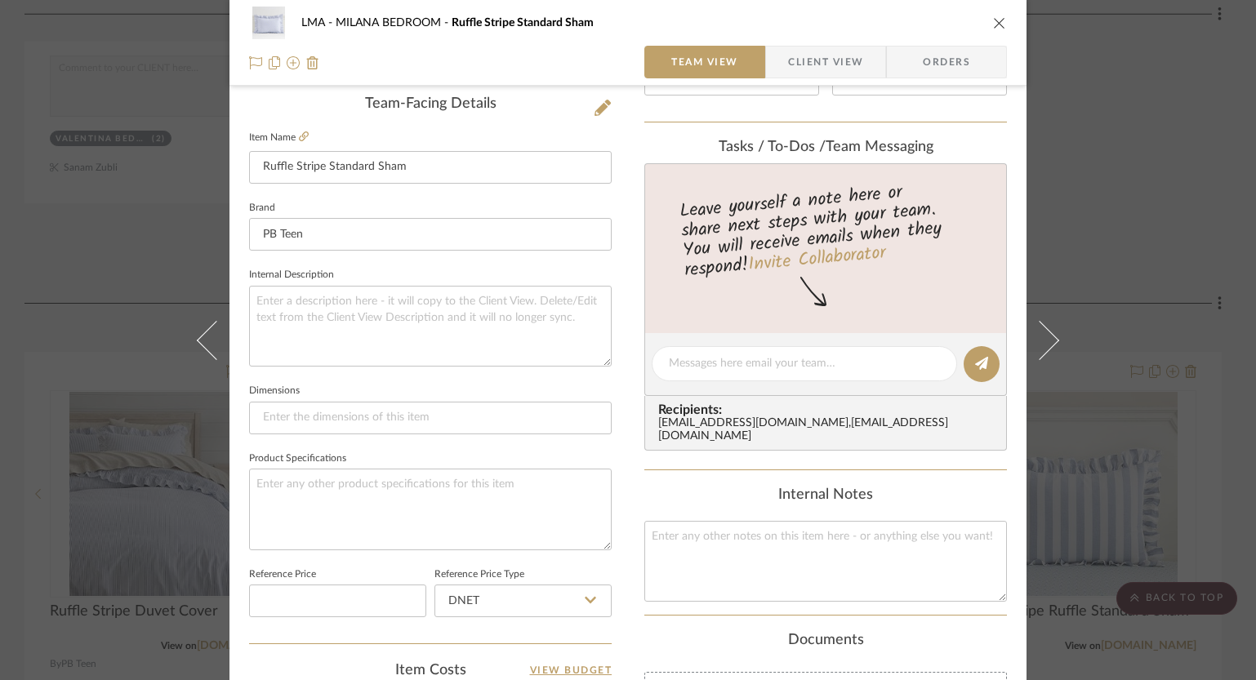
scroll to position [773, 0]
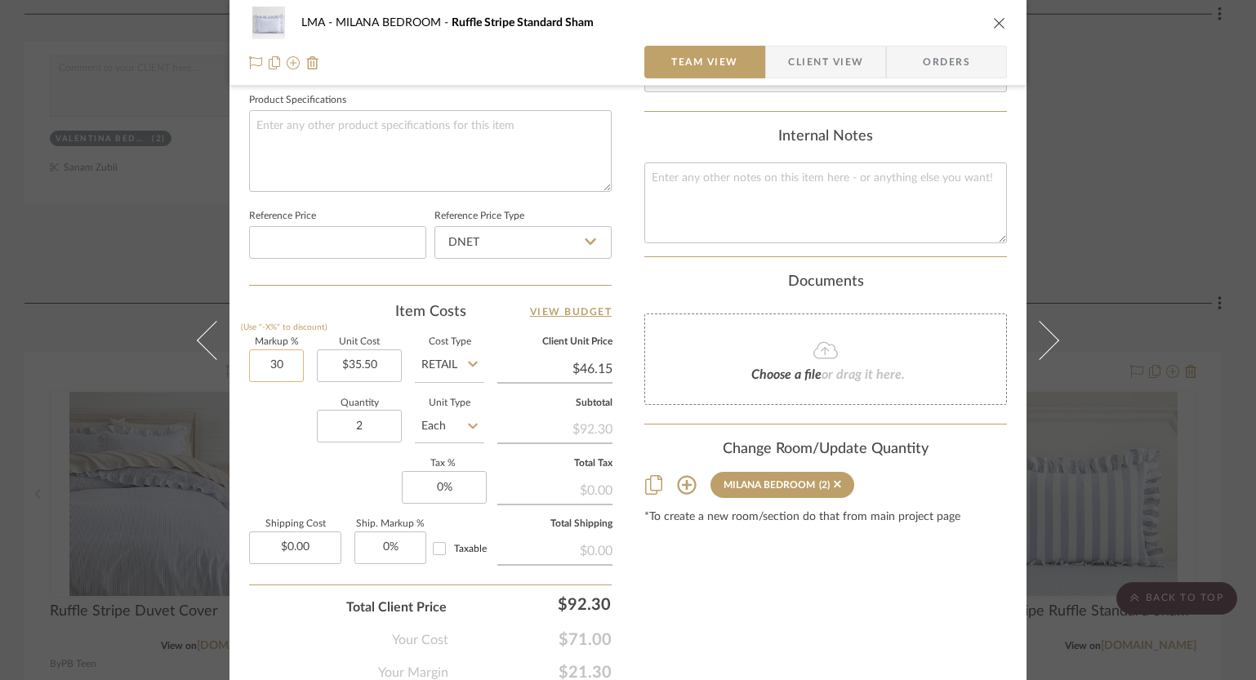
click at [273, 359] on input "30" at bounding box center [276, 366] width 55 height 33
click at [274, 360] on input "00" at bounding box center [276, 366] width 55 height 33
type input "0%"
click at [268, 410] on div "Quantity 2 Unit Type Each" at bounding box center [366, 428] width 235 height 58
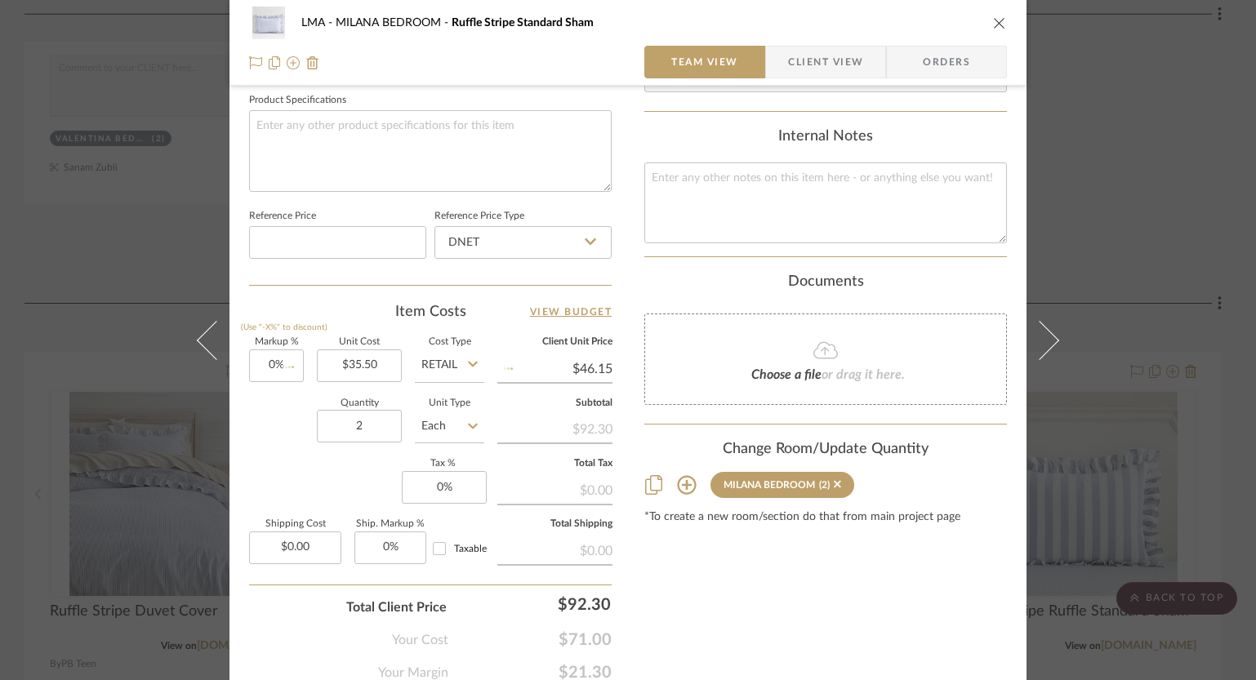
type input "$35.50"
click at [993, 24] on icon "close" at bounding box center [999, 22] width 13 height 13
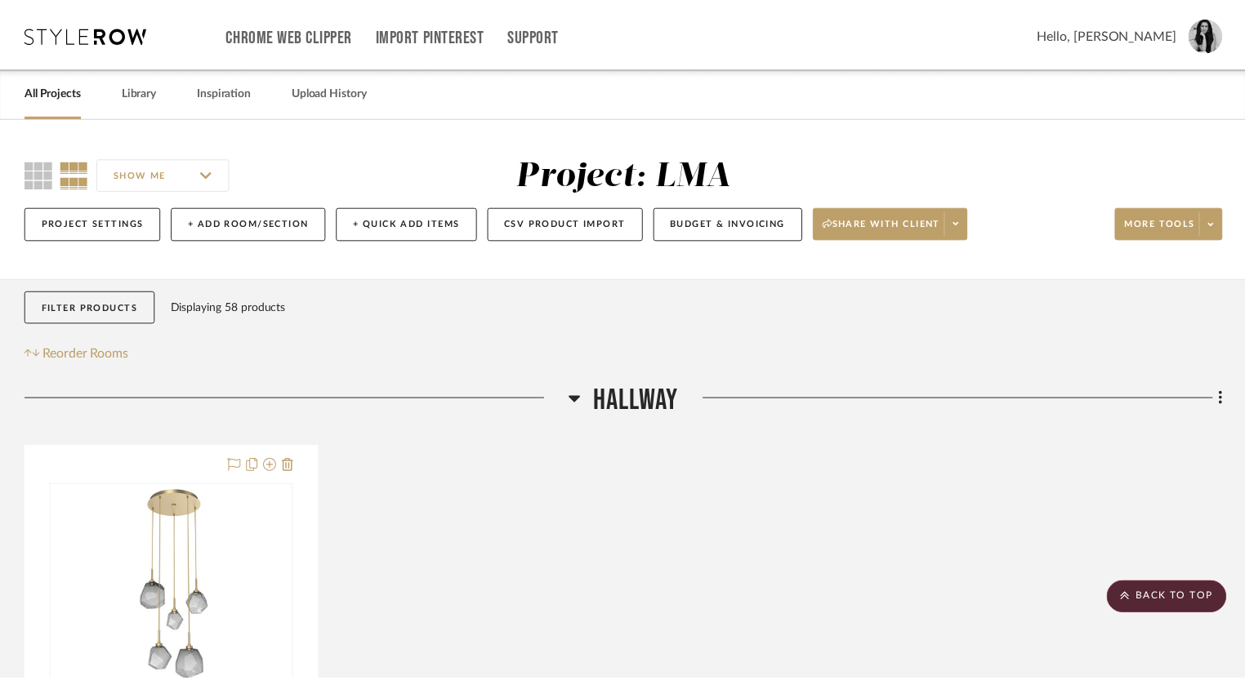
scroll to position [9355, 0]
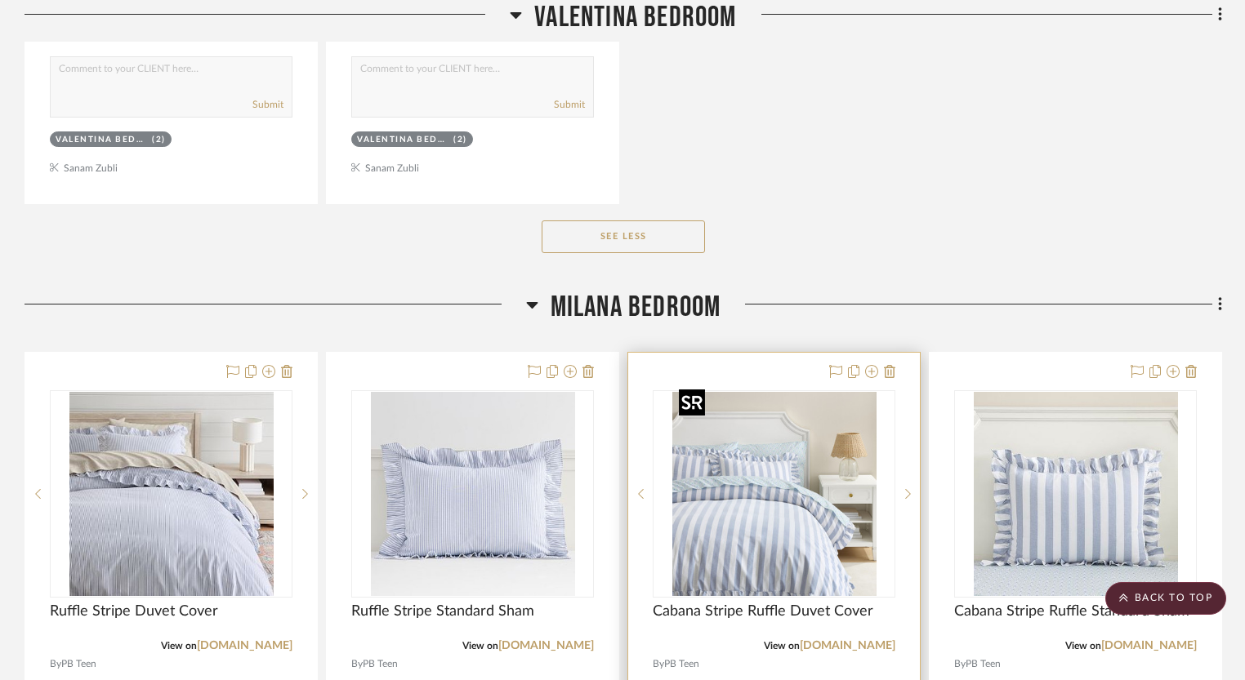
click at [760, 490] on img "0" at bounding box center [774, 494] width 204 height 204
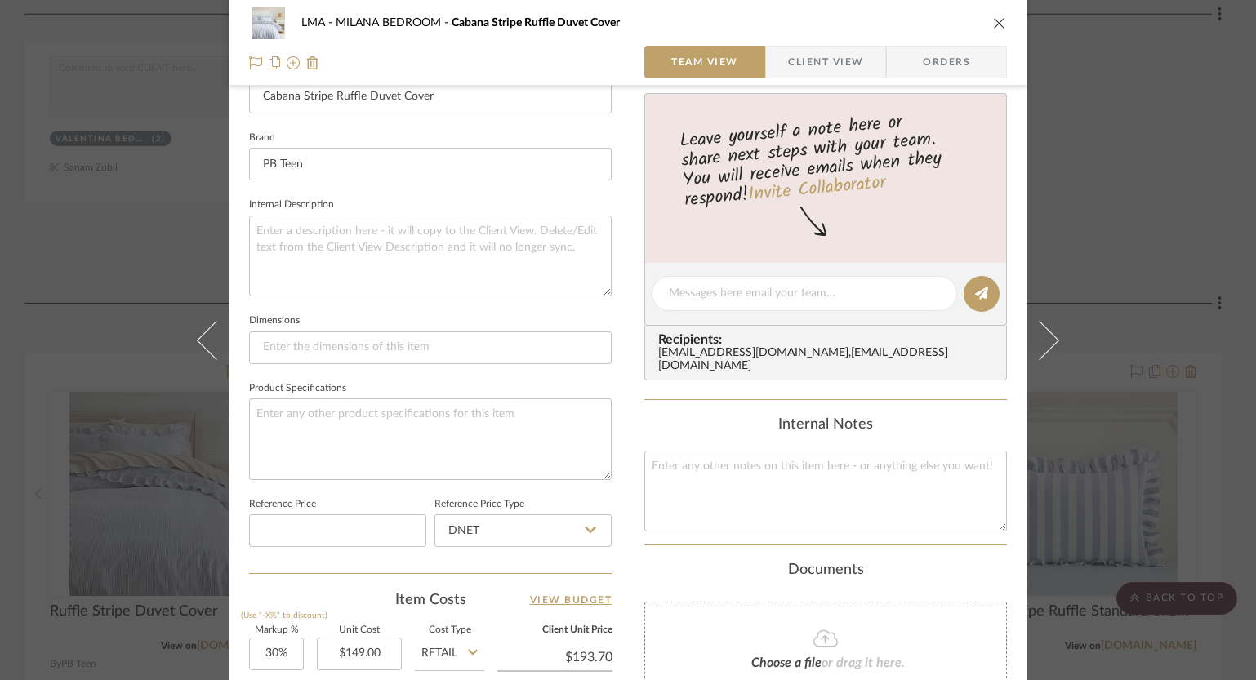
scroll to position [641, 0]
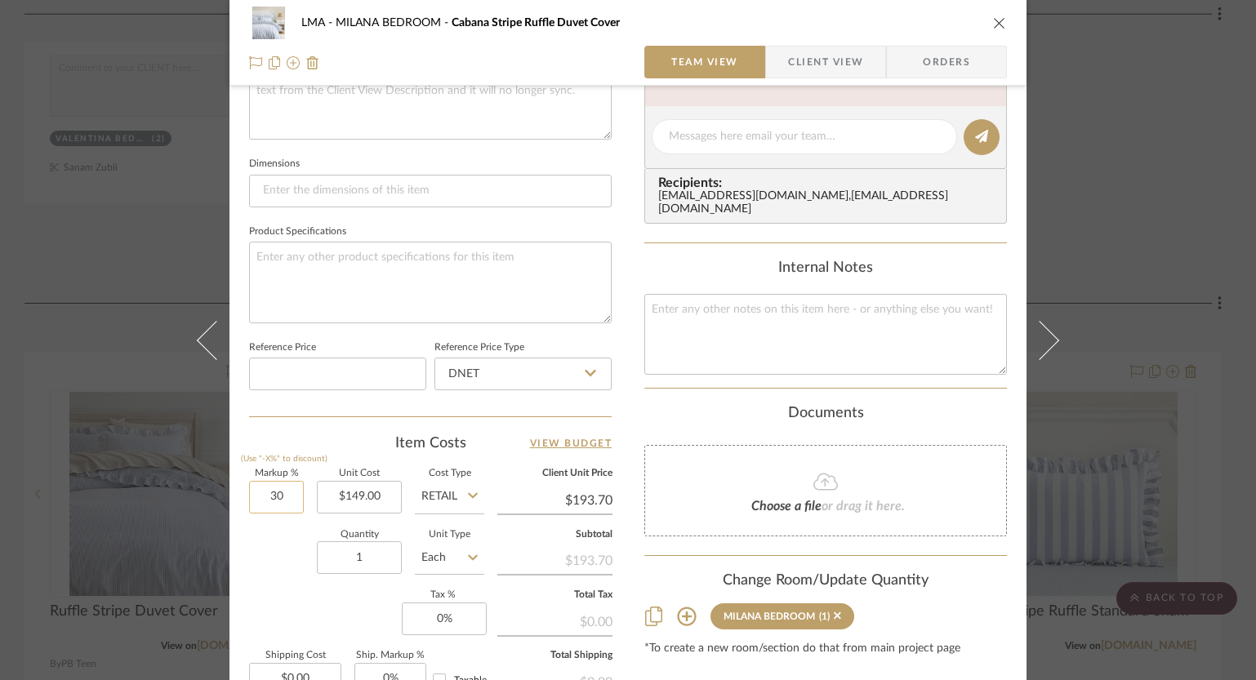
click at [283, 492] on input "30" at bounding box center [276, 497] width 55 height 33
type input "0%"
click at [278, 561] on div "Quantity 1 Unit Type Each" at bounding box center [366, 560] width 235 height 58
type input "$149.00"
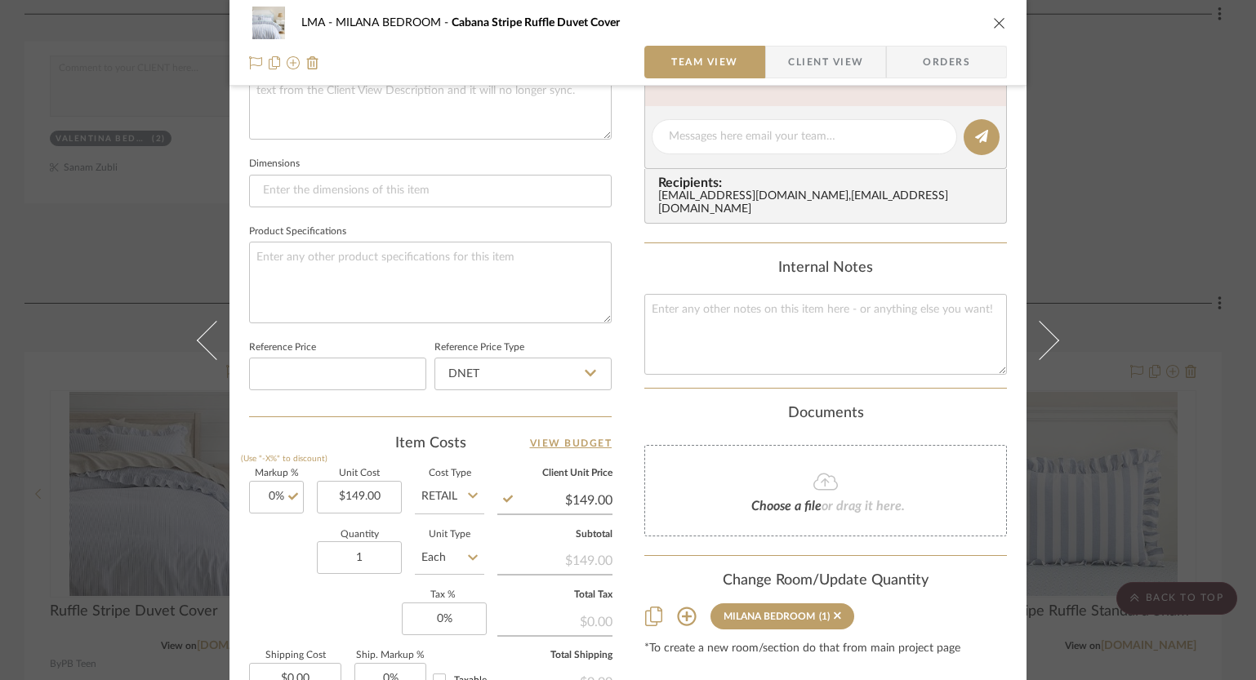
click at [993, 20] on icon "close" at bounding box center [999, 22] width 13 height 13
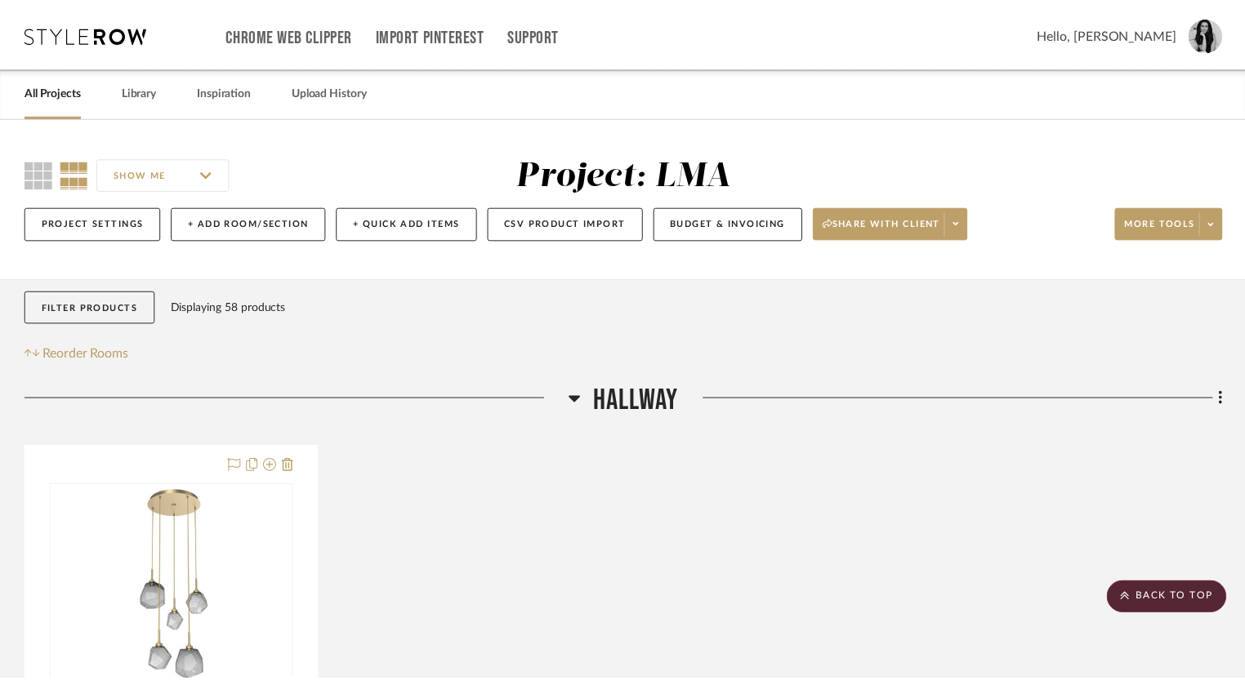
scroll to position [9355, 0]
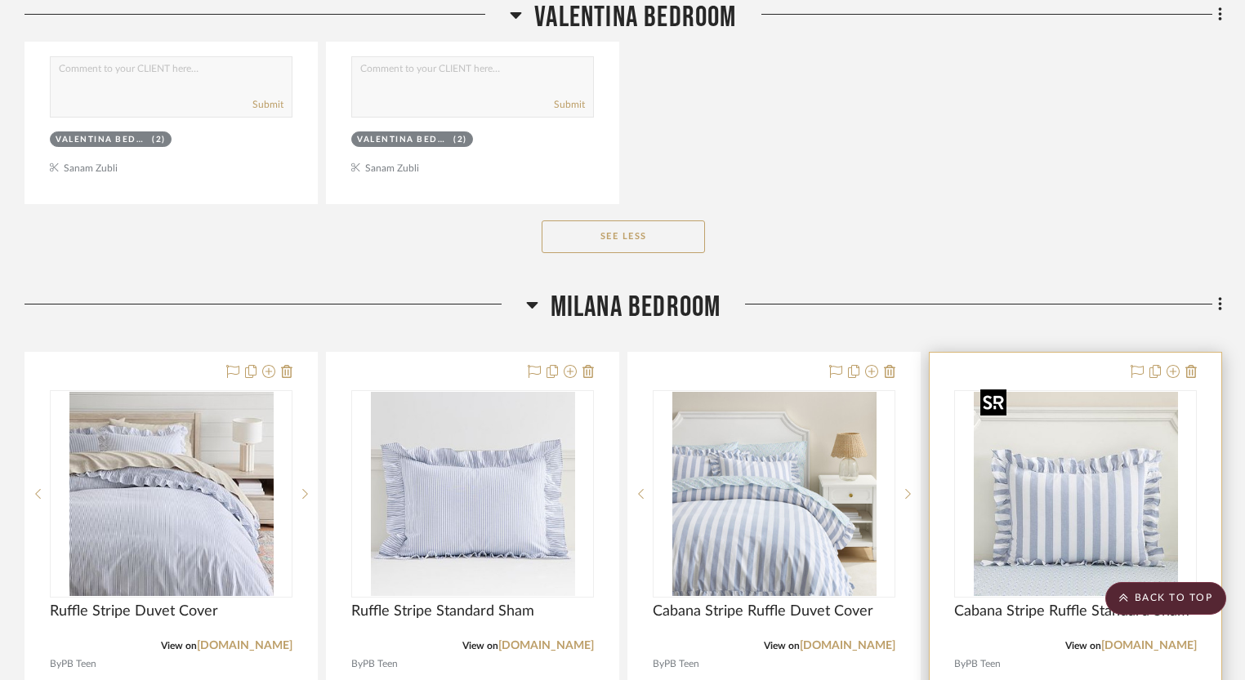
click at [0, 0] on img at bounding box center [0, 0] width 0 height 0
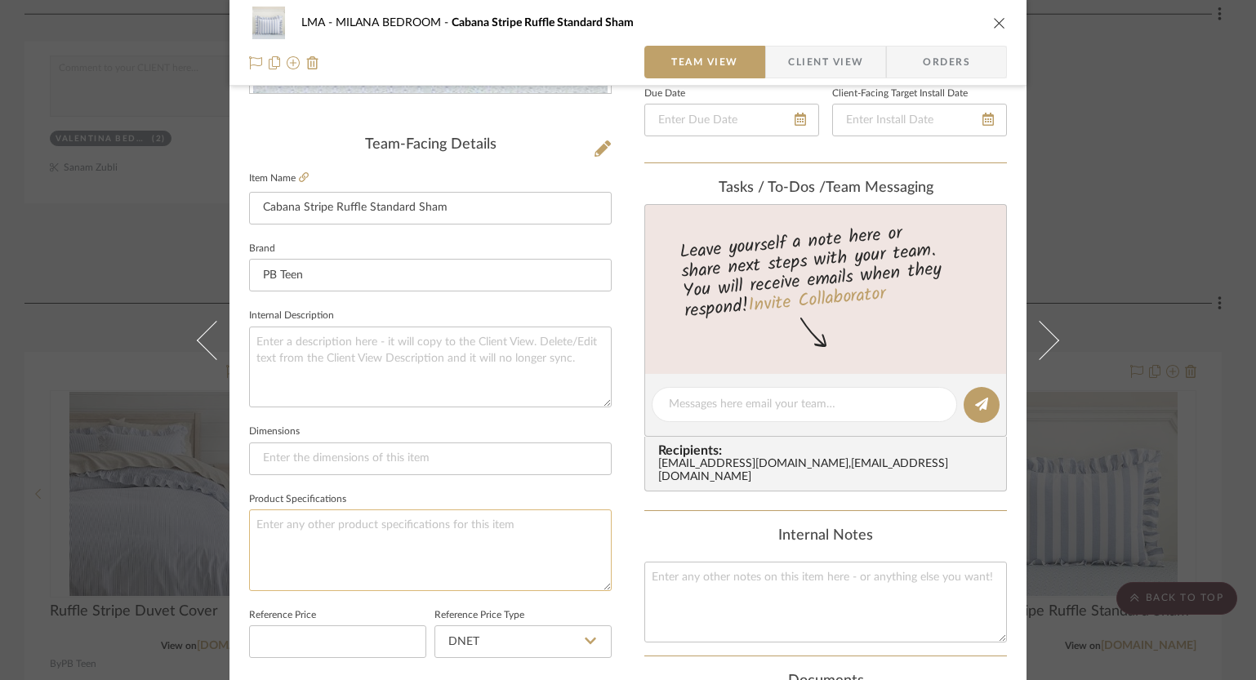
scroll to position [685, 0]
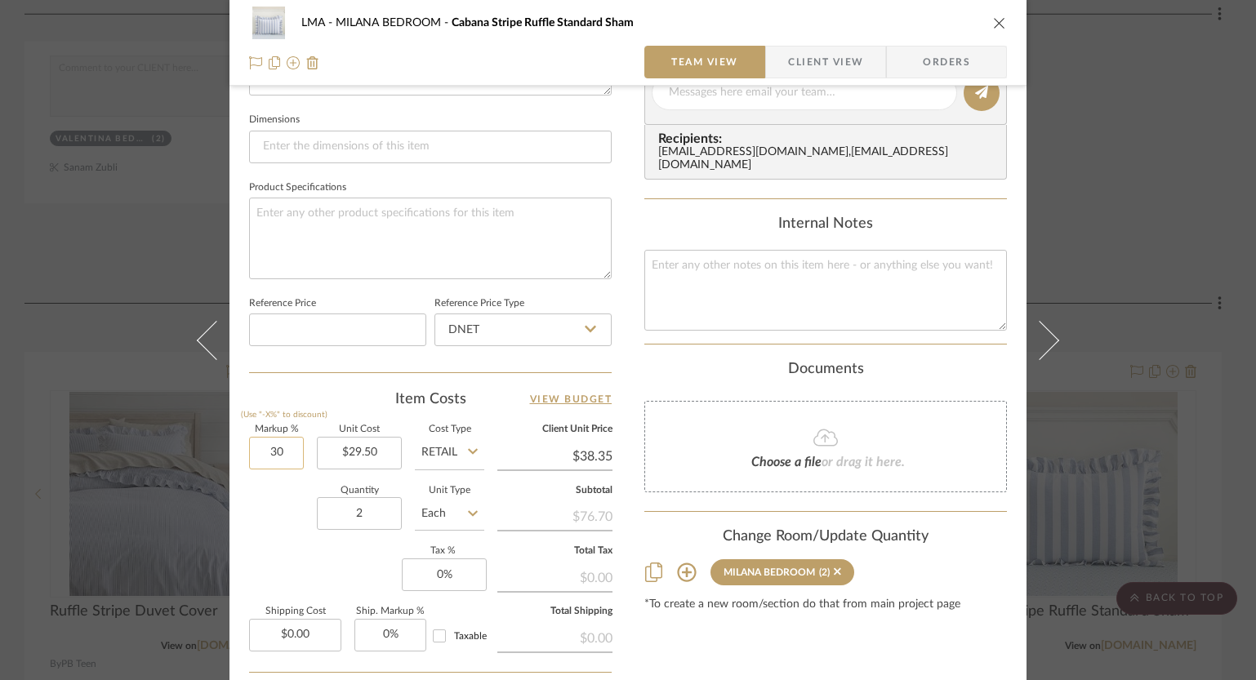
click at [280, 455] on input "30" at bounding box center [276, 453] width 55 height 33
type input "0%"
click at [274, 493] on div "Quantity 2 Unit Type Each" at bounding box center [366, 516] width 235 height 58
type input "$29.50"
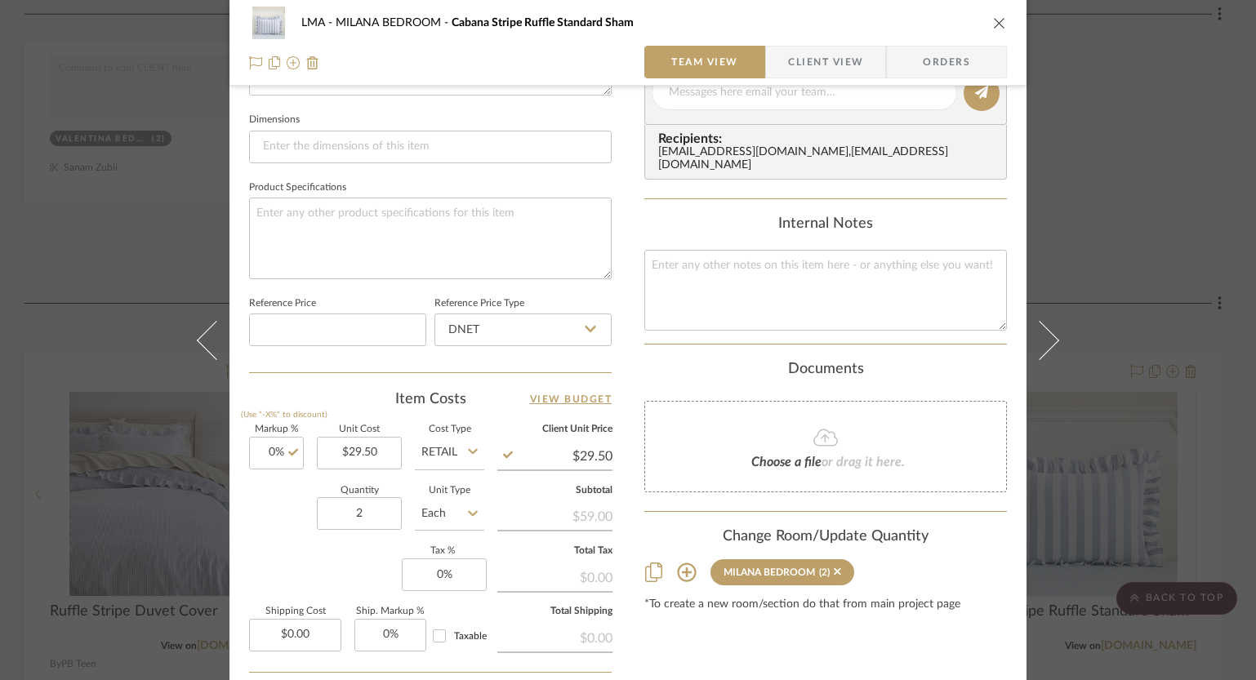
click at [995, 24] on icon "close" at bounding box center [999, 22] width 13 height 13
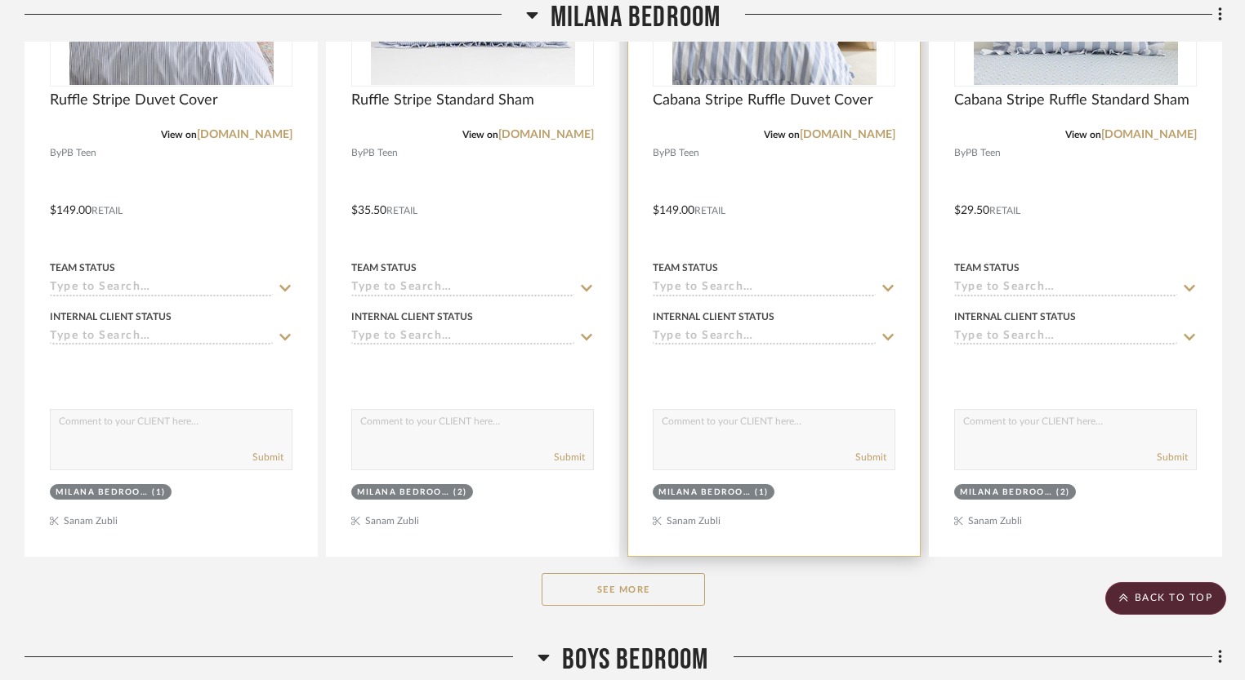
scroll to position [9867, 0]
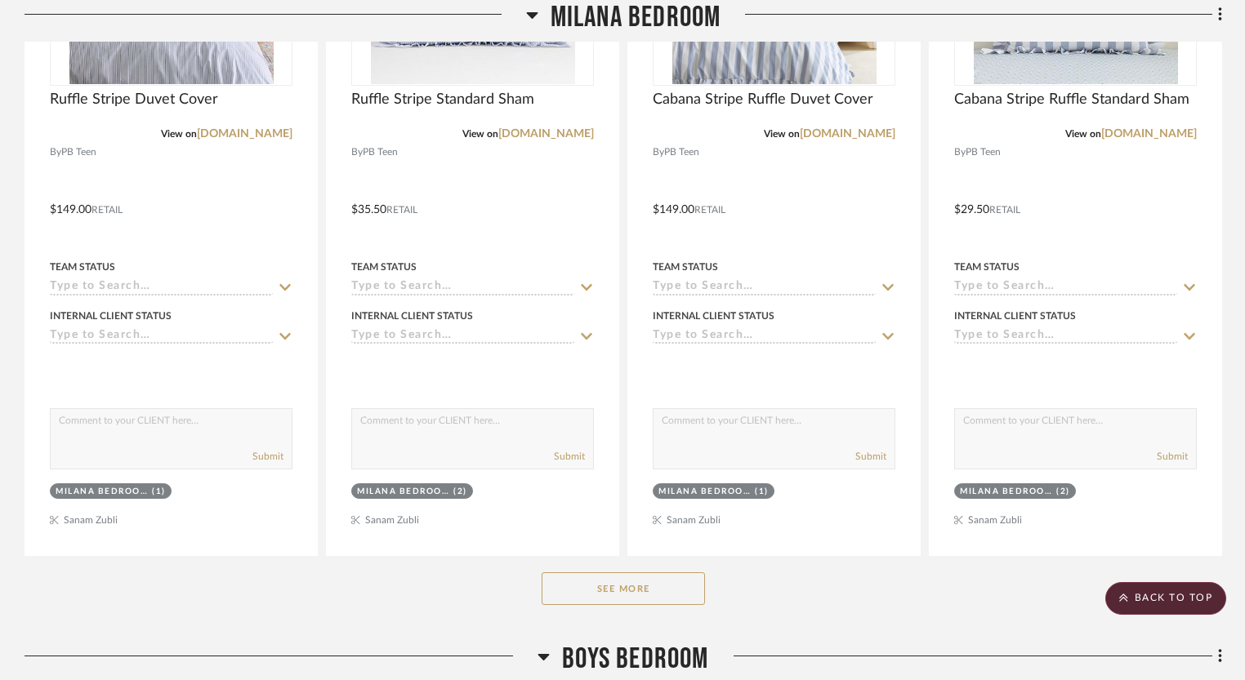
click at [627, 572] on button "See More" at bounding box center [622, 588] width 163 height 33
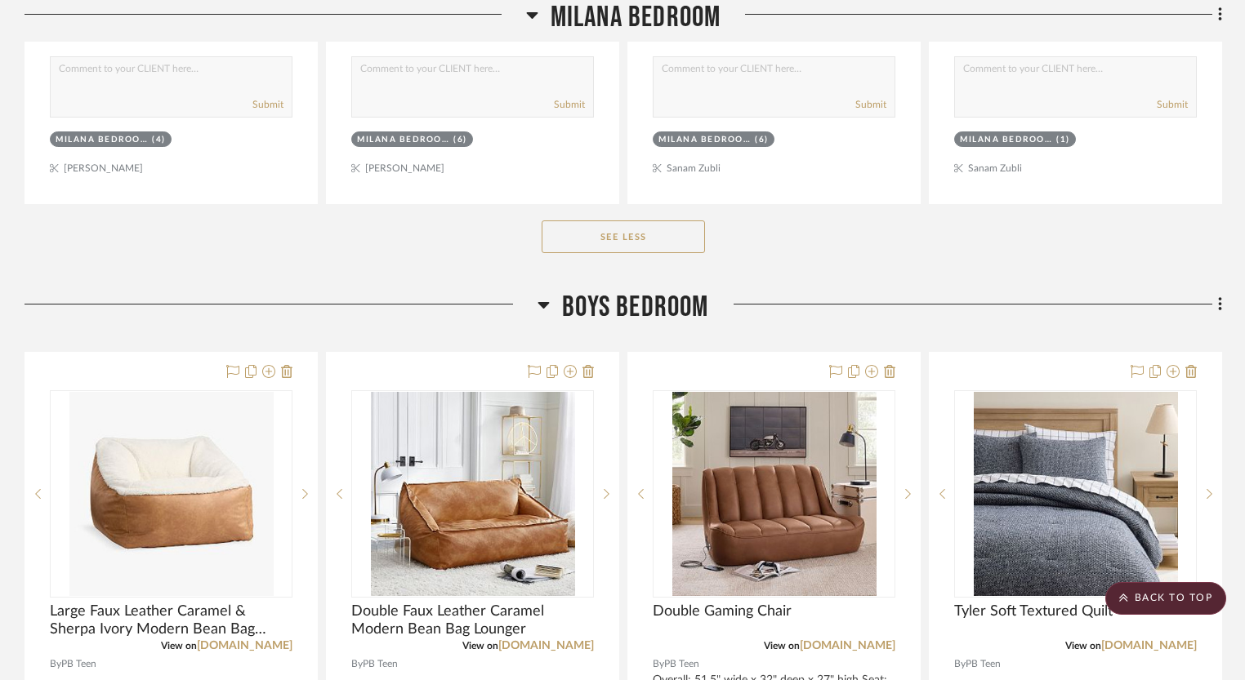
scroll to position [11080, 0]
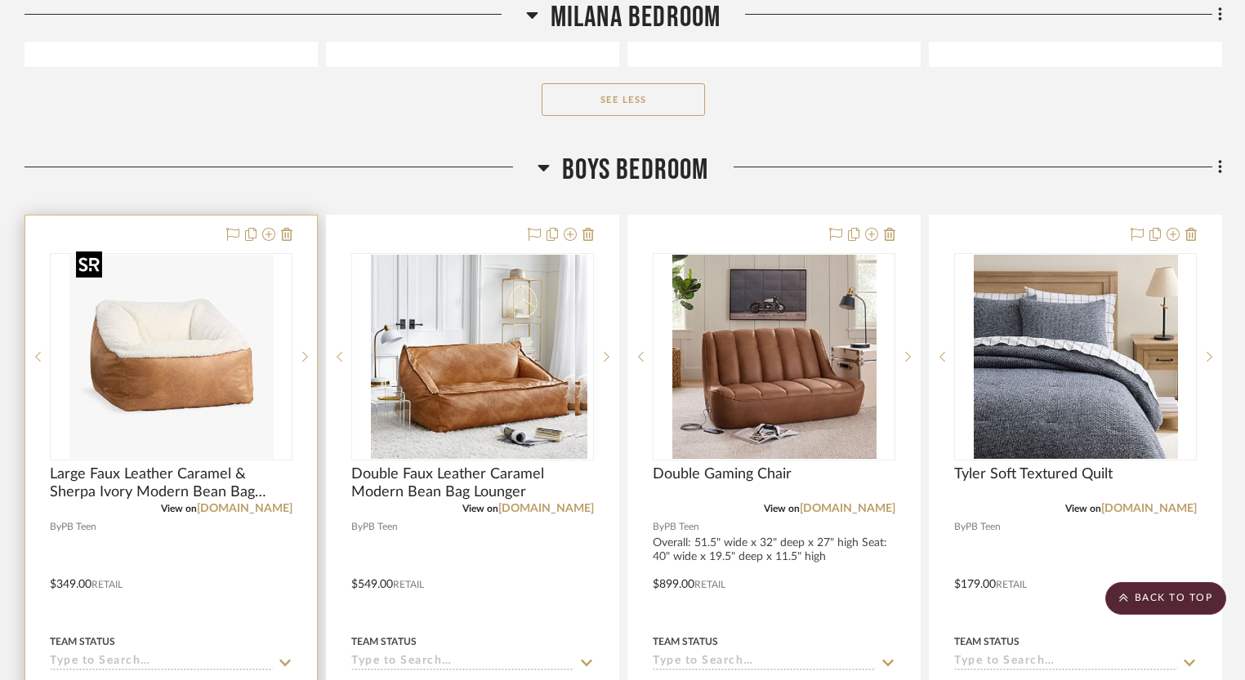
click at [0, 0] on img at bounding box center [0, 0] width 0 height 0
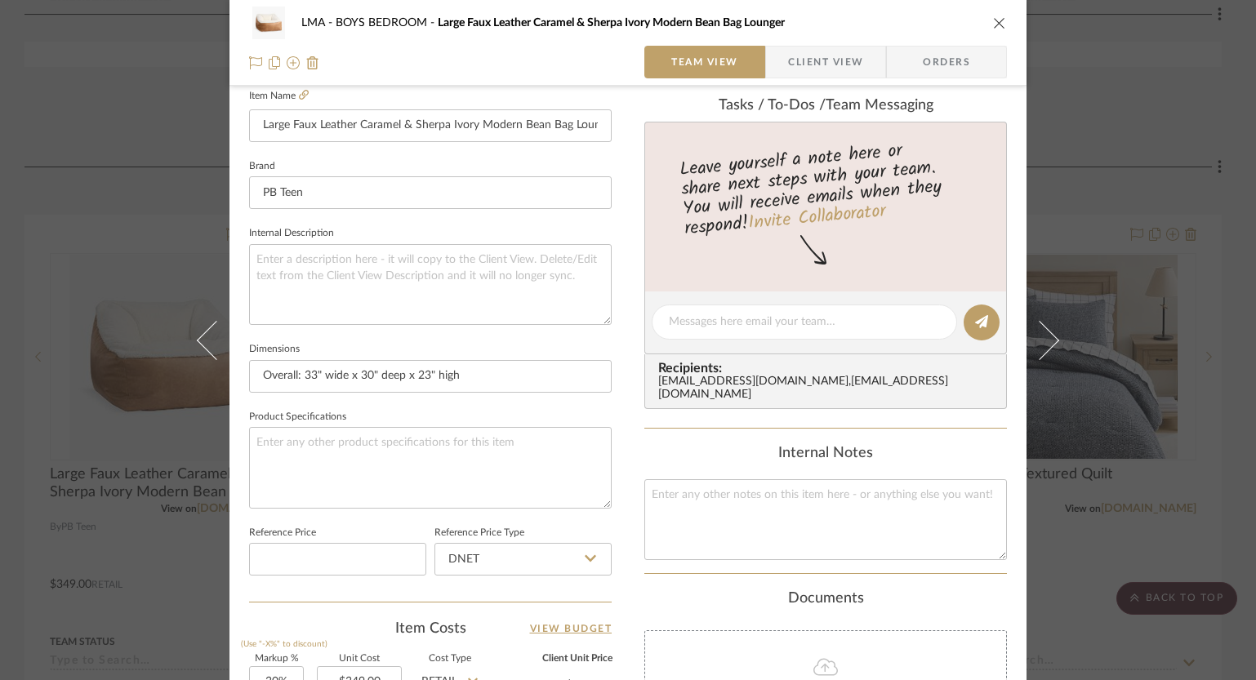
scroll to position [624, 0]
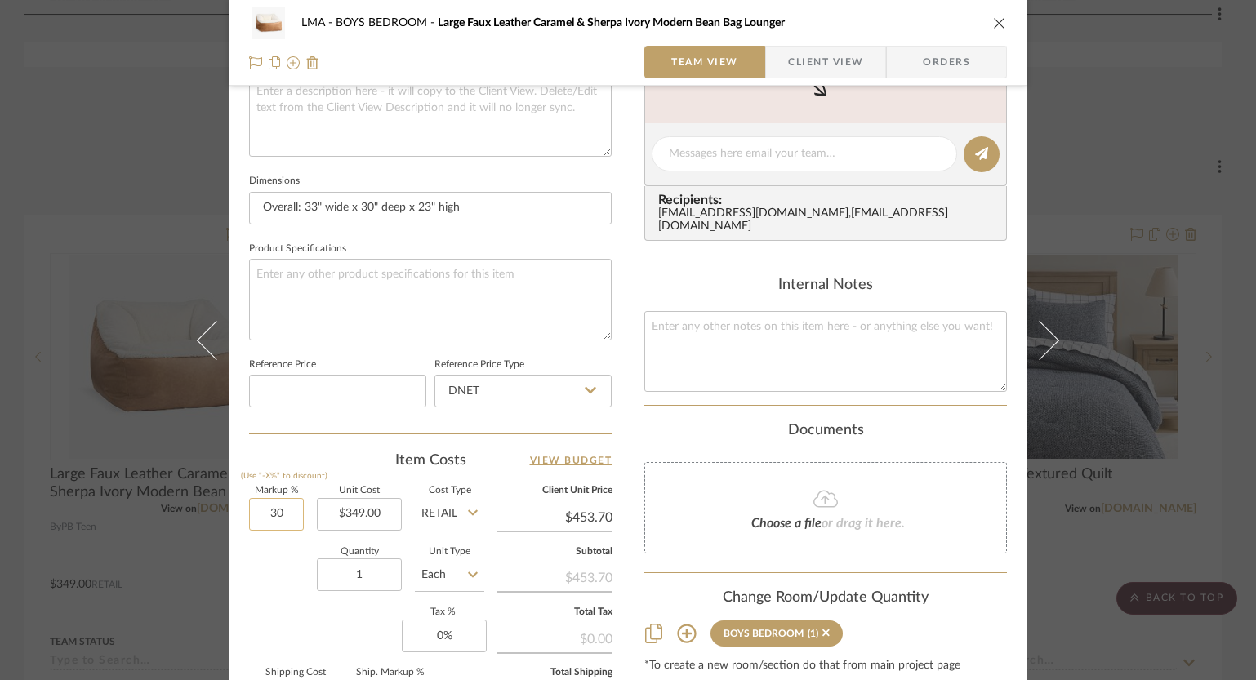
click at [275, 517] on input "30" at bounding box center [276, 514] width 55 height 33
type input "0%"
click at [286, 574] on div "Quantity 1 Unit Type Each" at bounding box center [366, 577] width 235 height 58
type input "$349.00"
click at [993, 28] on icon "close" at bounding box center [999, 22] width 13 height 13
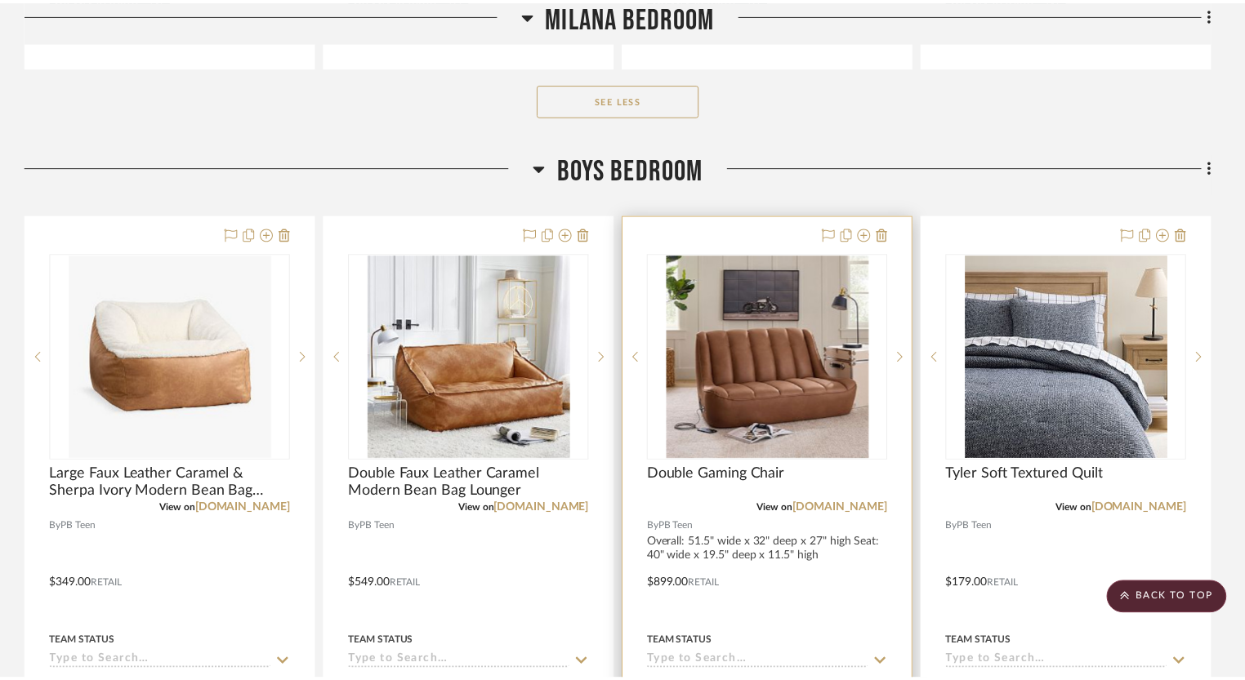
scroll to position [11080, 0]
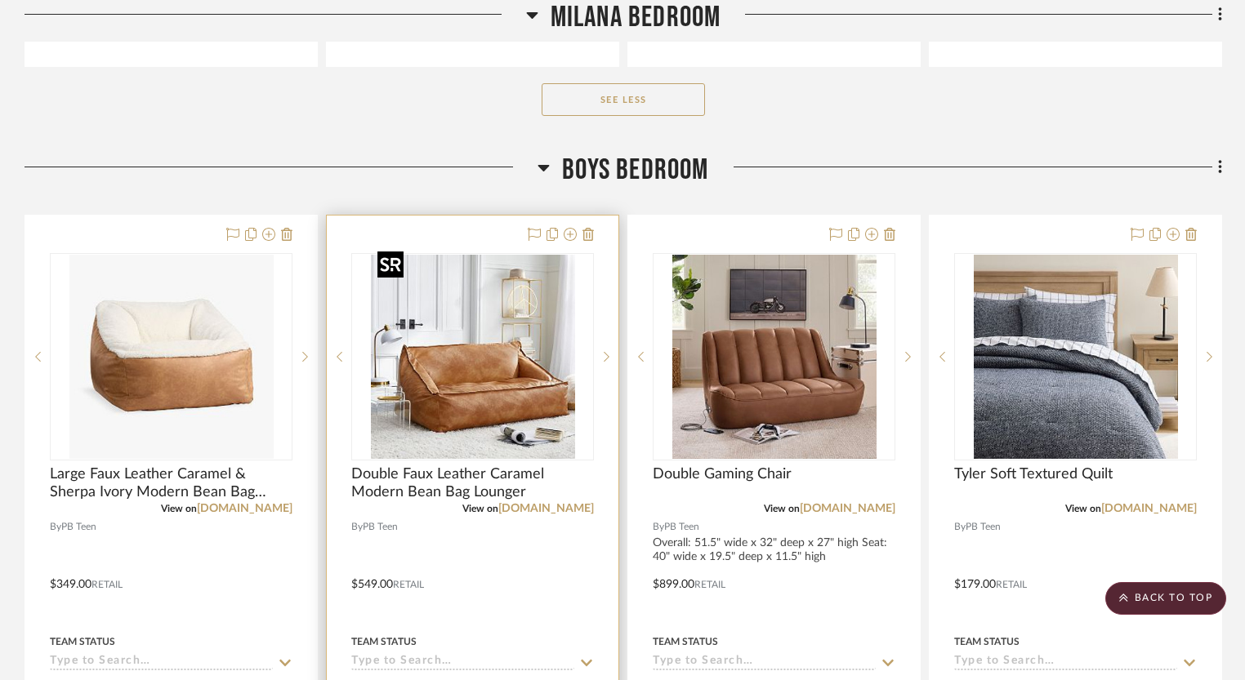
click at [519, 399] on img "0" at bounding box center [473, 357] width 204 height 204
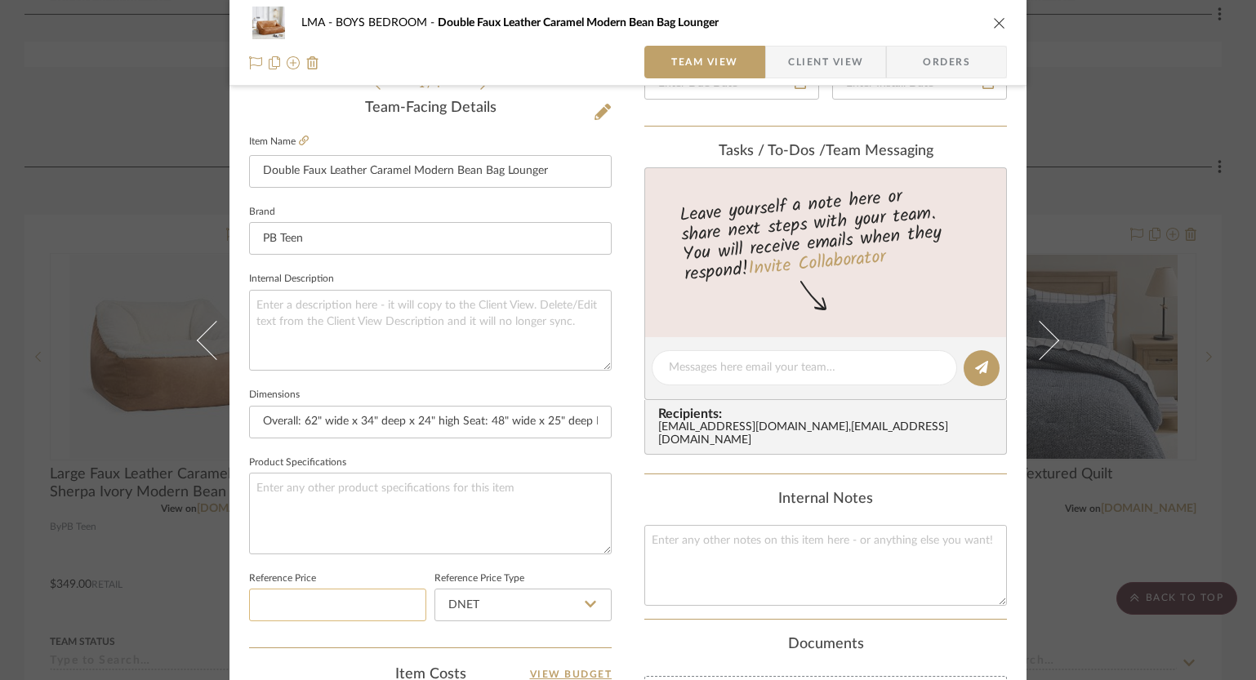
scroll to position [541, 0]
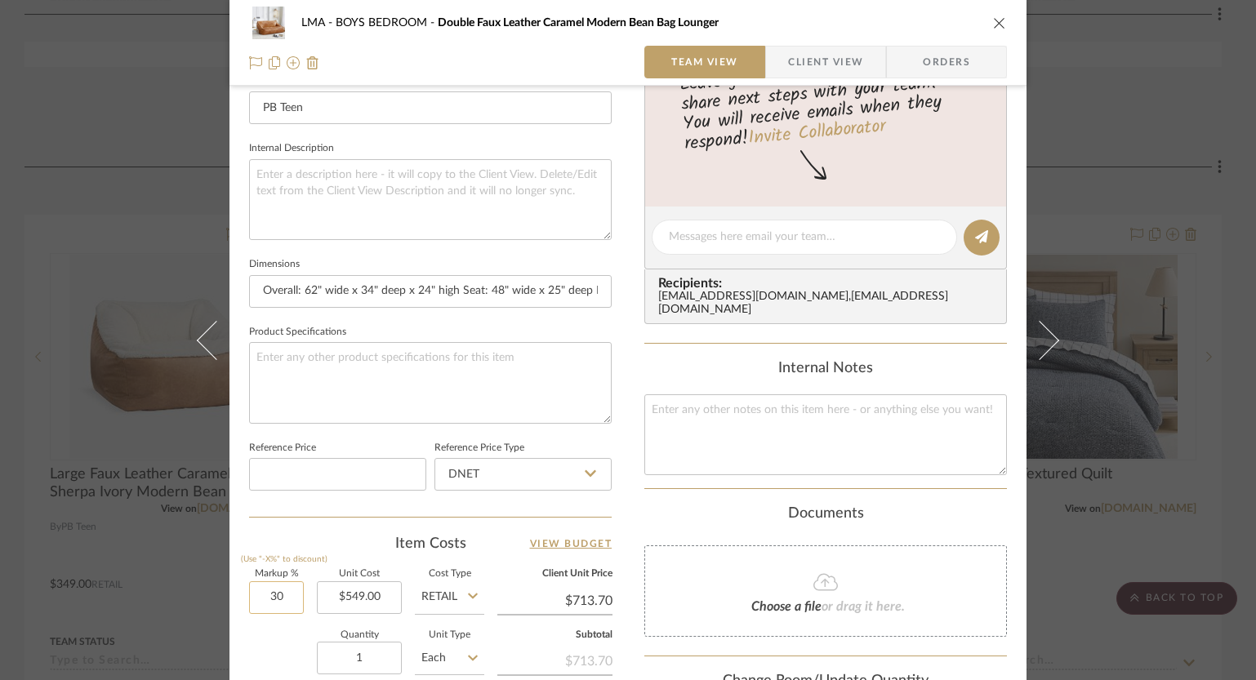
click at [273, 599] on input "30" at bounding box center [276, 597] width 55 height 33
click at [278, 595] on input "00" at bounding box center [276, 597] width 55 height 33
type input "0%"
click at [279, 624] on sr-form-field "Markup % (Use "-X%" to discount) 0%" at bounding box center [276, 599] width 55 height 58
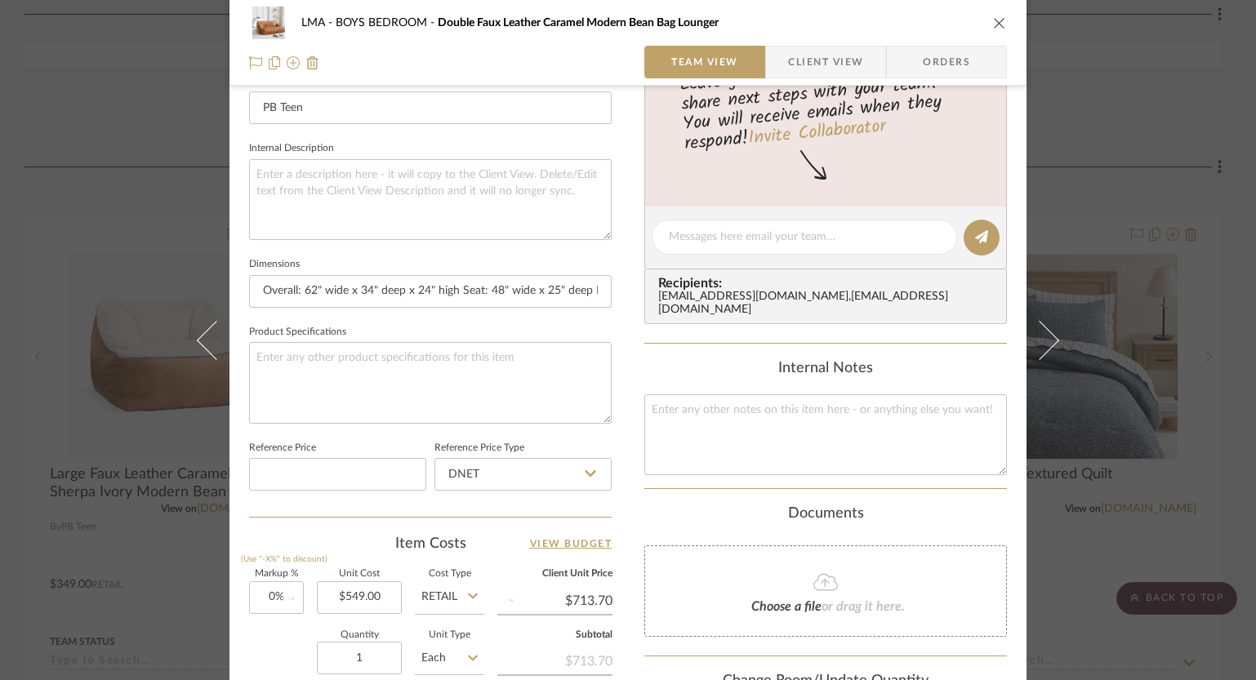
type input "$549.00"
click at [995, 22] on icon "close" at bounding box center [999, 22] width 13 height 13
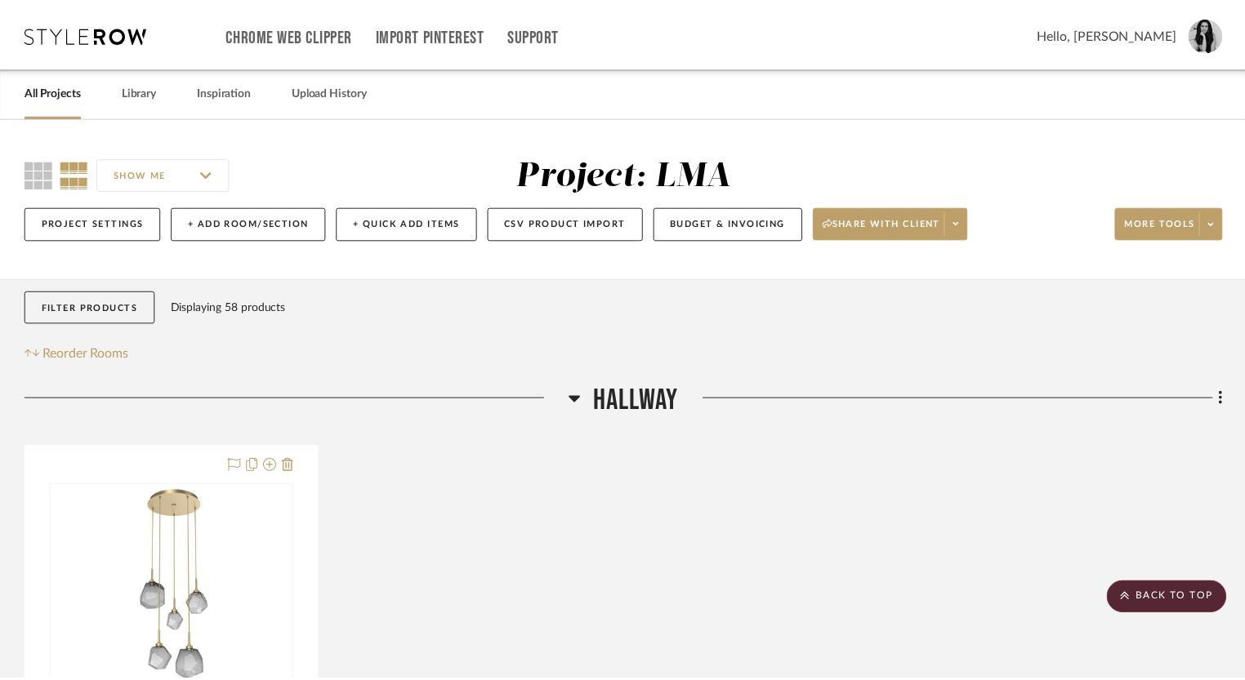
scroll to position [11080, 0]
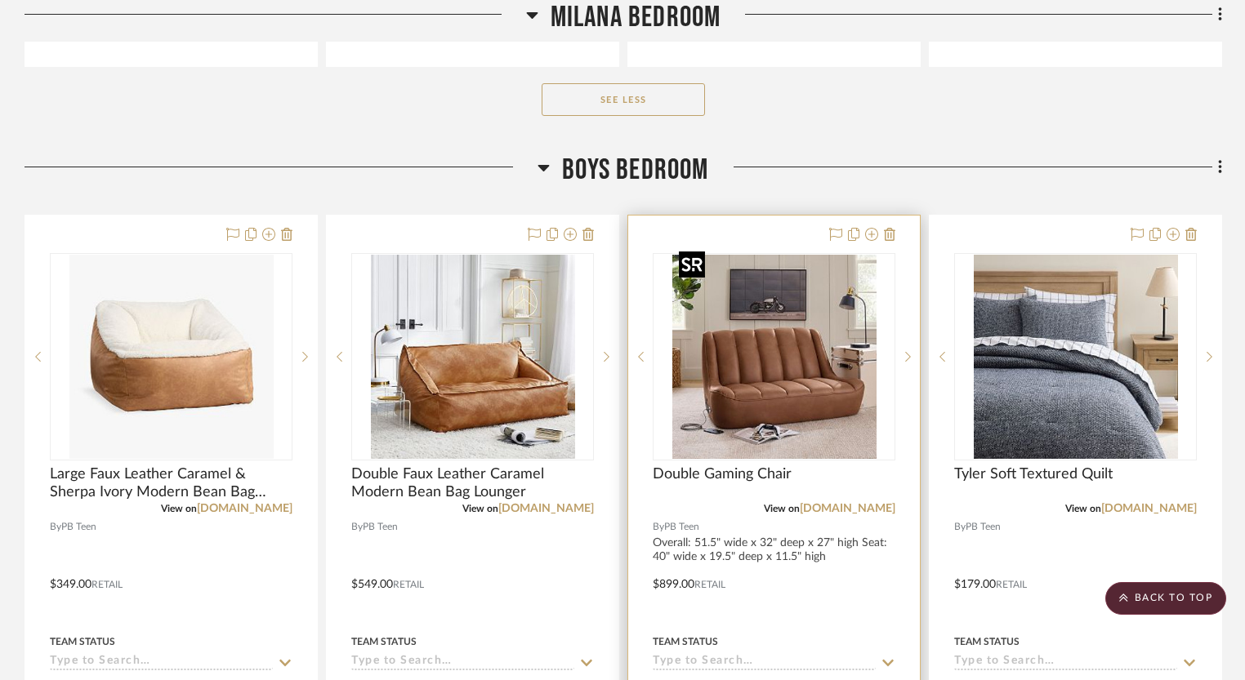
click at [764, 407] on img "0" at bounding box center [774, 357] width 204 height 204
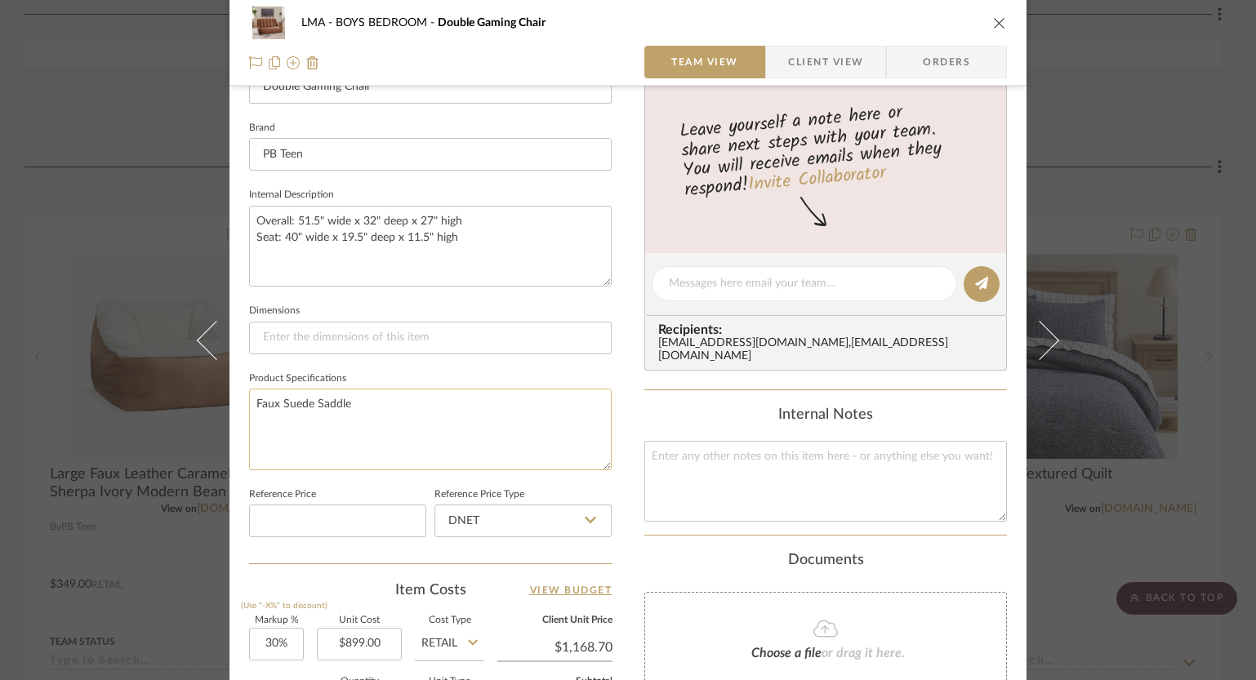
scroll to position [837, 0]
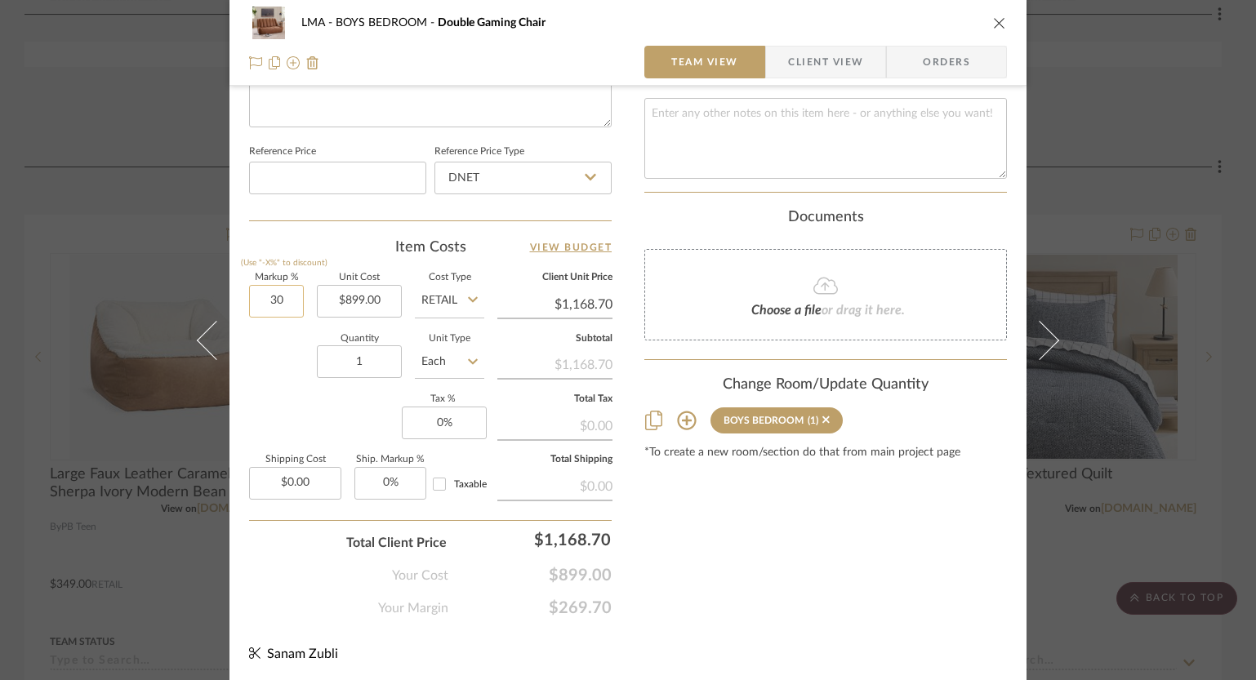
click at [277, 302] on input "30" at bounding box center [276, 301] width 55 height 33
type input "0%"
click at [279, 356] on div "Quantity 1 Unit Type Each" at bounding box center [366, 364] width 235 height 58
type input "$899.00"
click at [990, 30] on div "LMA BOYS BEDROOM Double Gaming Chair" at bounding box center [628, 23] width 758 height 33
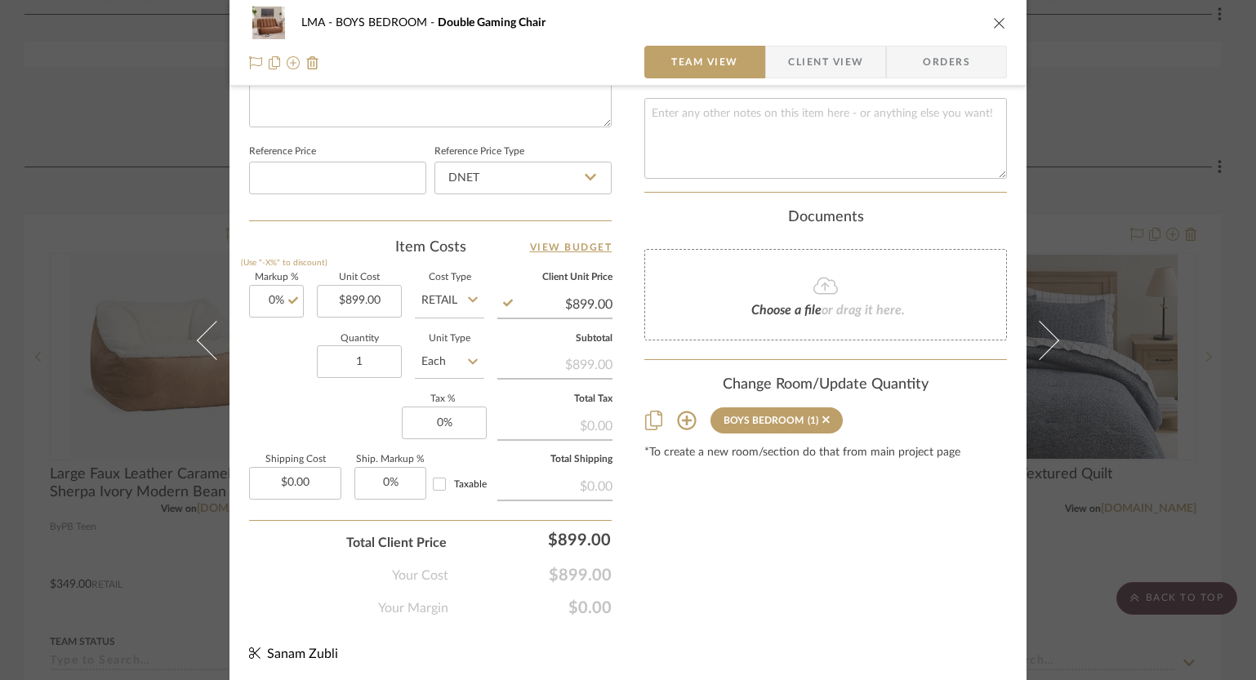
click at [993, 25] on icon "close" at bounding box center [999, 22] width 13 height 13
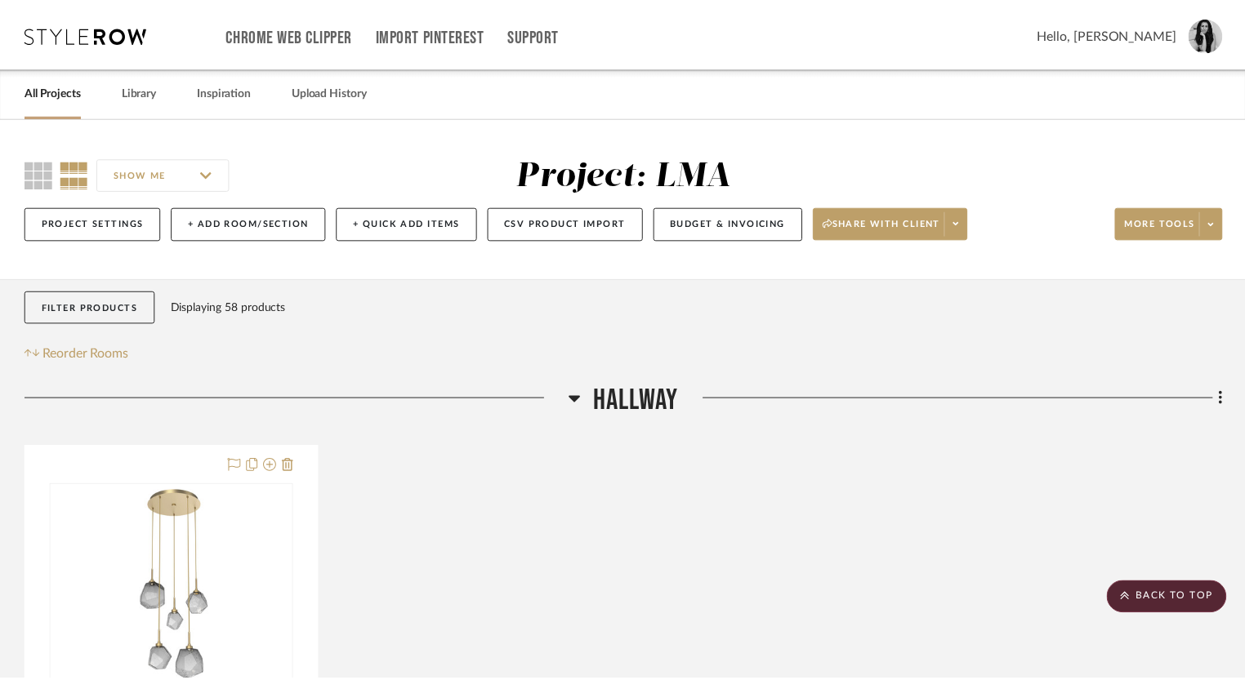
scroll to position [11080, 0]
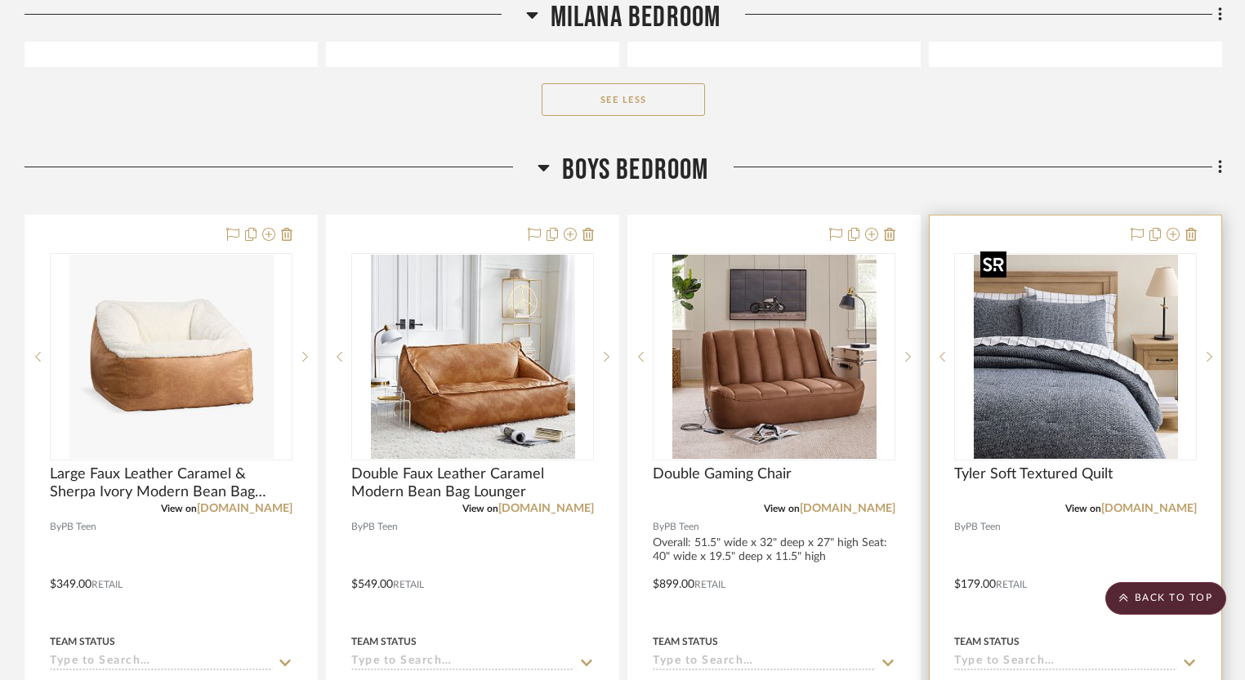
click at [0, 0] on img at bounding box center [0, 0] width 0 height 0
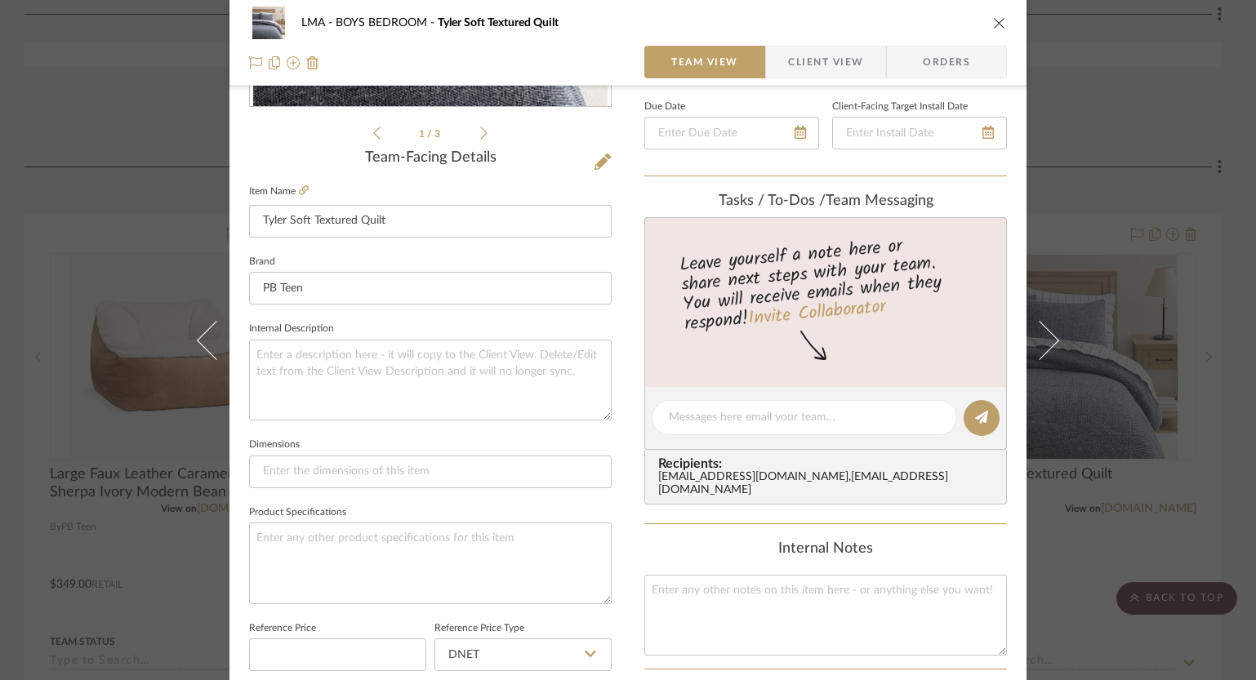
scroll to position [555, 0]
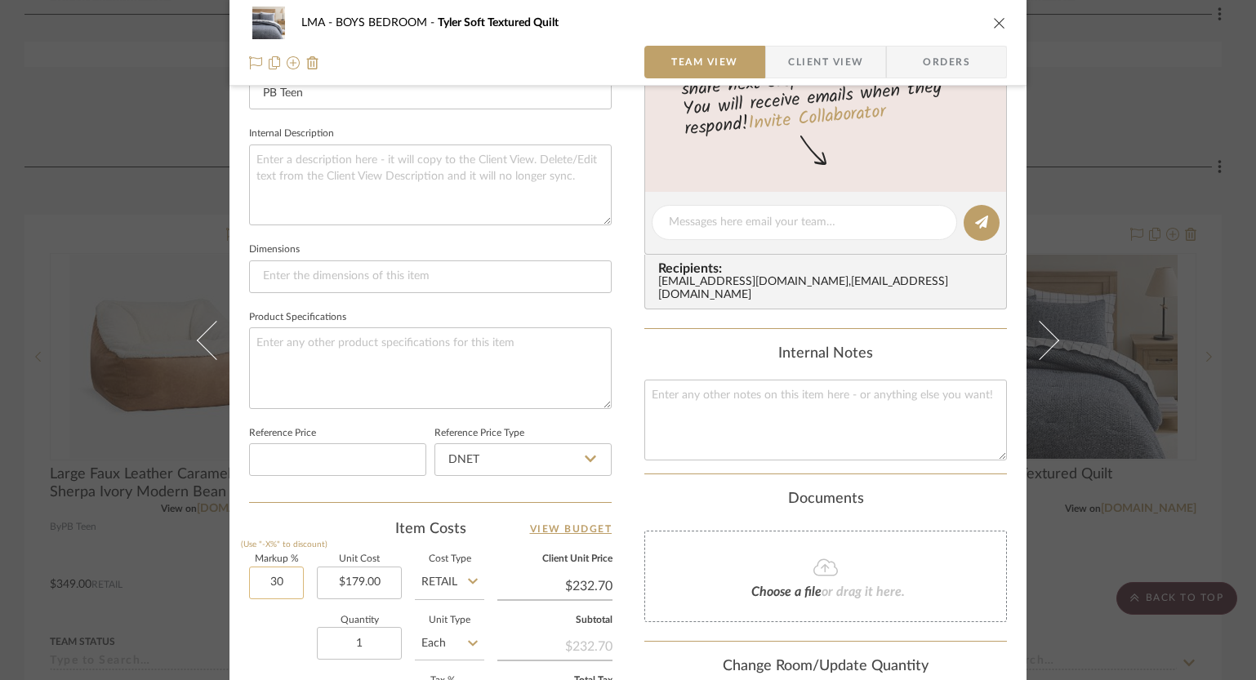
click at [273, 577] on input "30" at bounding box center [276, 583] width 55 height 33
click at [279, 581] on input "00" at bounding box center [276, 583] width 55 height 33
type input "0%"
click at [284, 620] on div "Quantity 1 Unit Type Each" at bounding box center [366, 646] width 235 height 58
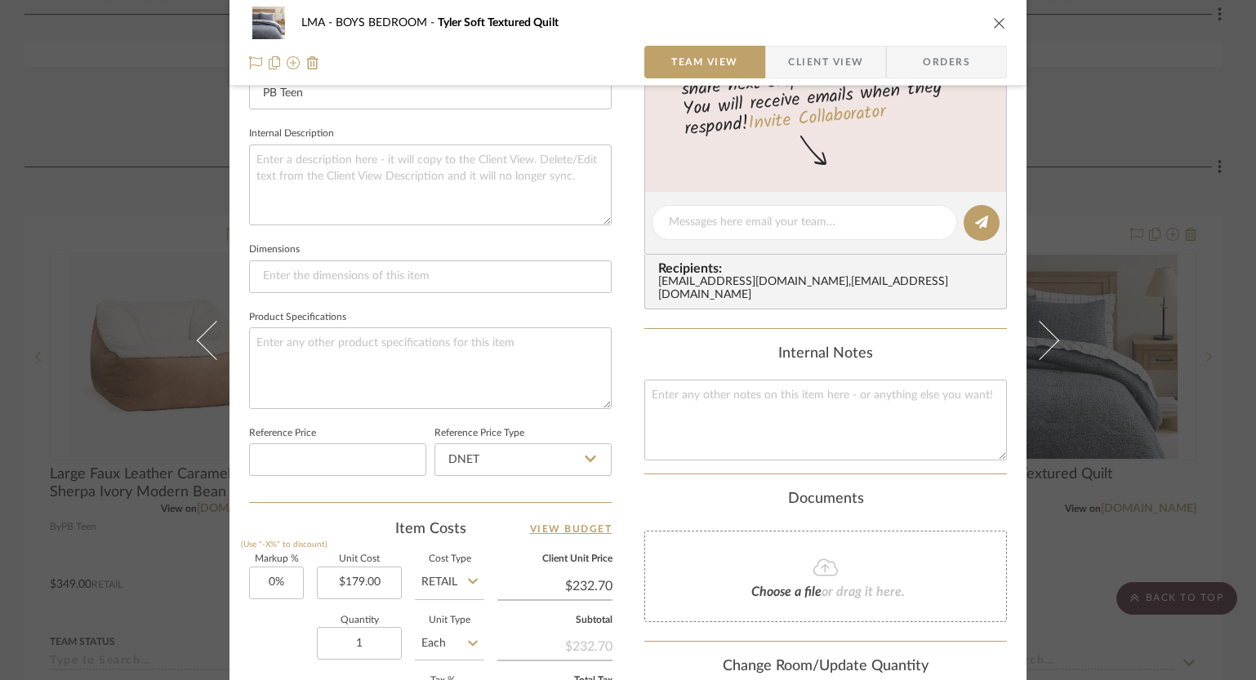
type input "$179.00"
click at [993, 20] on icon "close" at bounding box center [999, 22] width 13 height 13
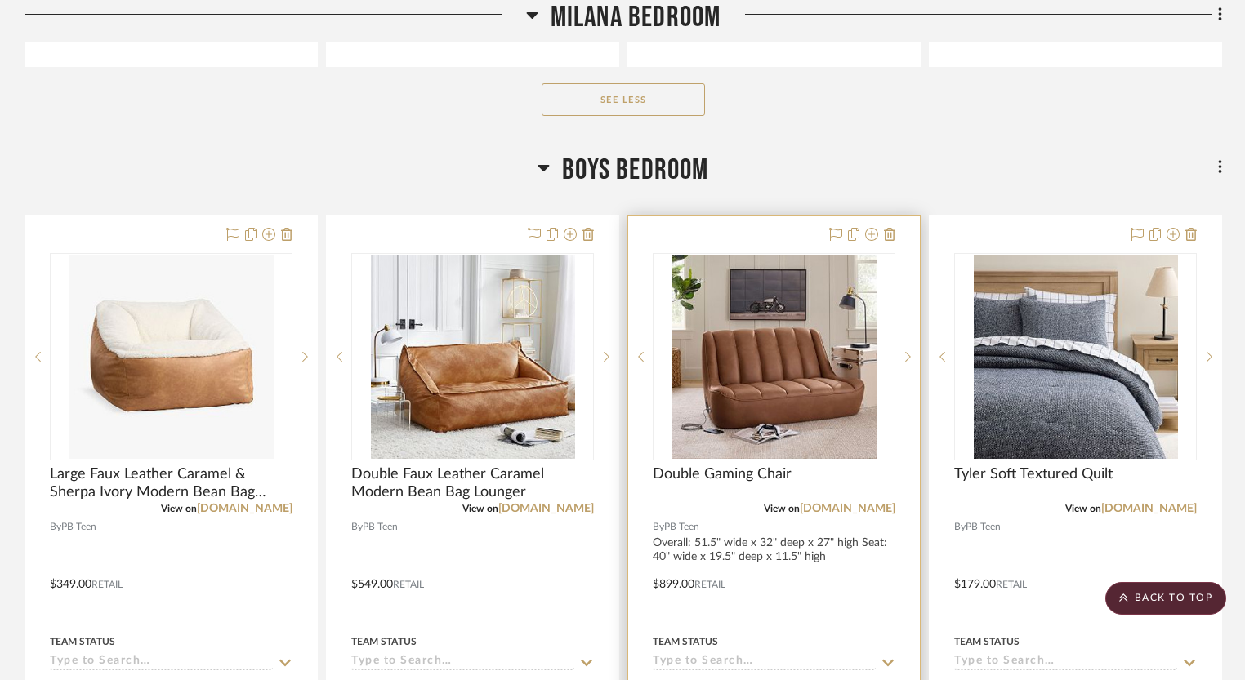
scroll to position [11612, 0]
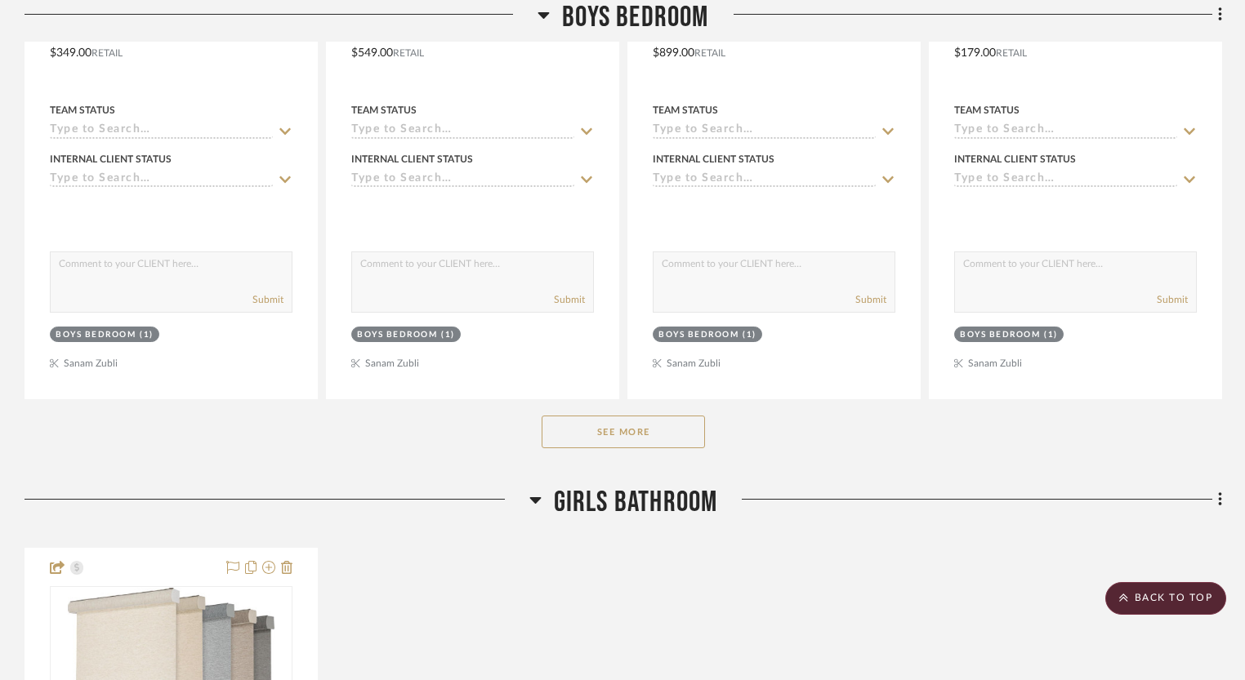
click at [596, 425] on button "See More" at bounding box center [622, 432] width 163 height 33
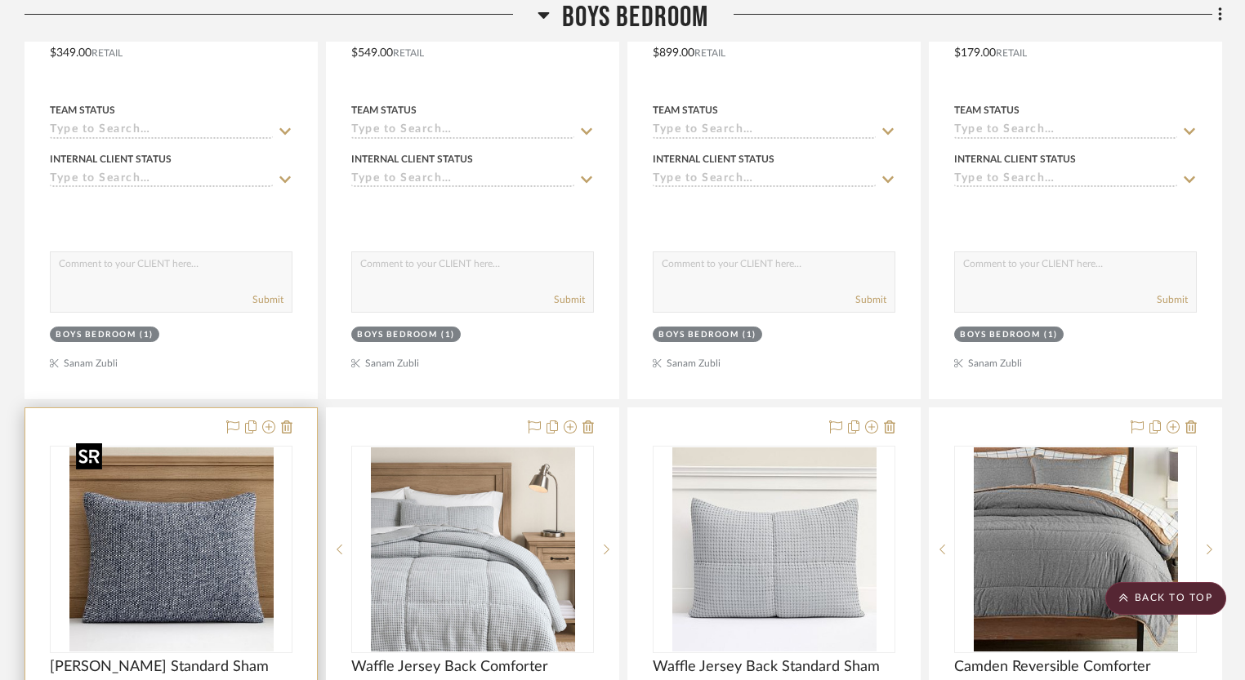
click at [0, 0] on img at bounding box center [0, 0] width 0 height 0
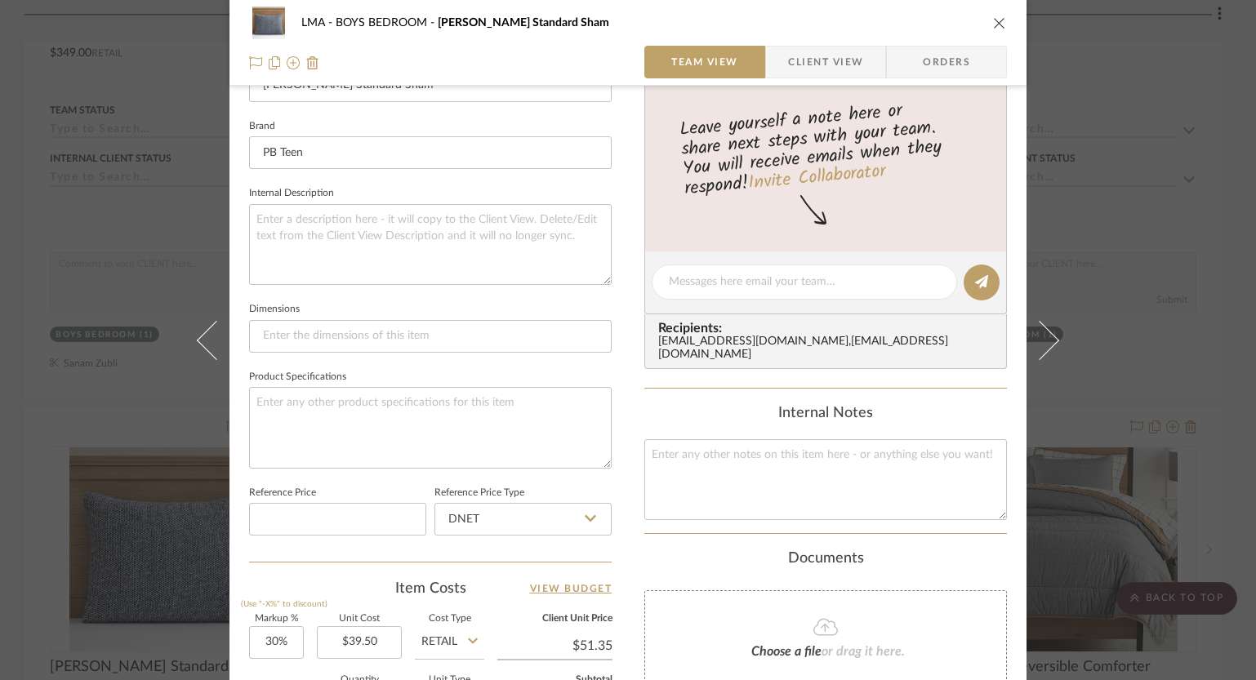
scroll to position [500, 0]
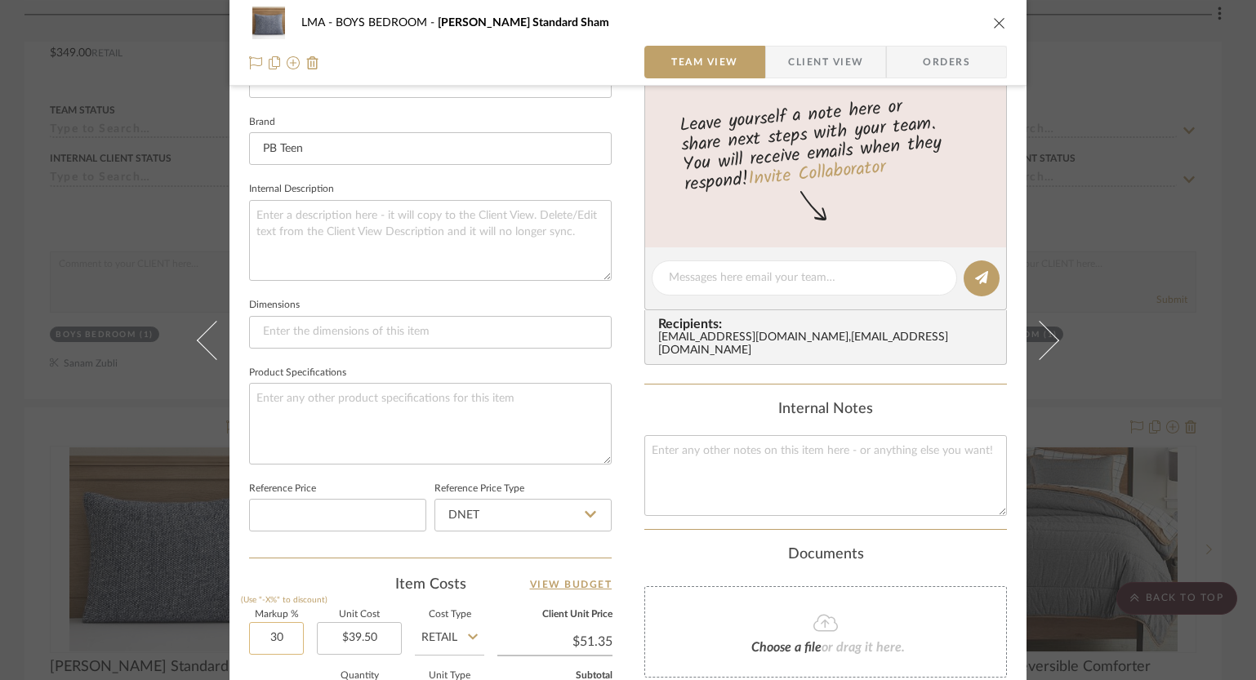
click at [272, 639] on input "30" at bounding box center [276, 638] width 55 height 33
click at [278, 644] on input "30" at bounding box center [276, 638] width 55 height 33
type input "0%"
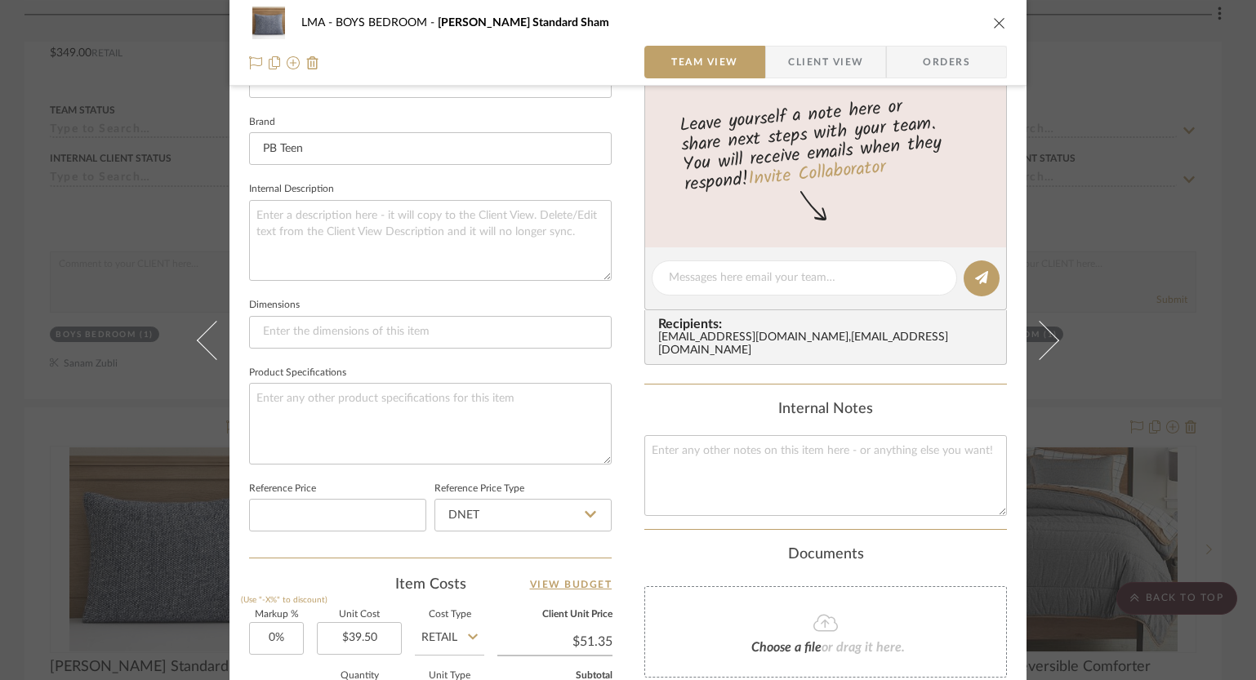
click at [275, 658] on sr-form-field "Markup % (Use "-X%" to discount) 0%" at bounding box center [276, 640] width 55 height 58
type input "$39.50"
click at [988, 35] on div "LMA BOYS BEDROOM Tyler Knit Standard Sham" at bounding box center [628, 23] width 758 height 33
click at [993, 28] on icon "close" at bounding box center [999, 22] width 13 height 13
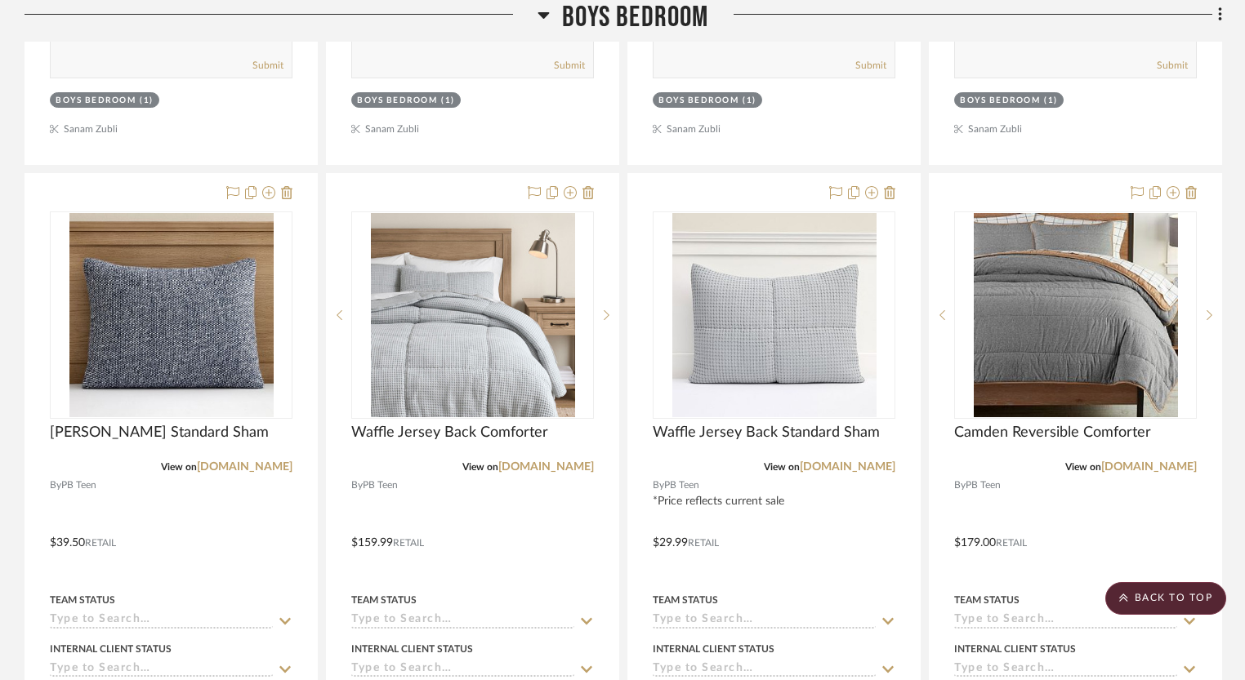
scroll to position [11933, 0]
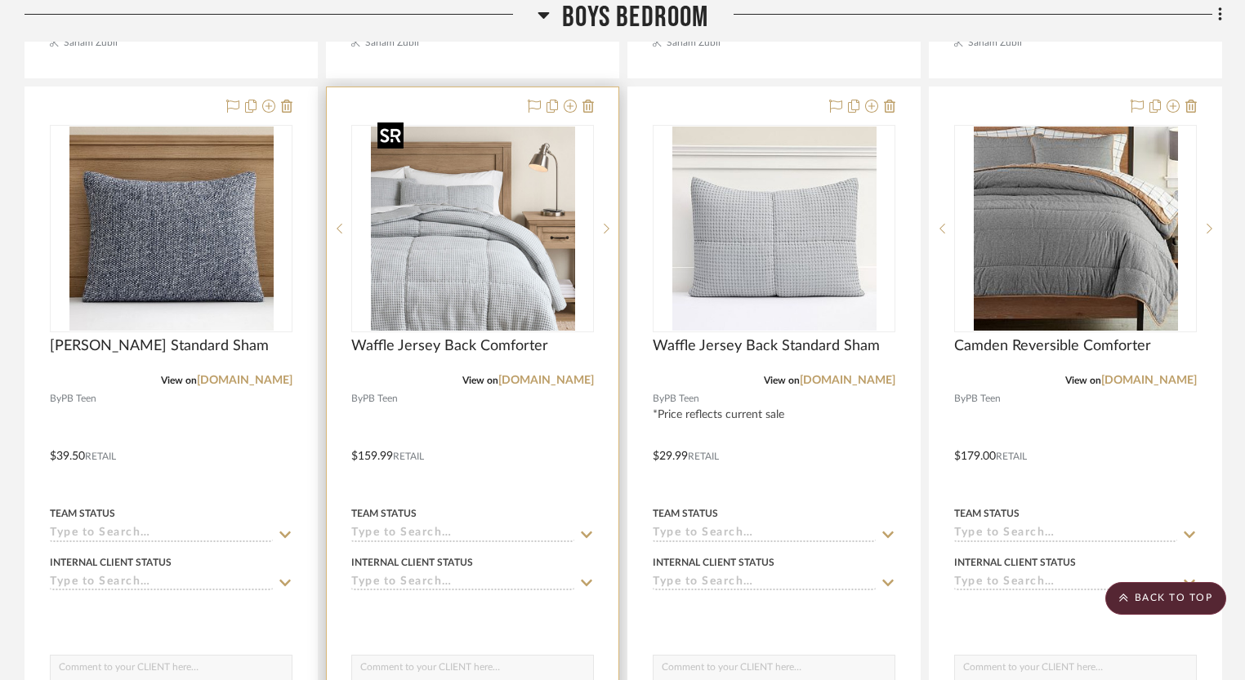
click at [530, 227] on img "0" at bounding box center [473, 229] width 204 height 204
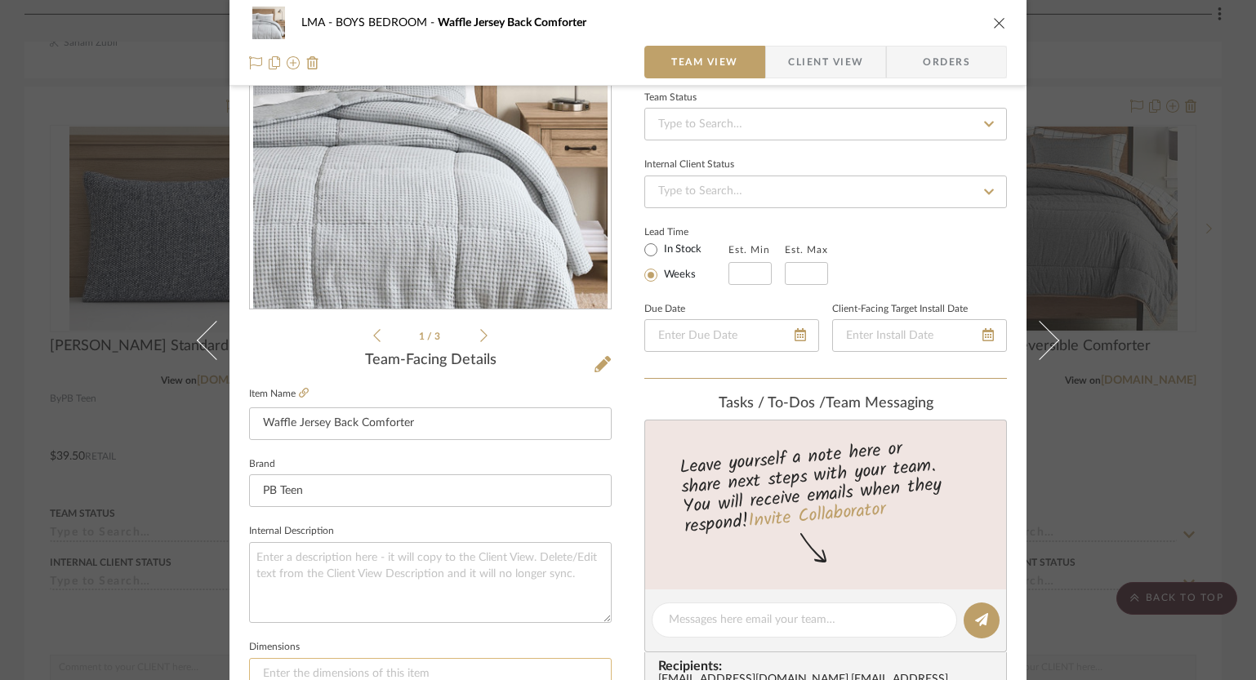
scroll to position [531, 0]
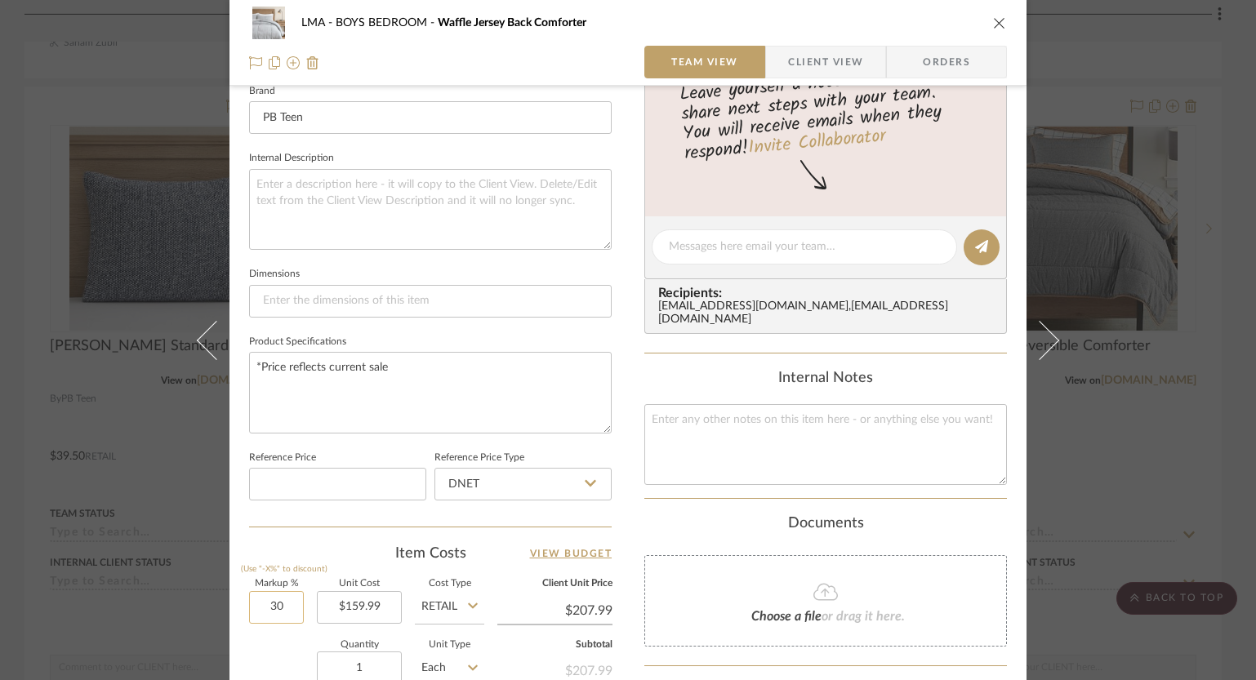
click at [278, 603] on input "30" at bounding box center [276, 607] width 55 height 33
type input "0%"
click at [278, 648] on div "Quantity 1 Unit Type Each" at bounding box center [366, 670] width 235 height 58
type input "$159.99"
click at [993, 24] on icon "close" at bounding box center [999, 22] width 13 height 13
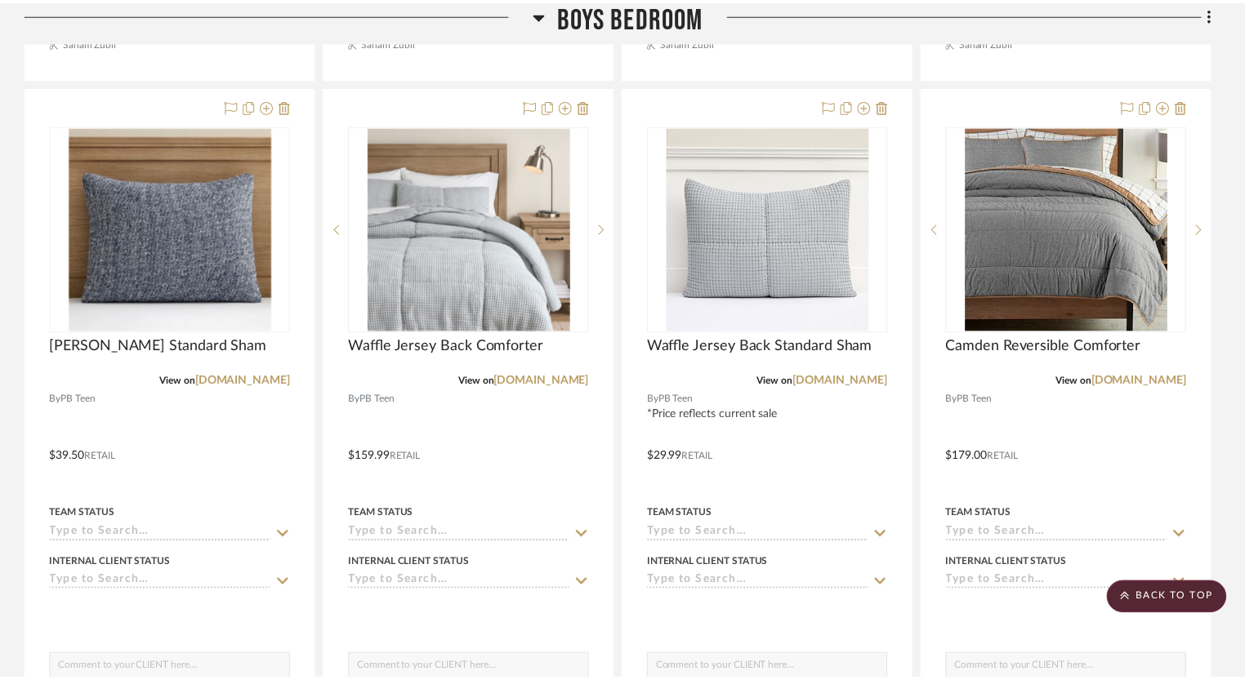
scroll to position [11933, 0]
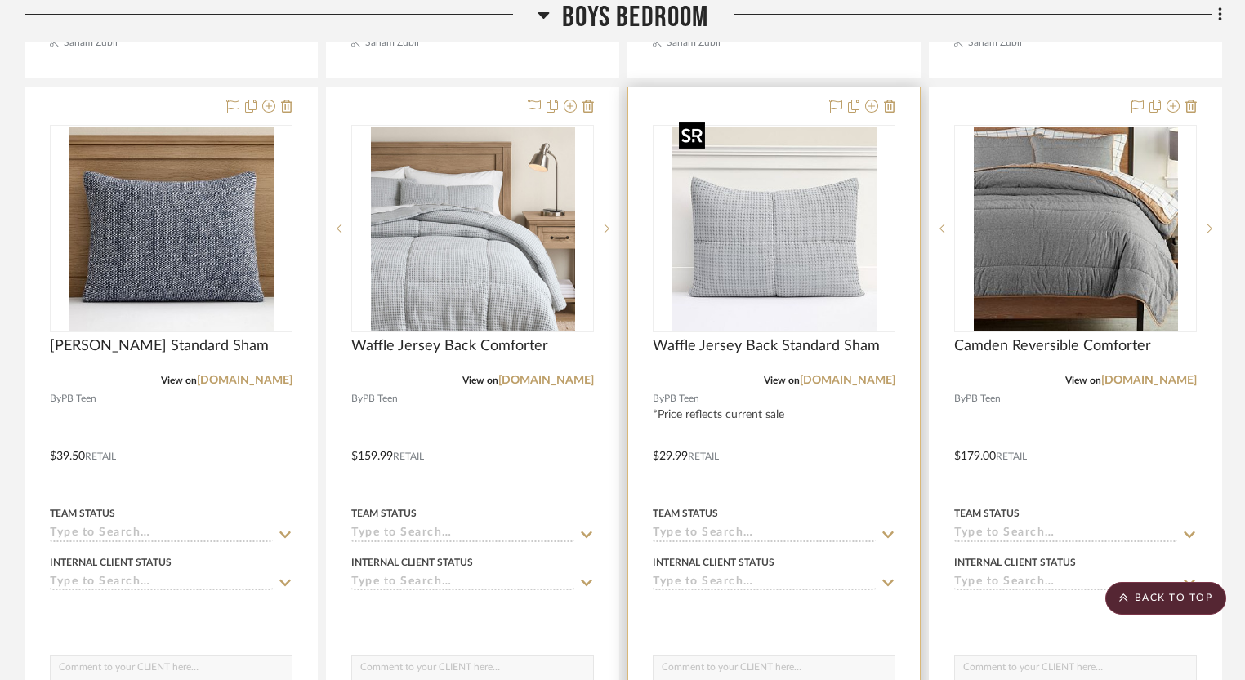
click at [0, 0] on img at bounding box center [0, 0] width 0 height 0
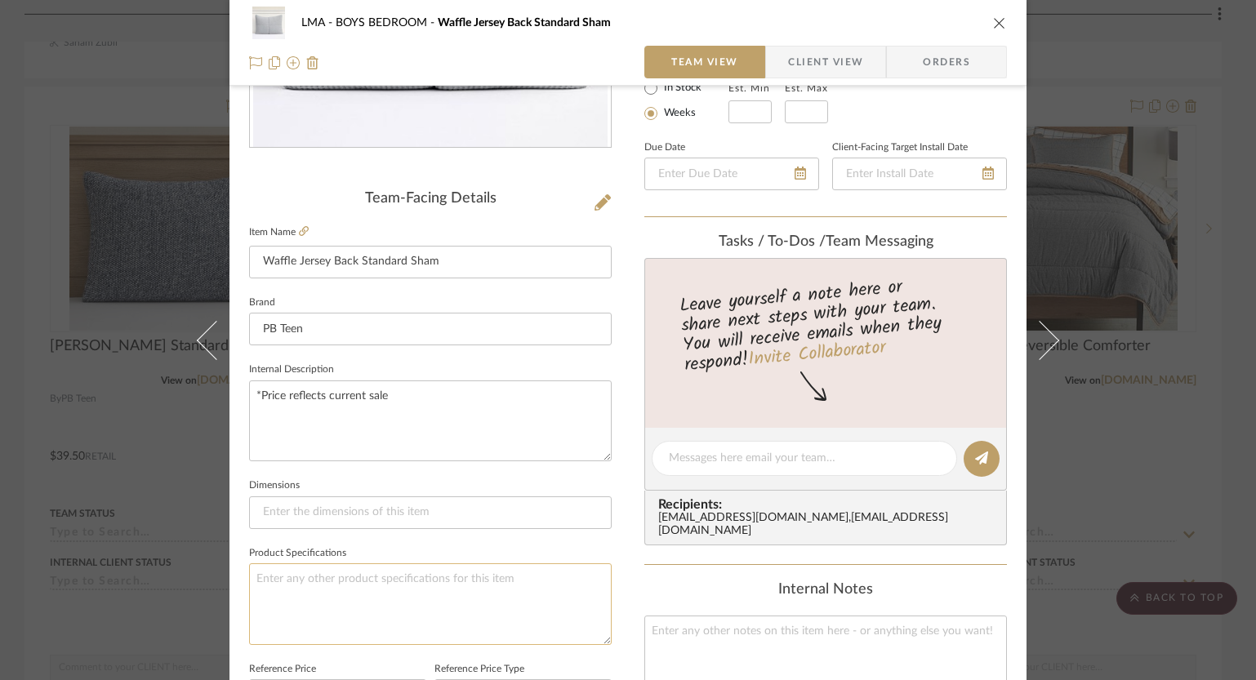
scroll to position [522, 0]
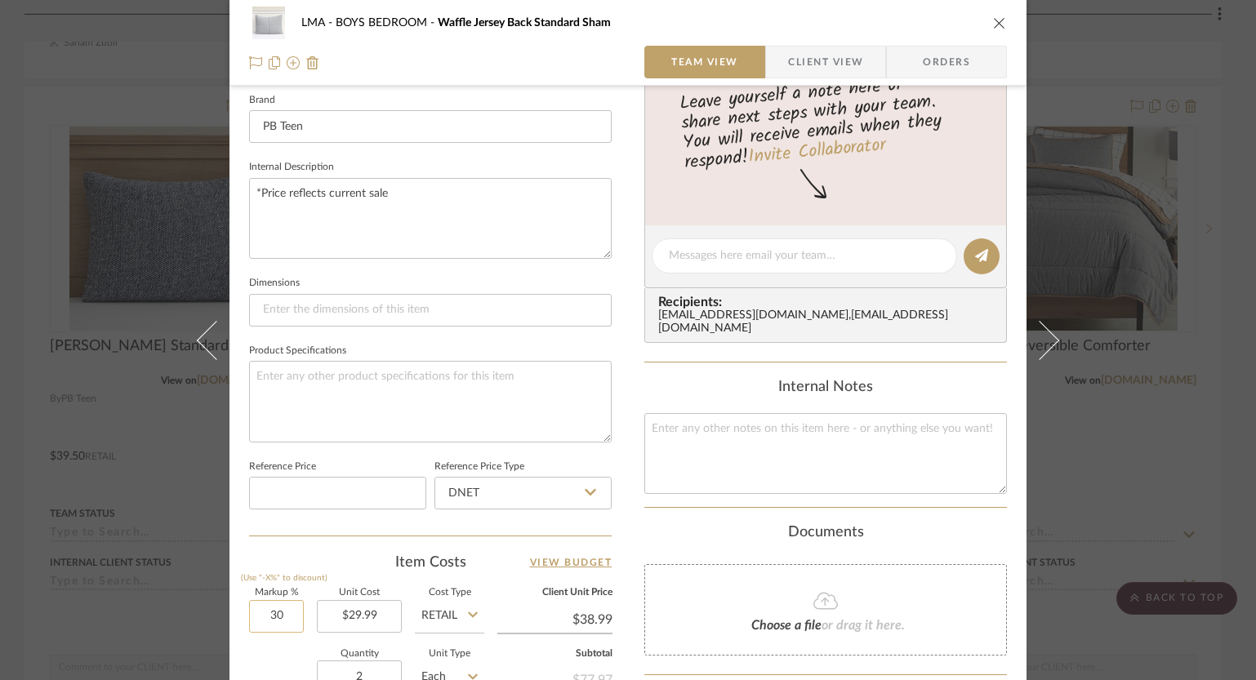
click at [276, 623] on input "30" at bounding box center [276, 616] width 55 height 33
type input "0%"
click at [1001, 17] on div "LMA BOYS BEDROOM Waffle Jersey Back Standard Sham Team View Client View Orders" at bounding box center [627, 43] width 797 height 86
click at [999, 20] on icon "close" at bounding box center [999, 22] width 13 height 13
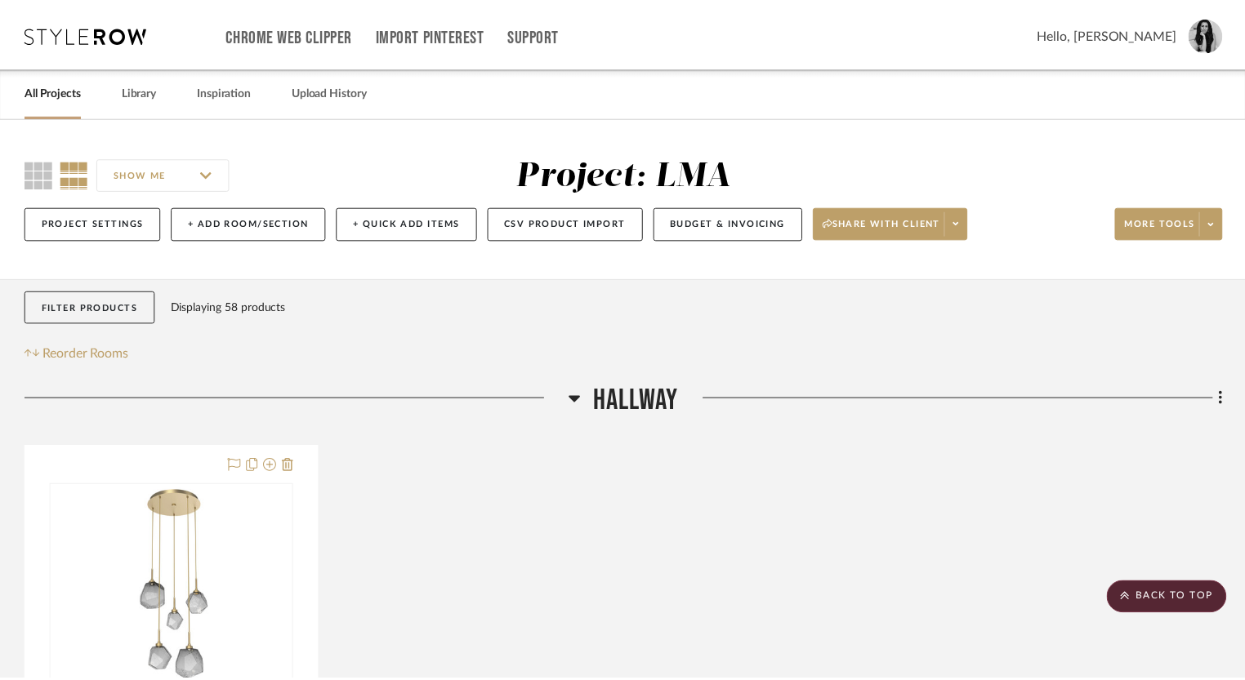
scroll to position [11933, 0]
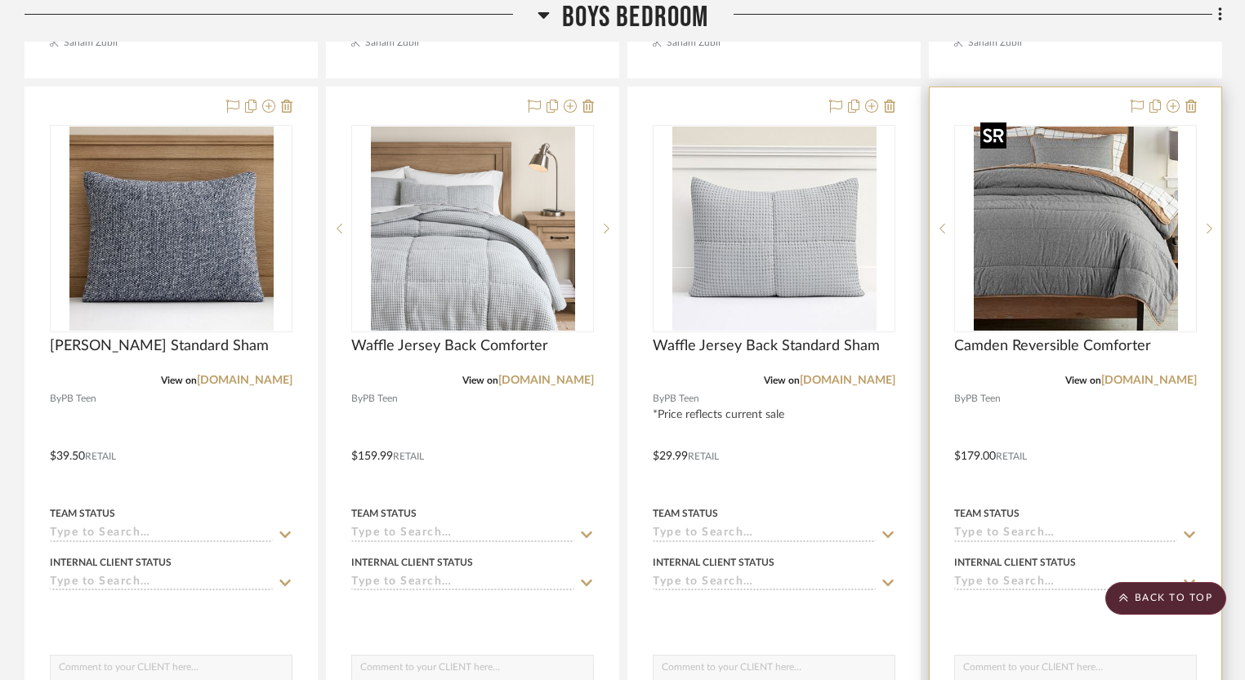
click at [0, 0] on img at bounding box center [0, 0] width 0 height 0
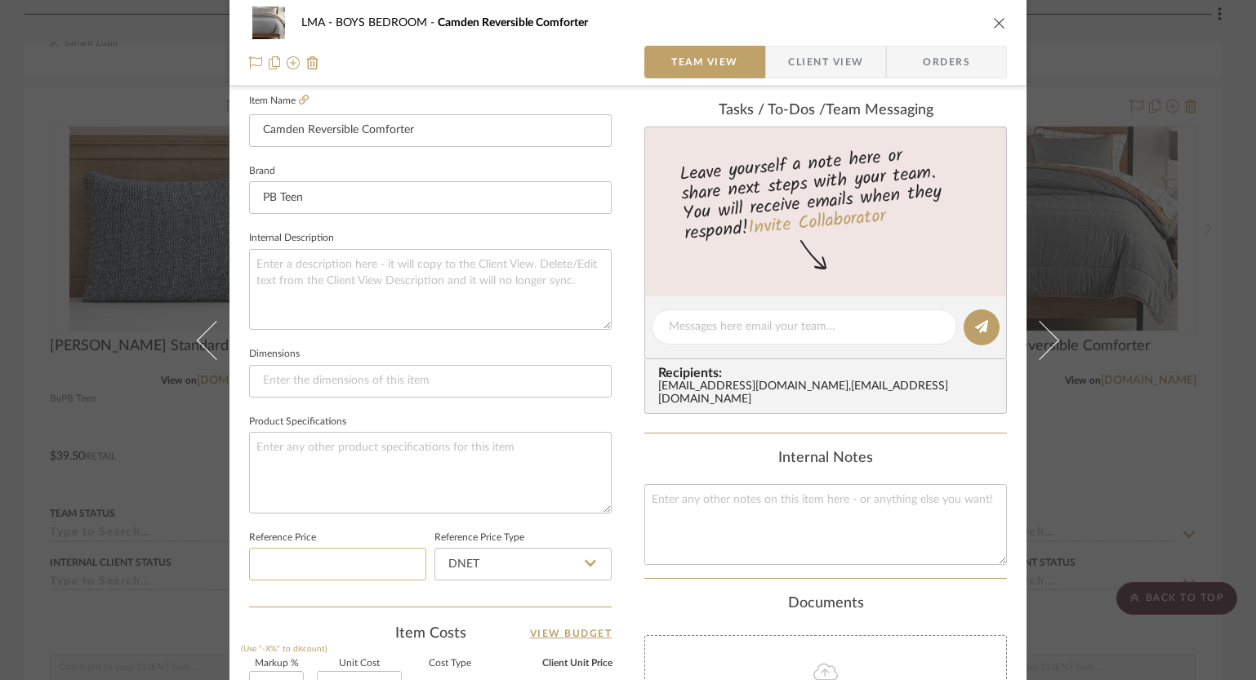
scroll to position [646, 0]
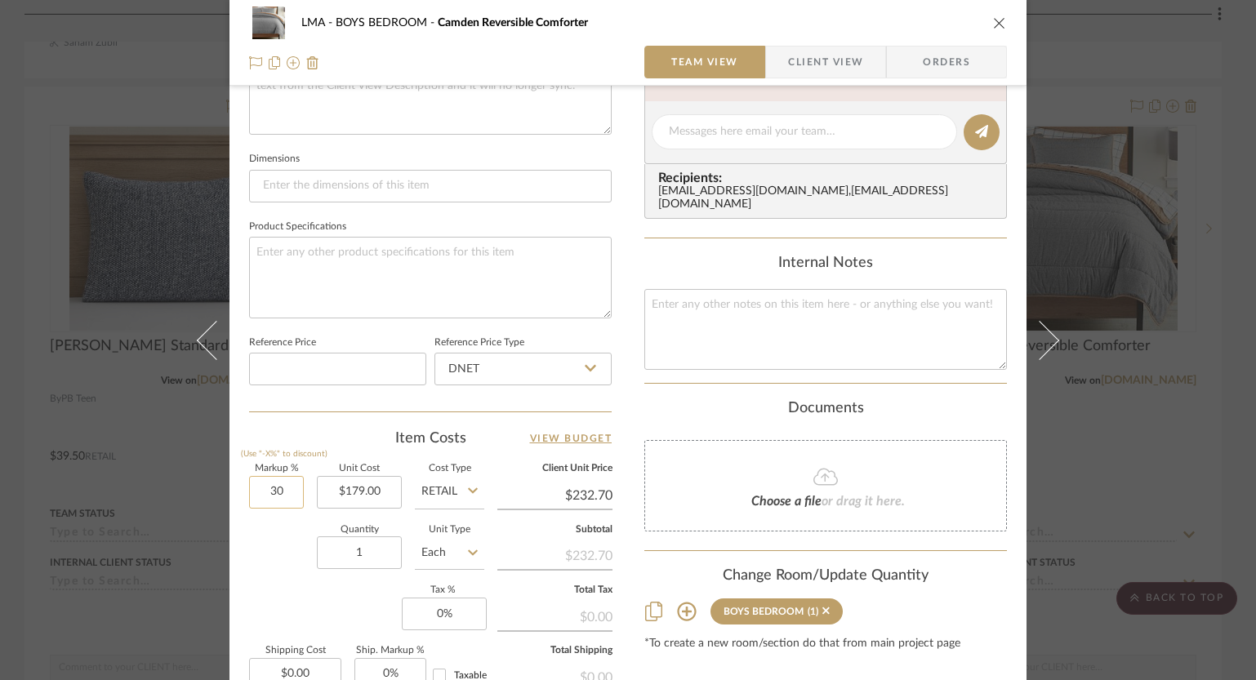
click at [284, 489] on input "30" at bounding box center [276, 492] width 55 height 33
click at [274, 516] on sr-form-field "Markup % (Use "-X%" to discount) 0%" at bounding box center [276, 494] width 55 height 58
click at [993, 28] on icon "close" at bounding box center [999, 22] width 13 height 13
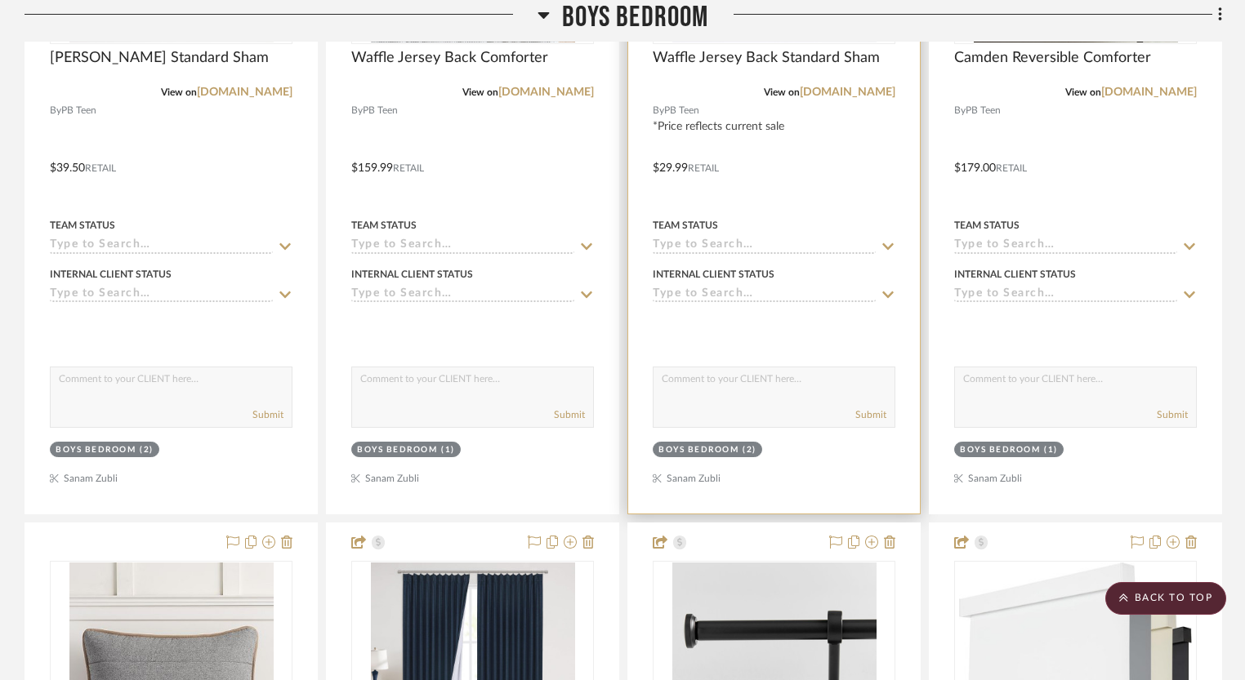
scroll to position [12441, 0]
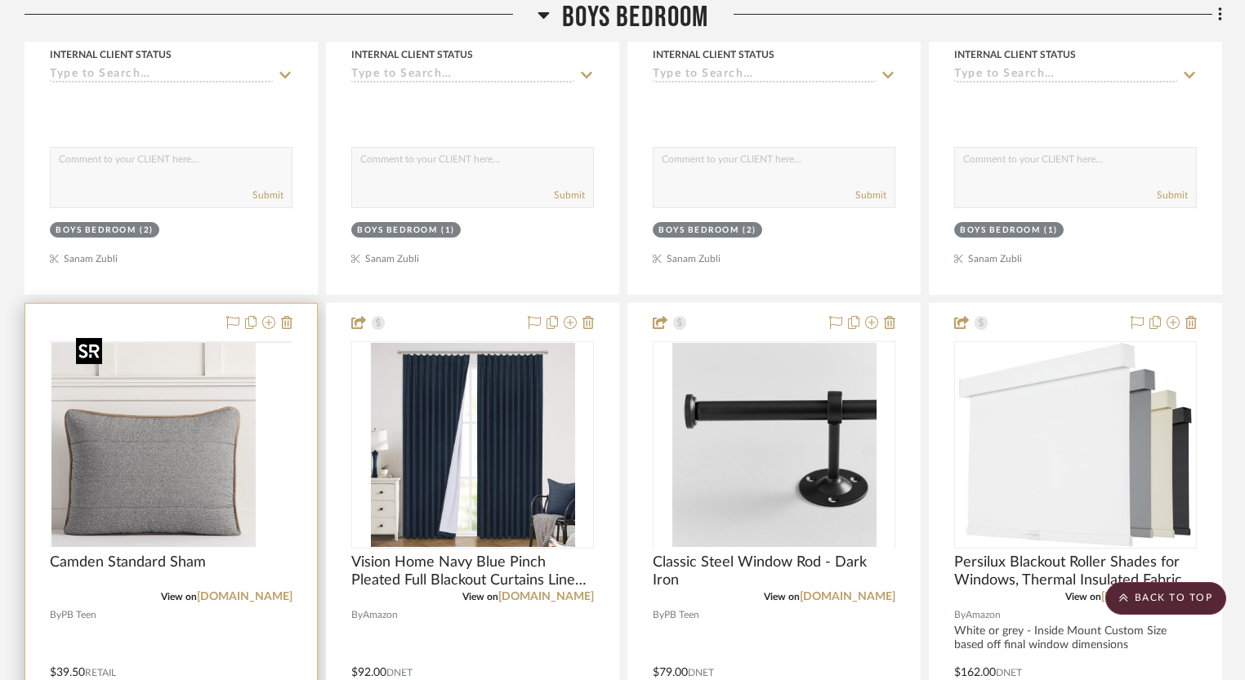
click at [0, 0] on img at bounding box center [0, 0] width 0 height 0
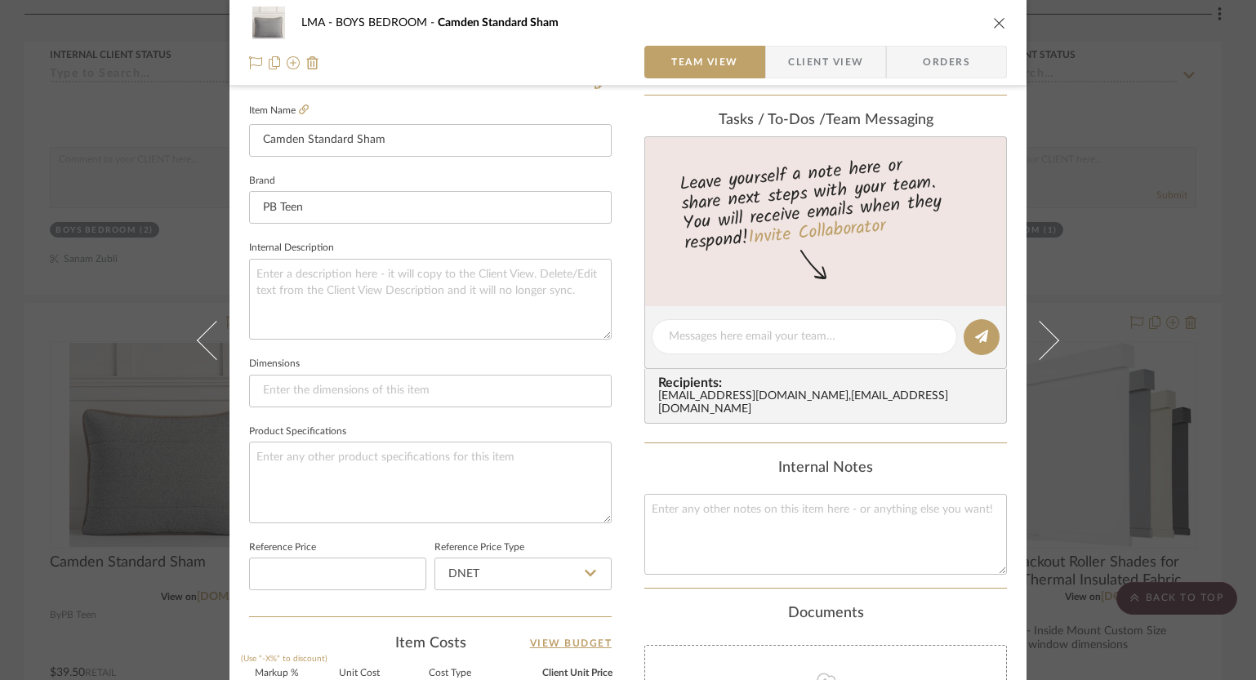
scroll to position [479, 0]
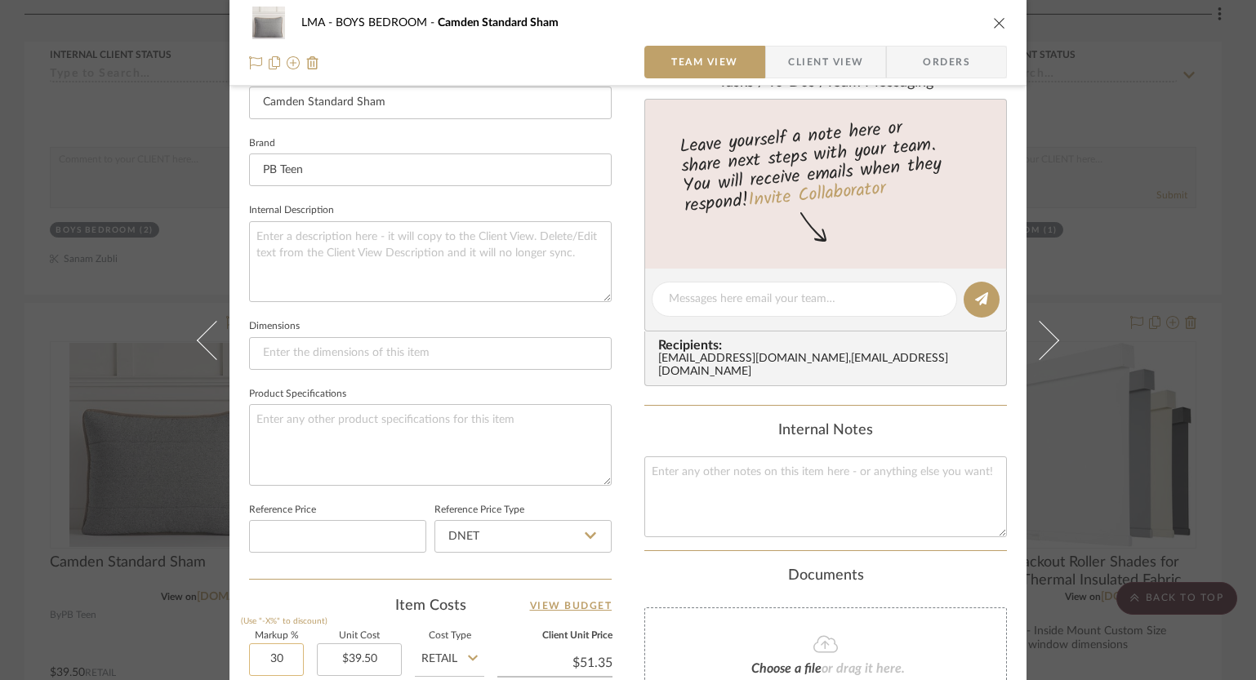
click at [274, 661] on input "30" at bounding box center [276, 660] width 55 height 33
click at [355, 586] on div "Team-Facing Details Item Name Camden Standard Sham Brand PB Teen Internal Descr…" at bounding box center [430, 305] width 363 height 1344
drag, startPoint x: 993, startPoint y: 24, endPoint x: 937, endPoint y: 100, distance: 93.9
click at [993, 24] on icon "close" at bounding box center [999, 22] width 13 height 13
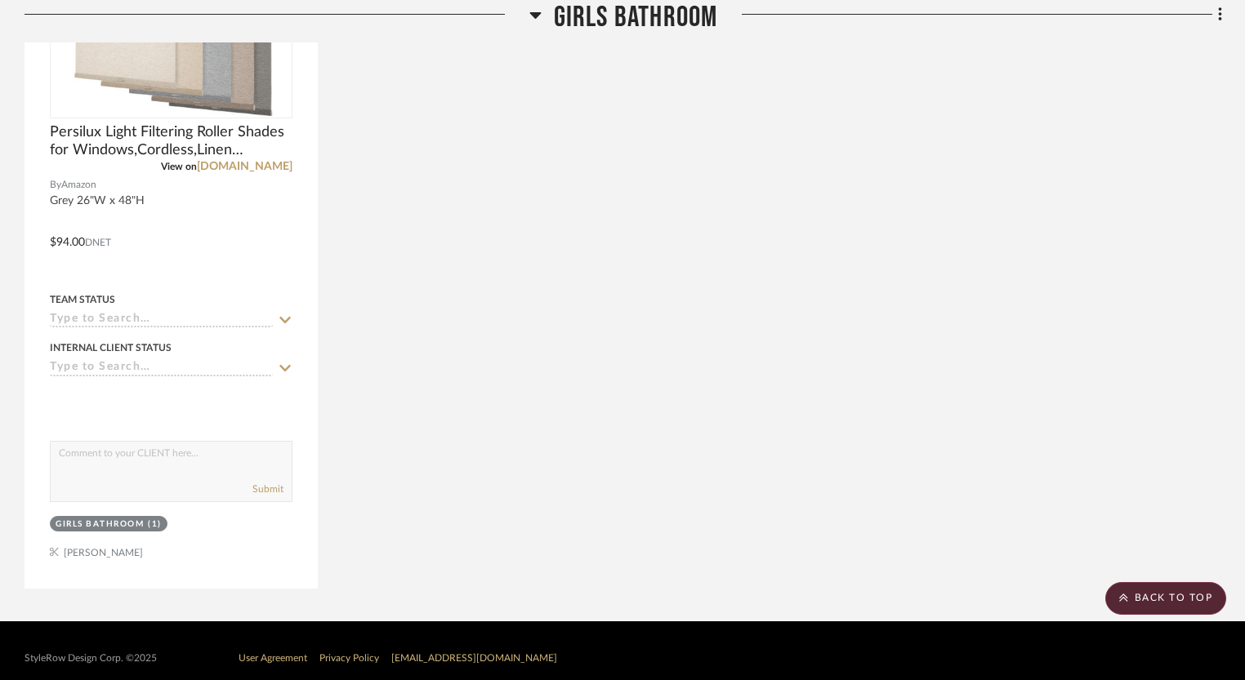
scroll to position [13735, 0]
